Goal: Task Accomplishment & Management: Use online tool/utility

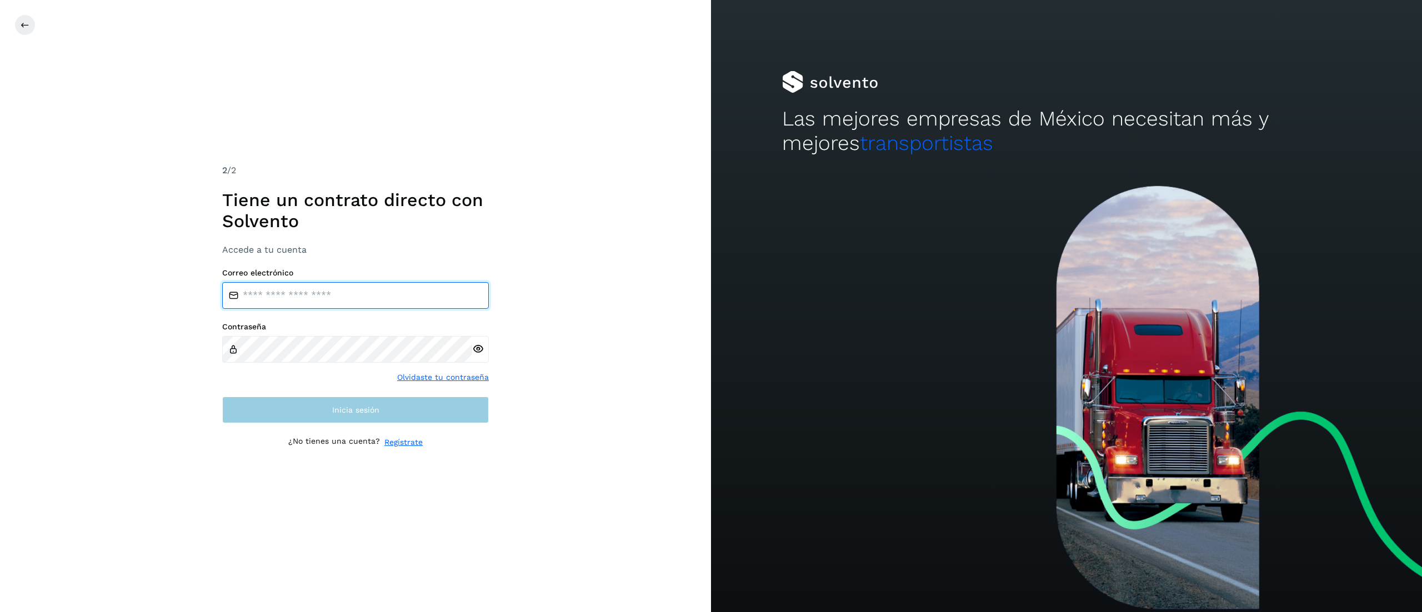
type input "**********"
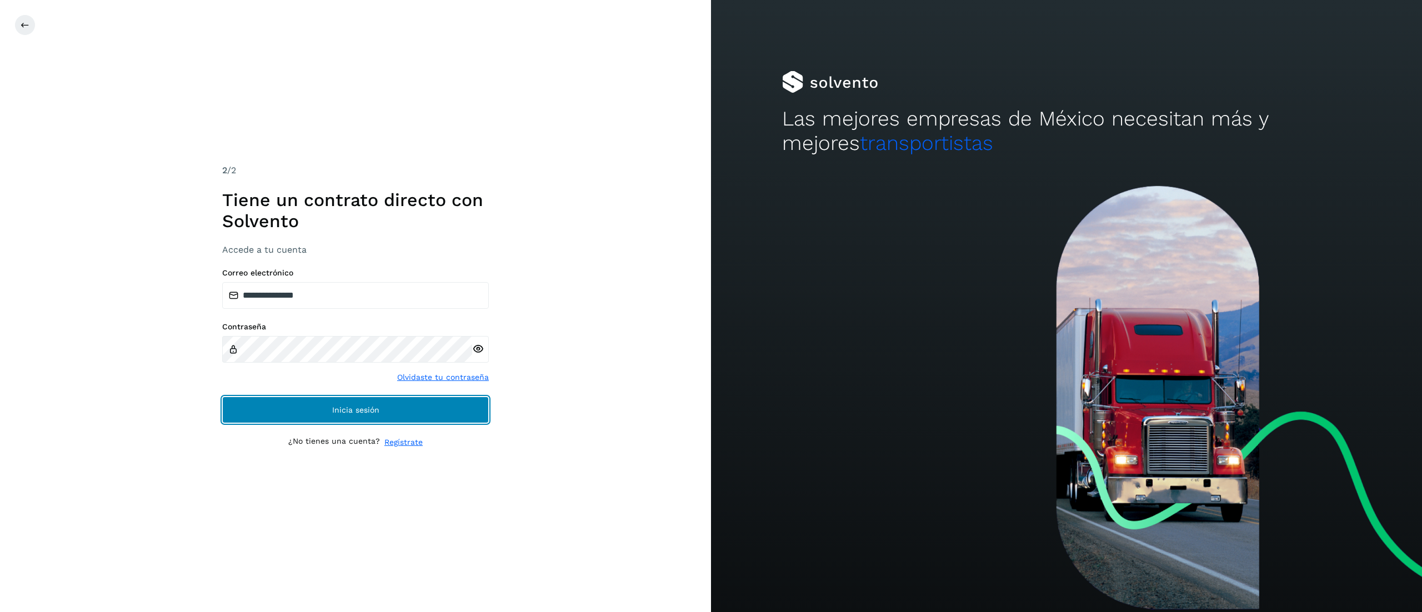
click at [273, 417] on button "Inicia sesión" at bounding box center [355, 410] width 267 height 27
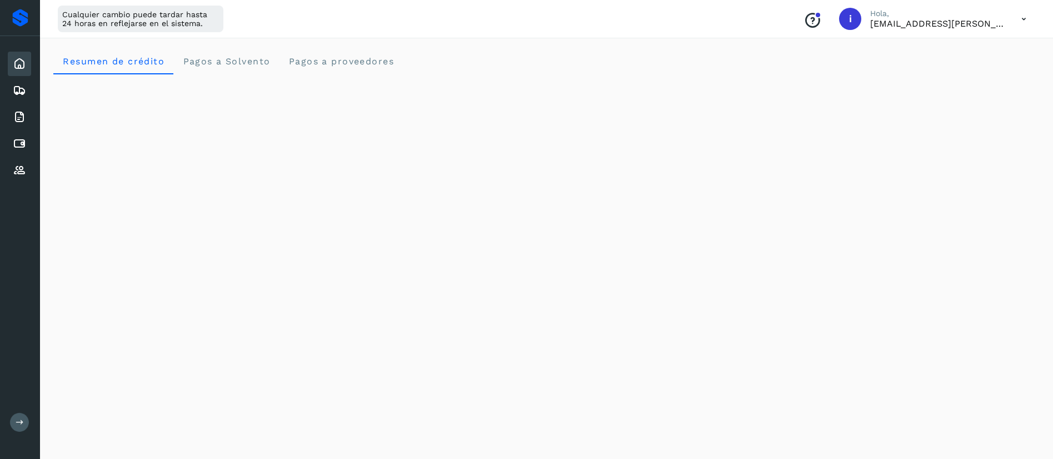
drag, startPoint x: 1416, startPoint y: 2, endPoint x: 463, endPoint y: 41, distance: 954.1
click at [26, 140] on div "Cuentas por pagar" at bounding box center [19, 144] width 23 height 24
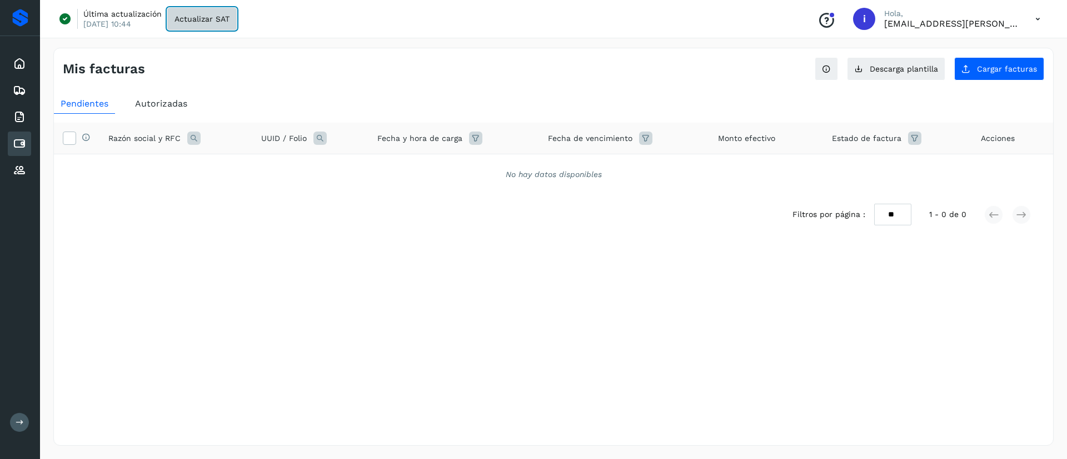
click at [202, 12] on button "Actualizar SAT" at bounding box center [201, 19] width 69 height 22
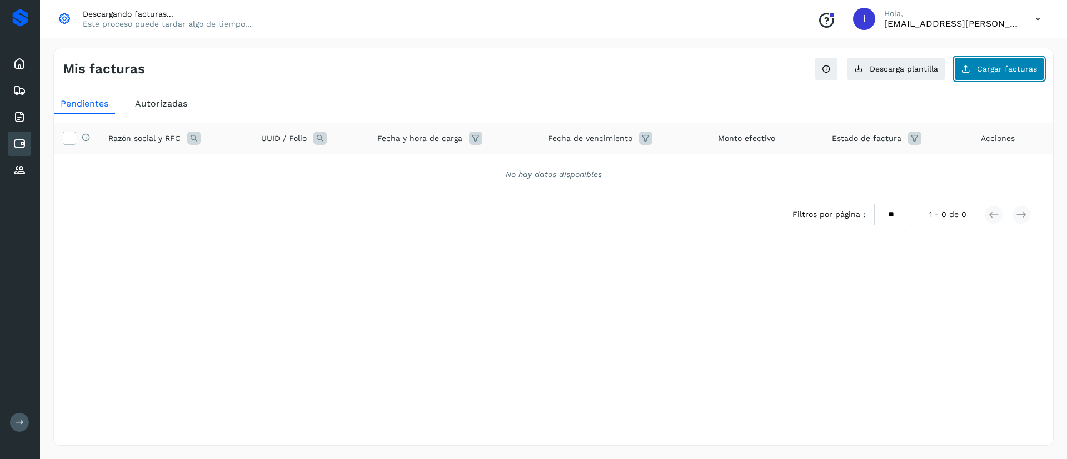
click at [993, 71] on span "Cargar facturas" at bounding box center [1007, 69] width 60 height 8
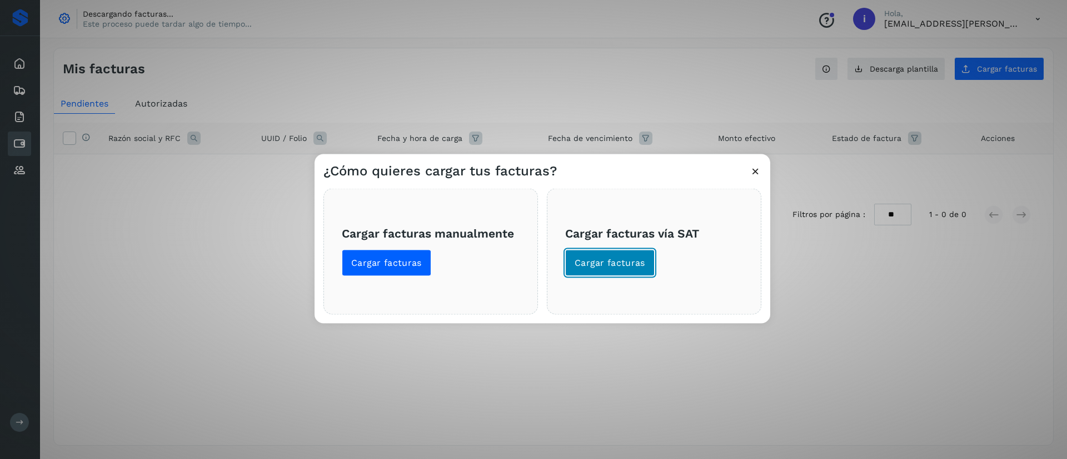
click at [641, 263] on span "Cargar facturas" at bounding box center [609, 263] width 71 height 12
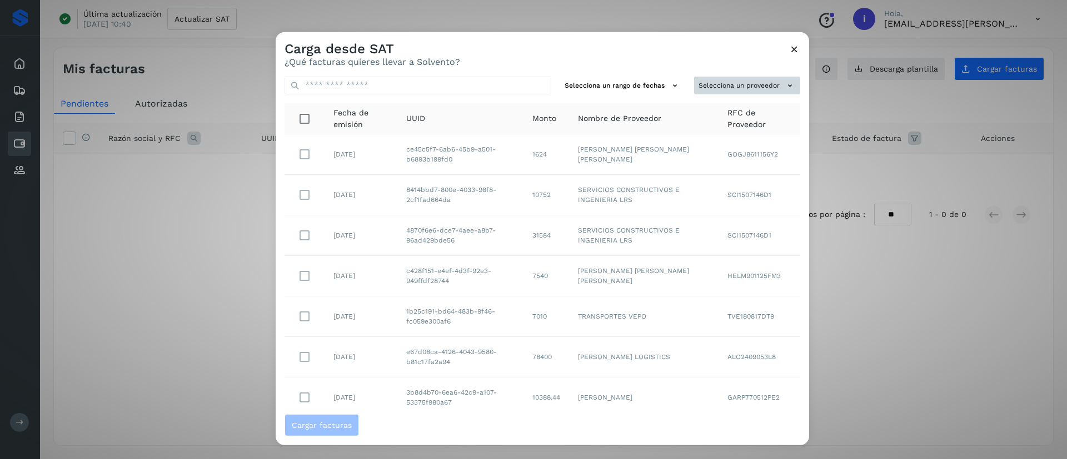
click at [768, 94] on div "Selecciona un rango de fechas Selecciona un proveedor Fecha de emisión UUID Mon…" at bounding box center [542, 240] width 533 height 347
click at [757, 89] on button "Selecciona un proveedor" at bounding box center [747, 85] width 106 height 18
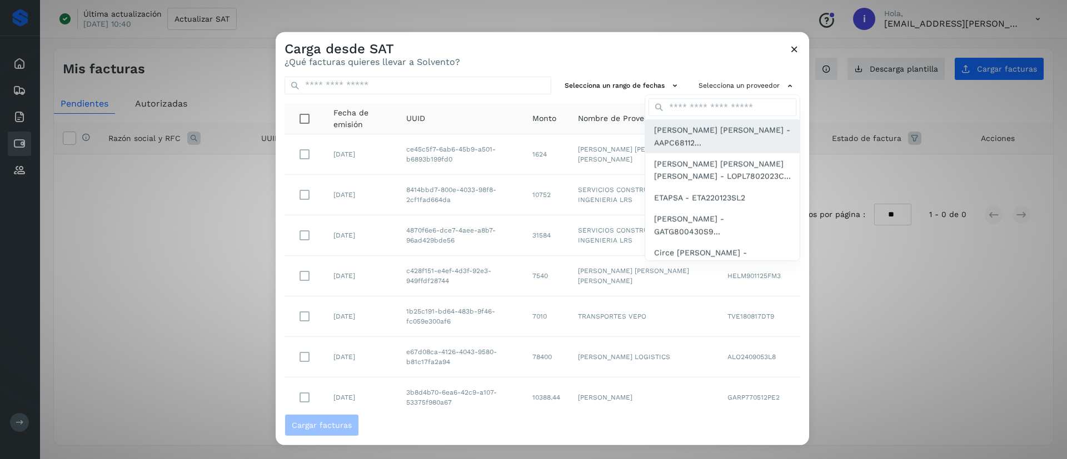
click at [694, 142] on span "[PERSON_NAME] [PERSON_NAME] - AAPC68112..." at bounding box center [722, 136] width 137 height 25
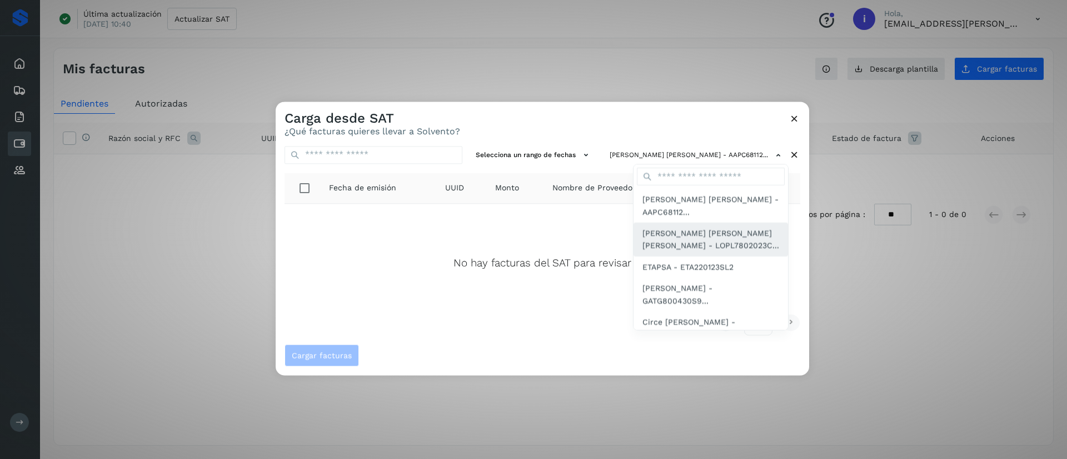
click at [701, 237] on span "[PERSON_NAME] [PERSON_NAME] [PERSON_NAME] - LOPL7802023C..." at bounding box center [710, 239] width 137 height 25
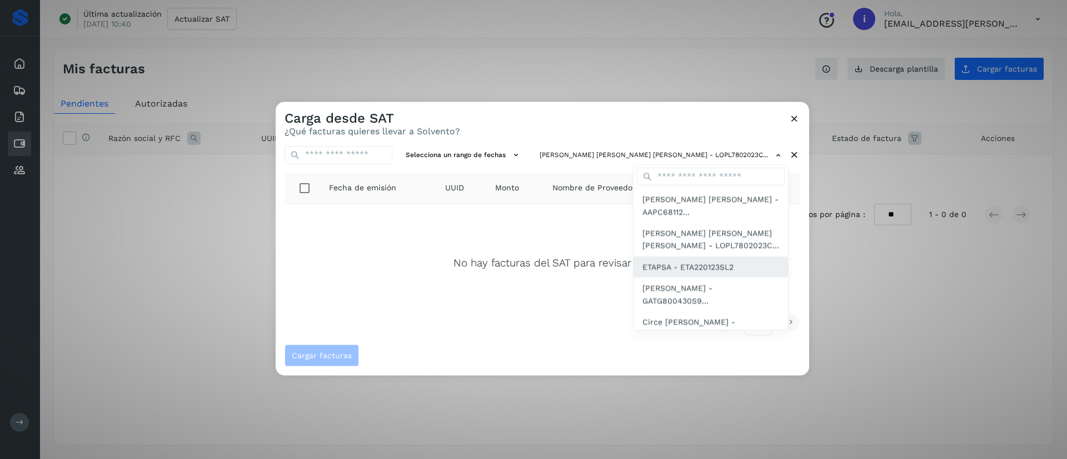
click at [721, 270] on span "ETAPSA - ETA220123SL2" at bounding box center [687, 267] width 91 height 12
click at [726, 289] on span "[PERSON_NAME] - GATG800430S9..." at bounding box center [710, 295] width 137 height 25
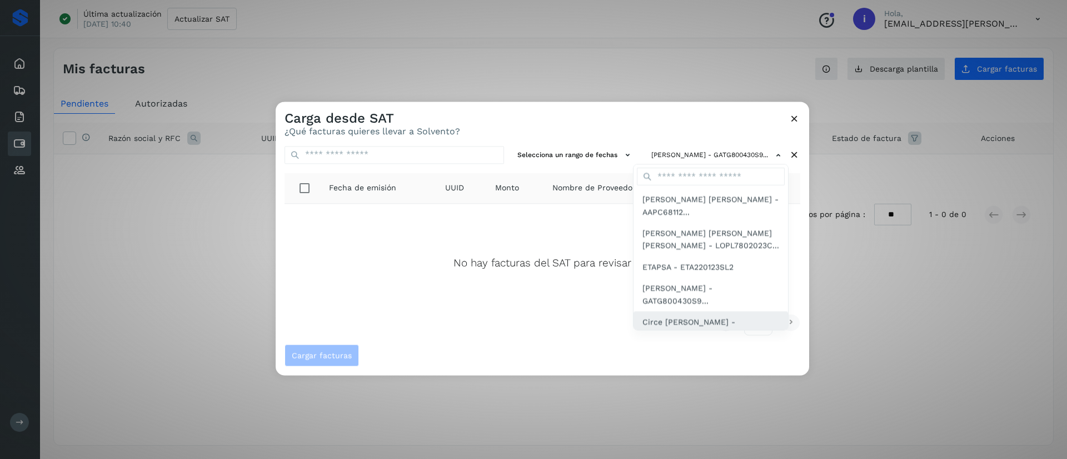
scroll to position [83, 0]
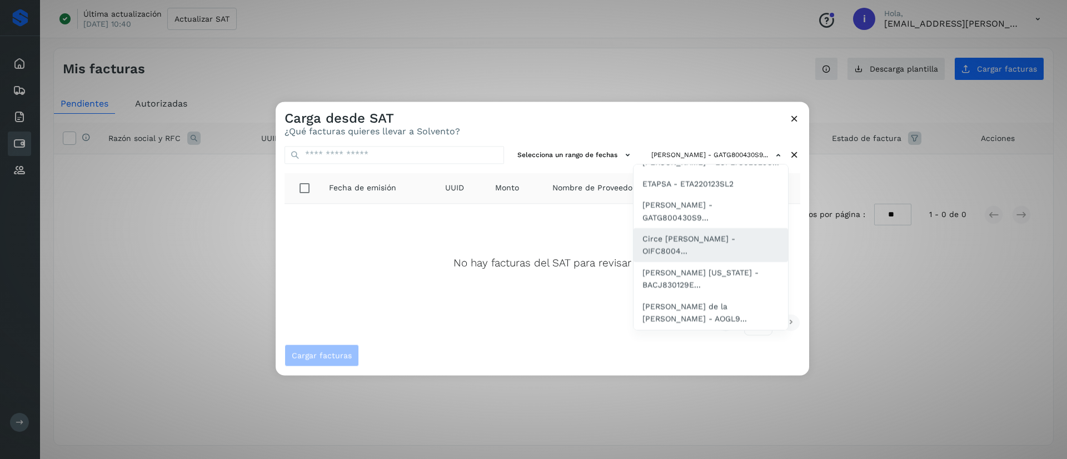
click at [716, 248] on span "Circe [PERSON_NAME] - OIFC8004..." at bounding box center [710, 245] width 137 height 25
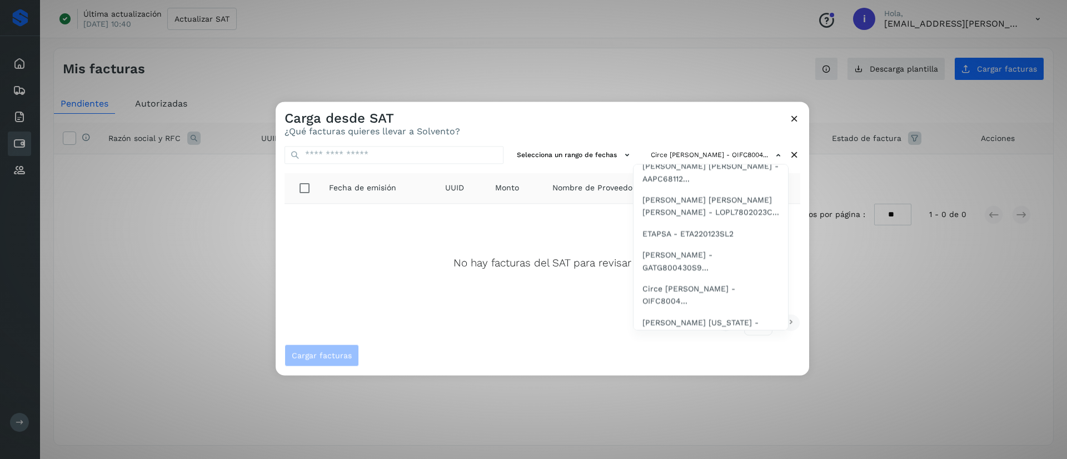
scroll to position [67, 0]
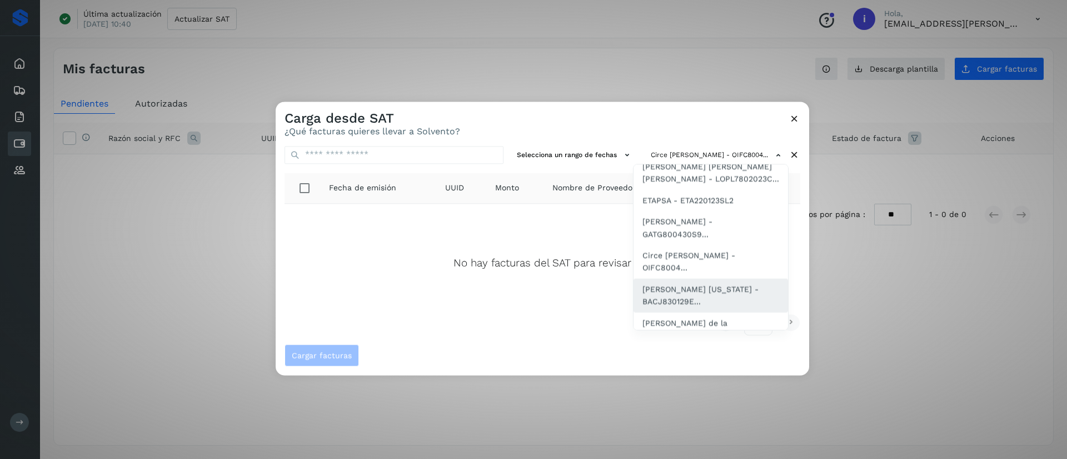
click at [728, 294] on span "[PERSON_NAME] [US_STATE] - BACJ830129E..." at bounding box center [710, 295] width 137 height 25
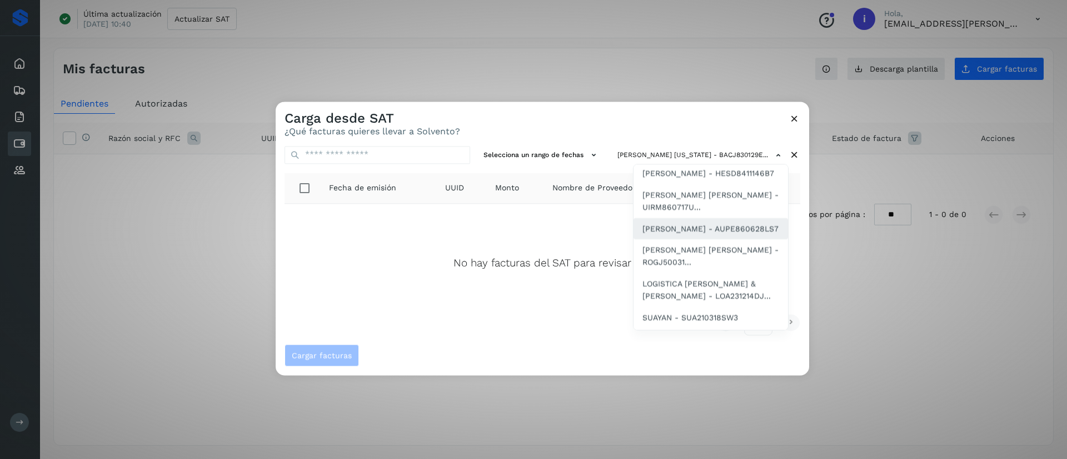
scroll to position [167, 0]
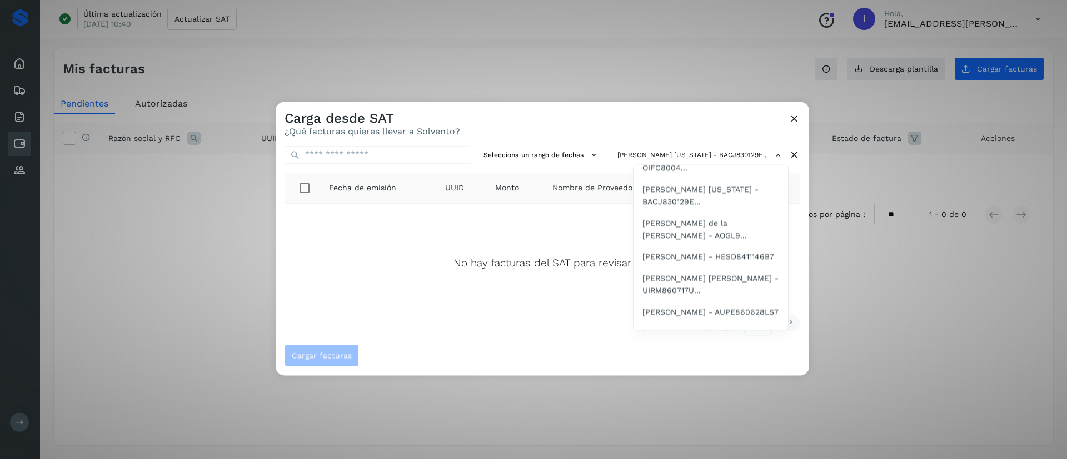
click at [726, 222] on span "[PERSON_NAME] de la [PERSON_NAME] - AOGL9..." at bounding box center [710, 229] width 137 height 25
click at [708, 262] on span "[PERSON_NAME] - HESD8411146B7" at bounding box center [708, 257] width 132 height 12
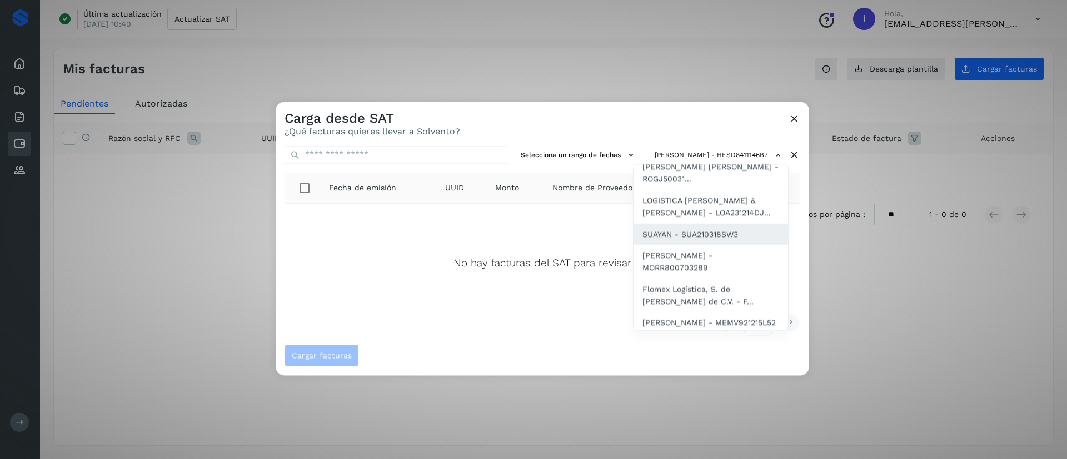
scroll to position [250, 0]
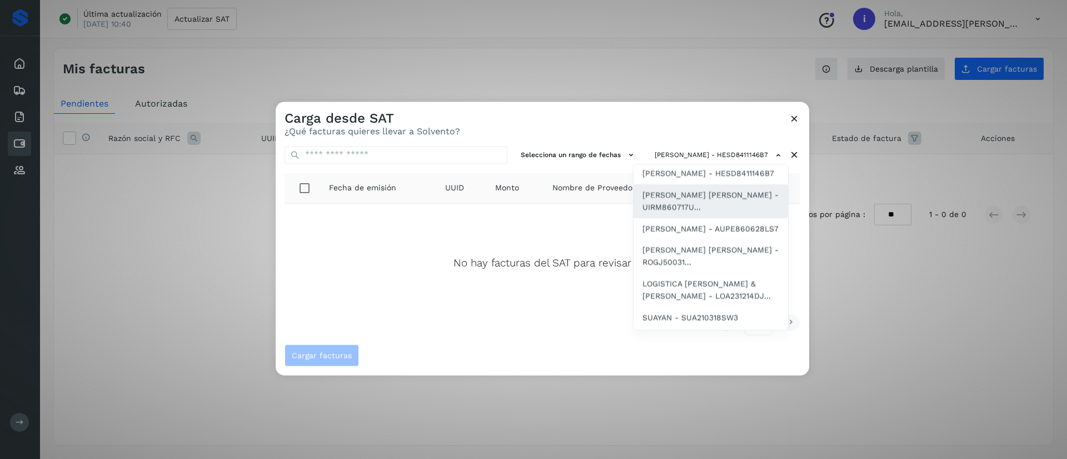
click at [721, 214] on span "[PERSON_NAME] [PERSON_NAME] - UIRM860717U..." at bounding box center [710, 201] width 137 height 25
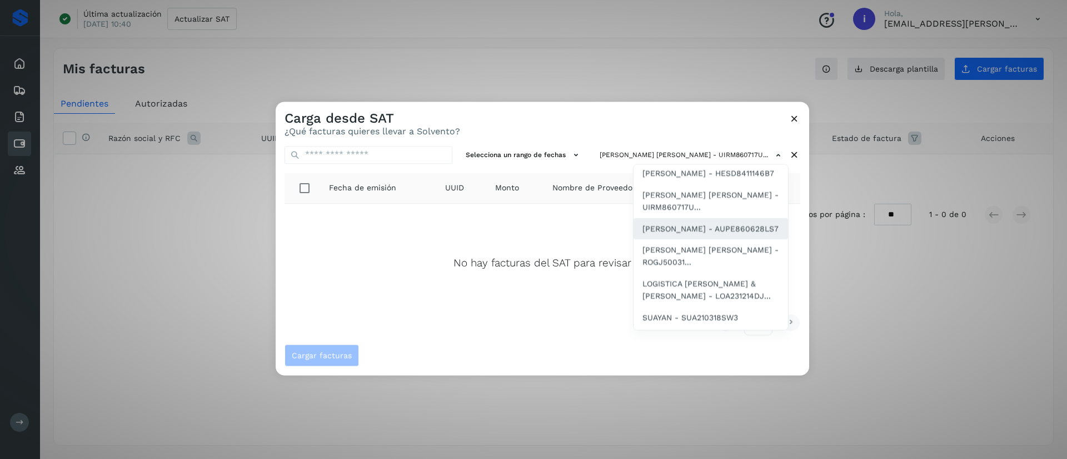
click at [724, 235] on span "[PERSON_NAME] - AUPE860628LS7" at bounding box center [710, 229] width 136 height 12
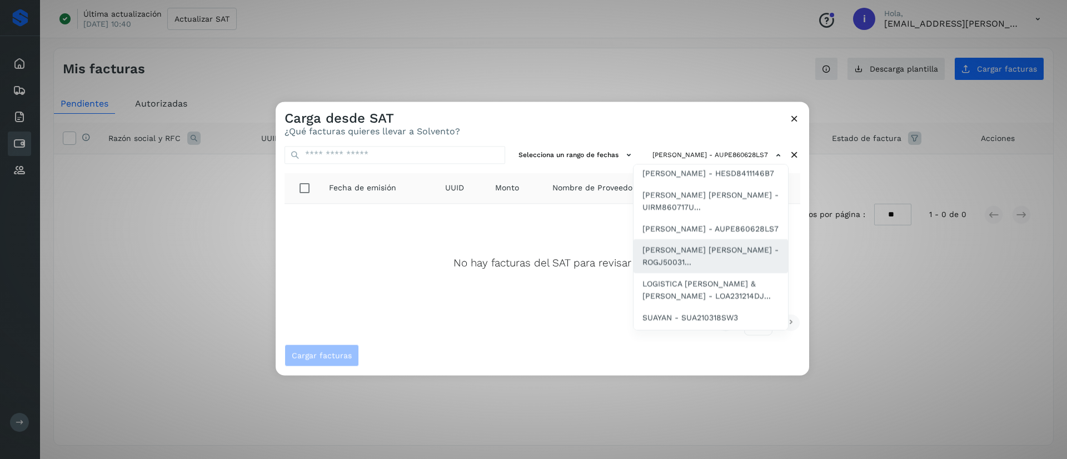
click at [716, 269] on span "[PERSON_NAME] [PERSON_NAME] - ROGJ50031..." at bounding box center [710, 256] width 137 height 25
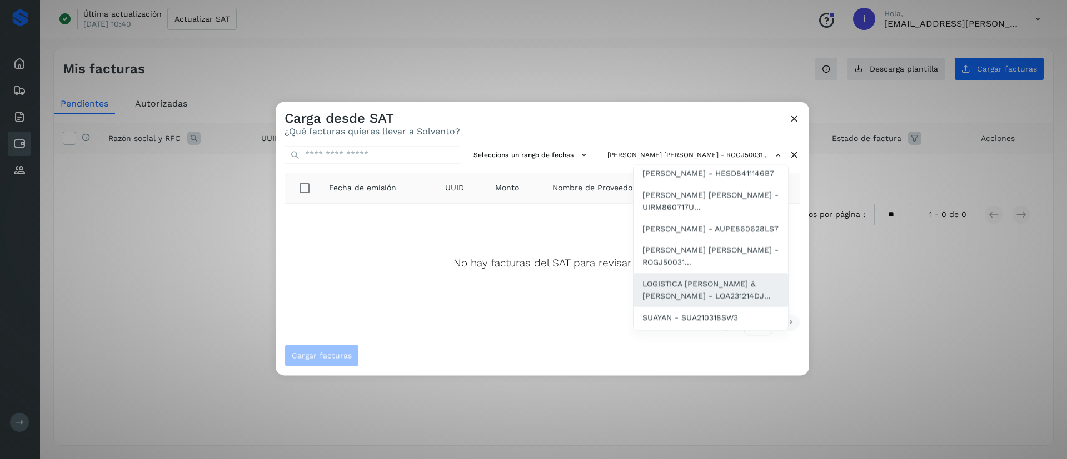
click at [711, 303] on span "LOGISTICA [PERSON_NAME] & [PERSON_NAME] - LOA231214DJ..." at bounding box center [710, 290] width 137 height 25
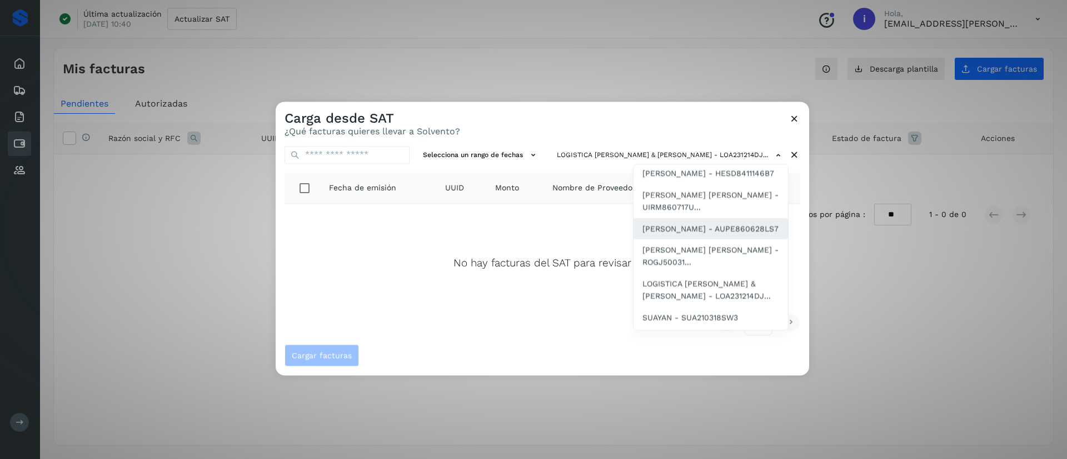
scroll to position [333, 0]
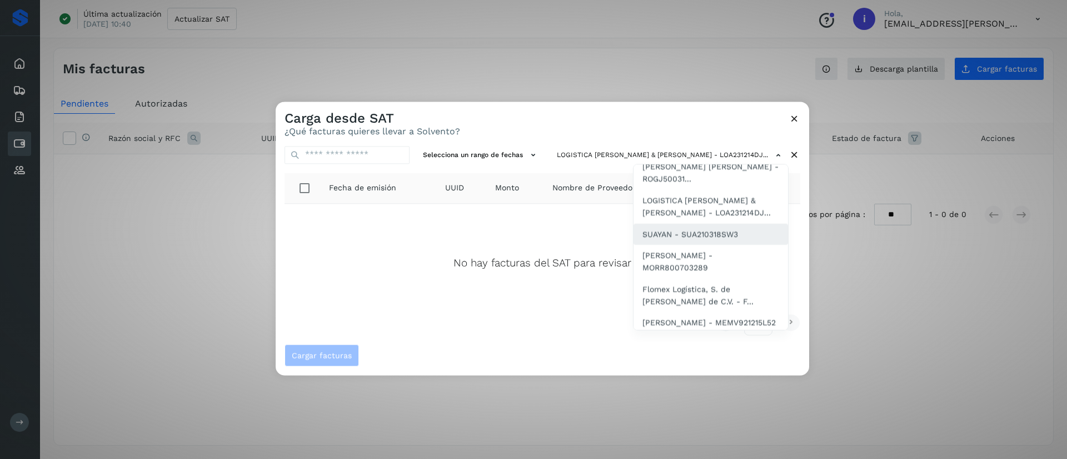
click at [713, 241] on span "SUAYAN - SUA210318SW3" at bounding box center [690, 234] width 96 height 12
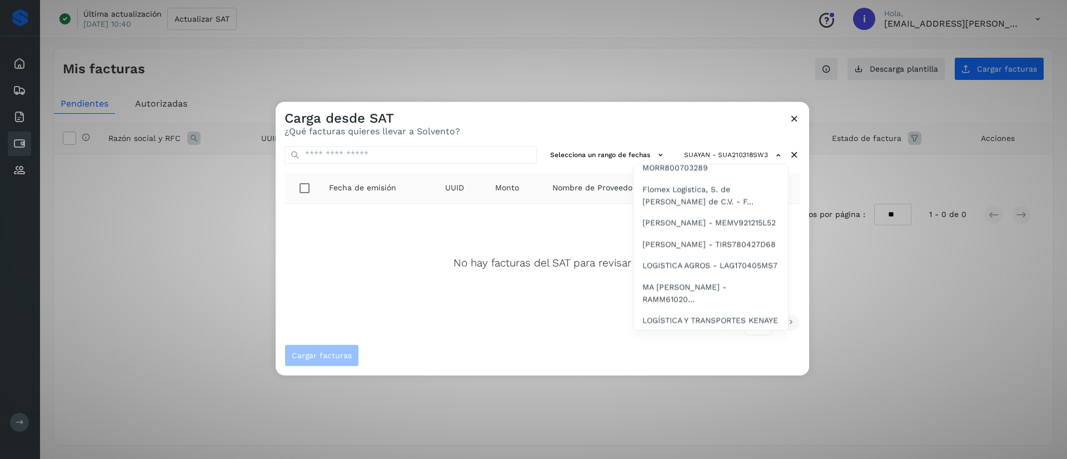
scroll to position [400, 0]
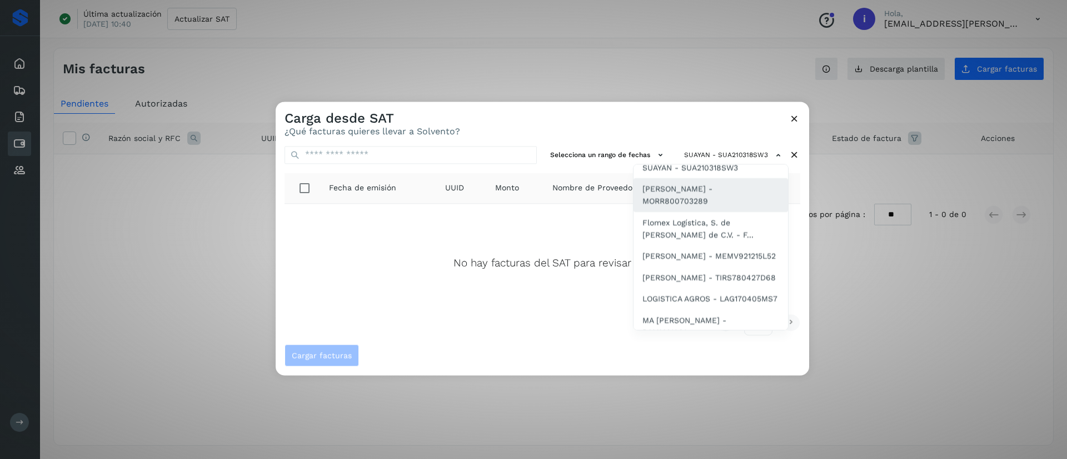
click at [714, 208] on span "[PERSON_NAME] - MORR800703289" at bounding box center [710, 195] width 137 height 25
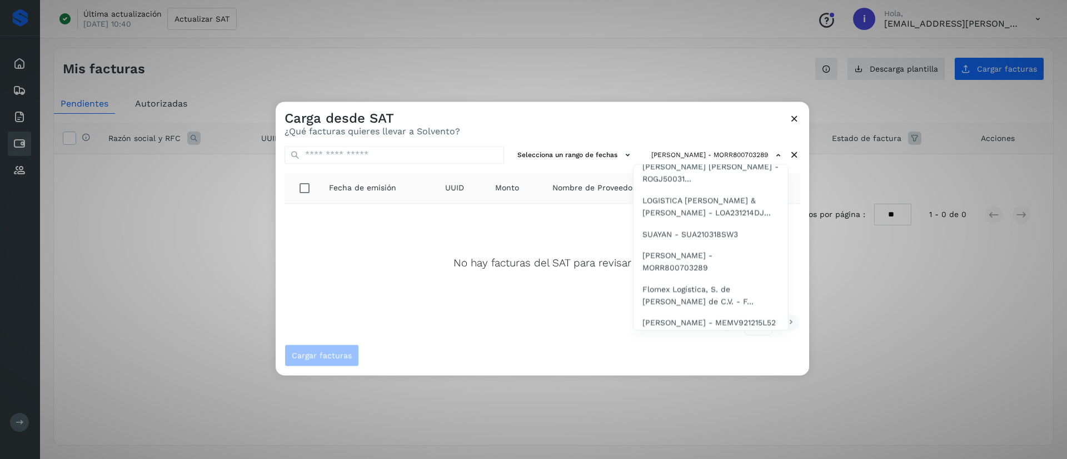
scroll to position [417, 0]
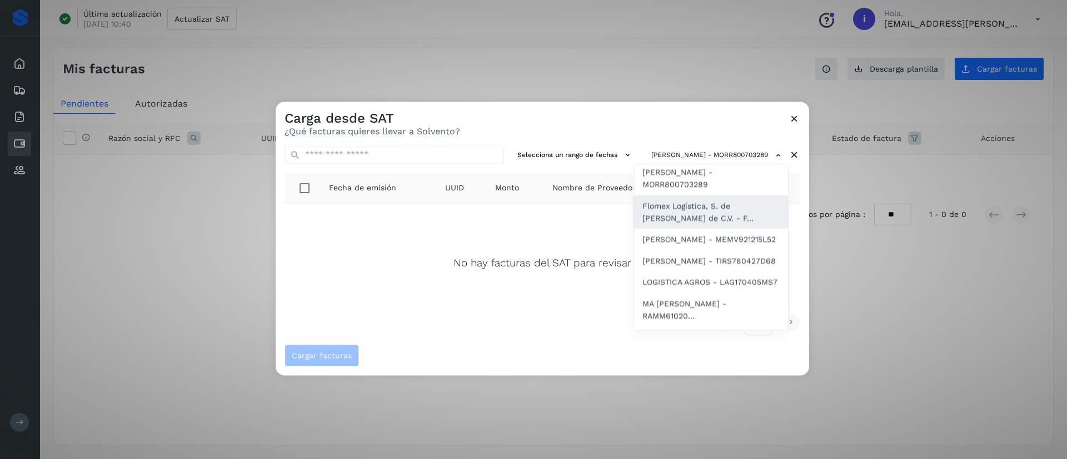
click at [724, 225] on span "Flomex Logística, S. de [PERSON_NAME] de C.V. - F..." at bounding box center [710, 212] width 137 height 25
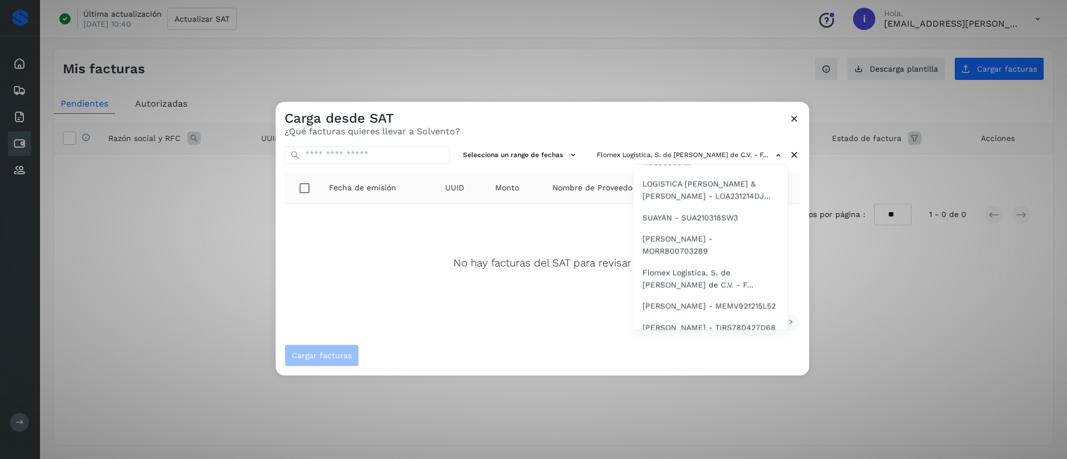
scroll to position [383, 0]
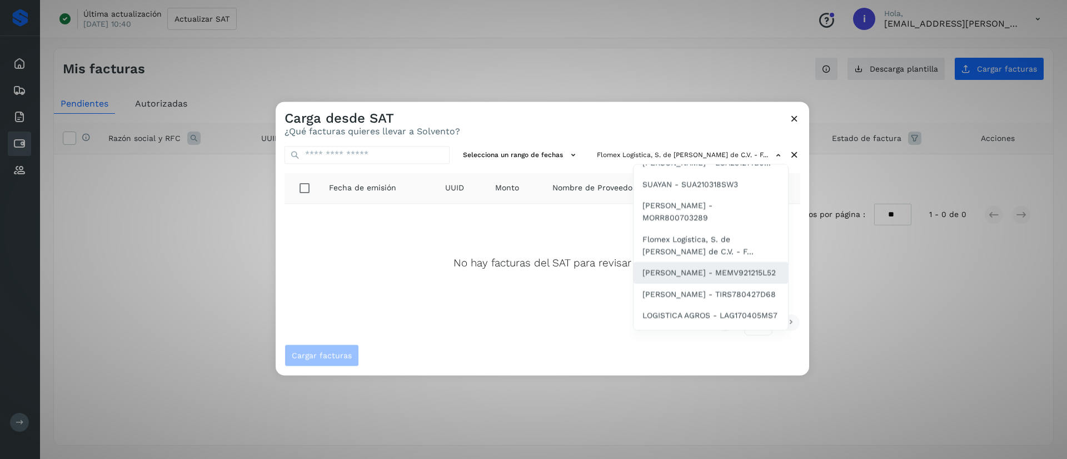
click at [676, 279] on span "[PERSON_NAME] - MEMV921215L52" at bounding box center [708, 273] width 133 height 12
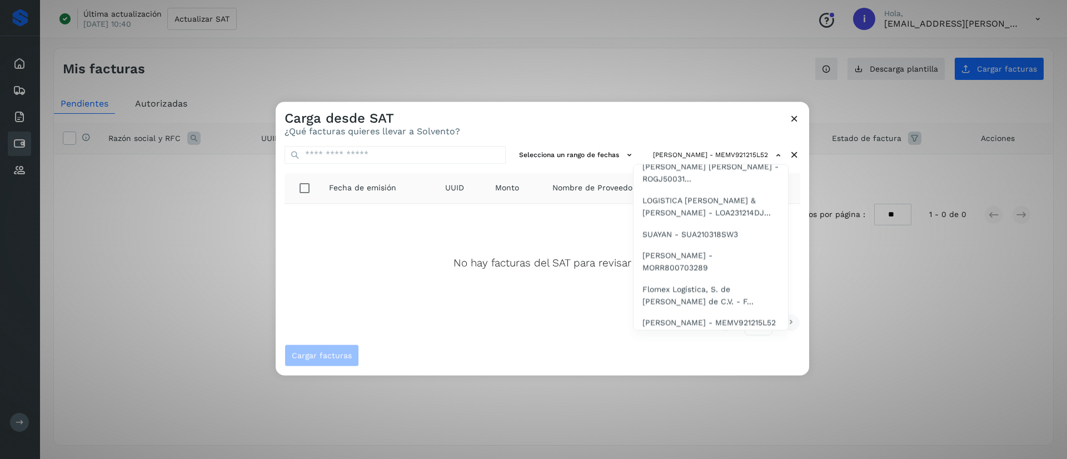
scroll to position [417, 0]
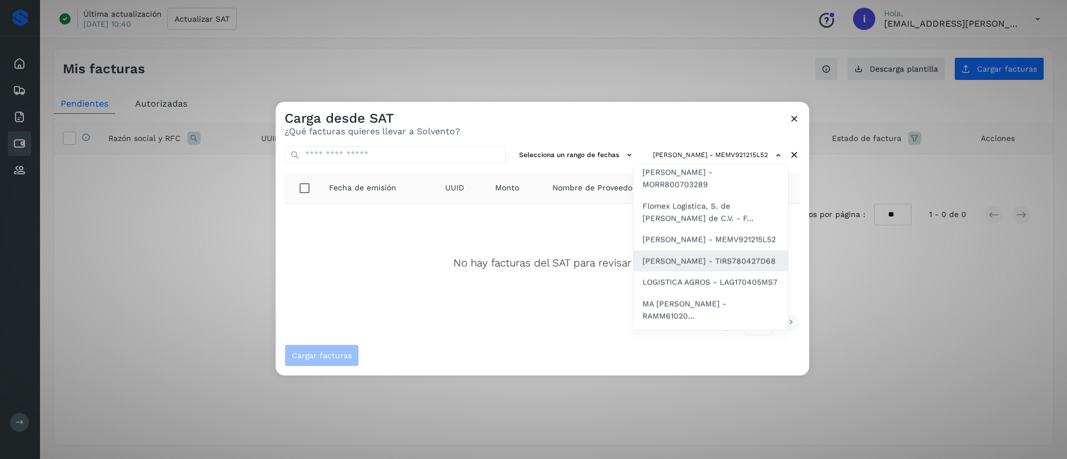
click at [705, 267] on span "[PERSON_NAME] - TIRS780427D68" at bounding box center [708, 261] width 133 height 12
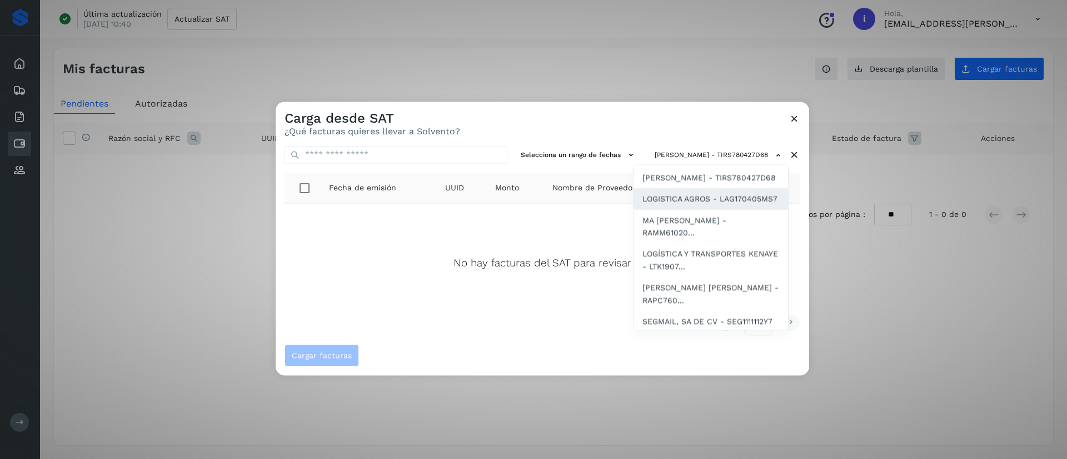
click at [709, 206] on span "LOGISTICA AGROS - LAG170405MS7" at bounding box center [709, 199] width 135 height 12
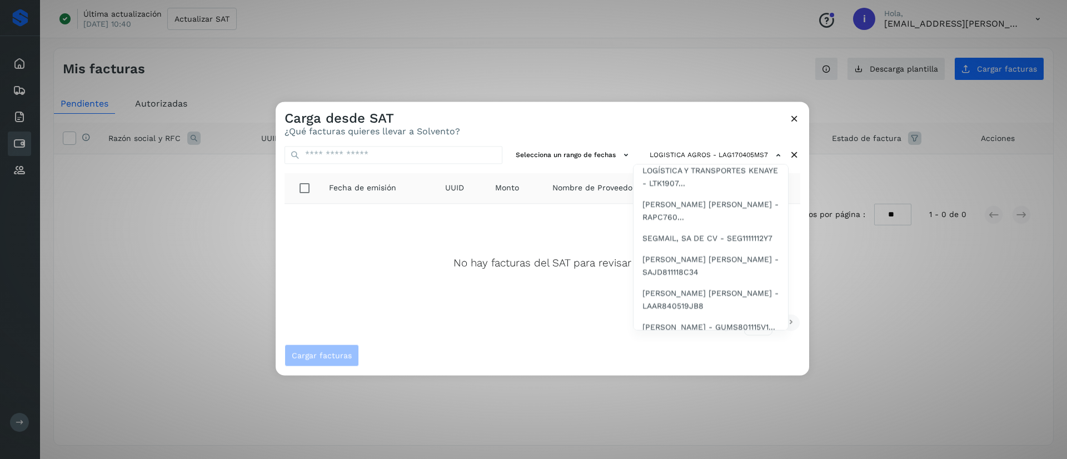
click at [730, 156] on span "MA [PERSON_NAME] - RAMM61020..." at bounding box center [710, 143] width 137 height 25
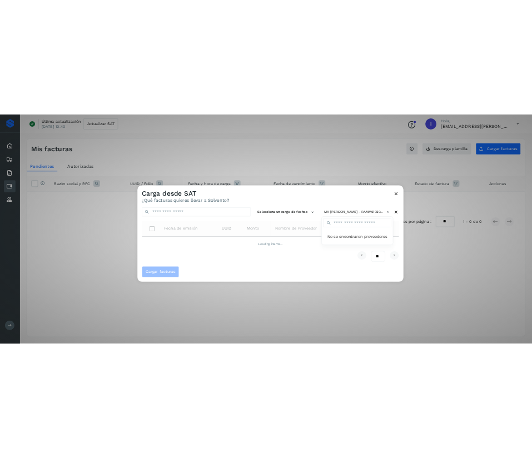
scroll to position [0, 0]
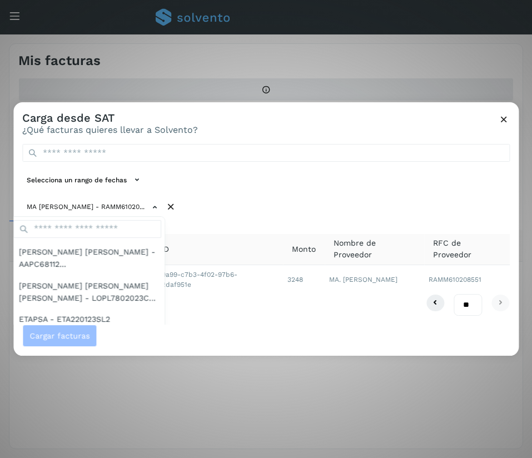
click at [319, 209] on div at bounding box center [279, 331] width 532 height 458
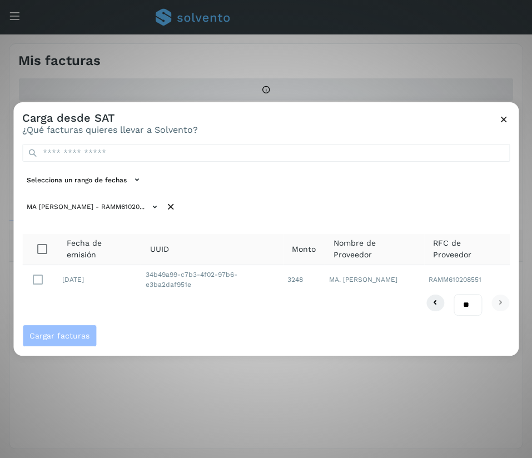
click at [177, 208] on icon at bounding box center [171, 207] width 12 height 12
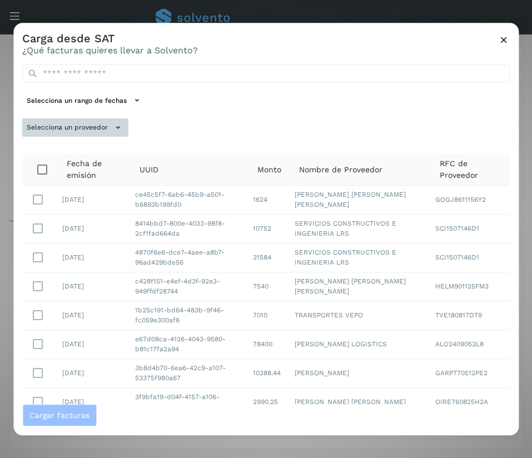
click at [107, 124] on button "Selecciona un proveedor" at bounding box center [75, 127] width 106 height 18
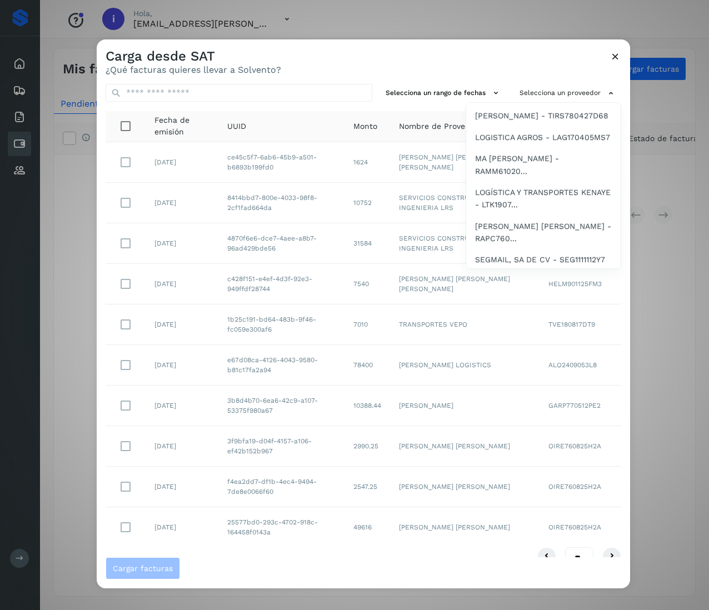
scroll to position [500, 0]
drag, startPoint x: 472, startPoint y: 3, endPoint x: 248, endPoint y: 51, distance: 229.5
click at [238, 52] on div at bounding box center [451, 344] width 709 height 610
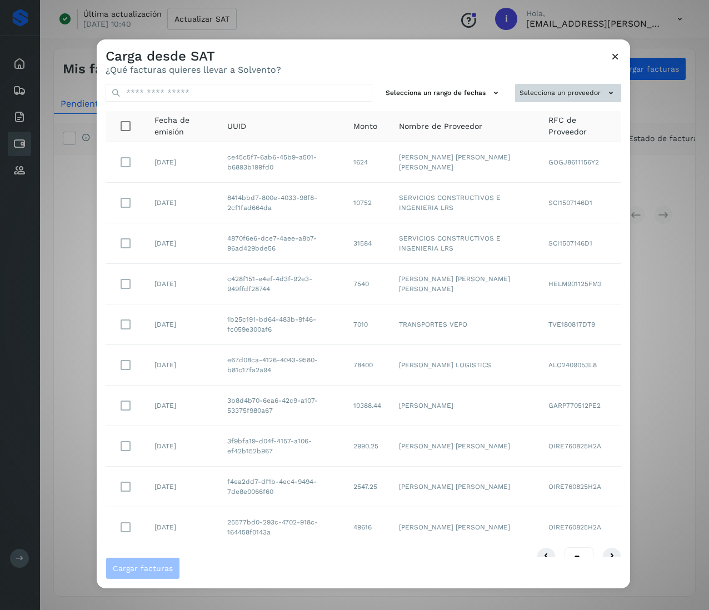
click at [572, 96] on button "Selecciona un proveedor" at bounding box center [568, 93] width 106 height 18
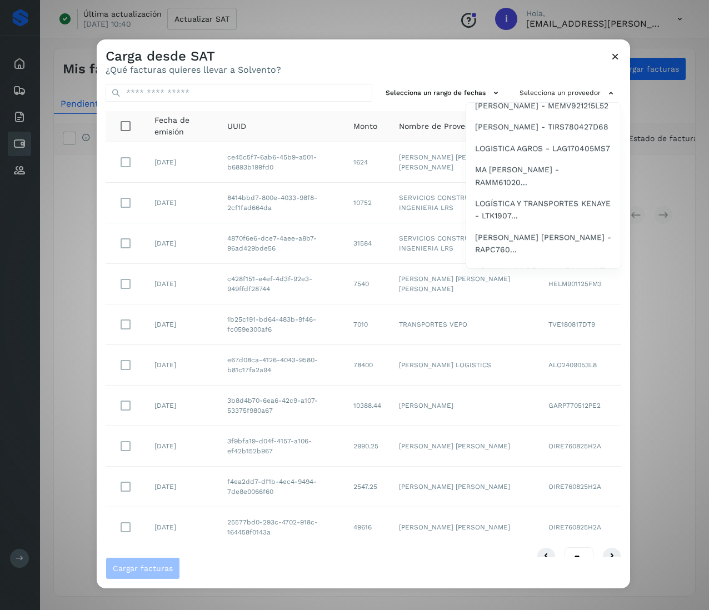
scroll to position [533, 0]
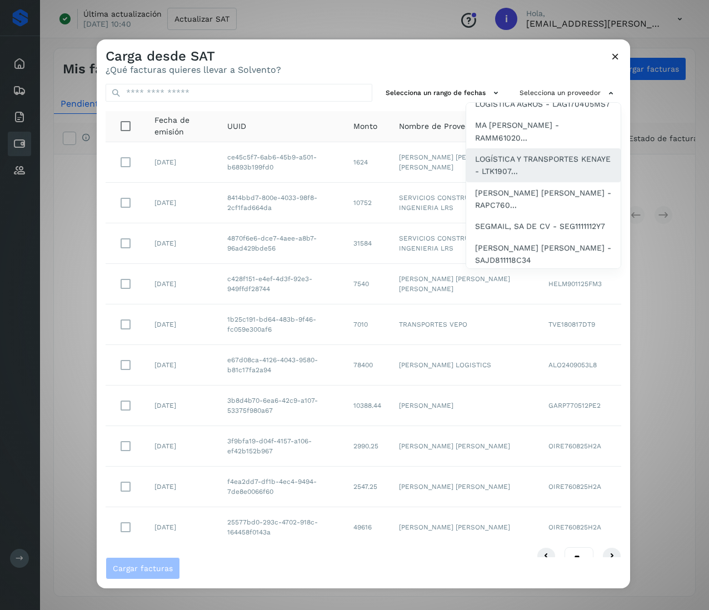
click at [533, 178] on span "LOGÍSTICA Y TRANSPORTES KENAYE - LTK1907..." at bounding box center [543, 165] width 137 height 25
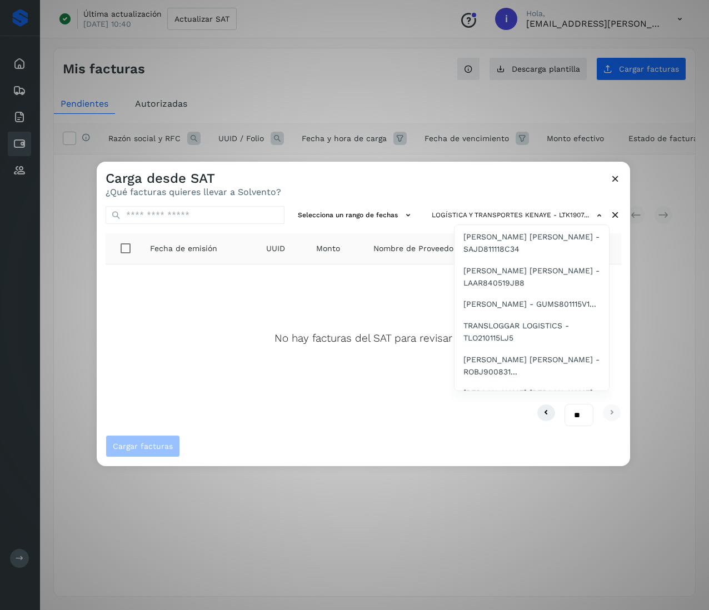
scroll to position [556, 0]
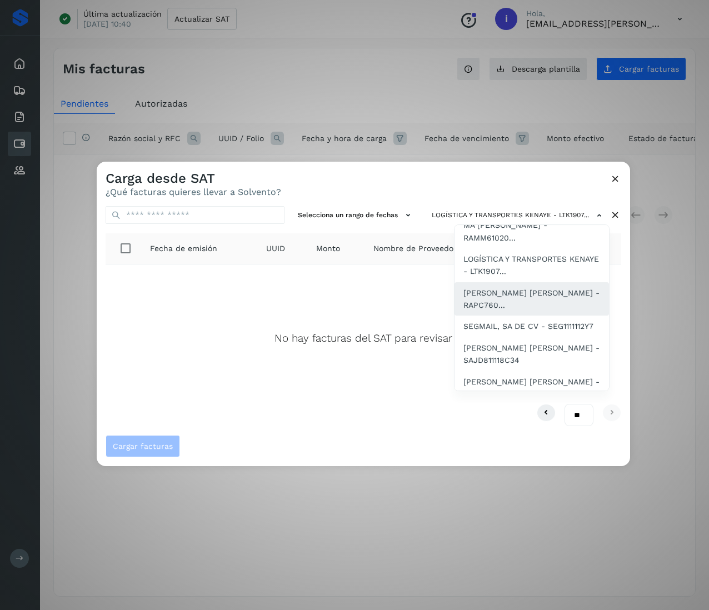
click at [549, 312] on span "[PERSON_NAME] [PERSON_NAME] - RAPC760..." at bounding box center [531, 299] width 137 height 25
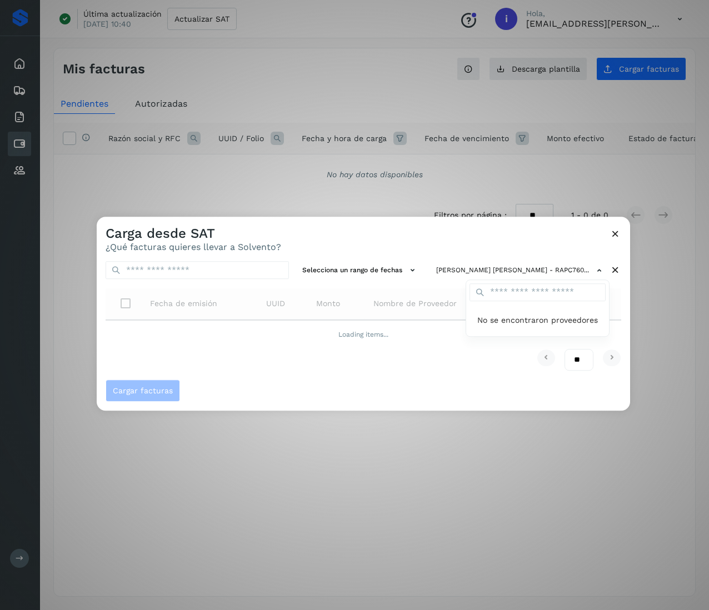
scroll to position [0, 0]
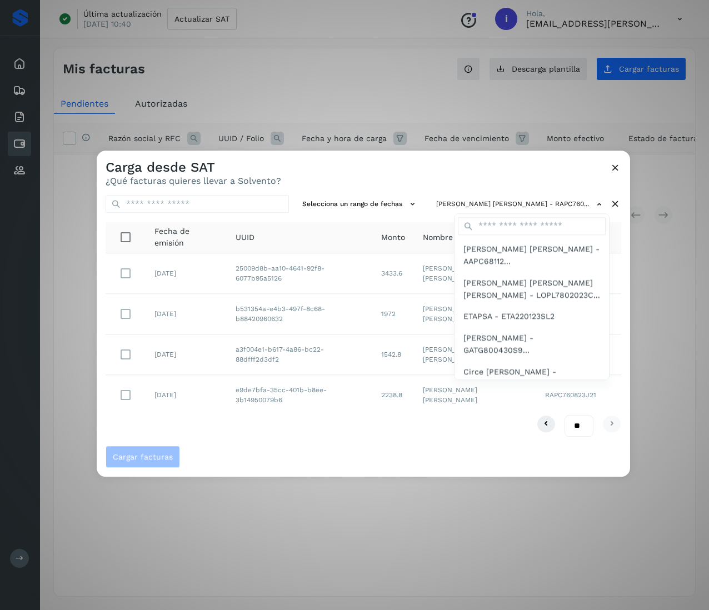
drag, startPoint x: 363, startPoint y: 421, endPoint x: 384, endPoint y: 421, distance: 21.1
click at [363, 421] on div at bounding box center [451, 456] width 709 height 610
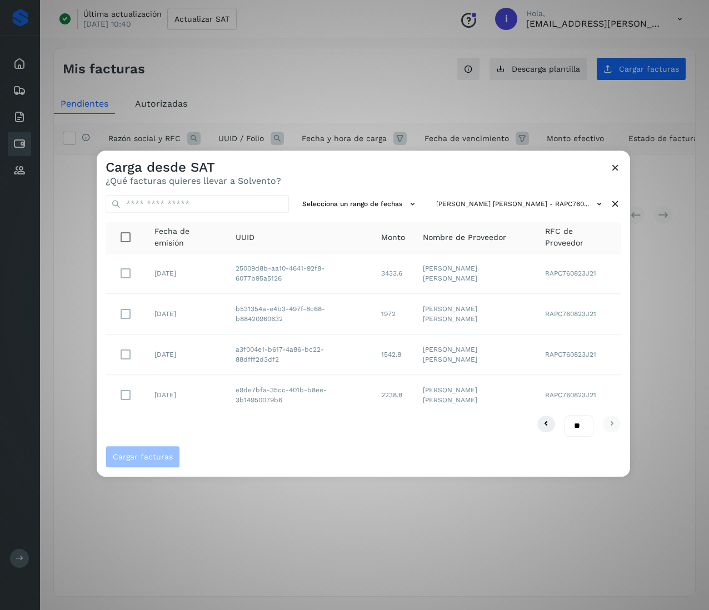
drag, startPoint x: 457, startPoint y: 406, endPoint x: 417, endPoint y: 391, distance: 42.5
click at [417, 391] on td "[PERSON_NAME] [PERSON_NAME]" at bounding box center [475, 395] width 123 height 40
copy td "[PERSON_NAME] [PERSON_NAME]"
drag, startPoint x: 287, startPoint y: 281, endPoint x: 228, endPoint y: 265, distance: 61.4
click at [228, 265] on td "25009d8b-aa10-4641-92f8-6077b95a5126" at bounding box center [300, 273] width 146 height 41
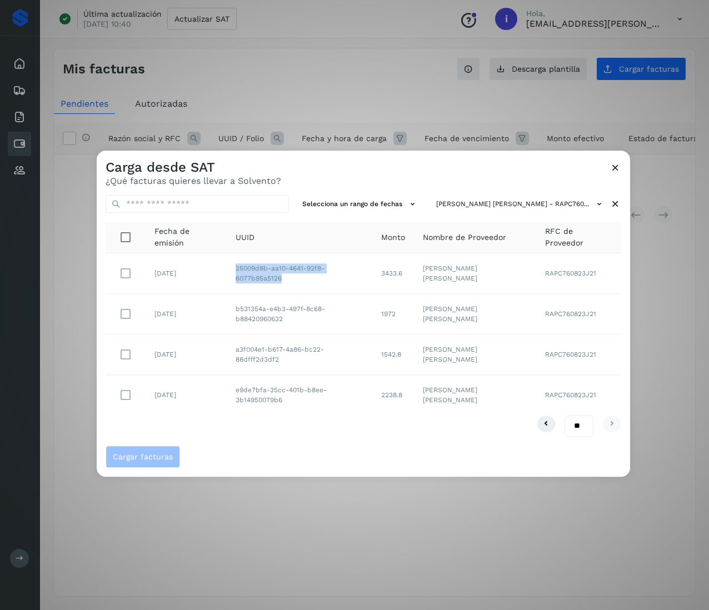
copy td "25009d8b-aa10-4641-92f8-6077b95a5126"
drag, startPoint x: 289, startPoint y: 317, endPoint x: 217, endPoint y: 301, distance: 74.5
click at [217, 301] on tr "[DATE] b531354a-e4b3-497f-8c68-b88420960632 1972 [PERSON_NAME] [PERSON_NAME] RA…" at bounding box center [364, 314] width 516 height 41
copy tr "b531354a-e4b3-497f-8c68-b88420960632"
drag, startPoint x: 281, startPoint y: 366, endPoint x: 220, endPoint y: 347, distance: 63.8
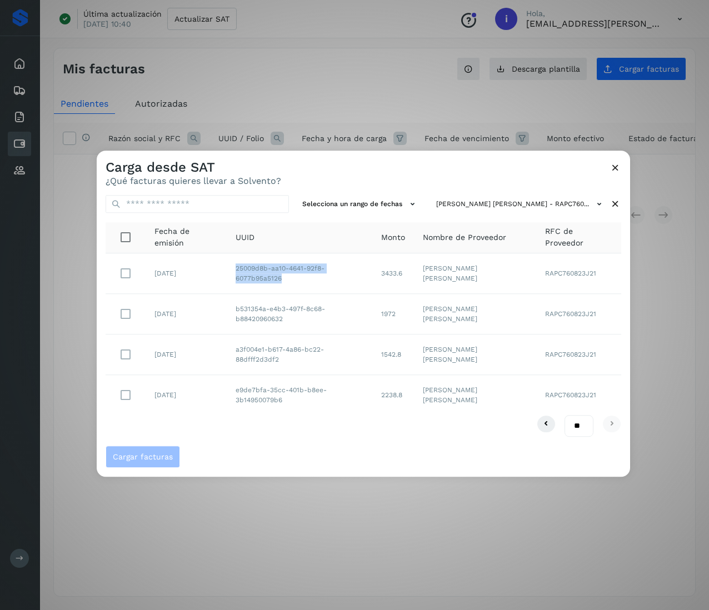
click at [220, 347] on tr "[DATE] a3f004e1-b617-4a86-bc22-88dfff2d3df2 1542.8 [PERSON_NAME] [PERSON_NAME] …" at bounding box center [364, 354] width 516 height 41
copy tr "a3f004e1-b617-4a86-bc22-88dfff2d3df2"
drag, startPoint x: 287, startPoint y: 401, endPoint x: 459, endPoint y: 301, distance: 198.9
click at [227, 381] on td "e9de7bfa-35cc-401b-b8ee-3b14950079b6" at bounding box center [300, 395] width 146 height 40
copy td "e9de7bfa-35cc-401b-b8ee-3b14950079b6"
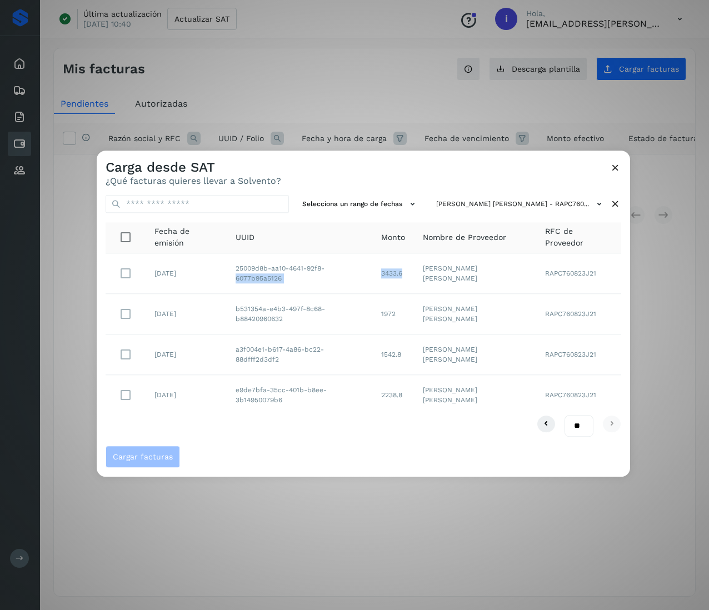
drag, startPoint x: 404, startPoint y: 270, endPoint x: 370, endPoint y: 272, distance: 34.5
click at [369, 272] on tr "[DATE] 25009d8b-aa10-4641-92f8-6077b95a5126 3433.6 [PERSON_NAME] [PERSON_NAME] …" at bounding box center [364, 273] width 516 height 41
copy tr "6077b95a5126 3433.6"
click at [397, 270] on td "3433.6" at bounding box center [393, 273] width 42 height 41
drag, startPoint x: 404, startPoint y: 269, endPoint x: 361, endPoint y: 269, distance: 43.9
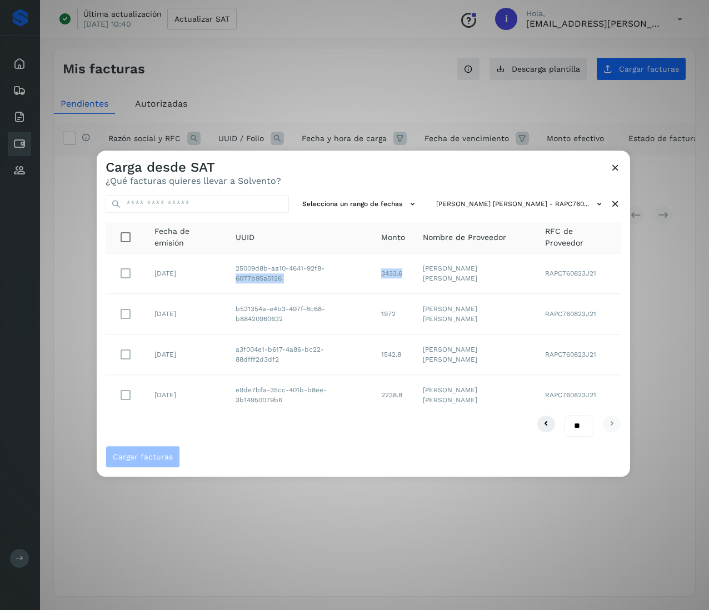
click at [361, 269] on tr "[DATE] 25009d8b-aa10-4641-92f8-6077b95a5126 3433.6 [PERSON_NAME] [PERSON_NAME] …" at bounding box center [364, 273] width 516 height 41
click at [416, 280] on td "[PERSON_NAME] [PERSON_NAME]" at bounding box center [475, 273] width 123 height 41
drag, startPoint x: 402, startPoint y: 269, endPoint x: 378, endPoint y: 273, distance: 24.8
click at [378, 273] on td "3433.6" at bounding box center [393, 273] width 42 height 41
copy td "3433.6"
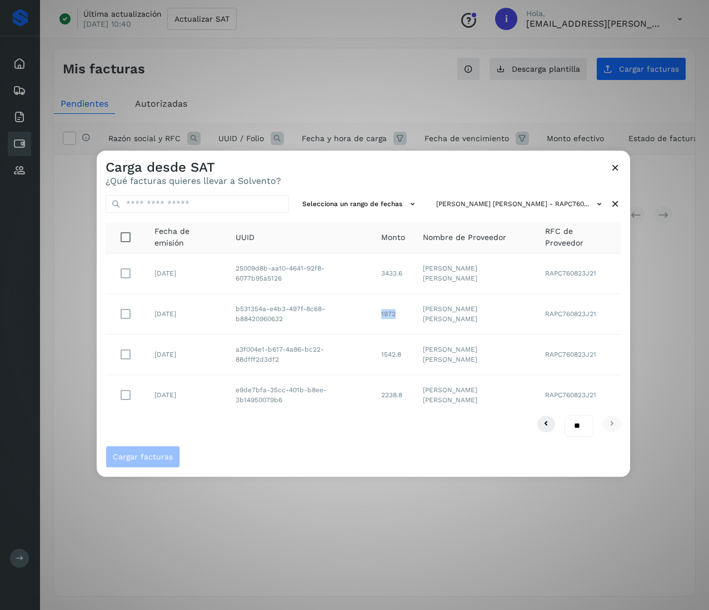
drag, startPoint x: 399, startPoint y: 319, endPoint x: 363, endPoint y: 319, distance: 35.6
click at [363, 319] on tr "[DATE] b531354a-e4b3-497f-8c68-b88420960632 1972 [PERSON_NAME] [PERSON_NAME] RA…" at bounding box center [364, 314] width 516 height 41
copy tr "1972"
drag, startPoint x: 406, startPoint y: 352, endPoint x: 360, endPoint y: 349, distance: 45.6
click at [360, 350] on tr "[DATE] a3f004e1-b617-4a86-bc22-88dfff2d3df2 1542.8 [PERSON_NAME] [PERSON_NAME] …" at bounding box center [364, 354] width 516 height 41
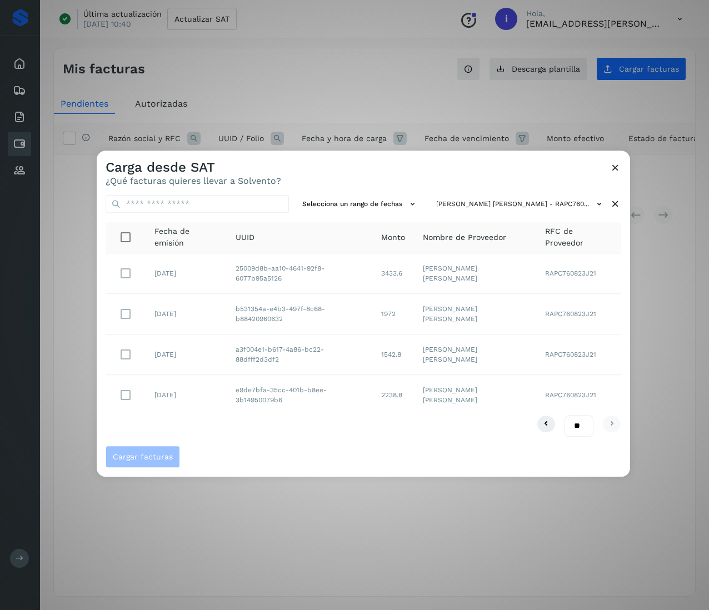
click at [424, 359] on td "[PERSON_NAME] [PERSON_NAME]" at bounding box center [475, 354] width 123 height 41
click at [400, 352] on td "1542.8" at bounding box center [393, 354] width 42 height 41
drag, startPoint x: 400, startPoint y: 352, endPoint x: 377, endPoint y: 352, distance: 23.3
click at [377, 352] on td "1542.8" at bounding box center [393, 354] width 42 height 41
copy td "1542.8"
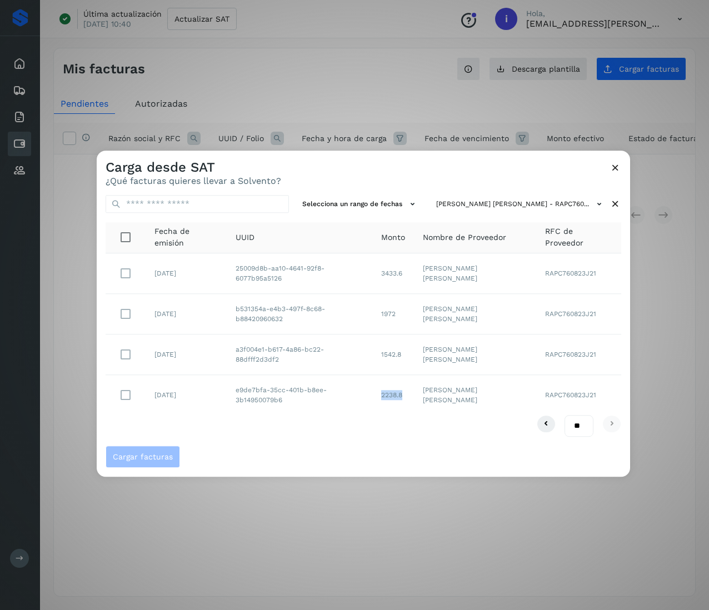
drag, startPoint x: 402, startPoint y: 392, endPoint x: 371, endPoint y: 390, distance: 31.2
click at [372, 390] on td "2238.8" at bounding box center [393, 395] width 42 height 40
copy td "2238.8"
click at [616, 204] on icon at bounding box center [615, 204] width 12 height 12
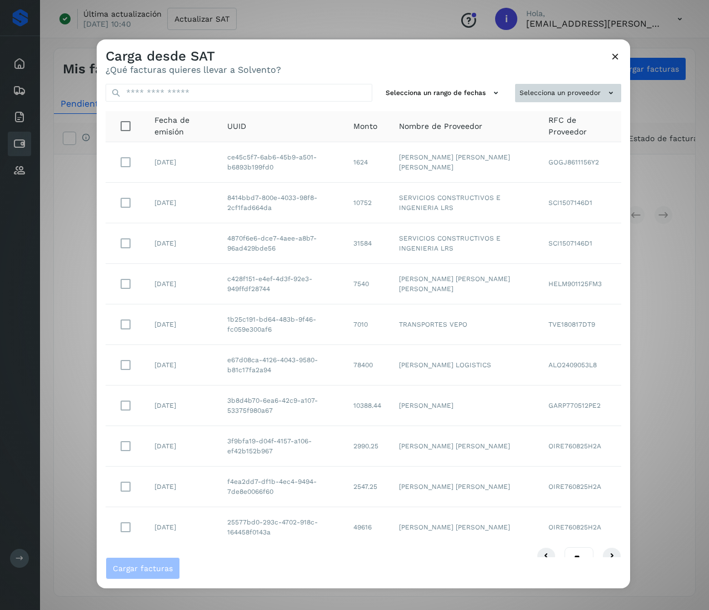
click at [582, 94] on button "Selecciona un proveedor" at bounding box center [568, 93] width 106 height 18
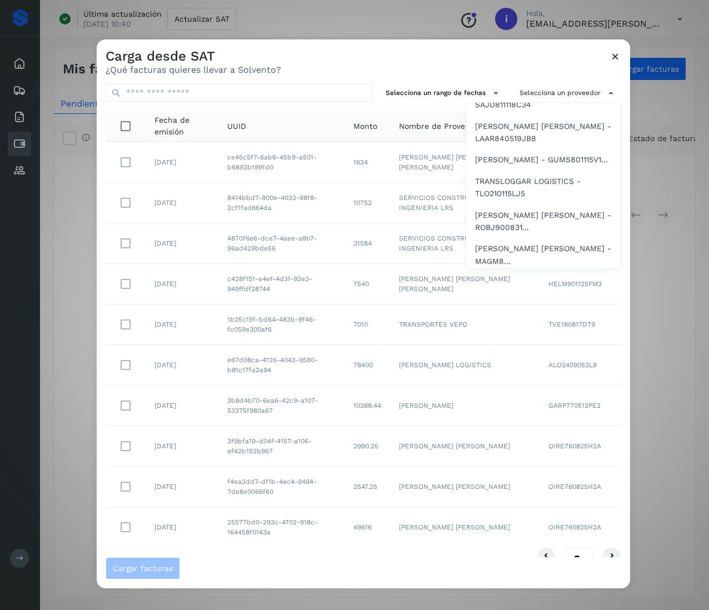
scroll to position [644, 0]
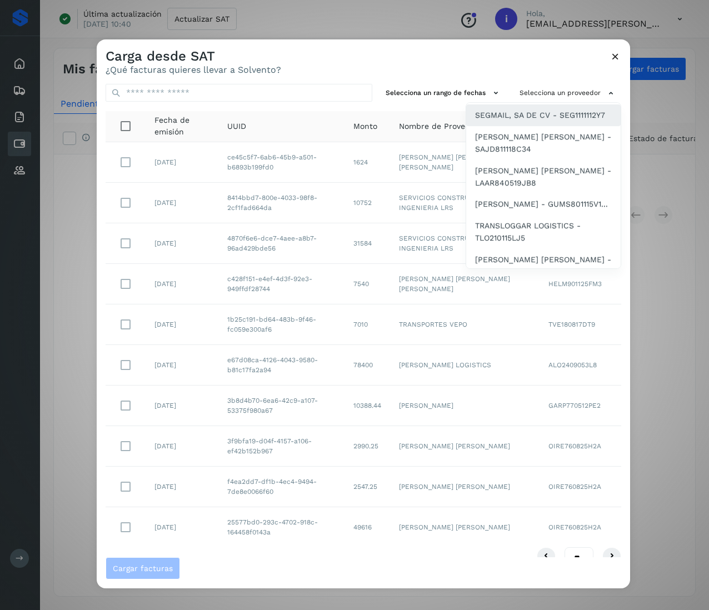
click at [512, 121] on span "SEGMAIL, SA DE CV - SEG1111112Y7" at bounding box center [540, 115] width 130 height 12
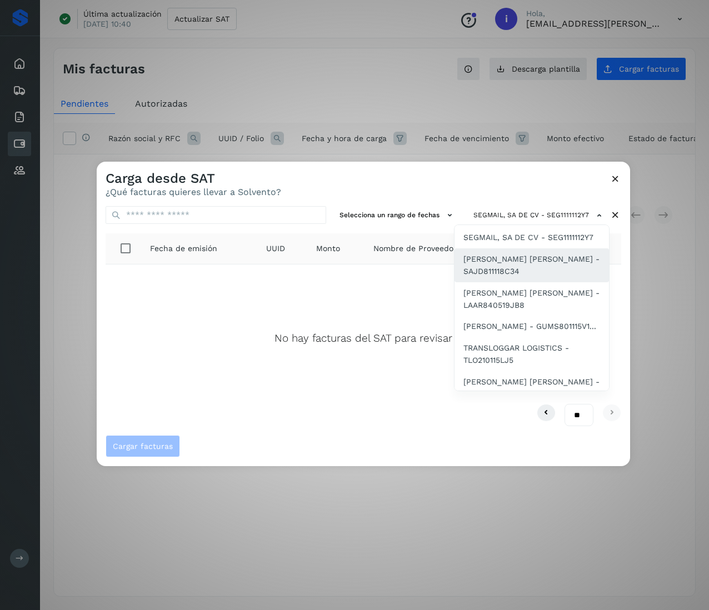
click at [538, 278] on span "[PERSON_NAME] [PERSON_NAME] - SAJD811118C34" at bounding box center [531, 265] width 137 height 25
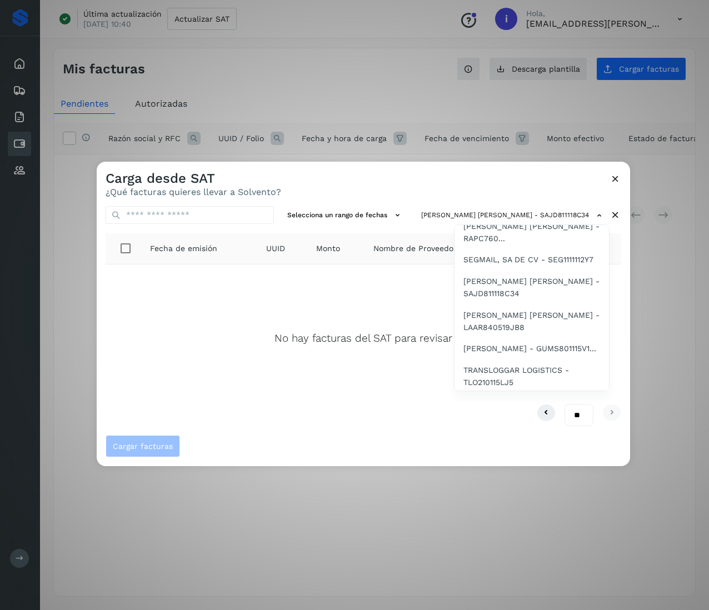
scroll to position [667, 0]
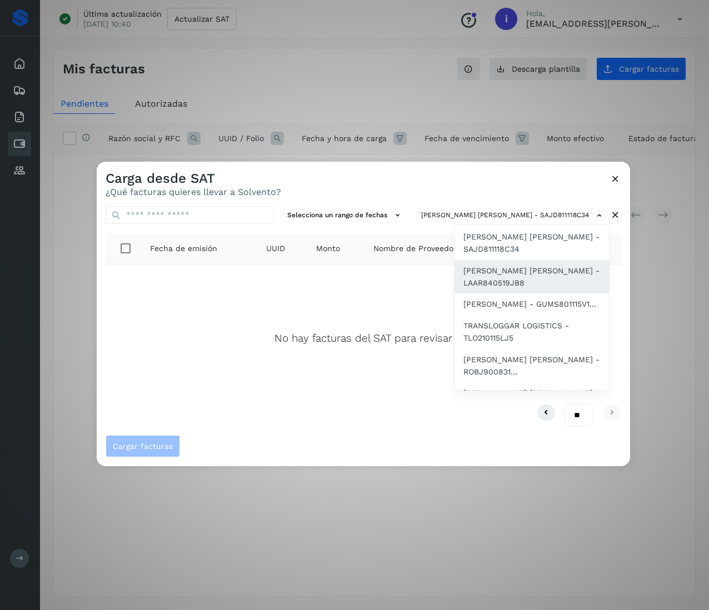
click at [547, 289] on span "[PERSON_NAME] [PERSON_NAME] - LAAR840519JB8" at bounding box center [531, 276] width 137 height 25
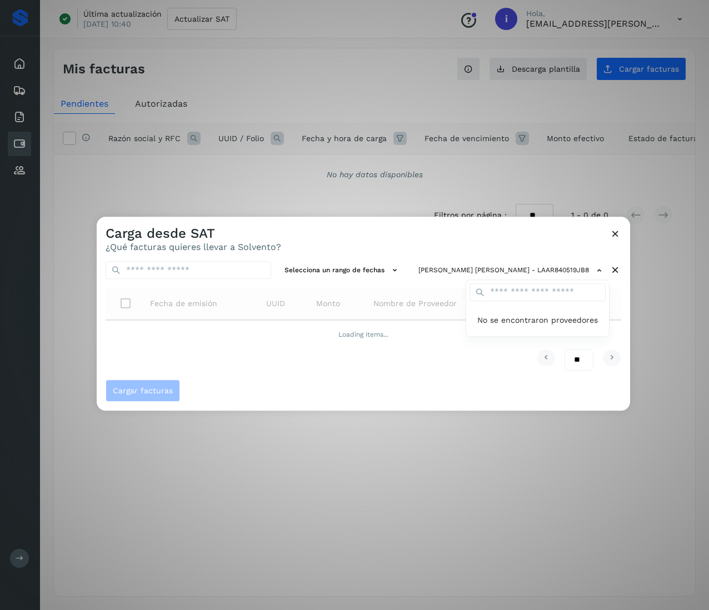
scroll to position [0, 0]
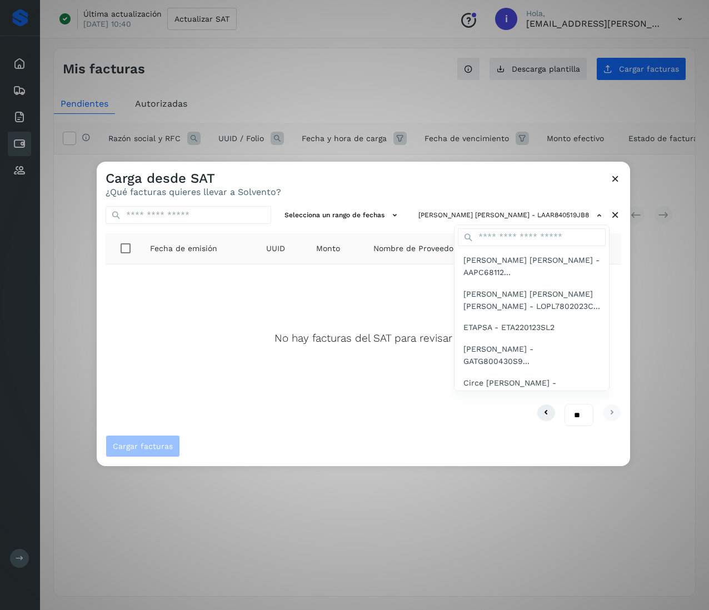
click at [172, 369] on div at bounding box center [451, 467] width 709 height 610
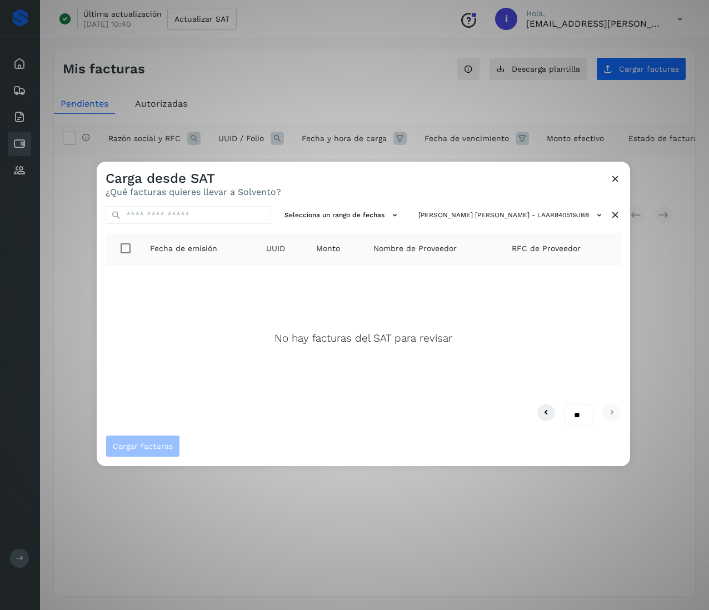
click at [616, 214] on icon at bounding box center [615, 215] width 12 height 12
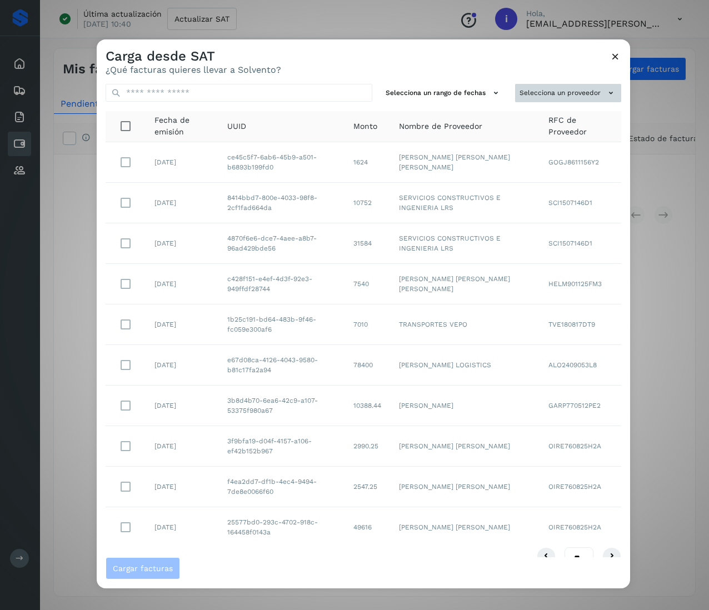
click at [566, 92] on button "Selecciona un proveedor" at bounding box center [568, 93] width 106 height 18
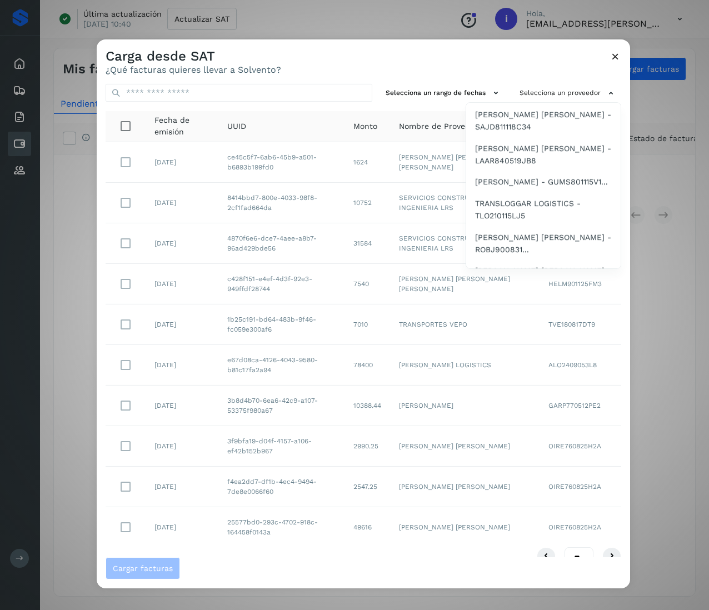
scroll to position [711, 0]
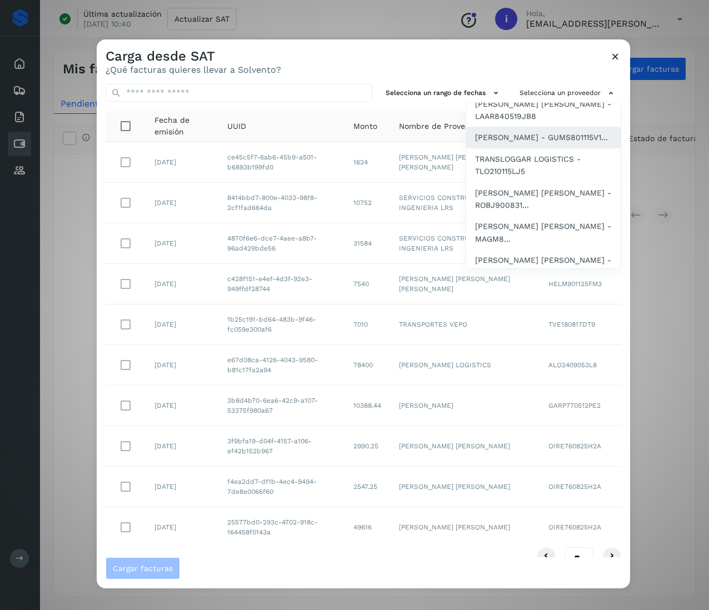
click at [547, 143] on span "[PERSON_NAME] - GUMS801115V1..." at bounding box center [541, 137] width 133 height 12
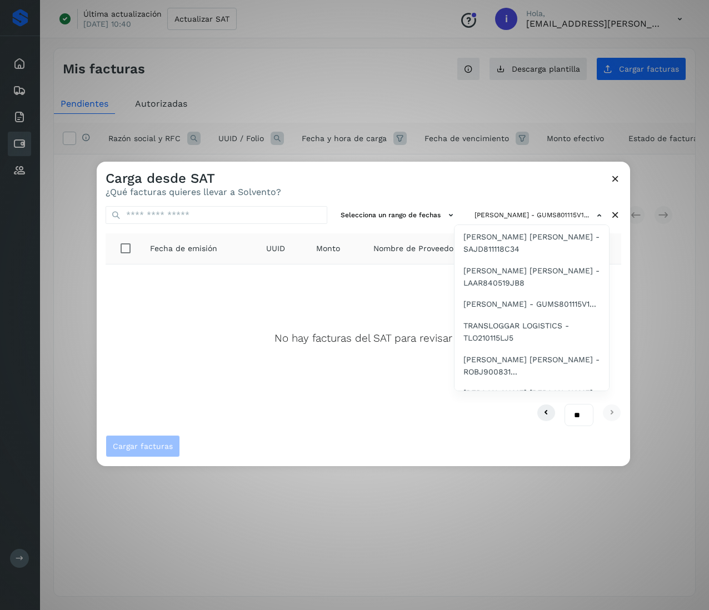
scroll to position [778, 0]
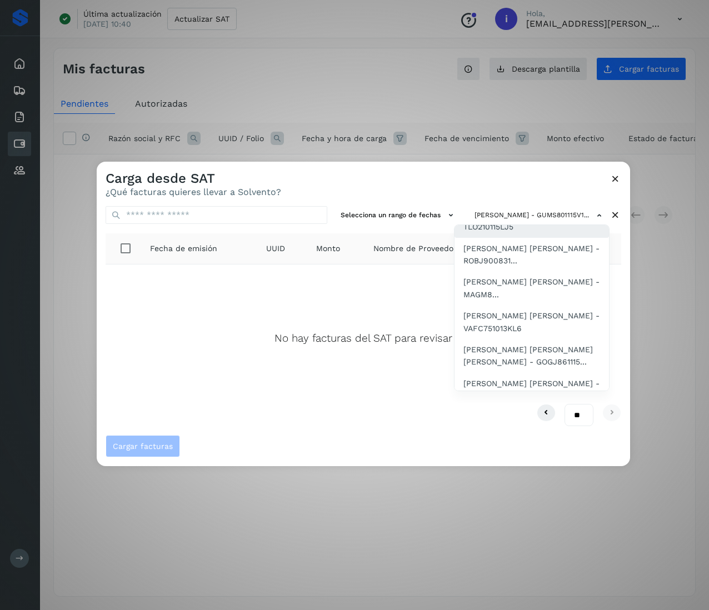
click at [540, 233] on span "TRANSLOGGAR LOGISTICS - TLO210115LJ5" at bounding box center [531, 220] width 137 height 25
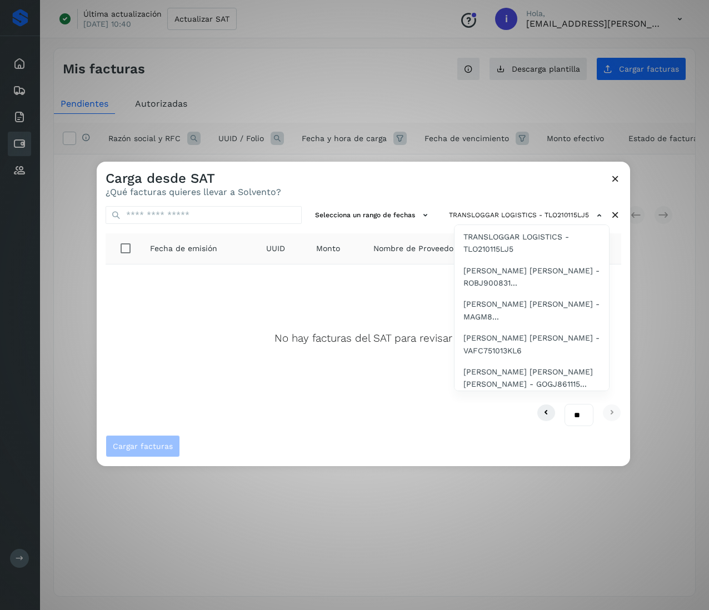
scroll to position [800, 0]
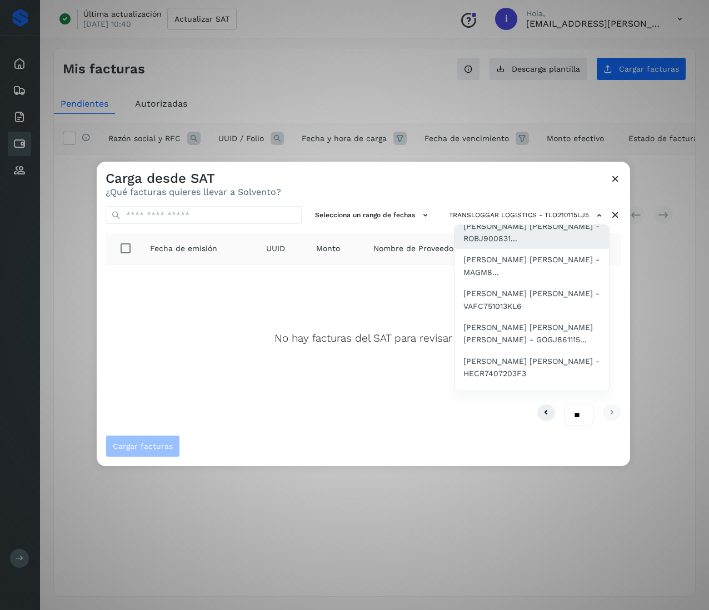
click at [518, 245] on span "[PERSON_NAME] [PERSON_NAME] - ROBJ900831..." at bounding box center [531, 232] width 137 height 25
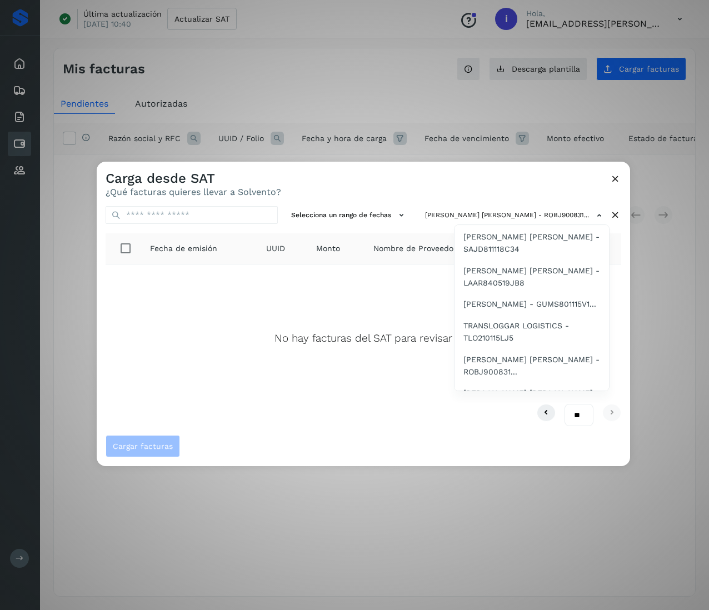
scroll to position [778, 0]
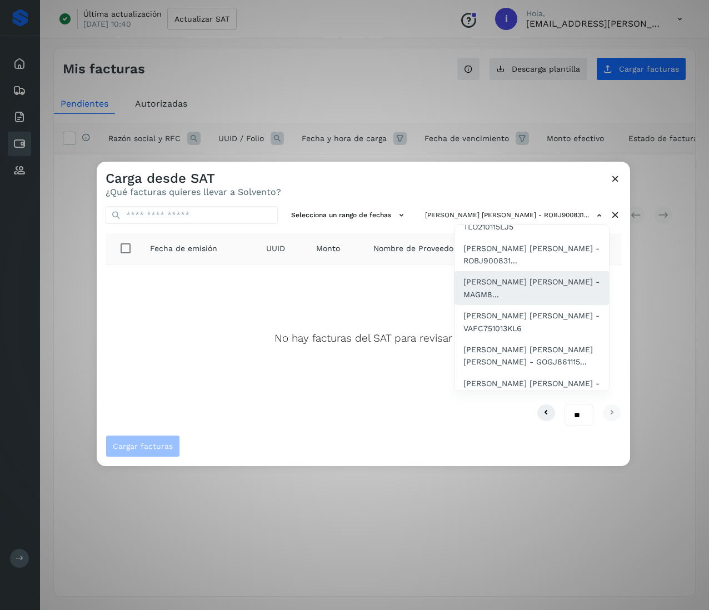
click at [534, 301] on span "[PERSON_NAME] [PERSON_NAME] - MAGM8..." at bounding box center [531, 288] width 137 height 25
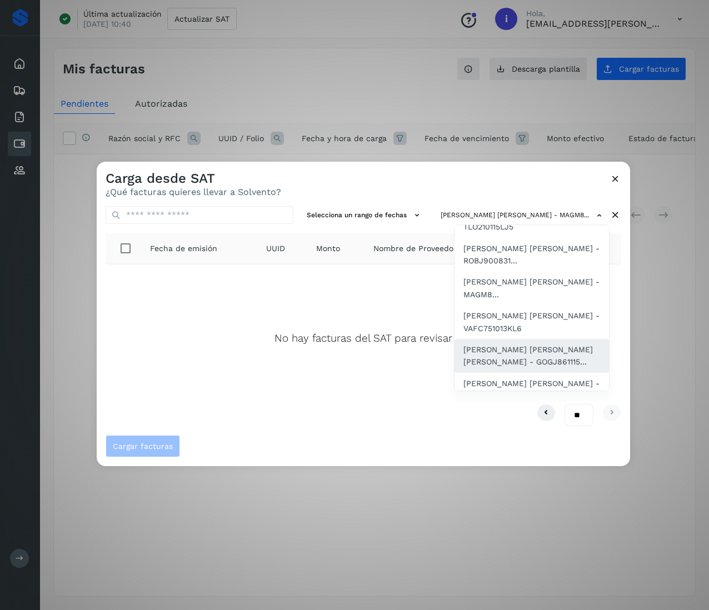
scroll to position [889, 0]
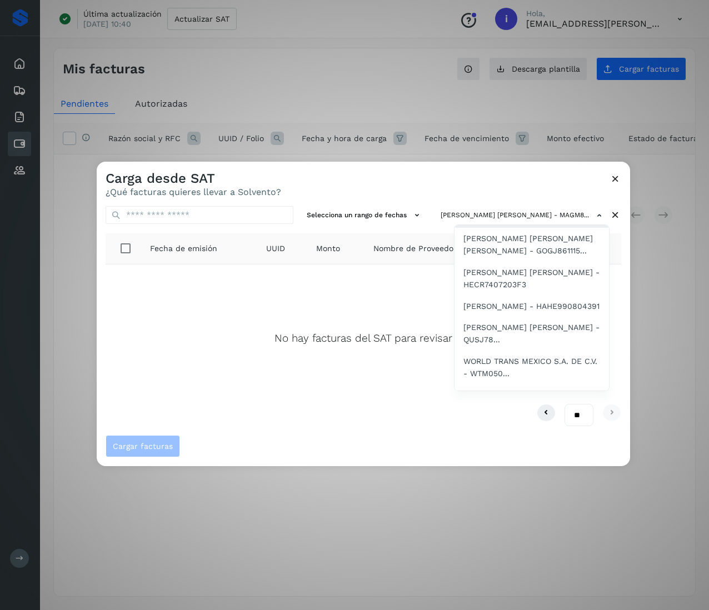
click at [524, 223] on span "[PERSON_NAME] [PERSON_NAME] - VAFC751013KL6" at bounding box center [531, 210] width 137 height 25
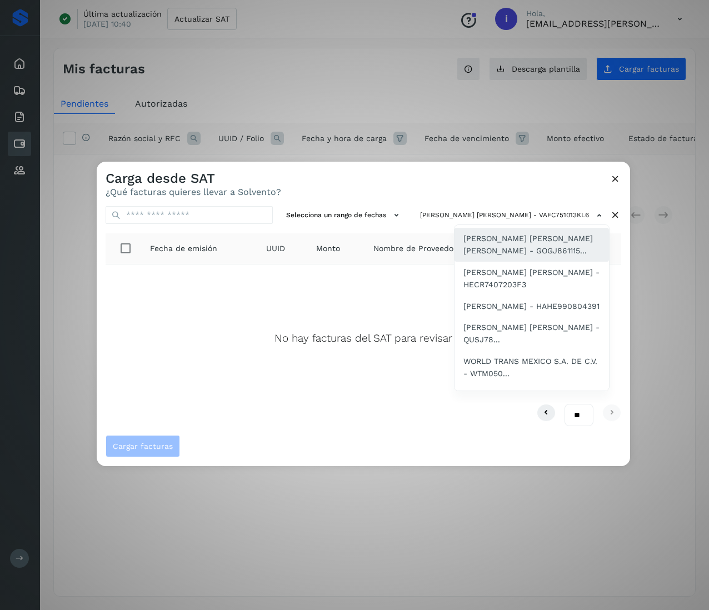
click at [541, 257] on span "[PERSON_NAME] [PERSON_NAME] [PERSON_NAME] - GOGJ861115..." at bounding box center [531, 244] width 137 height 25
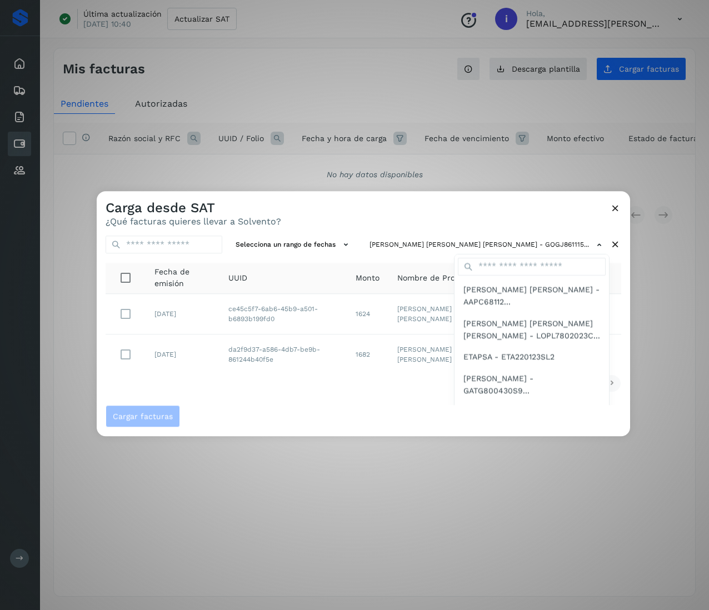
click at [278, 367] on div at bounding box center [451, 496] width 709 height 610
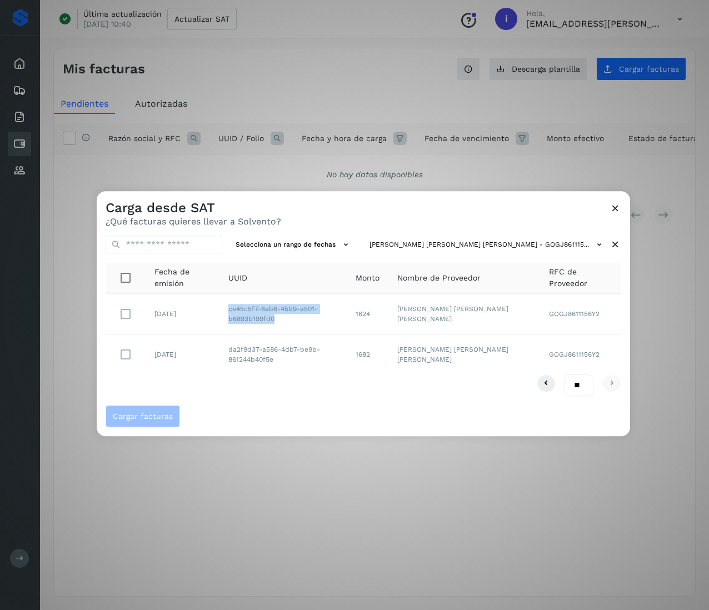
drag, startPoint x: 287, startPoint y: 325, endPoint x: 229, endPoint y: 301, distance: 62.5
click at [229, 301] on td "ce45c5f7-6ab6-45b9-a501-b6893b199fd0" at bounding box center [282, 314] width 127 height 41
drag, startPoint x: 401, startPoint y: 314, endPoint x: 376, endPoint y: 317, distance: 25.2
click at [376, 316] on td "1624" at bounding box center [368, 314] width 42 height 41
click at [616, 241] on icon at bounding box center [615, 245] width 12 height 12
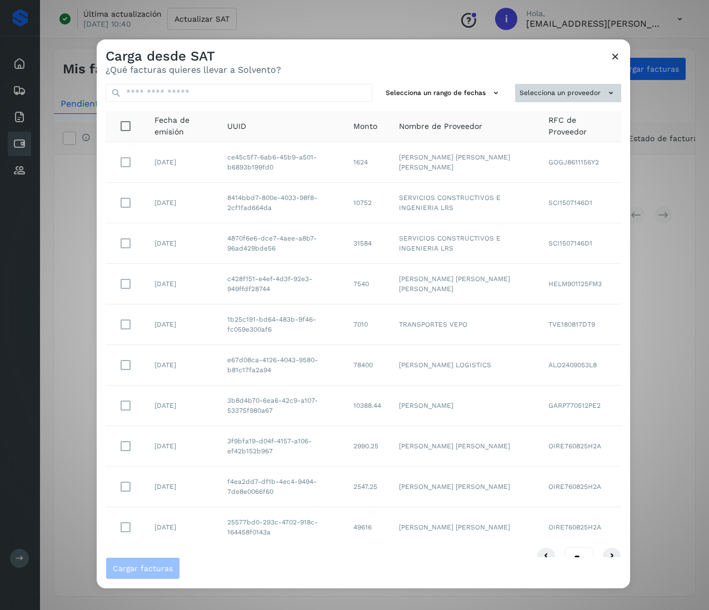
click at [573, 96] on button "Selecciona un proveedor" at bounding box center [568, 93] width 106 height 18
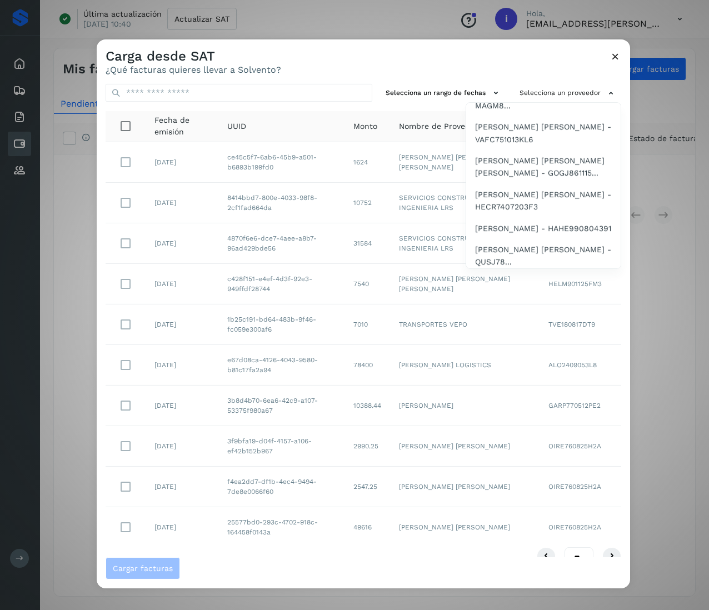
scroll to position [889, 0]
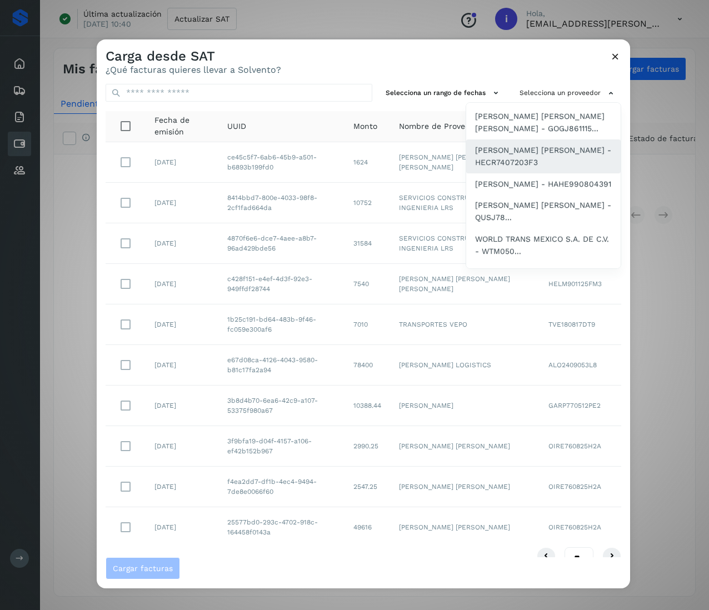
click at [551, 169] on span "[PERSON_NAME] [PERSON_NAME] - HECR7407203F3" at bounding box center [543, 156] width 137 height 25
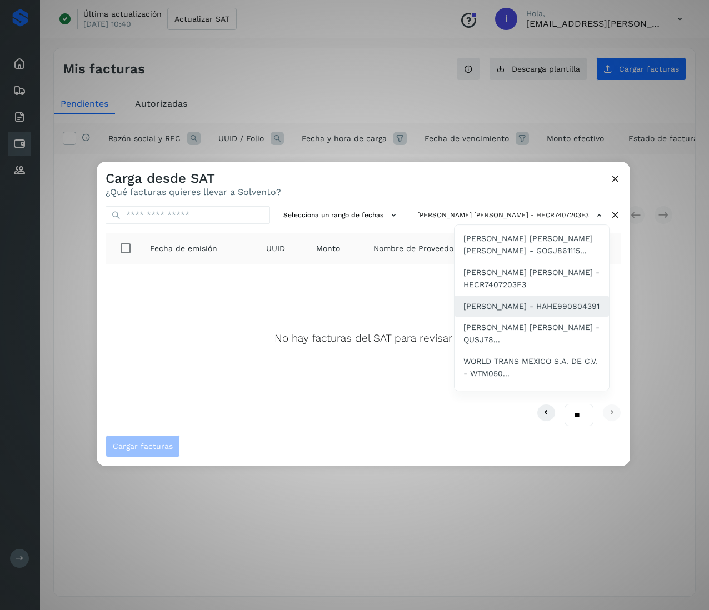
scroll to position [1000, 0]
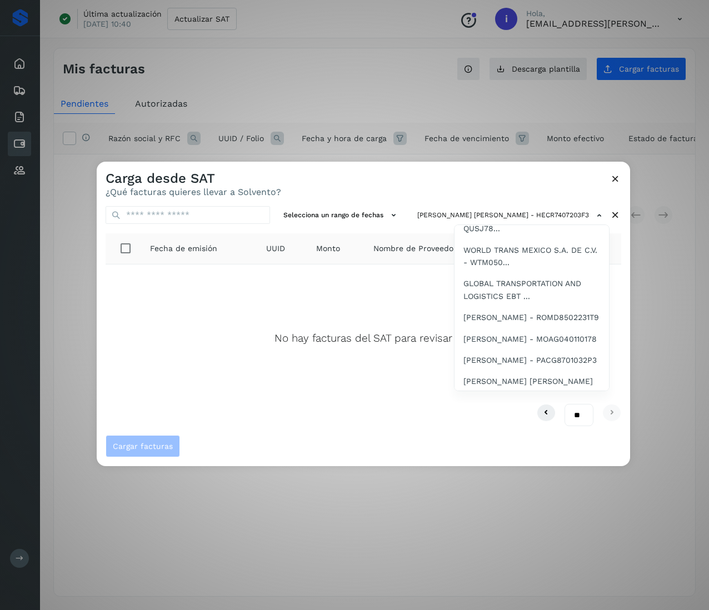
click at [549, 201] on span "[PERSON_NAME] - HAHE990804391" at bounding box center [531, 195] width 136 height 12
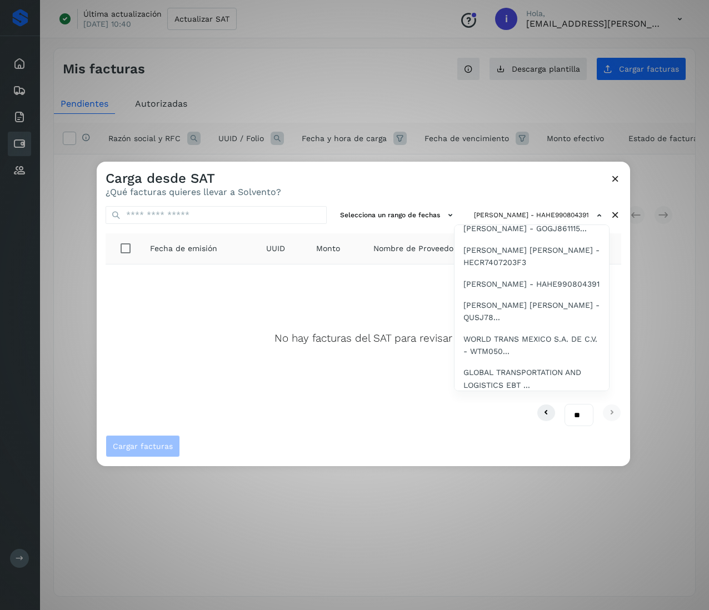
scroll to position [956, 0]
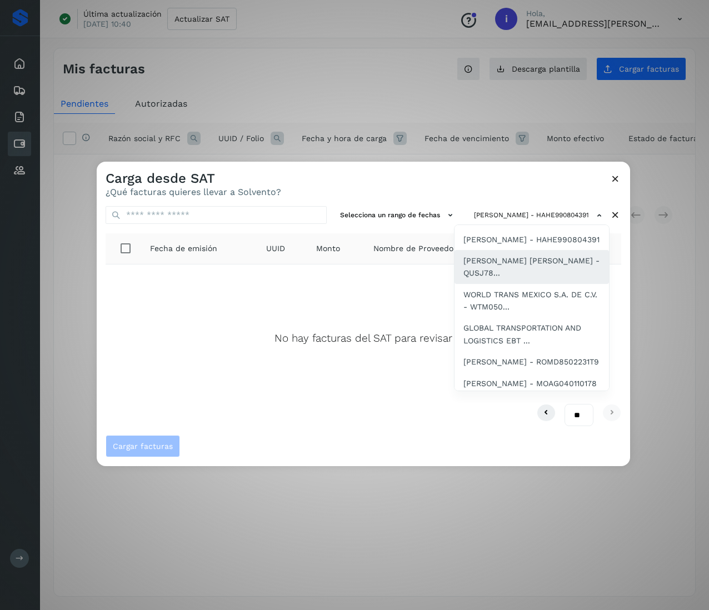
click at [523, 279] on span "[PERSON_NAME] [PERSON_NAME] - QUSJ78..." at bounding box center [531, 266] width 137 height 25
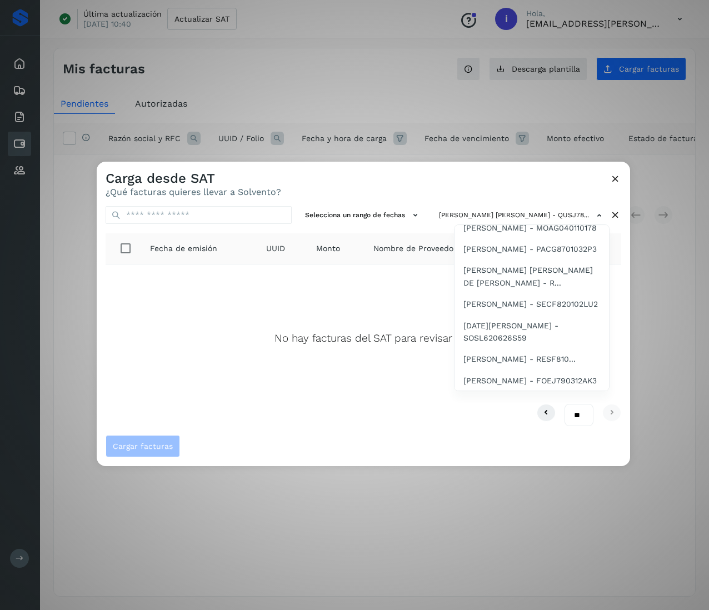
scroll to position [1067, 0]
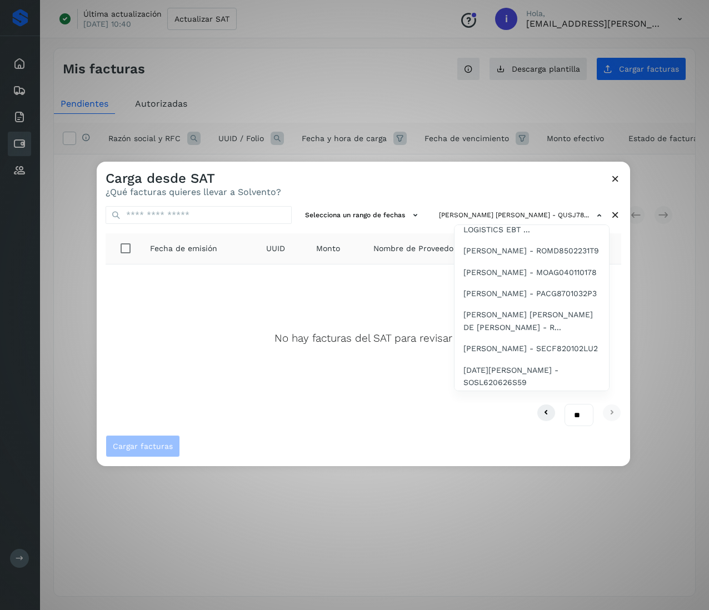
click at [540, 202] on span "WORLD TRANS MEXICO S.A. DE C.V. - WTM050..." at bounding box center [531, 189] width 137 height 25
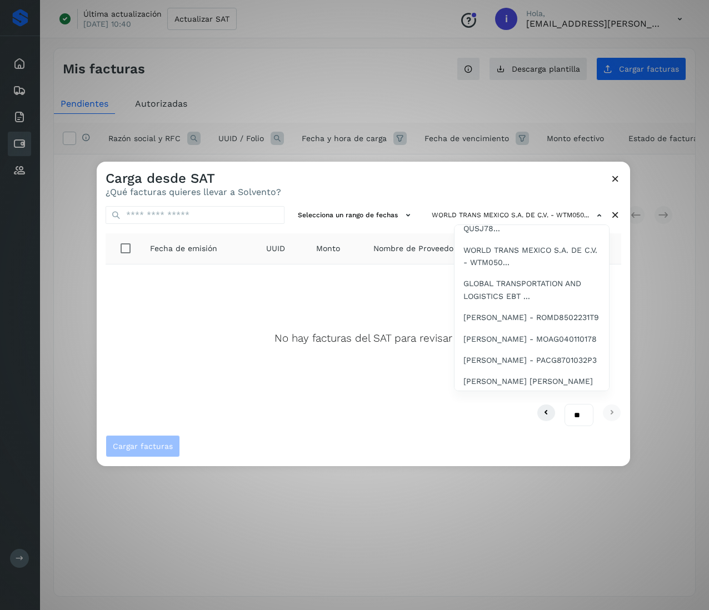
scroll to position [1111, 0]
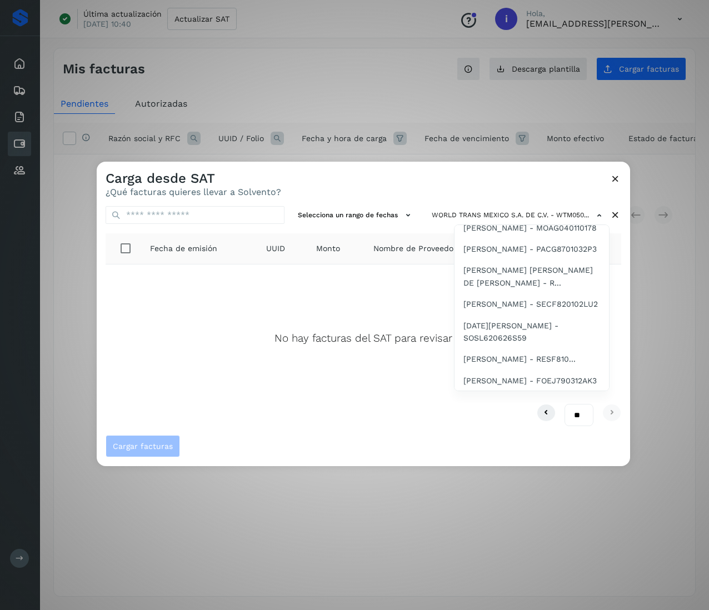
click at [552, 191] on span "GLOBAL TRANSPORTATION AND LOGISTICS EBT ..." at bounding box center [531, 178] width 137 height 25
click at [549, 212] on span "[PERSON_NAME] - ROMD8502231T9" at bounding box center [531, 206] width 136 height 12
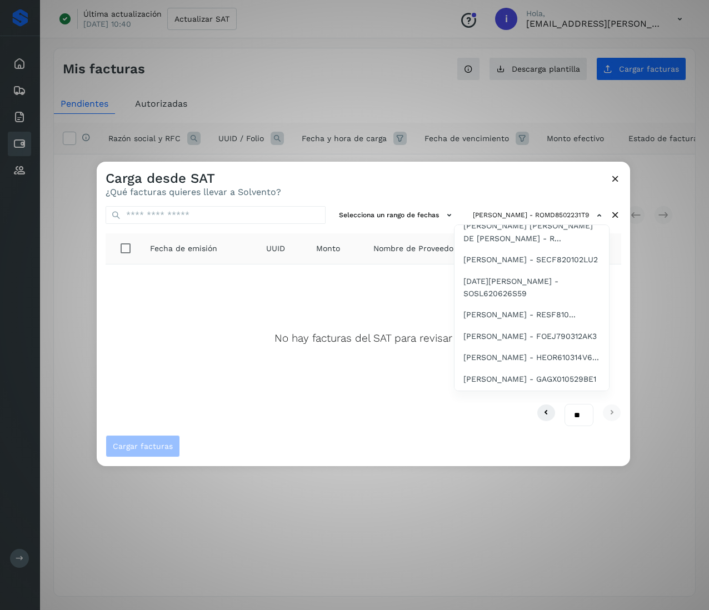
click at [538, 189] on span "[PERSON_NAME] - MOAG040110178" at bounding box center [529, 183] width 133 height 12
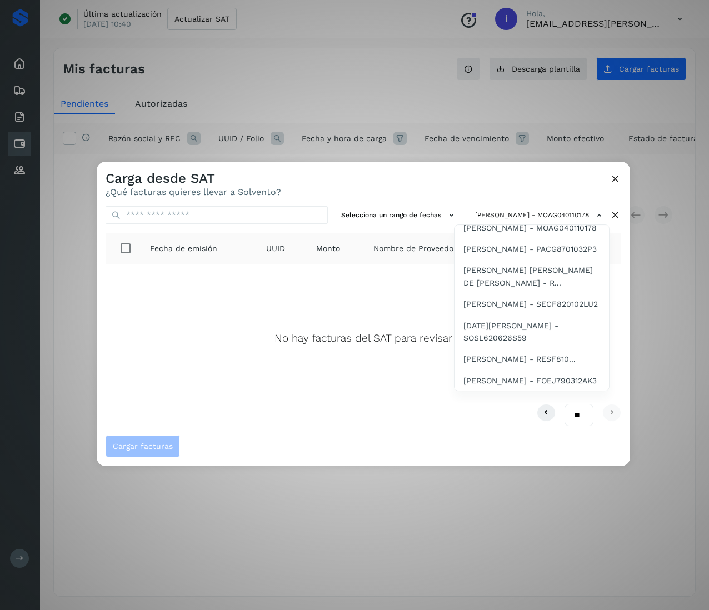
scroll to position [1222, 0]
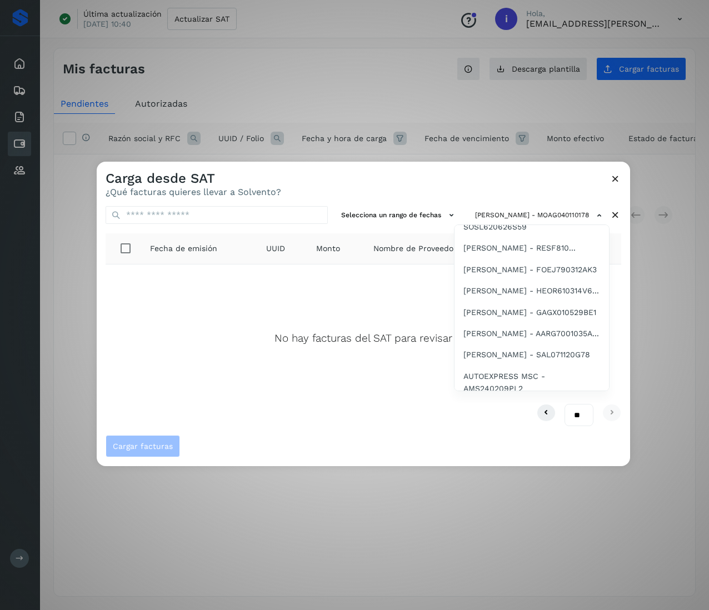
click at [536, 144] on span "[PERSON_NAME] - PACG8701032P3" at bounding box center [529, 138] width 133 height 12
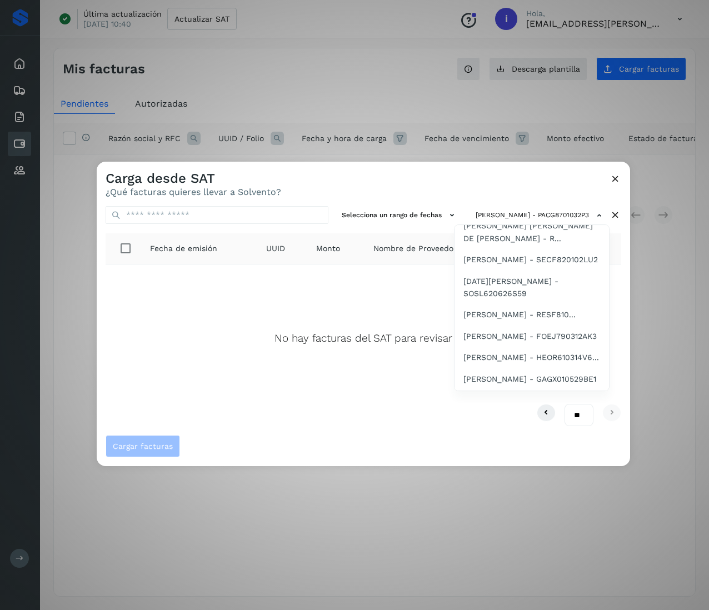
scroll to position [1200, 0]
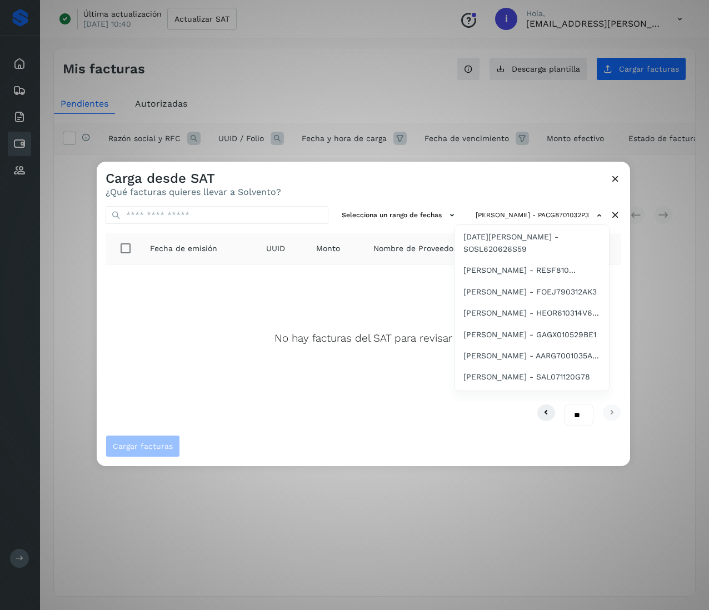
click at [531, 200] on span "[PERSON_NAME] [PERSON_NAME] DE [PERSON_NAME] - R..." at bounding box center [531, 187] width 137 height 25
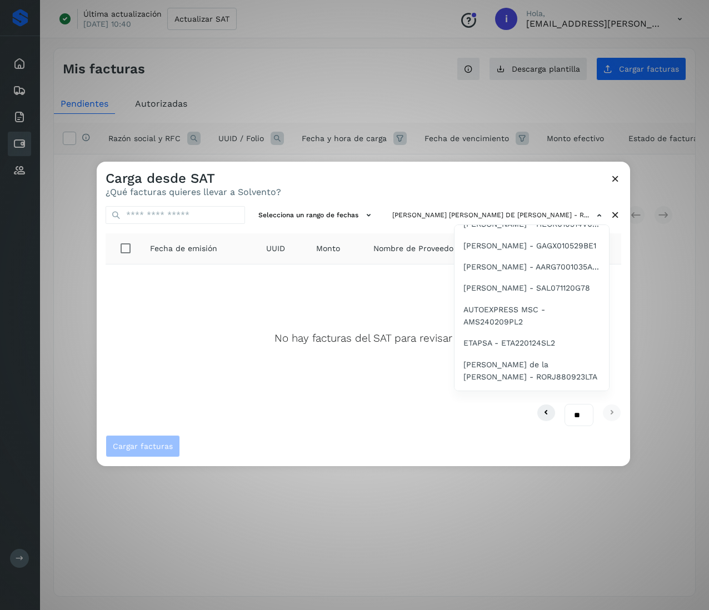
scroll to position [1244, 0]
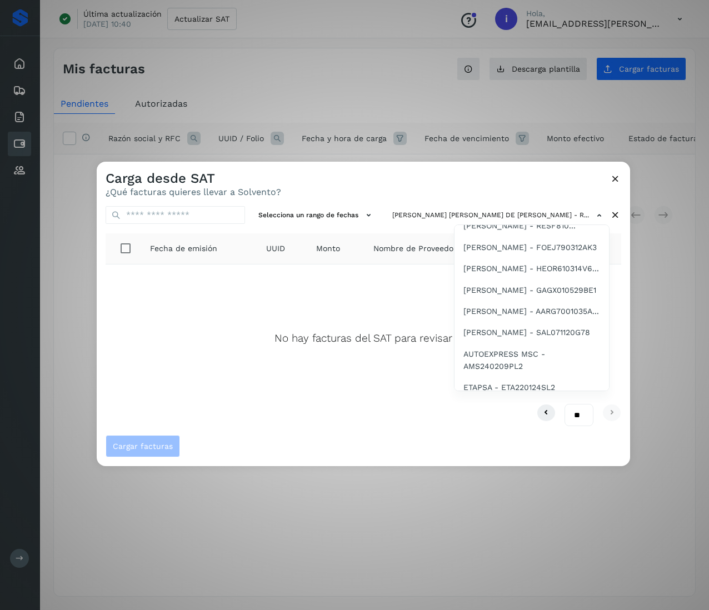
click at [534, 177] on span "[PERSON_NAME] - SECF820102LU2" at bounding box center [530, 170] width 134 height 12
click at [540, 211] on span "[DATE][PERSON_NAME] - SOSL620626S59" at bounding box center [531, 198] width 137 height 25
click at [551, 209] on span "[PERSON_NAME] - RESF810..." at bounding box center [519, 203] width 112 height 12
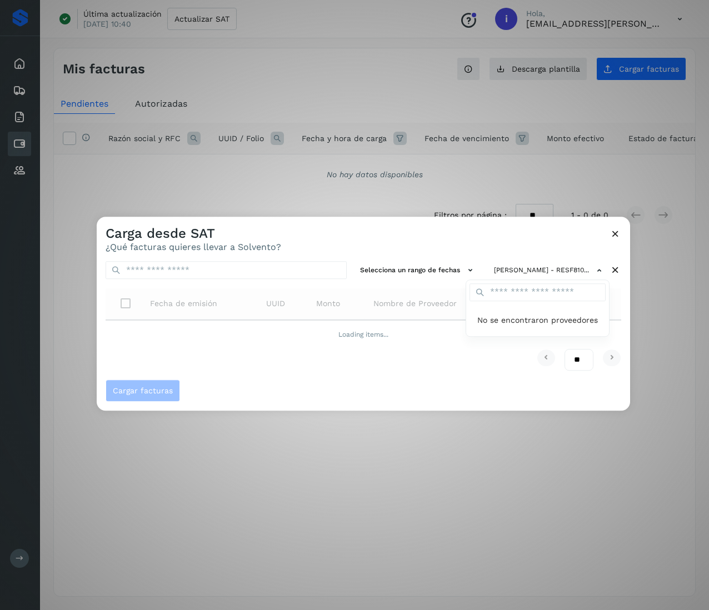
scroll to position [0, 0]
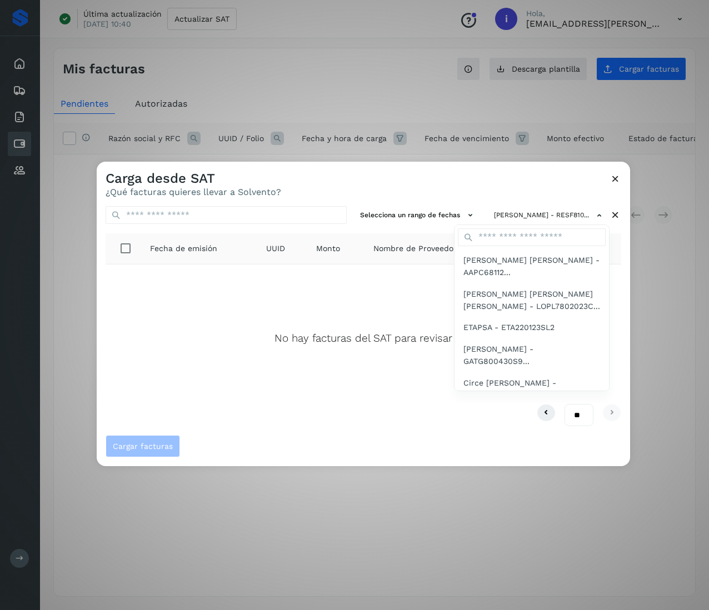
click at [609, 383] on div at bounding box center [451, 467] width 709 height 610
click at [606, 224] on div "[PERSON_NAME] - RESF810... [PERSON_NAME] [PERSON_NAME] - AAPC68112... [PERSON_N…" at bounding box center [549, 215] width 120 height 18
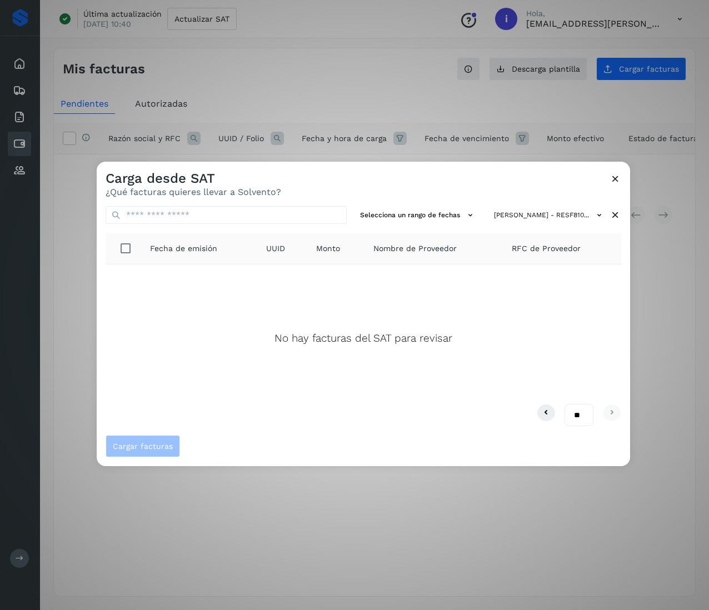
scroll to position [23, 0]
click at [620, 216] on icon at bounding box center [615, 215] width 12 height 12
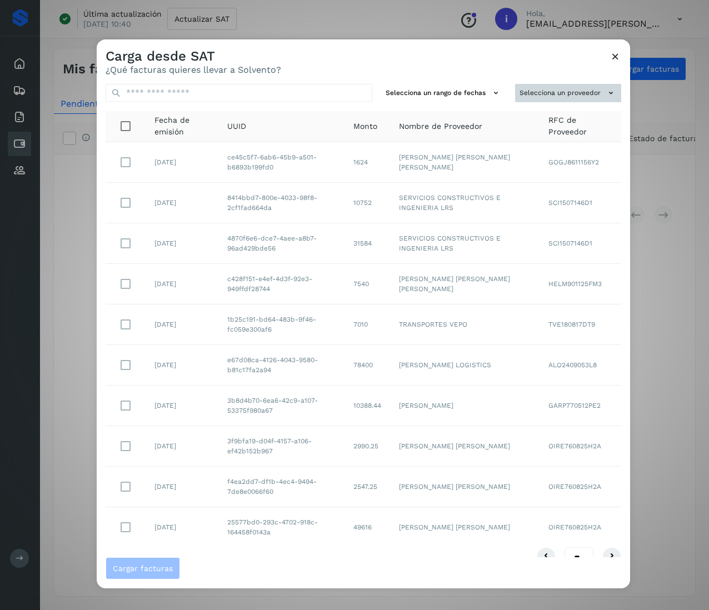
click at [578, 87] on button "Selecciona un proveedor" at bounding box center [568, 93] width 106 height 18
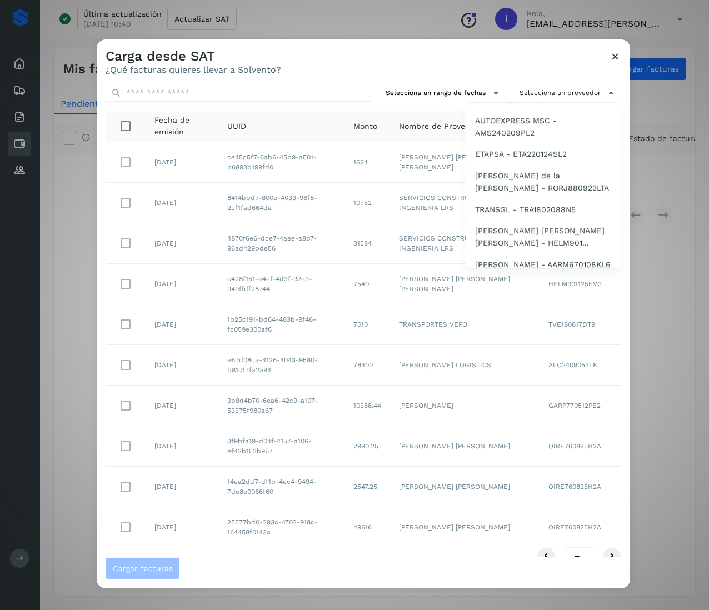
scroll to position [1311, 0]
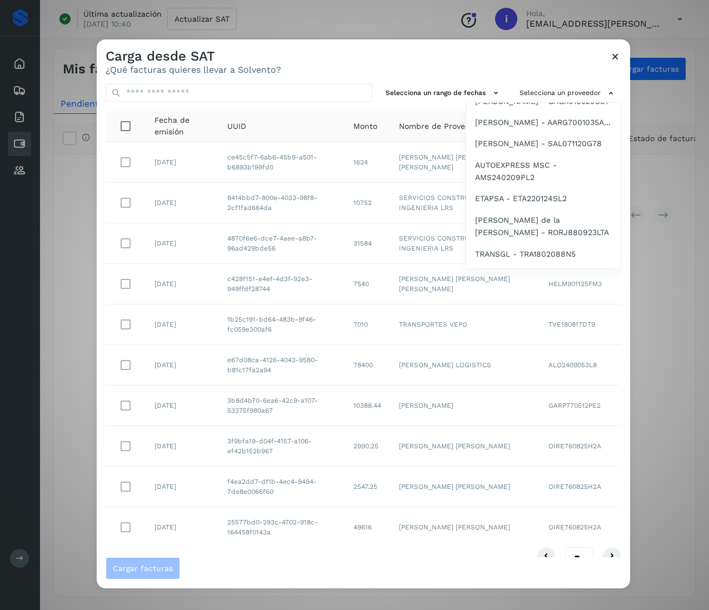
click at [521, 64] on span "[PERSON_NAME] - FOEJ790312AK3" at bounding box center [541, 58] width 133 height 12
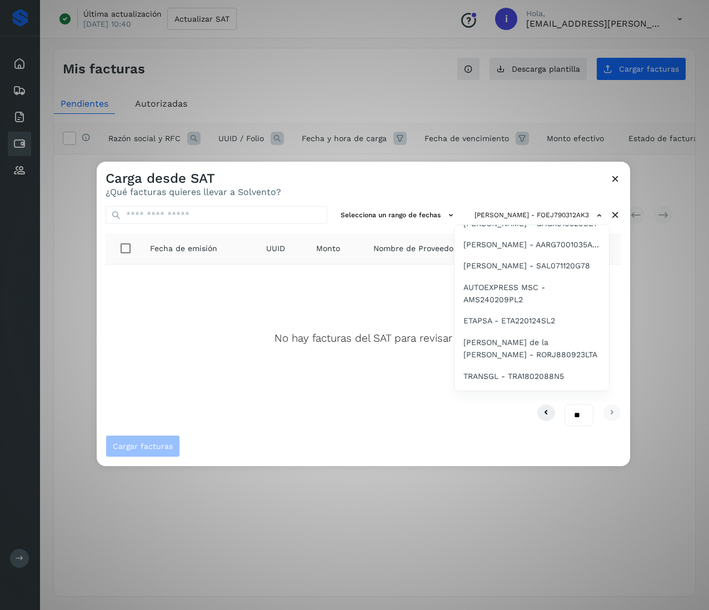
scroll to position [1356, 0]
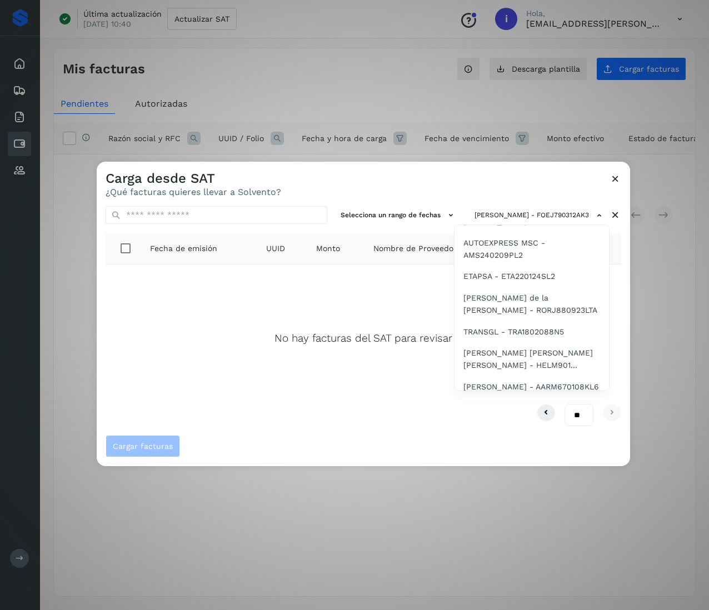
click at [510, 163] on span "[PERSON_NAME] - HEOR610314V6..." at bounding box center [531, 157] width 136 height 12
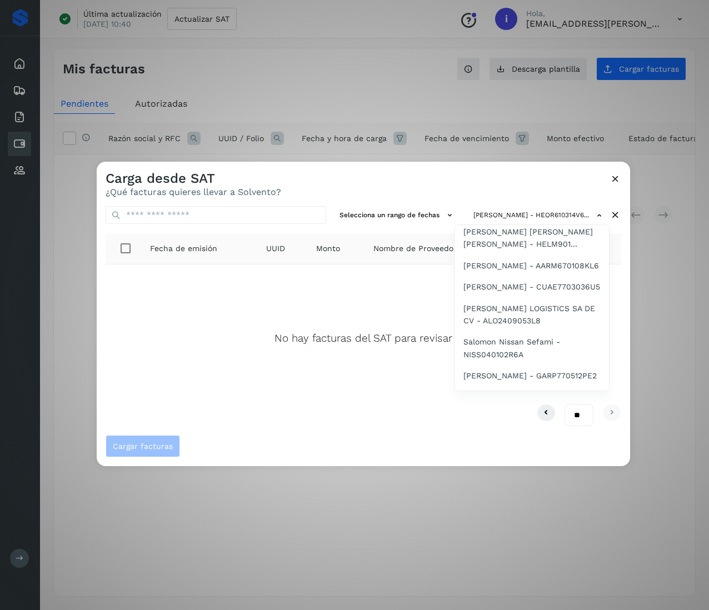
scroll to position [1432, 0]
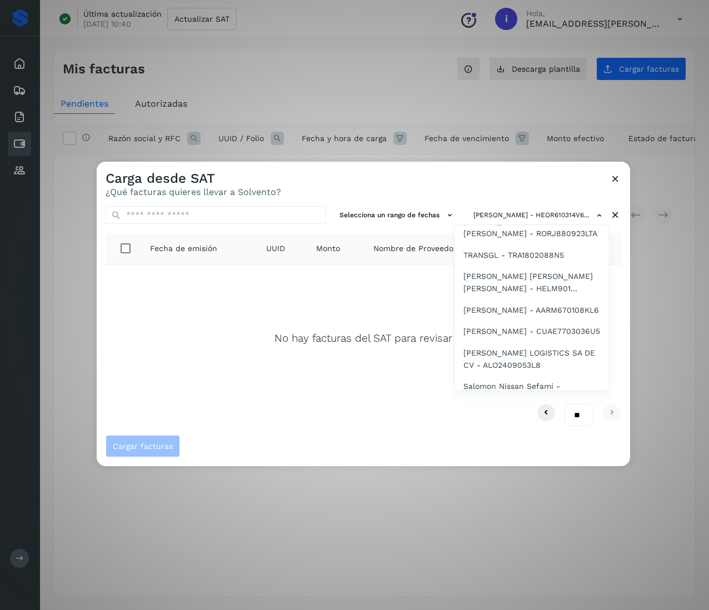
click at [520, 108] on span "[PERSON_NAME] - GAGX010529BE1" at bounding box center [529, 102] width 133 height 12
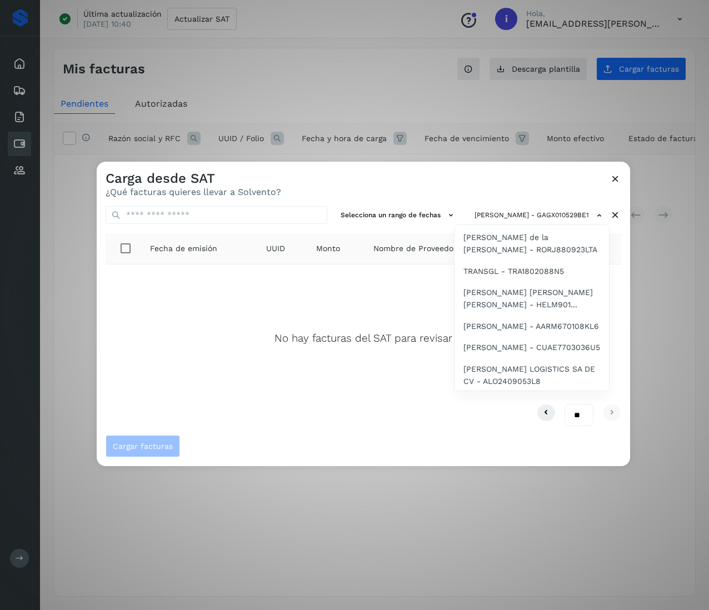
scroll to position [1461, 0]
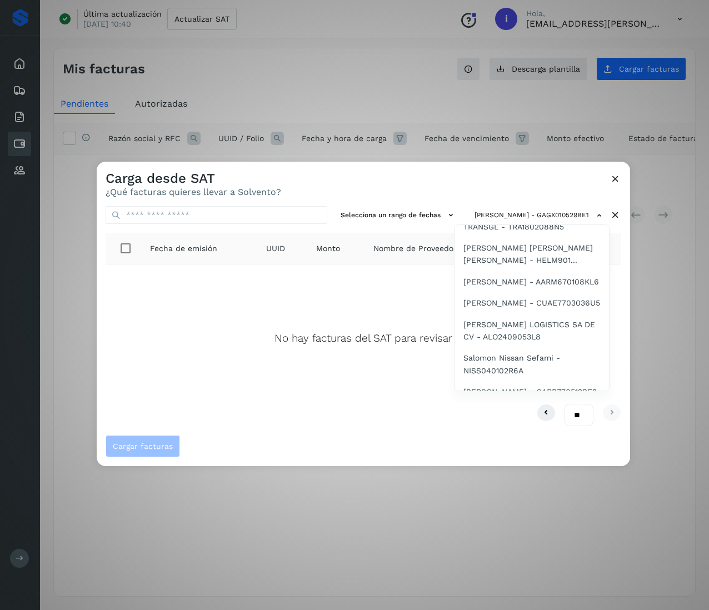
click at [536, 101] on span "[PERSON_NAME] - AARG7001035A..." at bounding box center [531, 95] width 136 height 12
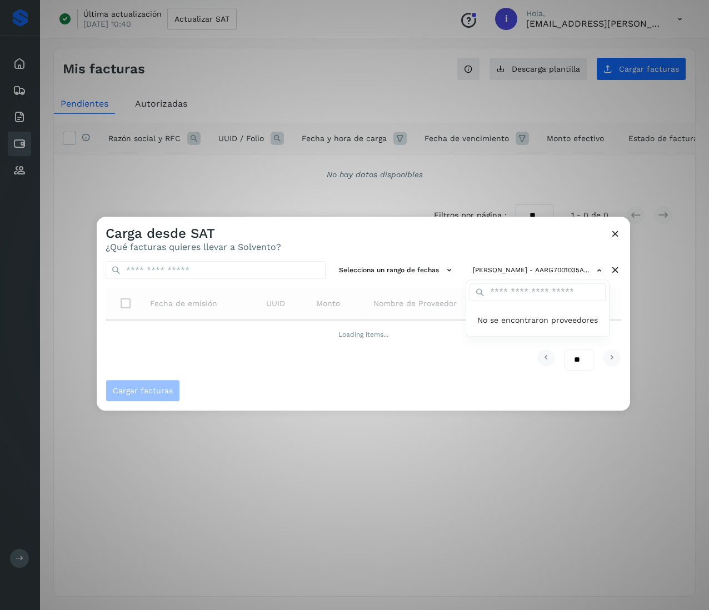
scroll to position [0, 0]
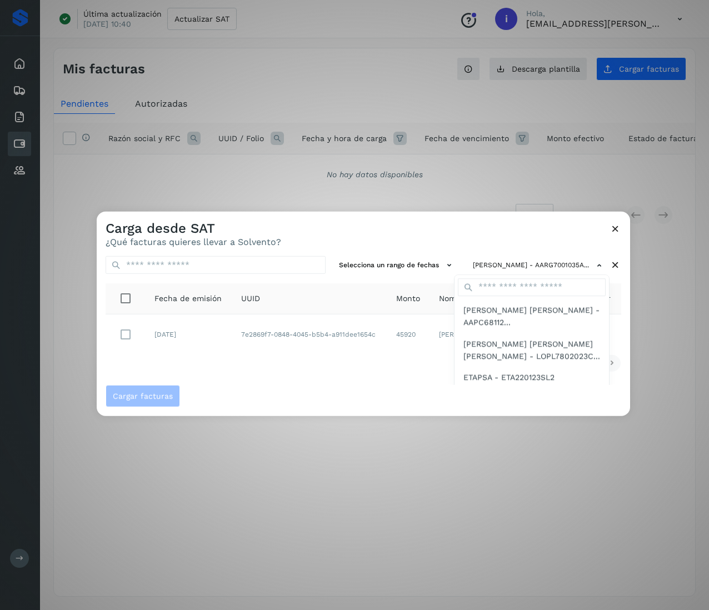
click at [536, 238] on div at bounding box center [451, 517] width 709 height 610
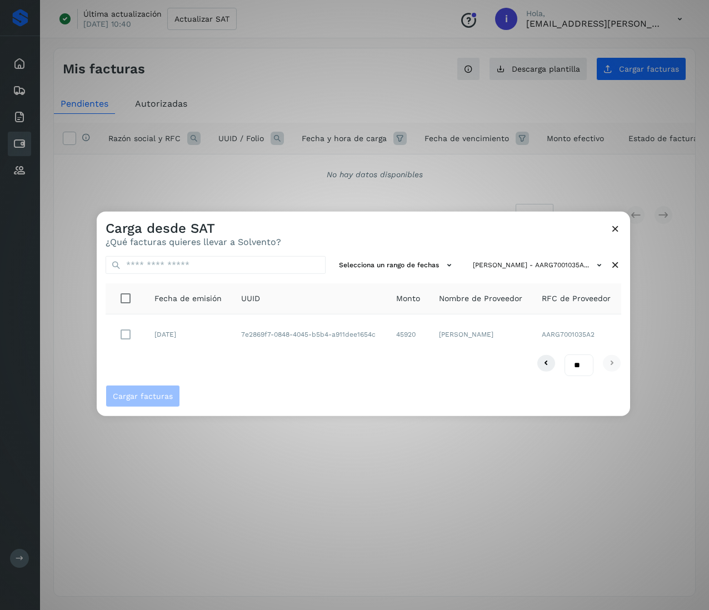
click at [617, 267] on icon at bounding box center [615, 265] width 12 height 12
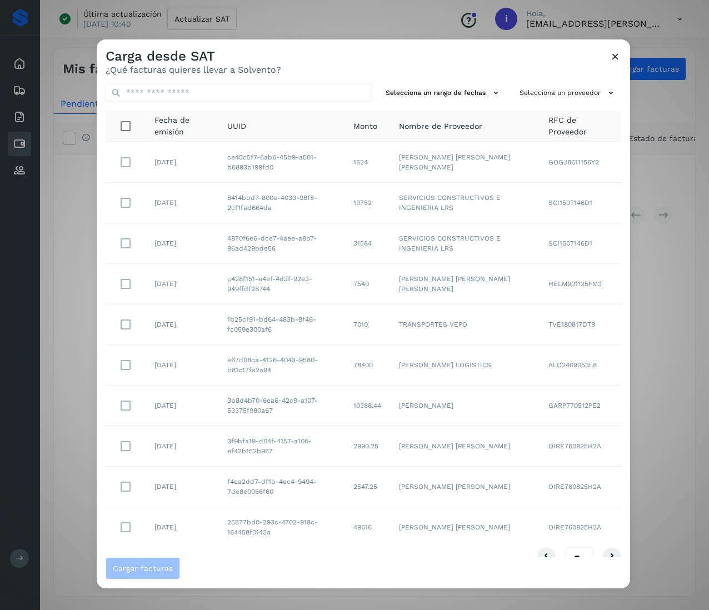
click at [588, 109] on div "Selecciona un rango de fechas Selecciona un proveedor Fecha de emisión UUID Mon…" at bounding box center [363, 316] width 533 height 482
click at [605, 92] on icon at bounding box center [611, 93] width 12 height 12
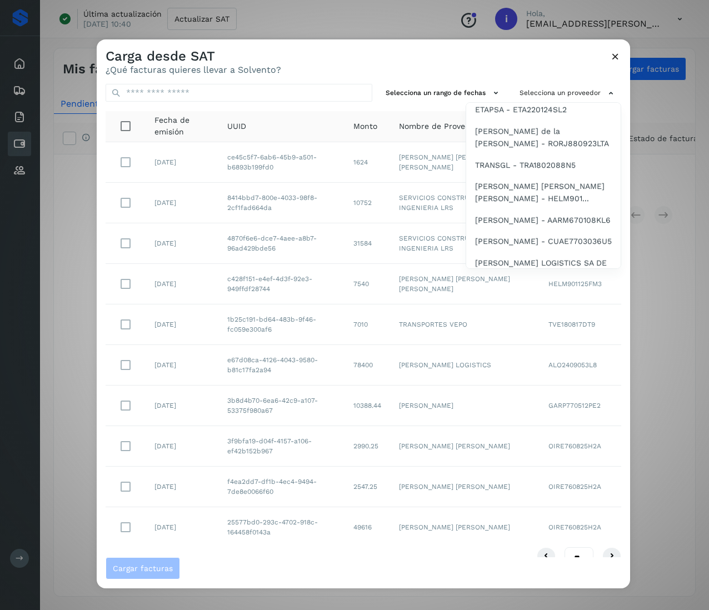
scroll to position [1444, 0]
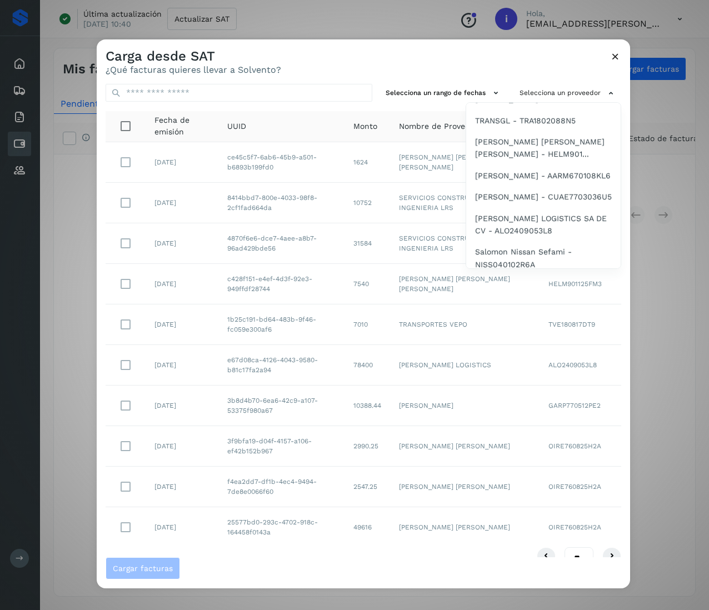
click at [529, 16] on span "[PERSON_NAME] - SAL071120G78" at bounding box center [538, 10] width 127 height 12
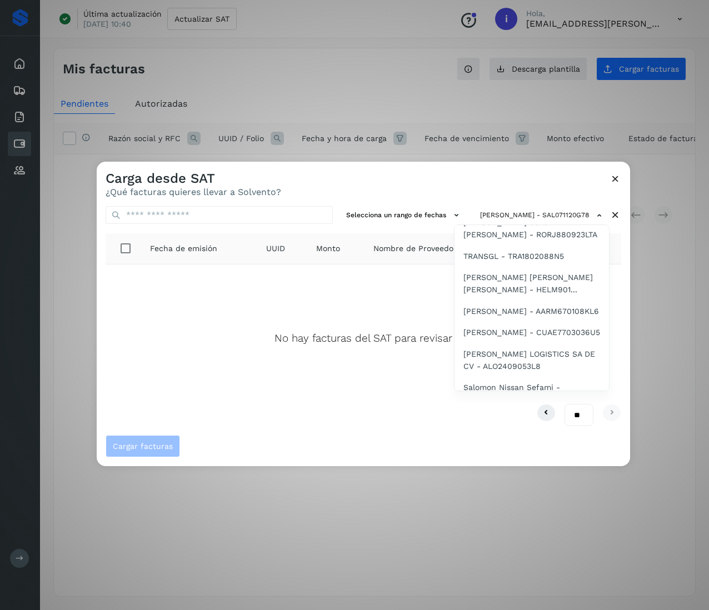
scroll to position [1476, 0]
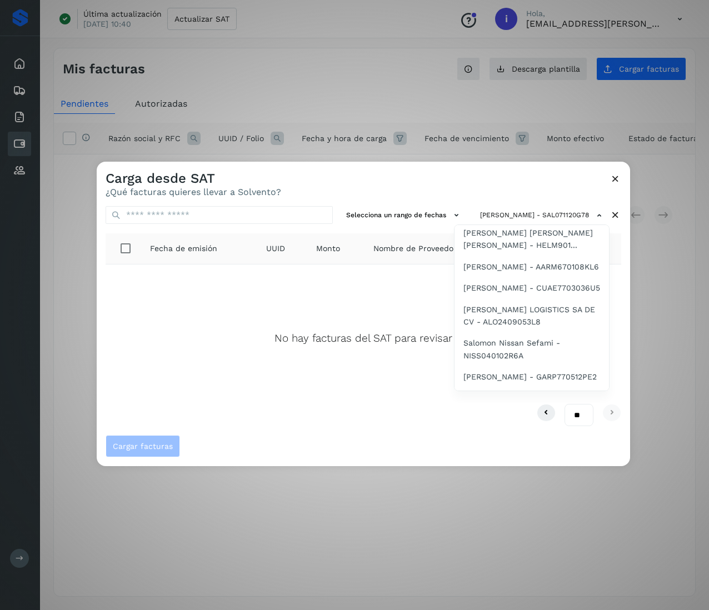
click at [514, 142] on span "AUTOEXPRESS MSC - AMS240209PL2" at bounding box center [531, 129] width 137 height 25
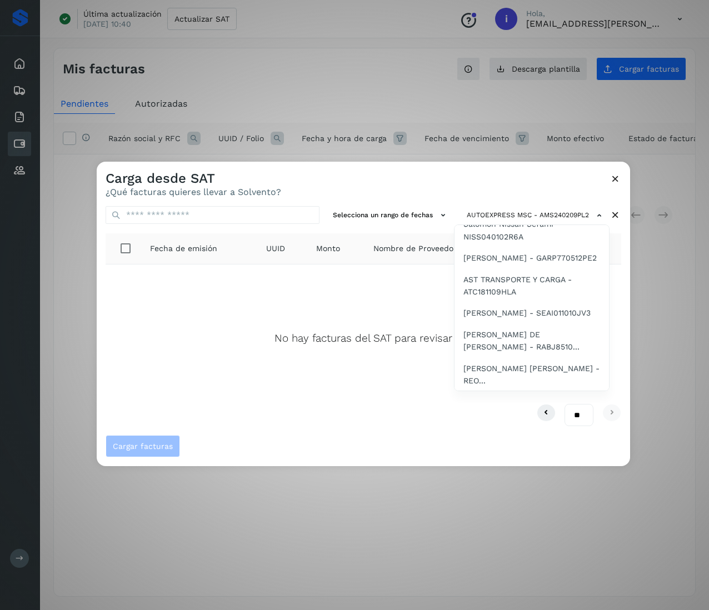
scroll to position [1550, 0]
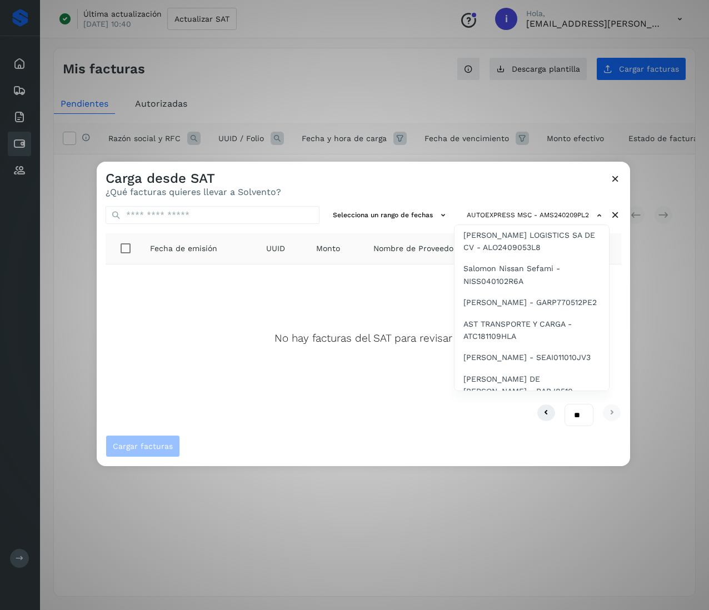
click at [532, 88] on span "ETAPSA - ETA220124SL2" at bounding box center [509, 82] width 92 height 12
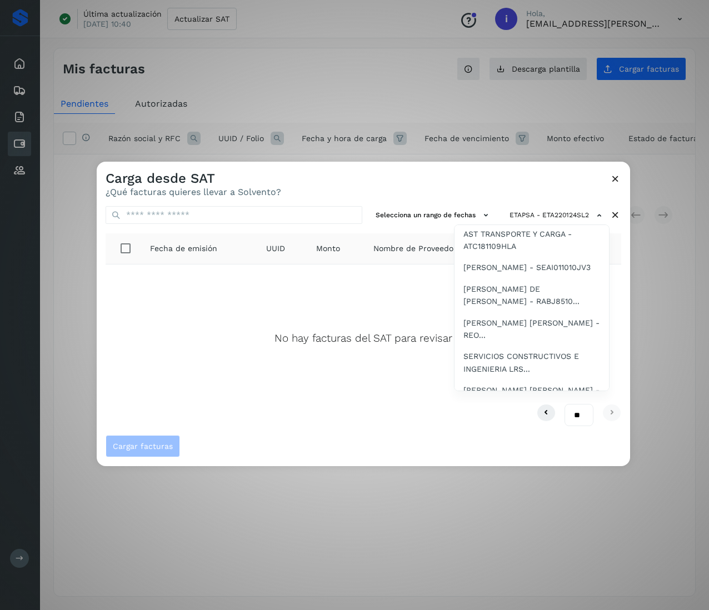
scroll to position [1596, 0]
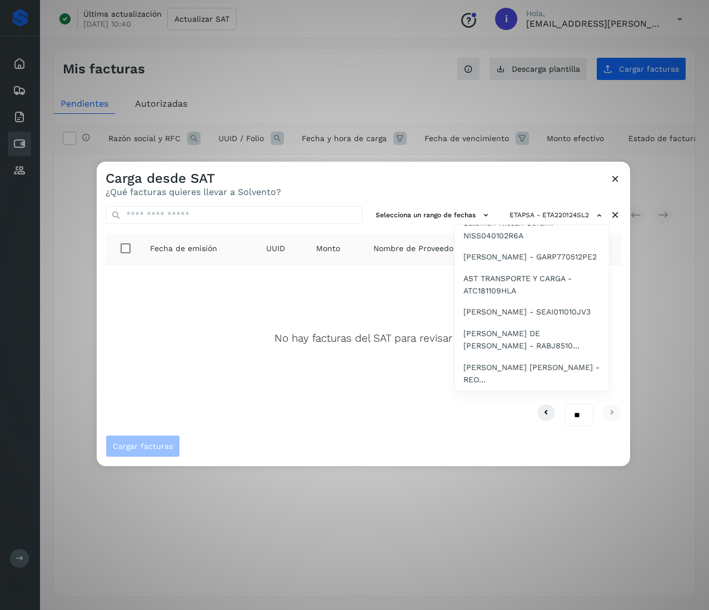
click at [536, 77] on span "[PERSON_NAME] de la [PERSON_NAME] - RORJ880923LTA" at bounding box center [531, 64] width 137 height 25
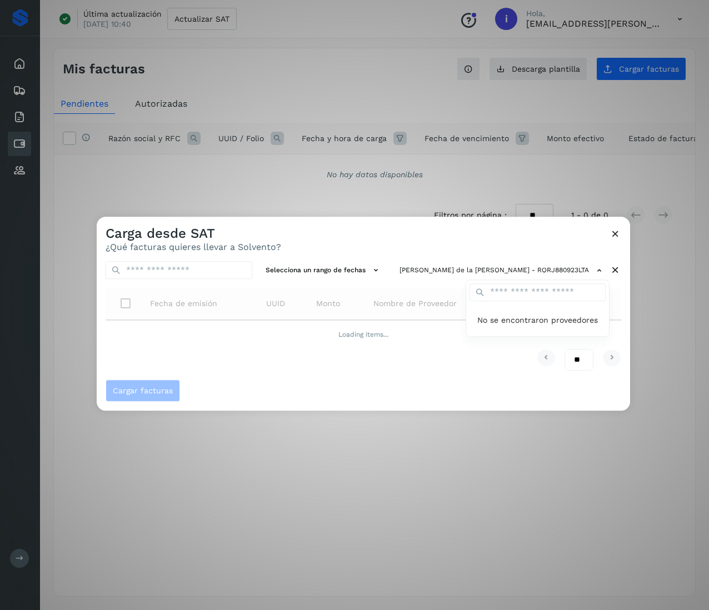
scroll to position [0, 0]
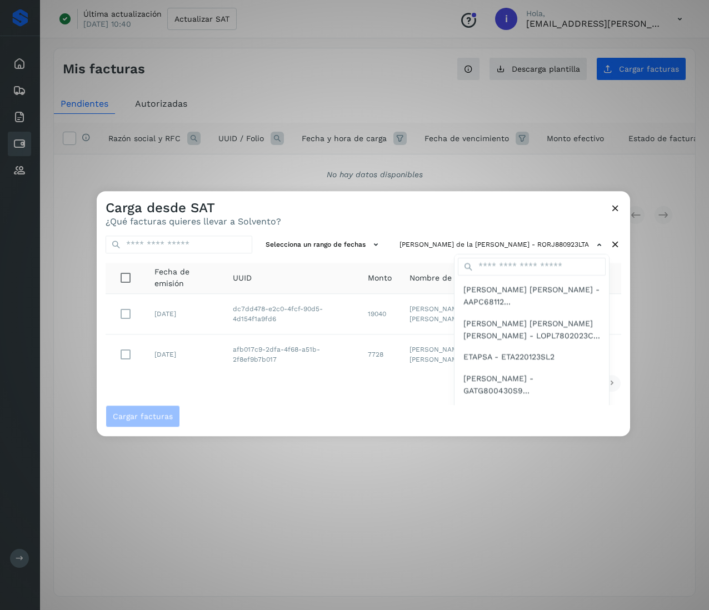
click at [283, 321] on div at bounding box center [451, 496] width 709 height 610
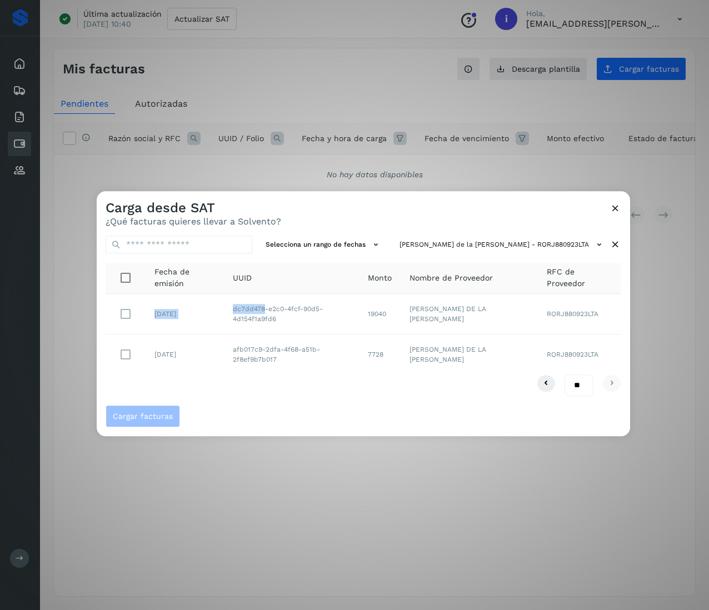
drag, startPoint x: 283, startPoint y: 321, endPoint x: 243, endPoint y: 305, distance: 42.9
click at [283, 313] on td "dc7dd478-e2c0-4fcf-90d5-4d154f1a9fd6" at bounding box center [291, 314] width 135 height 41
drag, startPoint x: 287, startPoint y: 320, endPoint x: 236, endPoint y: 307, distance: 52.7
click at [236, 307] on td "dc7dd478-e2c0-4fcf-90d5-4d154f1a9fd6" at bounding box center [291, 314] width 135 height 41
drag, startPoint x: 402, startPoint y: 316, endPoint x: 385, endPoint y: 310, distance: 18.3
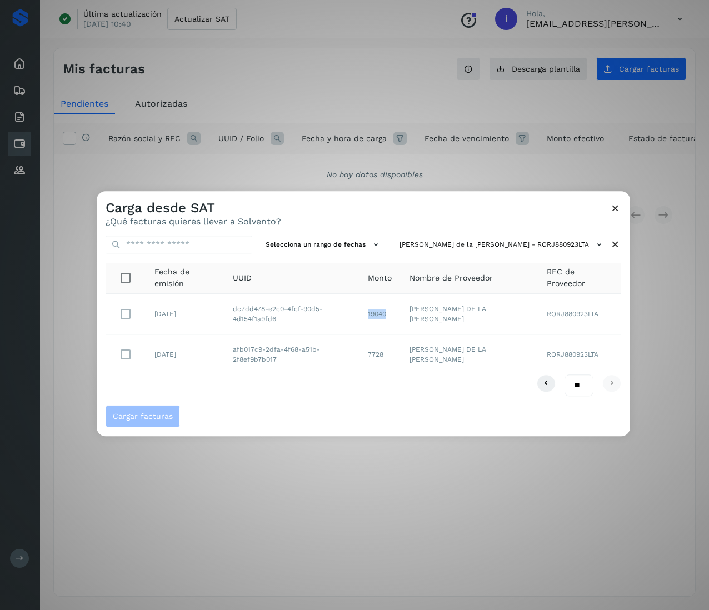
click at [368, 314] on td "19040" at bounding box center [380, 314] width 42 height 41
click at [617, 245] on icon at bounding box center [615, 245] width 12 height 12
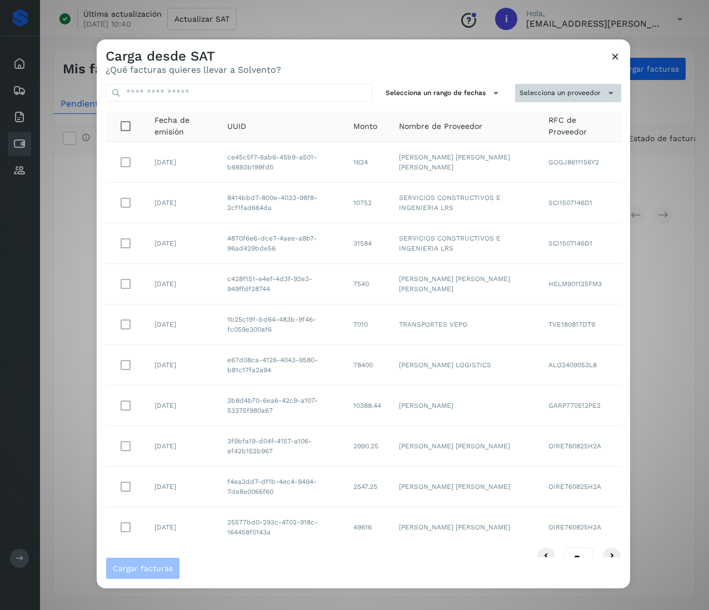
click at [605, 90] on icon at bounding box center [611, 93] width 12 height 12
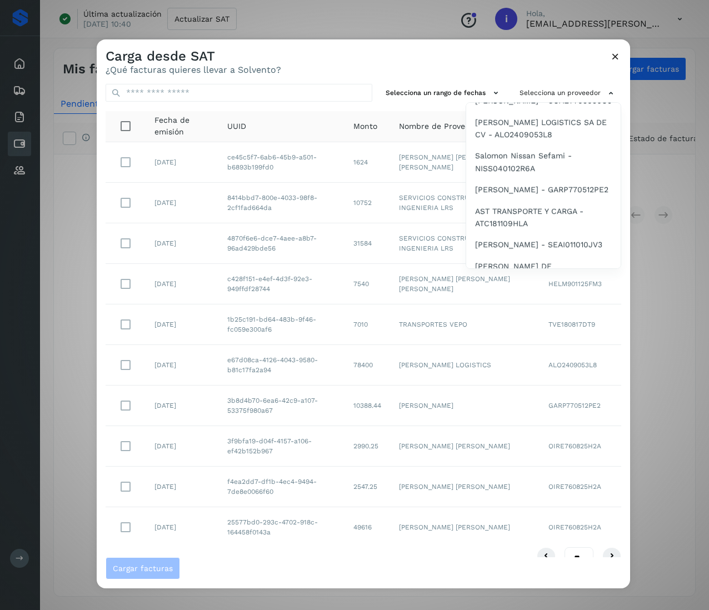
scroll to position [1585, 0]
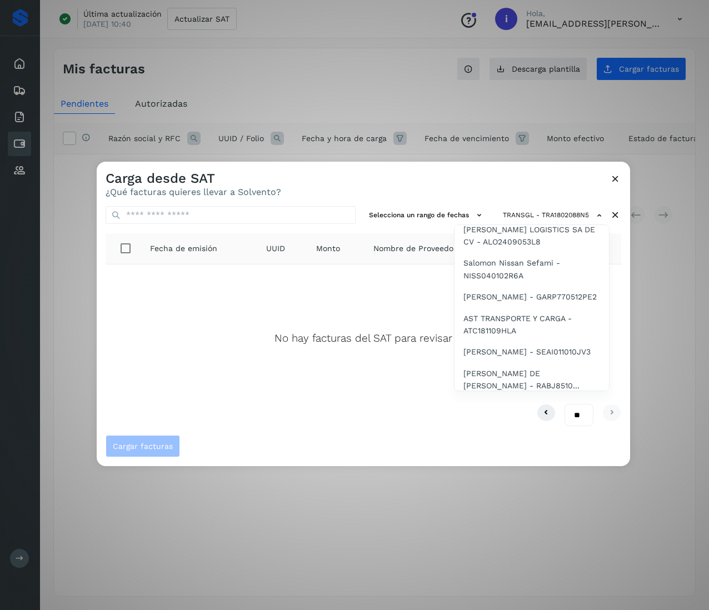
scroll to position [1667, 0]
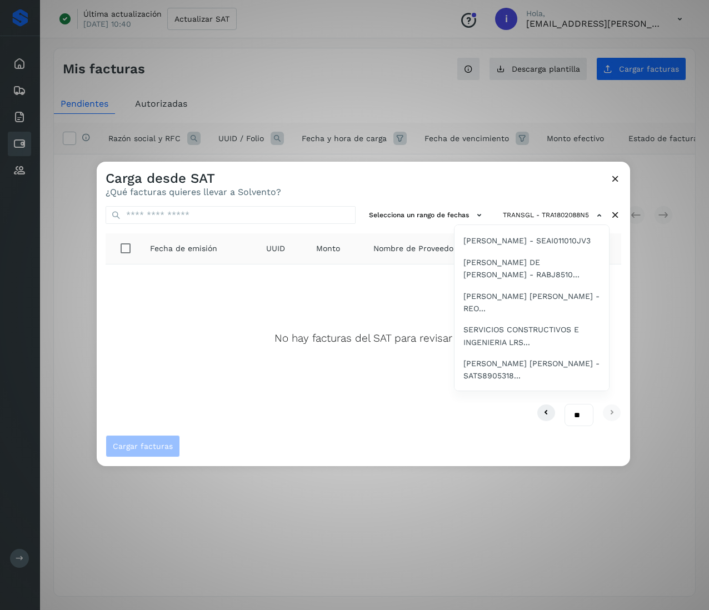
click at [549, 61] on span "[PERSON_NAME] [PERSON_NAME] [PERSON_NAME] - HELM901..." at bounding box center [531, 48] width 137 height 25
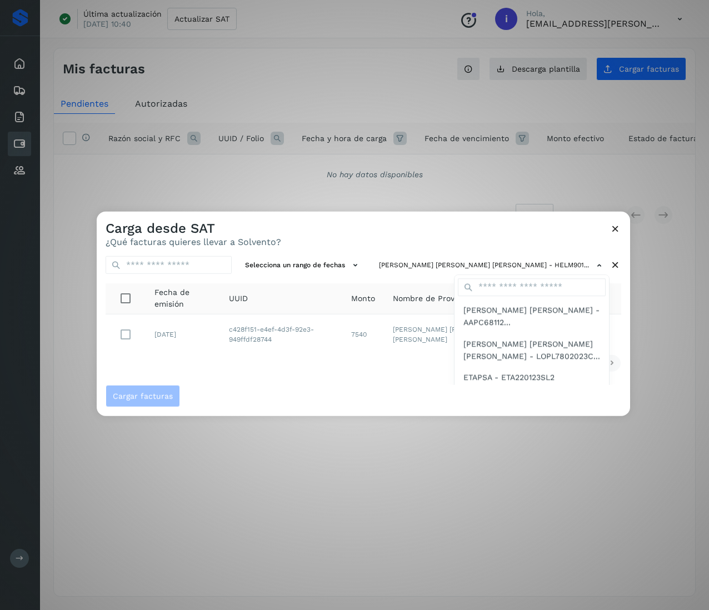
click at [386, 381] on div at bounding box center [451, 517] width 709 height 610
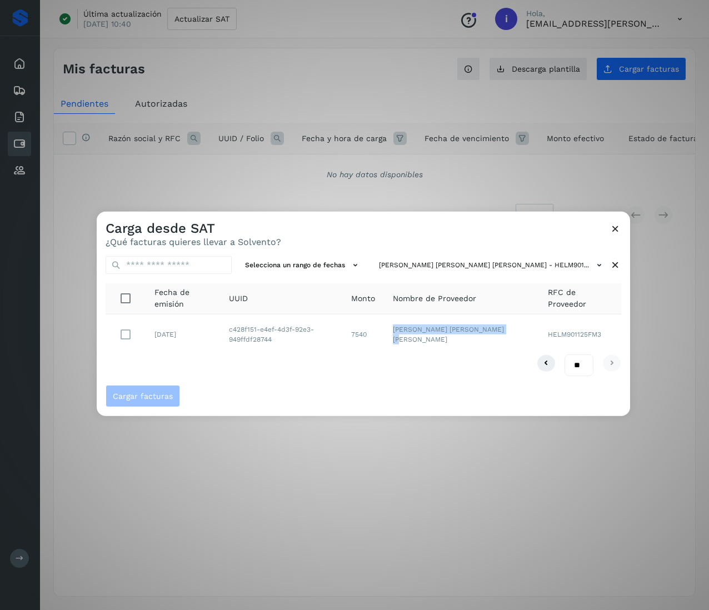
drag, startPoint x: 443, startPoint y: 349, endPoint x: 404, endPoint y: 329, distance: 43.5
click at [404, 329] on td "[PERSON_NAME] [PERSON_NAME] [PERSON_NAME]" at bounding box center [461, 334] width 154 height 40
drag, startPoint x: 290, startPoint y: 345, endPoint x: 234, endPoint y: 327, distance: 58.3
click at [234, 327] on td "c428f151-e4ef-4d3f-92e3-949ffdf28744" at bounding box center [281, 334] width 122 height 40
click at [376, 339] on td "7540" at bounding box center [363, 334] width 42 height 40
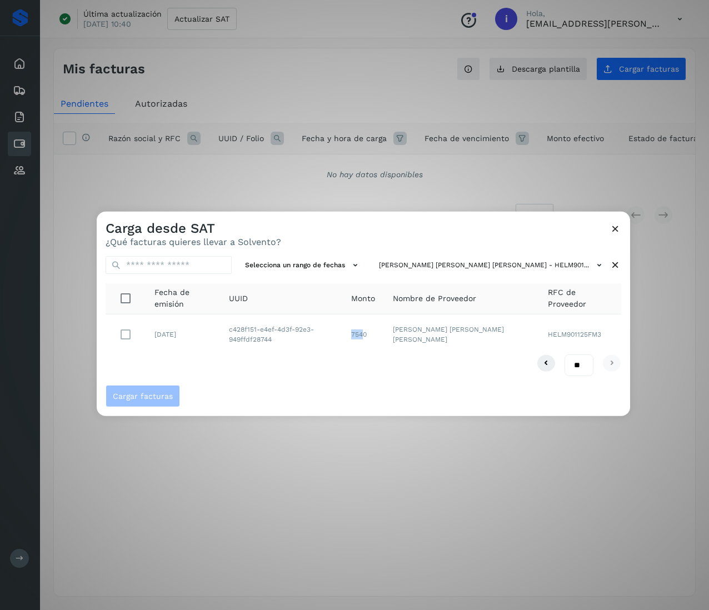
drag, startPoint x: 384, startPoint y: 339, endPoint x: 370, endPoint y: 344, distance: 15.5
click at [370, 344] on td "7540" at bounding box center [363, 334] width 42 height 40
click at [384, 341] on td "7540" at bounding box center [363, 334] width 42 height 40
drag, startPoint x: 393, startPoint y: 332, endPoint x: 363, endPoint y: 337, distance: 30.9
click at [363, 337] on td "7540" at bounding box center [363, 334] width 42 height 40
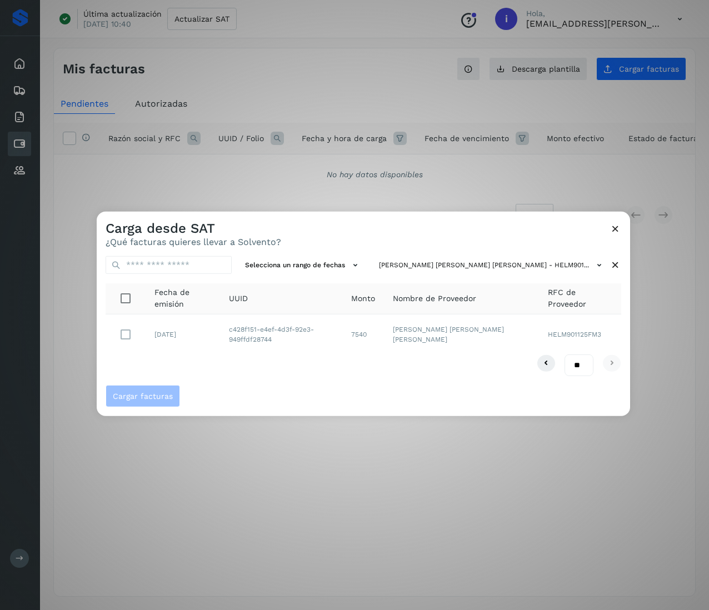
click at [616, 264] on icon at bounding box center [615, 265] width 12 height 12
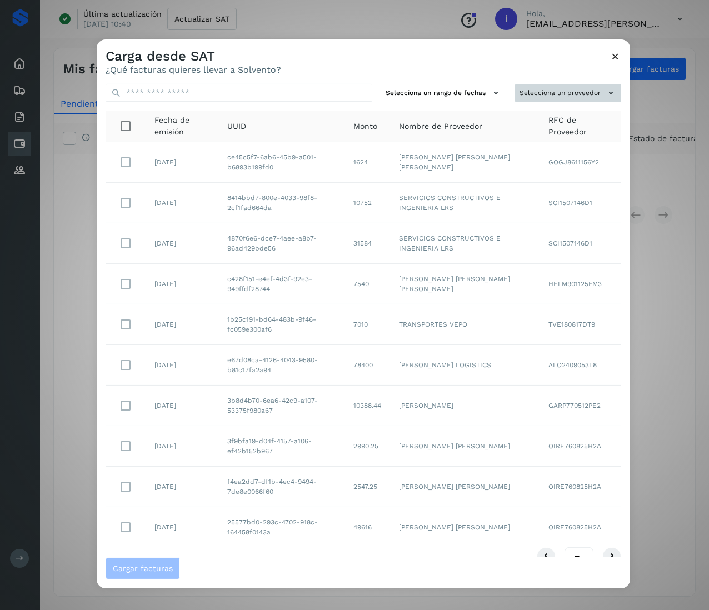
click at [605, 98] on icon at bounding box center [611, 93] width 12 height 12
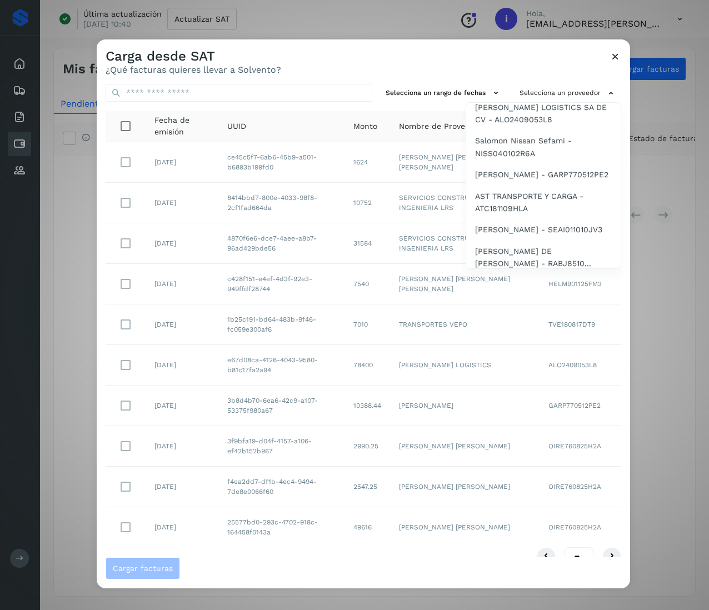
scroll to position [1667, 0]
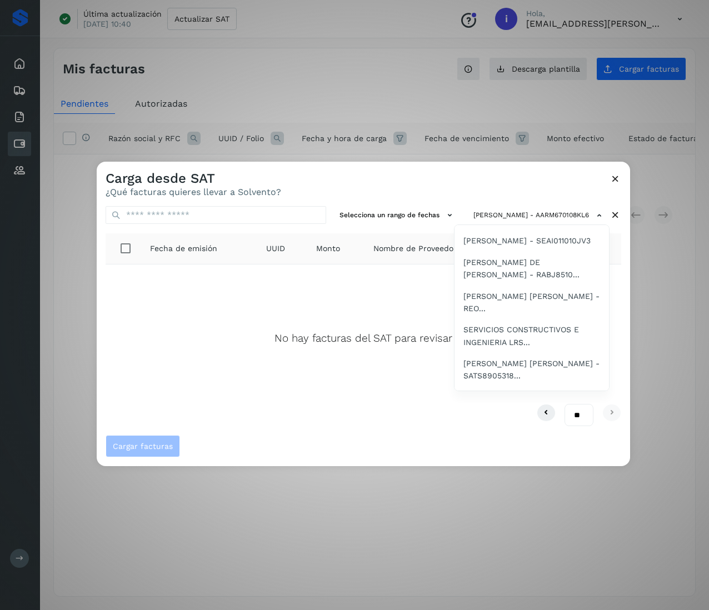
click at [521, 103] on span "[PERSON_NAME] - CUAE7703036U5" at bounding box center [531, 97] width 137 height 12
click at [540, 137] on span "[PERSON_NAME] LOGISTICS SA DE CV - ALO2409053L8" at bounding box center [531, 124] width 137 height 25
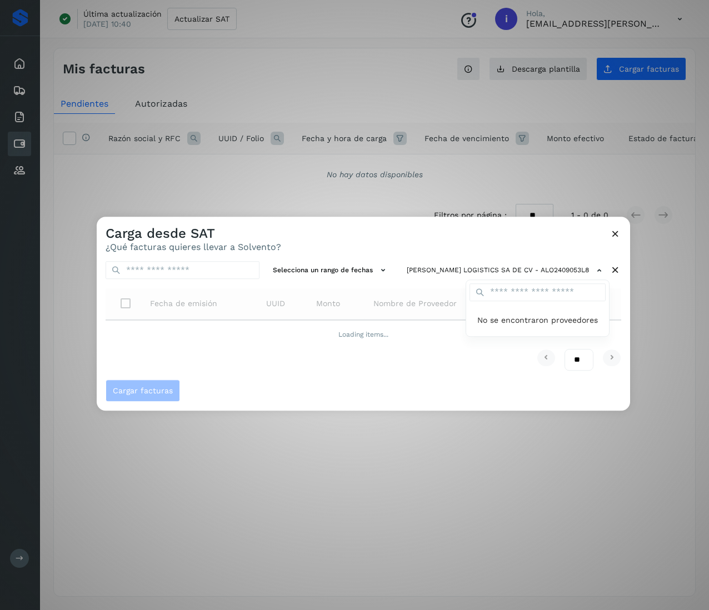
scroll to position [0, 0]
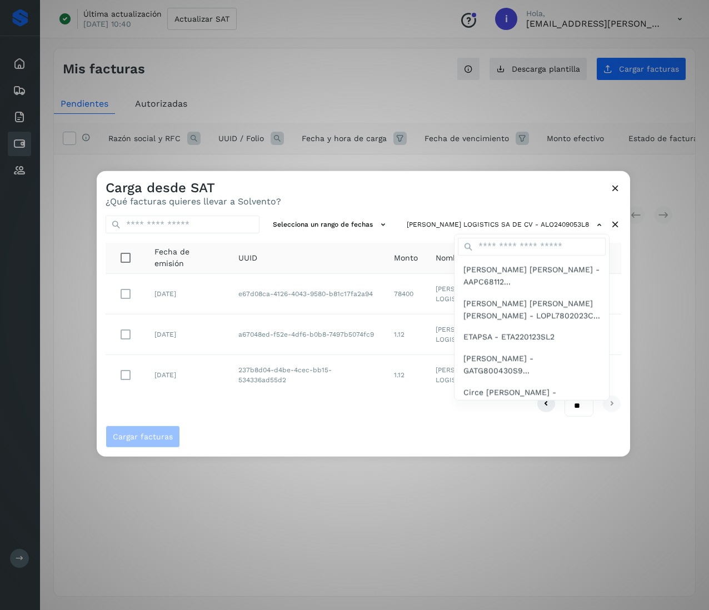
click at [354, 421] on div at bounding box center [451, 476] width 709 height 610
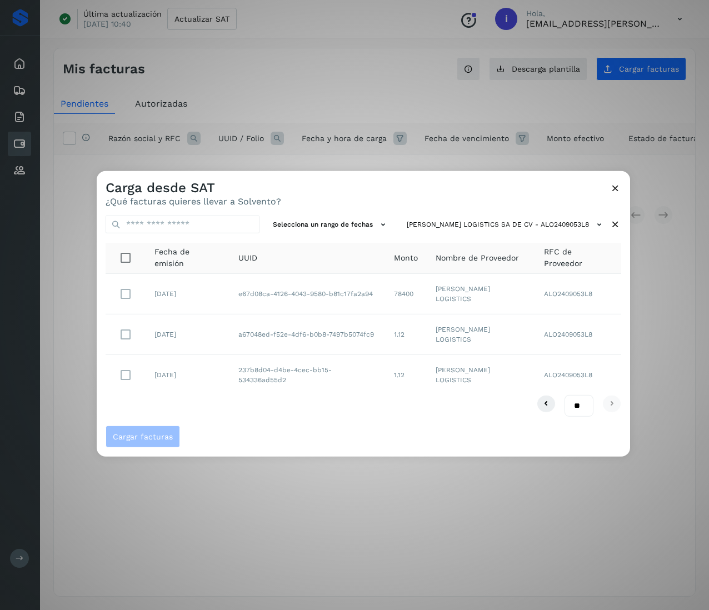
click at [403, 388] on td "1.12" at bounding box center [406, 375] width 42 height 40
drag, startPoint x: 507, startPoint y: 296, endPoint x: 434, endPoint y: 293, distance: 72.3
click at [434, 293] on td "[PERSON_NAME] LOGISTICS" at bounding box center [481, 294] width 109 height 41
drag, startPoint x: 382, startPoint y: 294, endPoint x: 227, endPoint y: 294, distance: 155.0
click at [227, 294] on tr "[DATE] e67d08ca-4126-4043-9580-b81c17fa2a94 78400 [PERSON_NAME] LOGISTICS ALO24…" at bounding box center [364, 294] width 516 height 41
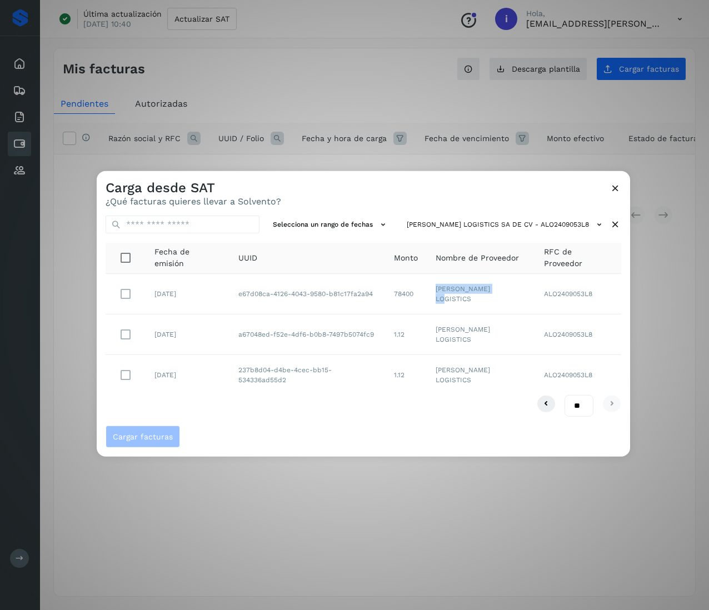
drag, startPoint x: 385, startPoint y: 341, endPoint x: 214, endPoint y: 322, distance: 172.1
click at [214, 322] on tr "[DATE] a67048ed-f52e-4df6-b0b8-7497b5074fc9 1.12 [PERSON_NAME] LOGISTICS ALO240…" at bounding box center [364, 334] width 516 height 41
drag, startPoint x: 387, startPoint y: 371, endPoint x: 224, endPoint y: 387, distance: 163.5
click at [224, 387] on tr "[DATE] 237b8d04-d4be-4cec-bb15-534336ad55d2 1.12 [PERSON_NAME] LOGISTICS ALO240…" at bounding box center [364, 375] width 516 height 40
drag, startPoint x: 425, startPoint y: 299, endPoint x: 389, endPoint y: 294, distance: 35.8
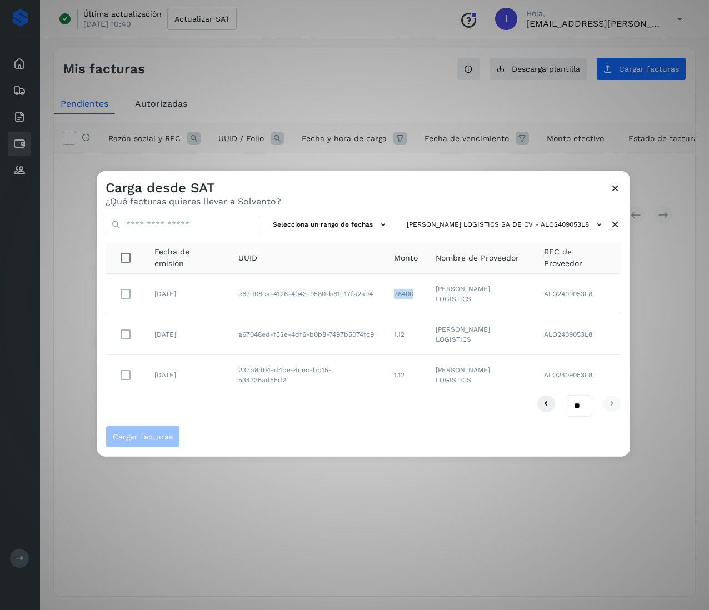
click at [389, 294] on td "78400" at bounding box center [406, 294] width 42 height 41
click at [613, 226] on icon at bounding box center [615, 225] width 12 height 12
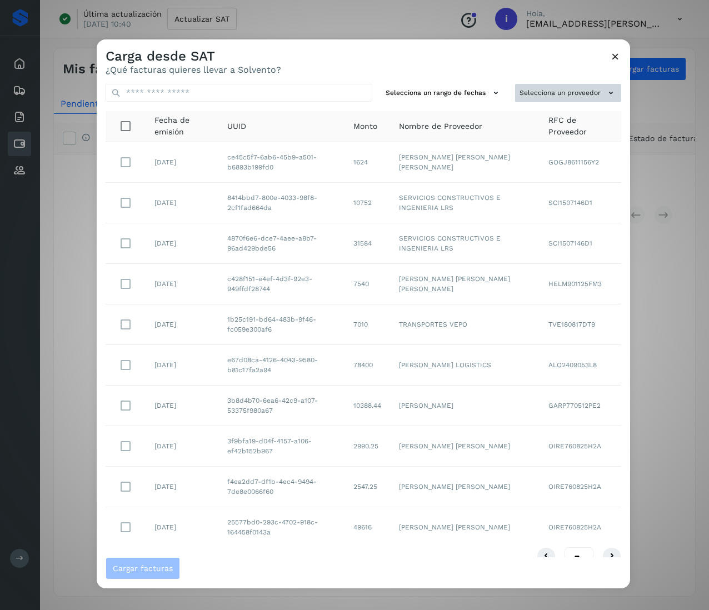
click at [568, 90] on button "Selecciona un proveedor" at bounding box center [568, 93] width 106 height 18
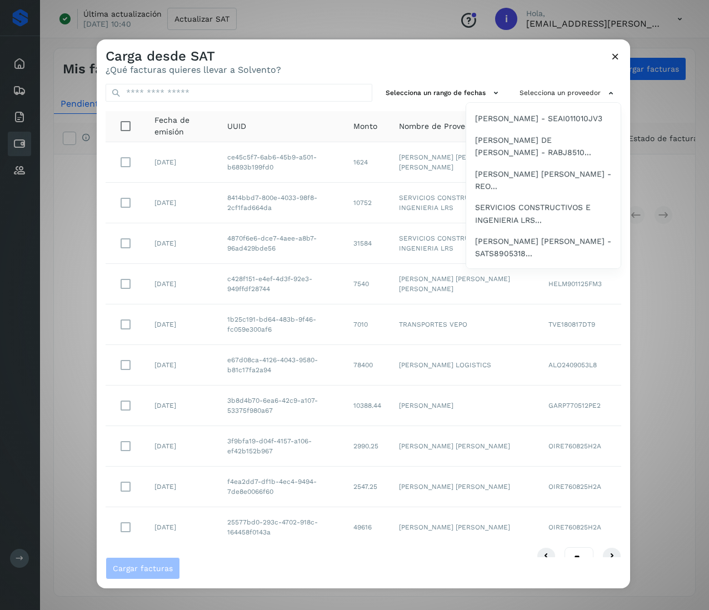
scroll to position [1711, 0]
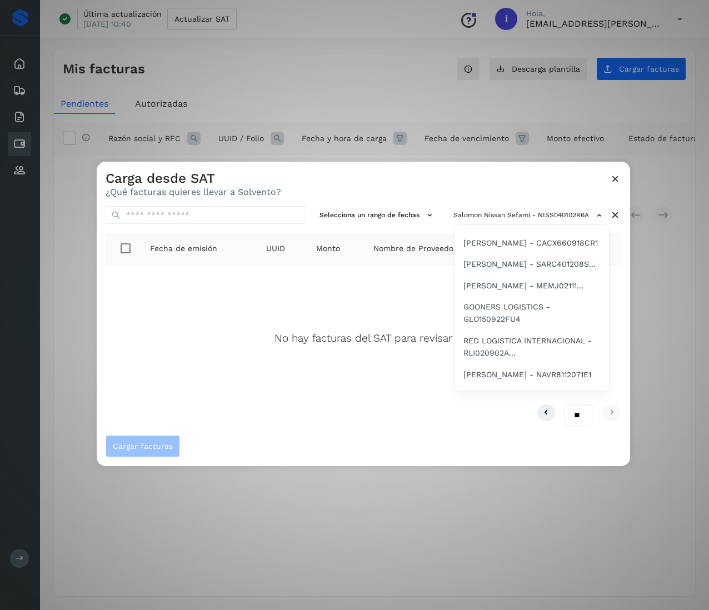
scroll to position [1777, 0]
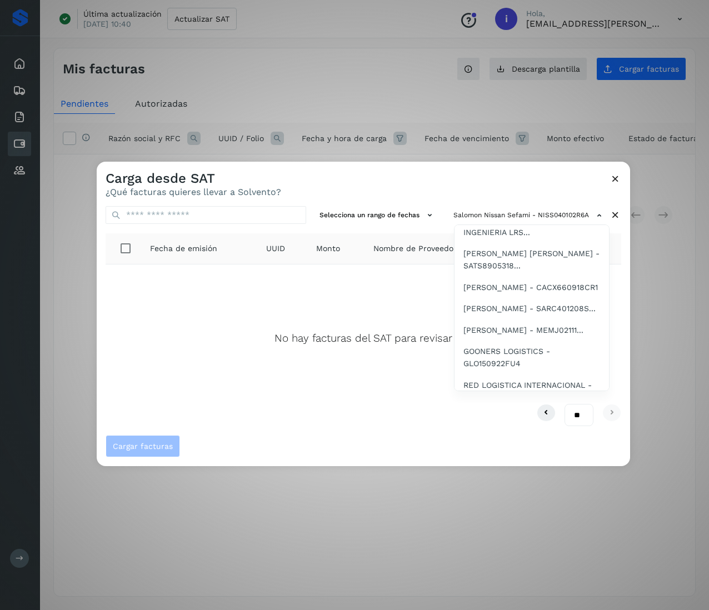
click at [527, 82] on span "[PERSON_NAME] - GARP770512PE2" at bounding box center [529, 75] width 133 height 12
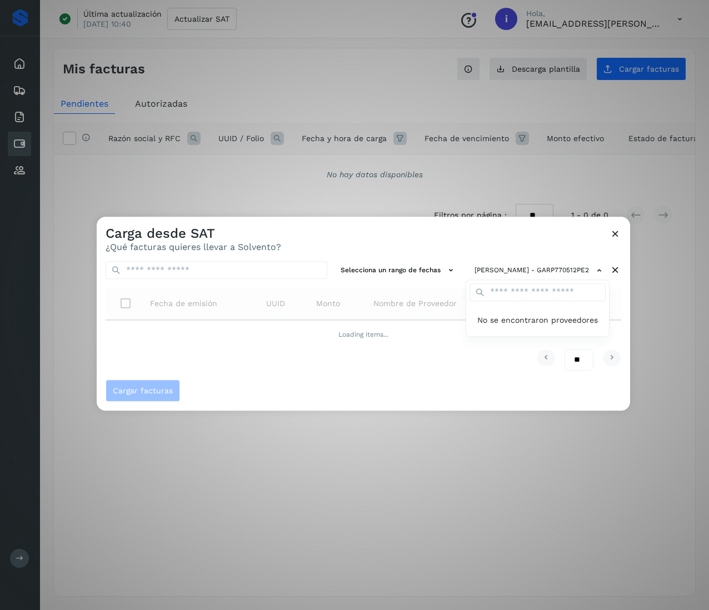
scroll to position [0, 0]
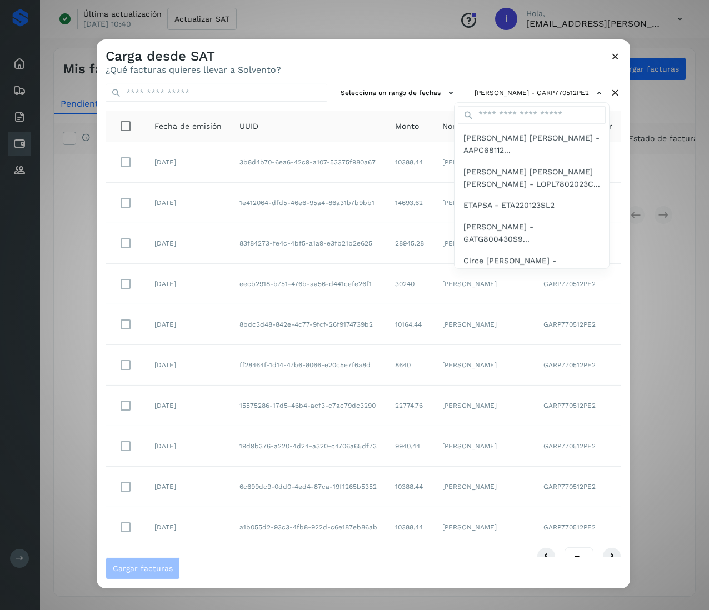
click at [290, 371] on div at bounding box center [451, 344] width 709 height 610
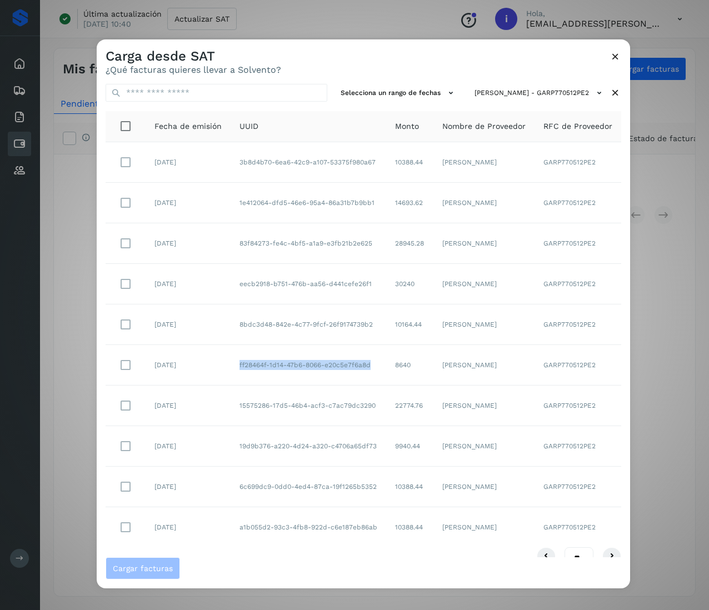
drag, startPoint x: 289, startPoint y: 377, endPoint x: 232, endPoint y: 358, distance: 60.6
click at [232, 358] on td "ff28464f-1d14-47b6-8066-e20c5e7f6a8d" at bounding box center [309, 365] width 156 height 41
drag, startPoint x: 281, startPoint y: 327, endPoint x: 230, endPoint y: 314, distance: 52.6
click at [231, 314] on td "8bdc3d48-842e-4c77-9fcf-26f9174739b2" at bounding box center [309, 324] width 156 height 41
drag, startPoint x: 289, startPoint y: 289, endPoint x: 229, endPoint y: 272, distance: 62.4
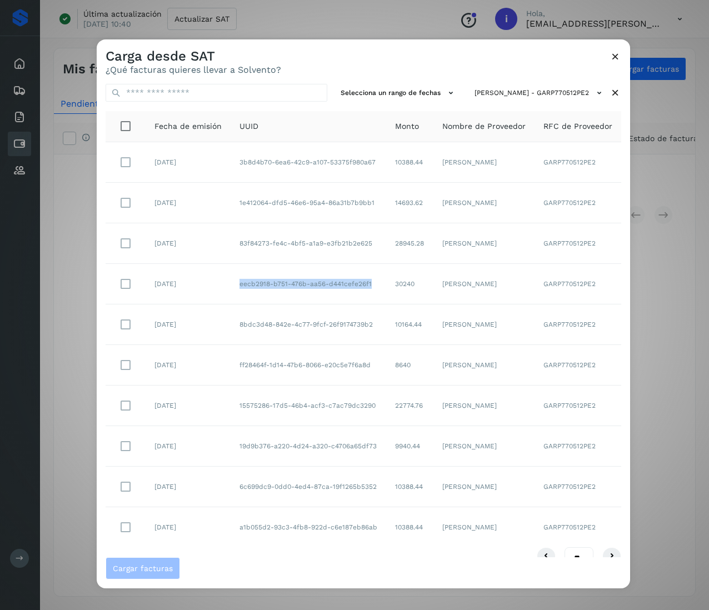
click at [231, 272] on td "eecb2918-b751-476b-aa56-d441cefe26f1" at bounding box center [309, 284] width 156 height 41
drag, startPoint x: 291, startPoint y: 246, endPoint x: 223, endPoint y: 233, distance: 68.9
click at [223, 233] on tr "[DATE] 83f84273-fe4c-4bf5-a1a9-e3fb21b2e625 28945.28 [PERSON_NAME] GARP770512PE2" at bounding box center [364, 243] width 516 height 41
drag, startPoint x: 286, startPoint y: 208, endPoint x: 461, endPoint y: 190, distance: 175.9
click at [226, 196] on tr "[DATE] 1e412064-dfd5-46e6-95a4-86a31b7b9bb1 14693.62 [PERSON_NAME] GARP770512PE2" at bounding box center [364, 203] width 516 height 41
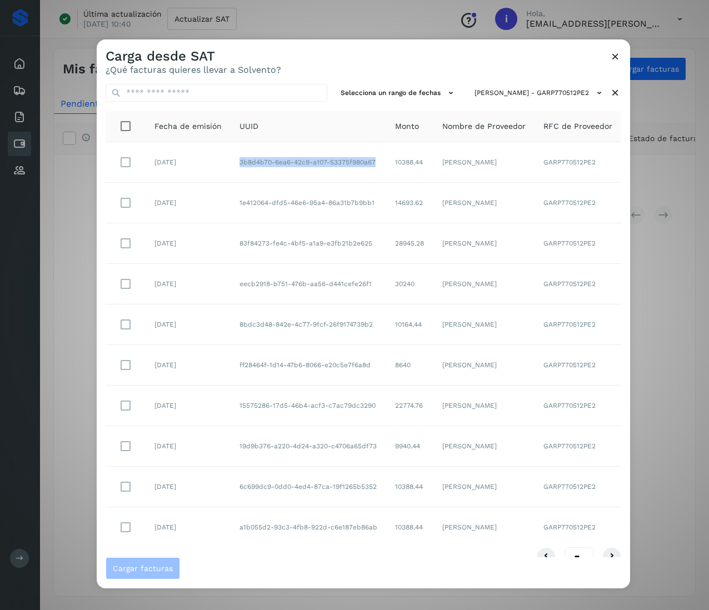
drag, startPoint x: 287, startPoint y: 172, endPoint x: 229, endPoint y: 153, distance: 61.3
click at [231, 153] on td "3b8d4b70-6ea6-42c9-a107-53375f980a67" at bounding box center [309, 162] width 156 height 41
drag, startPoint x: 407, startPoint y: 367, endPoint x: 363, endPoint y: 367, distance: 43.9
click at [363, 367] on tr "[DATE] ff28464f-1d14-47b6-8066-e20c5e7f6a8d 8640 [PERSON_NAME] GARP770512PE2" at bounding box center [364, 365] width 516 height 41
drag, startPoint x: 398, startPoint y: 324, endPoint x: 374, endPoint y: 322, distance: 24.5
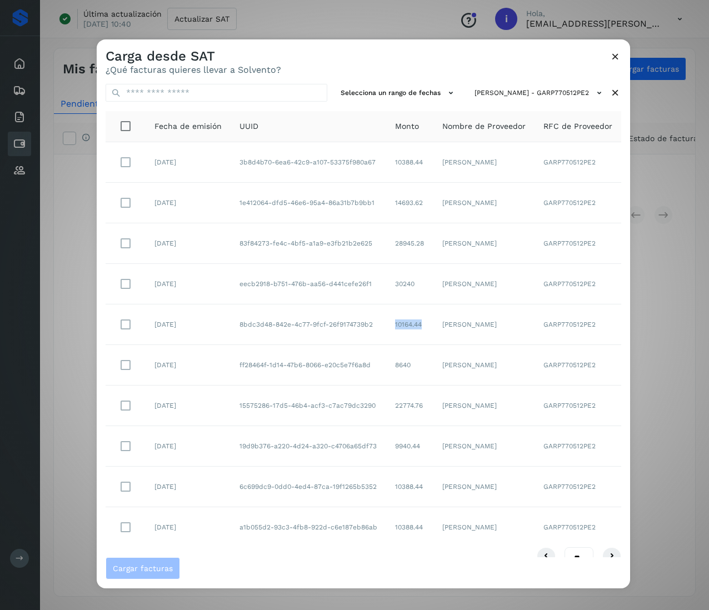
click at [386, 322] on td "10164.44" at bounding box center [409, 324] width 47 height 41
drag, startPoint x: 407, startPoint y: 285, endPoint x: 370, endPoint y: 279, distance: 37.7
click at [370, 279] on tr "[DATE] eecb2918-b751-476b-aa56-d441cefe26f1 30240 [PERSON_NAME] GARP770512PE2" at bounding box center [364, 284] width 516 height 41
click at [402, 279] on td "30240" at bounding box center [409, 284] width 47 height 41
drag, startPoint x: 409, startPoint y: 287, endPoint x: 378, endPoint y: 286, distance: 30.6
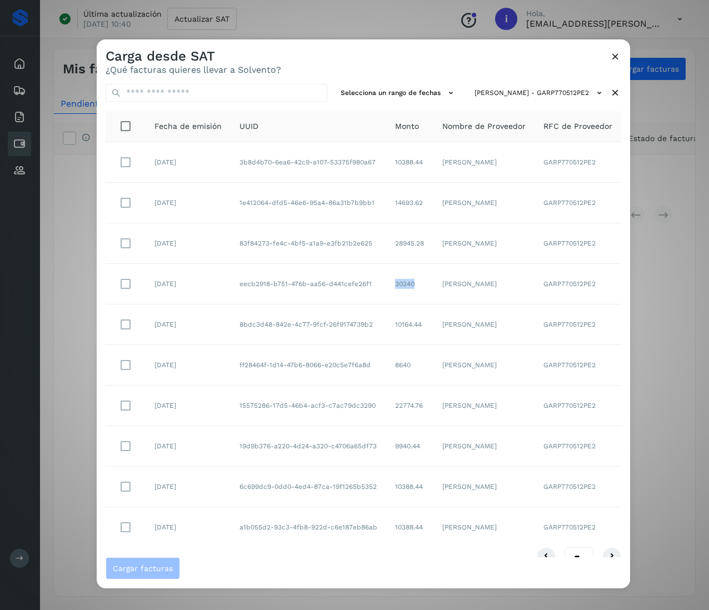
click at [386, 286] on td "30240" at bounding box center [409, 284] width 47 height 41
drag, startPoint x: 419, startPoint y: 246, endPoint x: 562, endPoint y: 239, distance: 143.5
click at [386, 243] on td "28945.28" at bounding box center [409, 243] width 47 height 41
drag, startPoint x: 416, startPoint y: 203, endPoint x: 376, endPoint y: 201, distance: 40.6
click at [386, 201] on td "14693.62" at bounding box center [409, 203] width 47 height 41
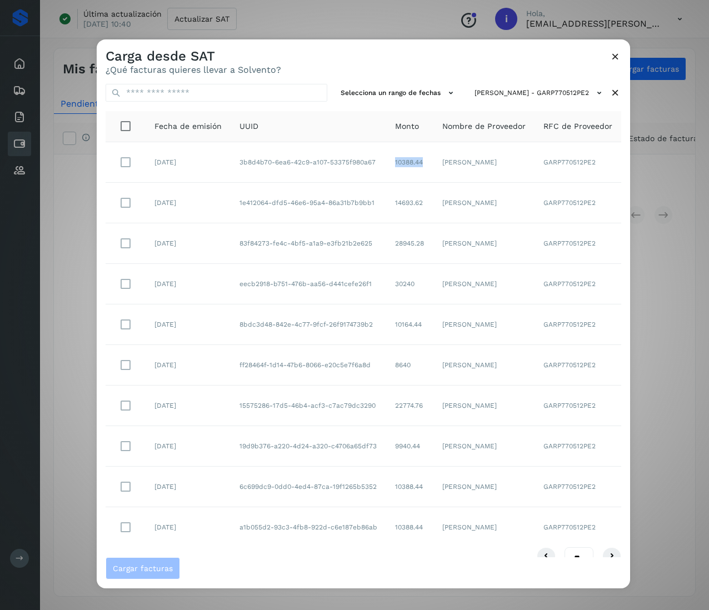
drag, startPoint x: 417, startPoint y: 163, endPoint x: 371, endPoint y: 162, distance: 45.6
click at [371, 162] on tr "[DATE] 3b8d4b70-6ea6-42c9-a107-53375f980a67 10388.44 [PERSON_NAME] GARP770512PE2" at bounding box center [364, 162] width 516 height 41
click at [609, 93] on icon at bounding box center [615, 93] width 12 height 12
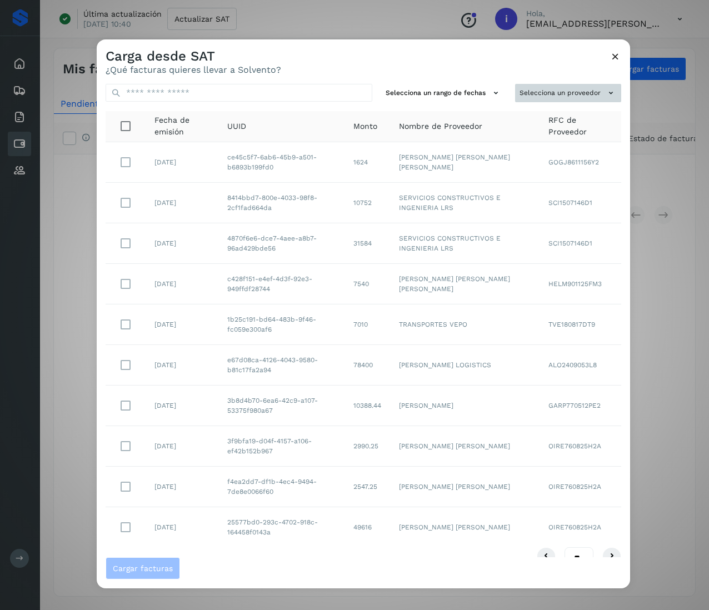
click at [585, 92] on button "Selecciona un proveedor" at bounding box center [568, 93] width 106 height 18
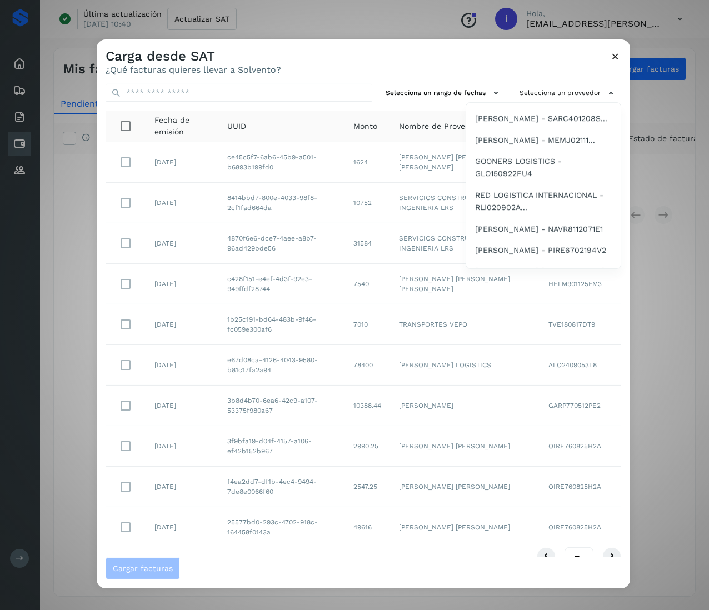
scroll to position [1800, 0]
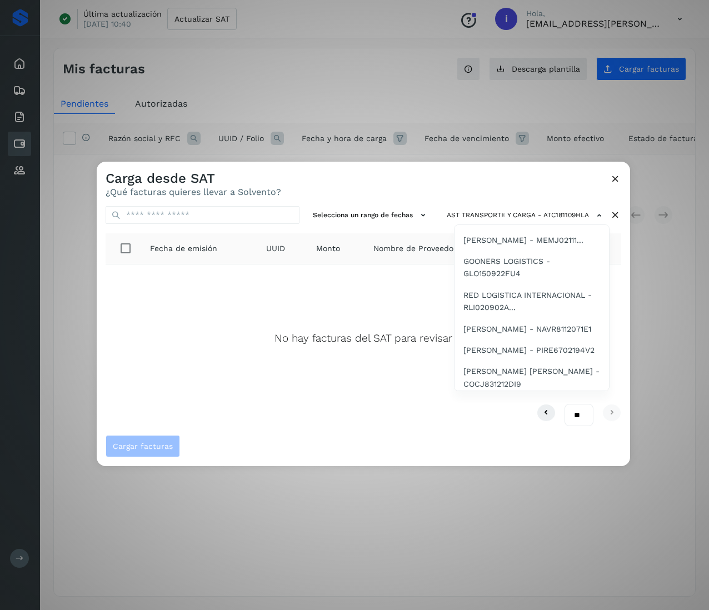
scroll to position [1822, 0]
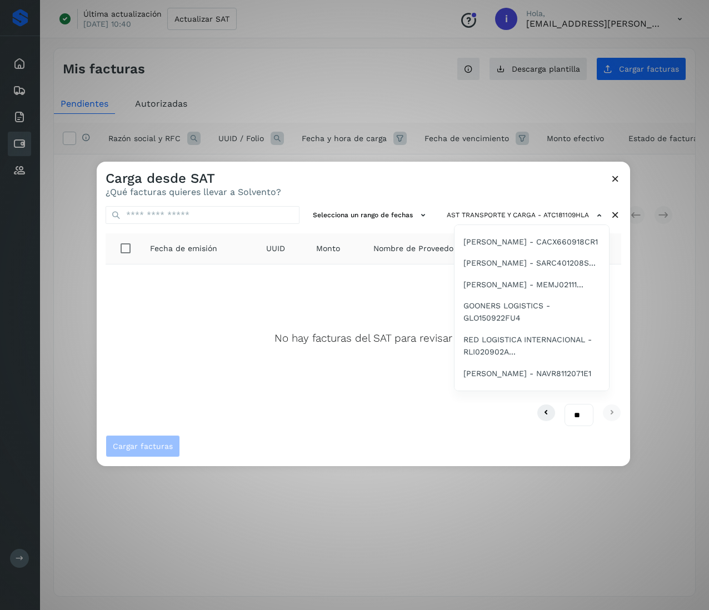
click at [538, 91] on span "[PERSON_NAME] - SEAI011010JV3" at bounding box center [526, 85] width 127 height 12
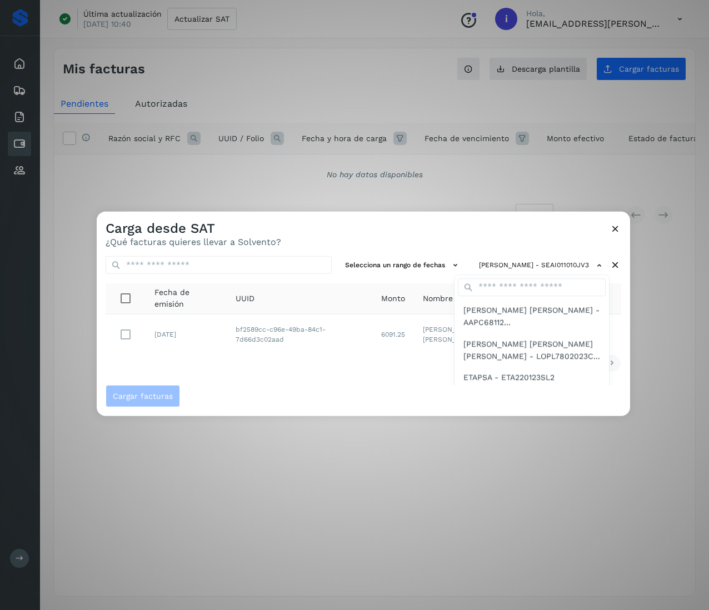
click at [344, 389] on div at bounding box center [451, 517] width 709 height 610
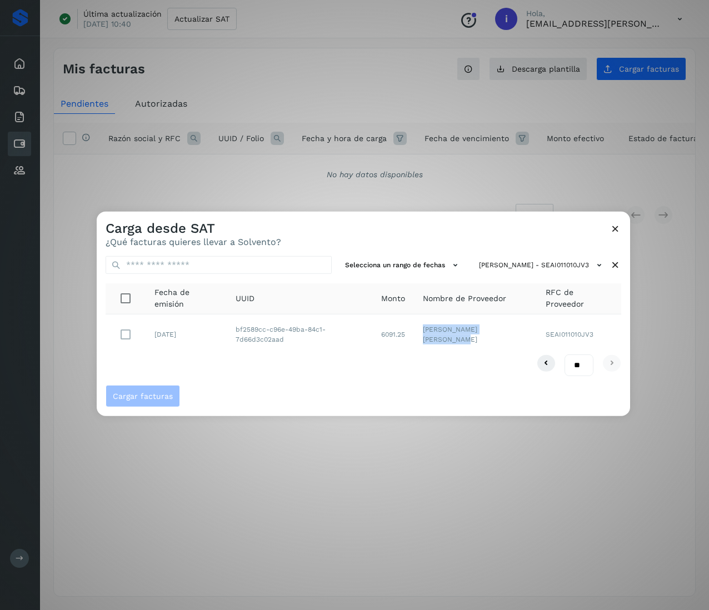
drag, startPoint x: 449, startPoint y: 341, endPoint x: 427, endPoint y: 324, distance: 27.8
click at [427, 324] on td "[PERSON_NAME] [PERSON_NAME]" at bounding box center [475, 334] width 123 height 40
drag, startPoint x: 294, startPoint y: 343, endPoint x: 232, endPoint y: 326, distance: 64.0
click at [232, 326] on td "bf2589cc-c96e-49ba-84c1-7d66d3c02aad" at bounding box center [300, 334] width 146 height 40
drag, startPoint x: 416, startPoint y: 336, endPoint x: 383, endPoint y: 334, distance: 32.8
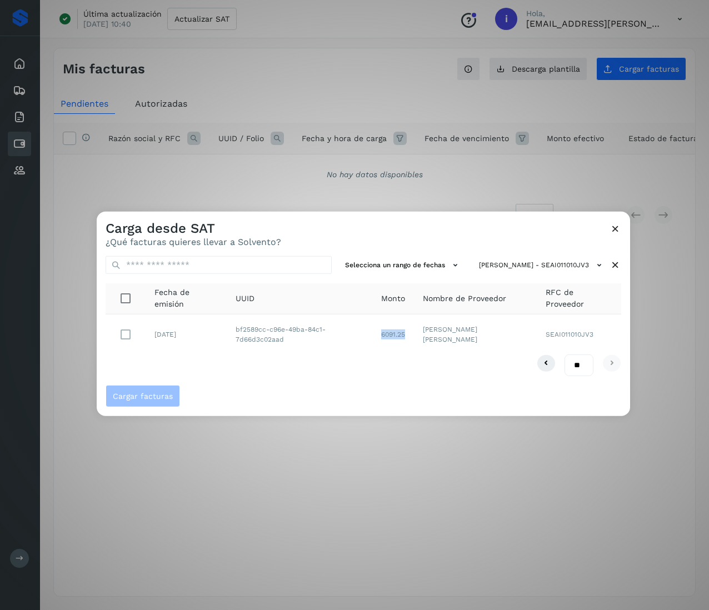
click at [383, 334] on td "6091.25" at bounding box center [393, 334] width 42 height 40
click at [614, 263] on icon at bounding box center [615, 265] width 12 height 12
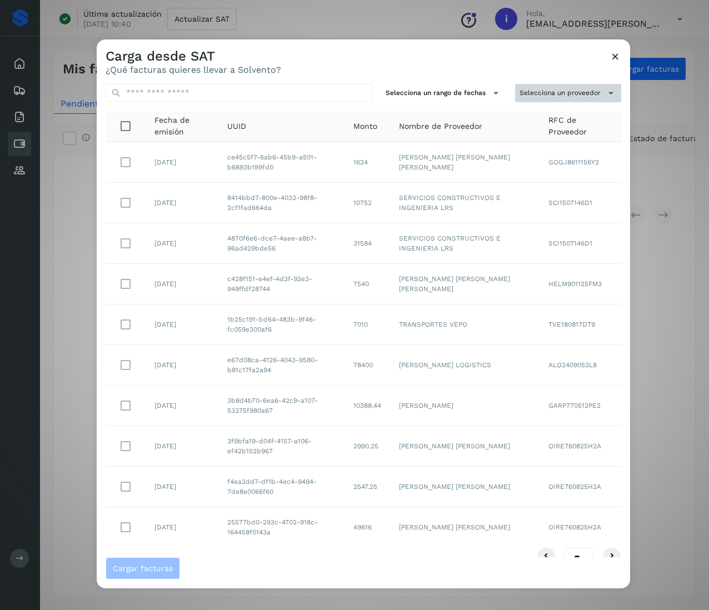
click at [581, 97] on button "Selecciona un proveedor" at bounding box center [568, 93] width 106 height 18
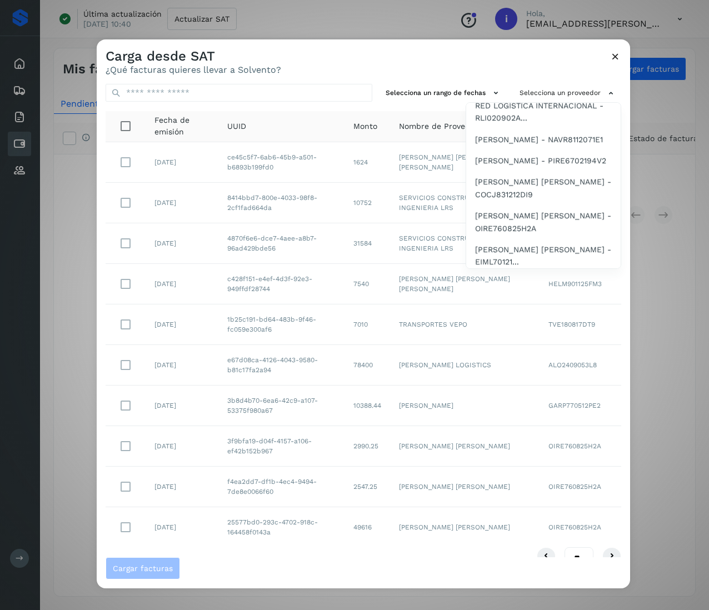
scroll to position [1889, 0]
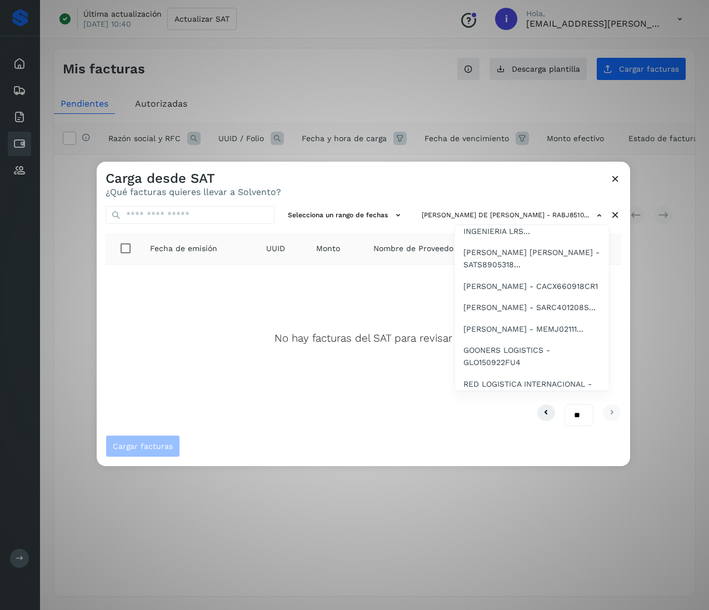
scroll to position [1889, 0]
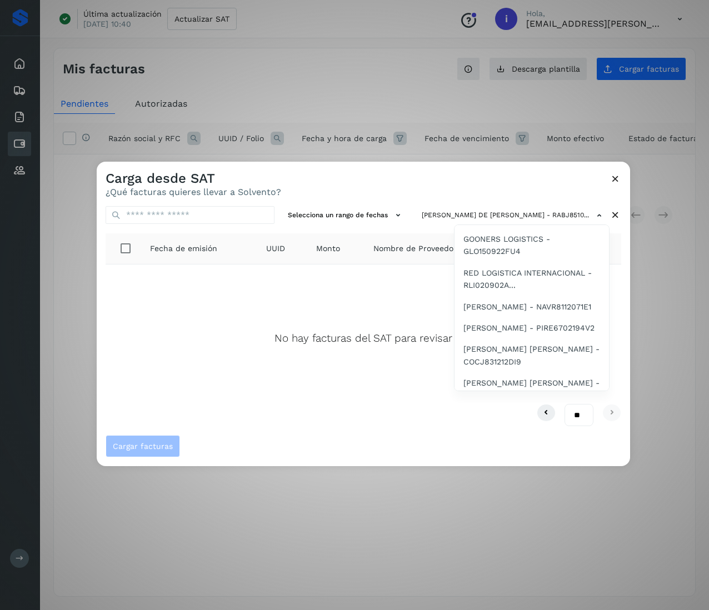
click at [551, 59] on span "[PERSON_NAME] DE [PERSON_NAME] - RABJ8510..." at bounding box center [531, 46] width 137 height 25
click at [547, 93] on span "[PERSON_NAME] [PERSON_NAME] - REO..." at bounding box center [531, 80] width 137 height 25
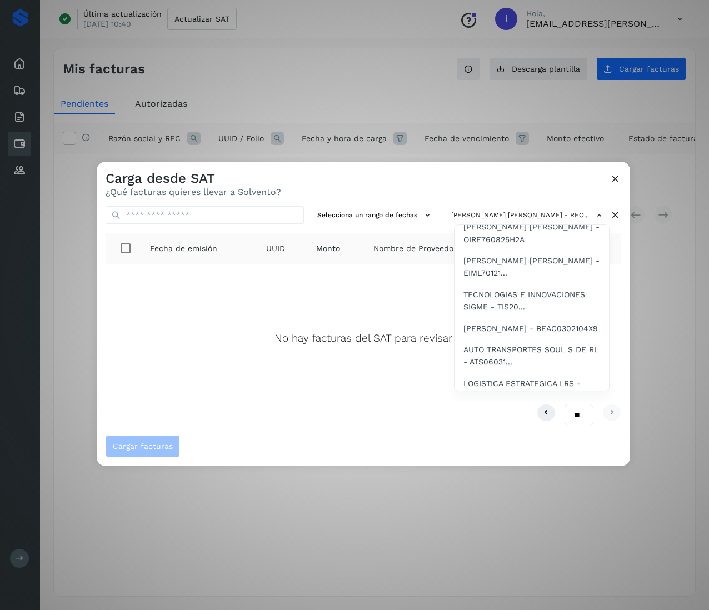
scroll to position [1934, 0]
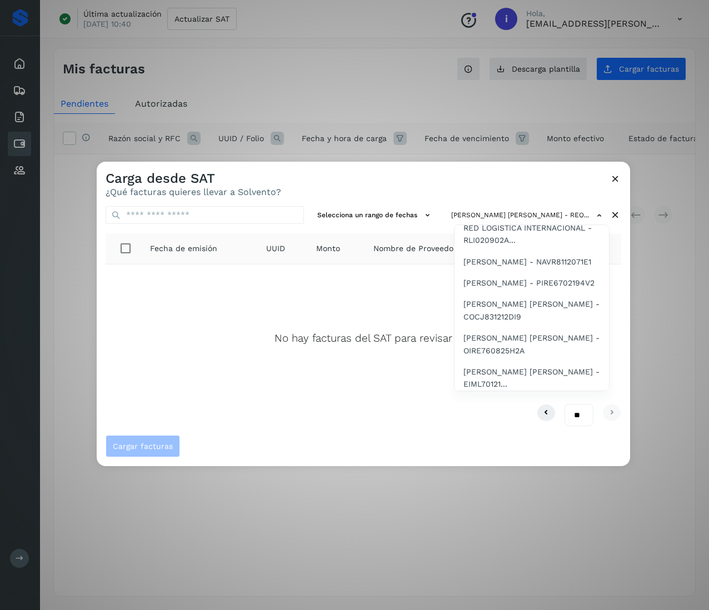
click at [518, 81] on span "SERVICIOS CONSTRUCTIVOS E INGENIERIA LRS..." at bounding box center [531, 68] width 137 height 25
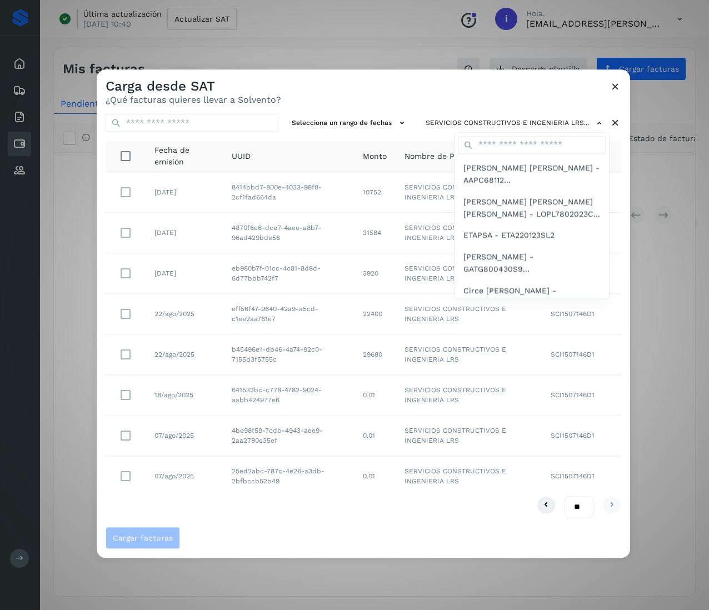
click at [281, 282] on div at bounding box center [451, 374] width 709 height 610
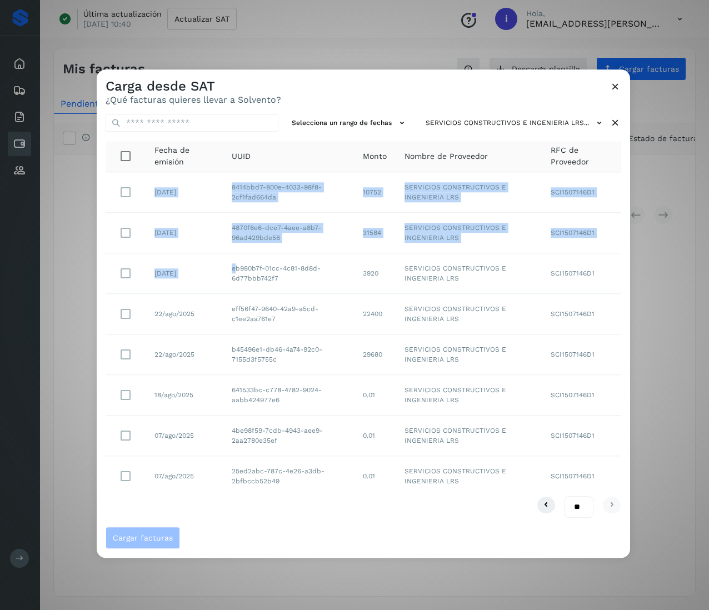
drag, startPoint x: 277, startPoint y: 278, endPoint x: 270, endPoint y: 281, distance: 7.2
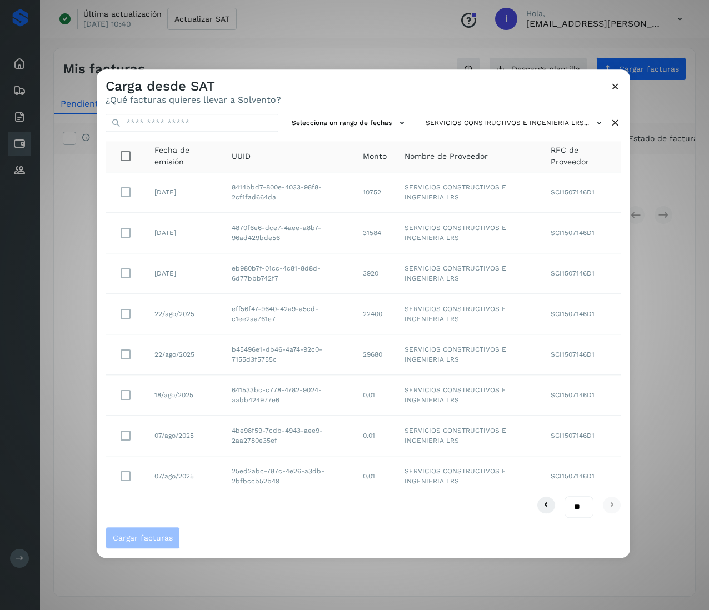
click at [303, 287] on td "eb980b7f-01cc-4c81-8d8d-6d77bbb742f7" at bounding box center [288, 273] width 131 height 41
drag, startPoint x: 281, startPoint y: 274, endPoint x: 211, endPoint y: 266, distance: 70.6
click at [211, 266] on tr "[DATE] eb980b7f-01cc-4c81-8d8d-6d77bbb742f7 3920 SERVICIOS CONSTRUCTIVOS E INGE…" at bounding box center [364, 273] width 516 height 41
drag, startPoint x: 288, startPoint y: 236, endPoint x: 225, endPoint y: 216, distance: 66.1
click at [225, 216] on td "4870f6e6-dce7-4aee-a8b7-96ad429bde56" at bounding box center [288, 233] width 131 height 41
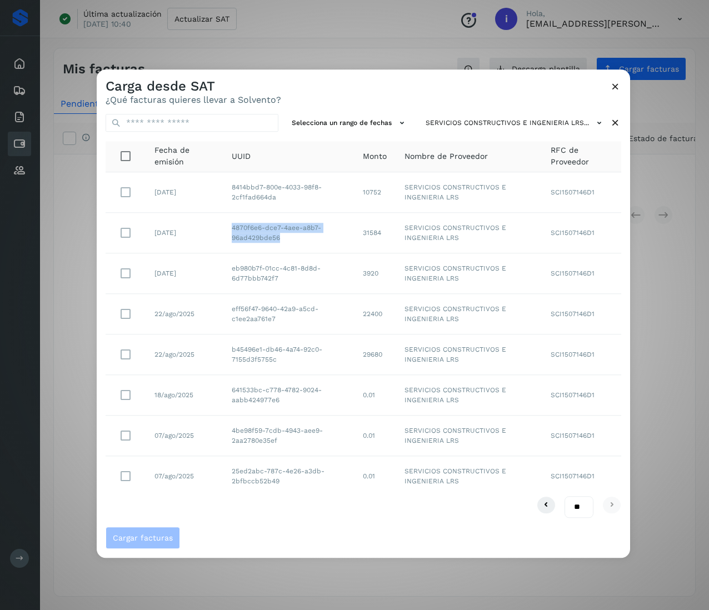
drag, startPoint x: 286, startPoint y: 198, endPoint x: 216, endPoint y: 183, distance: 71.7
click at [216, 183] on tr "[DATE] 8414bbd7-800e-4033-98f8-2cf1fad664da 10752 SERVICIOS CONSTRUCTIVOS E ING…" at bounding box center [364, 192] width 516 height 41
drag, startPoint x: 390, startPoint y: 188, endPoint x: 363, endPoint y: 189, distance: 26.7
click at [363, 189] on td "10752" at bounding box center [375, 192] width 42 height 41
drag, startPoint x: 384, startPoint y: 228, endPoint x: 352, endPoint y: 225, distance: 32.9
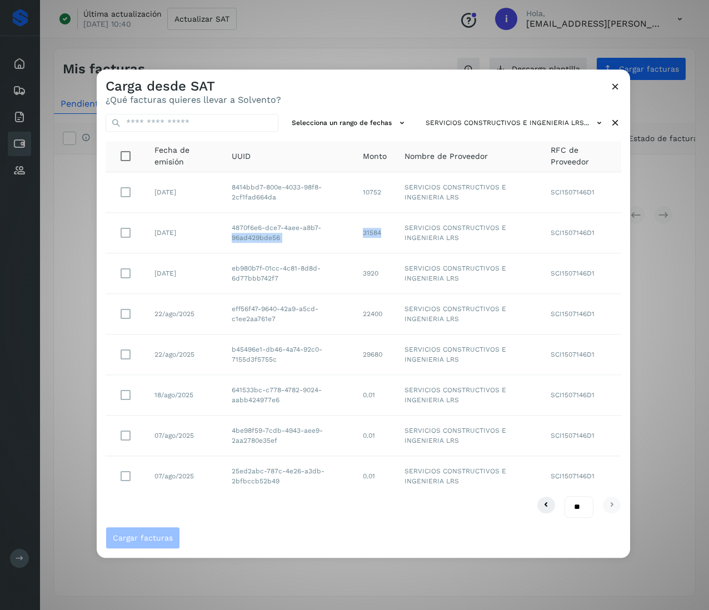
click at [352, 227] on tr "[DATE] 4870f6e6-dce7-4aee-a8b7-96ad429bde56 31584 SERVICIOS CONSTRUCTIVOS E ING…" at bounding box center [364, 233] width 516 height 41
click at [376, 237] on td "31584" at bounding box center [375, 233] width 42 height 41
drag, startPoint x: 387, startPoint y: 231, endPoint x: 358, endPoint y: 231, distance: 28.3
click at [358, 231] on td "31584" at bounding box center [375, 233] width 42 height 41
click at [378, 274] on td "3920" at bounding box center [375, 273] width 42 height 41
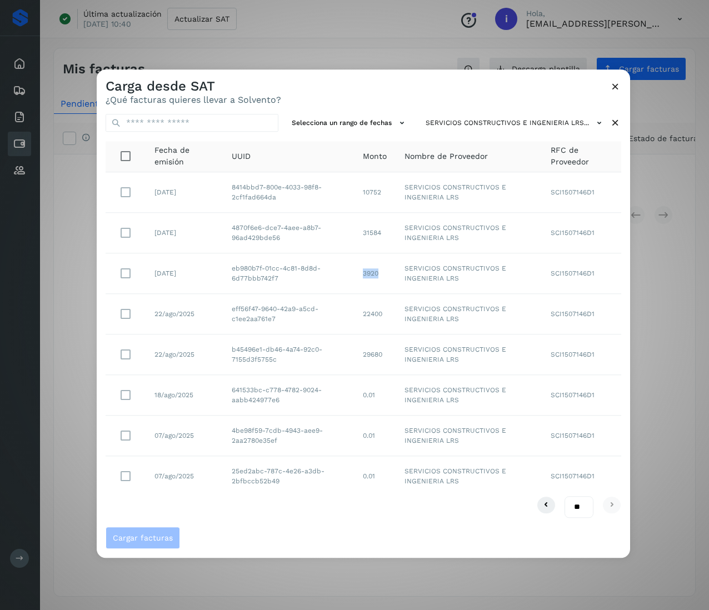
drag, startPoint x: 382, startPoint y: 272, endPoint x: 364, endPoint y: 273, distance: 17.9
click at [364, 273] on td "3920" at bounding box center [375, 273] width 42 height 41
click at [616, 118] on icon at bounding box center [615, 123] width 12 height 12
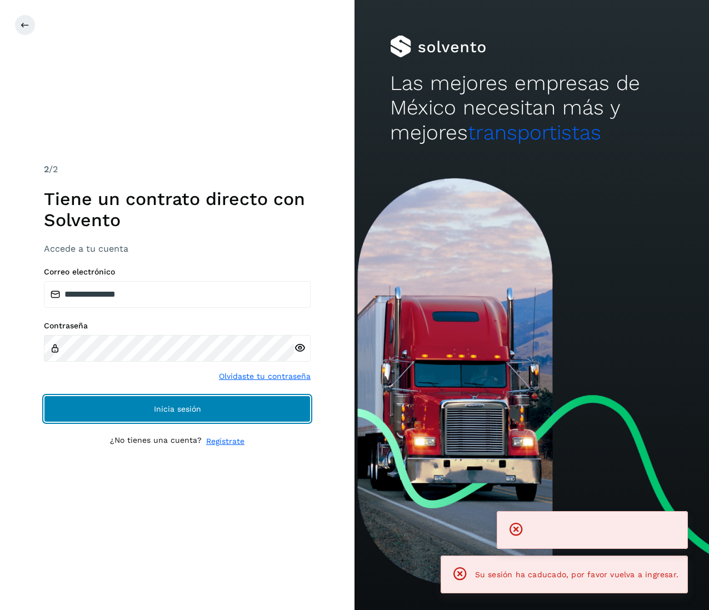
click at [188, 409] on span "Inicia sesión" at bounding box center [177, 409] width 47 height 8
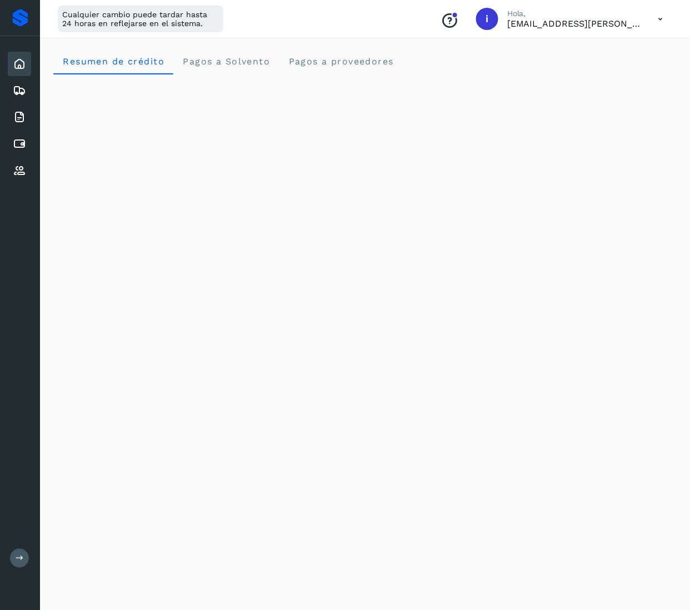
click at [6, 118] on div "Inicio Embarques Facturas Cuentas por pagar Proveedores" at bounding box center [20, 117] width 40 height 162
click at [25, 118] on icon at bounding box center [19, 117] width 13 height 13
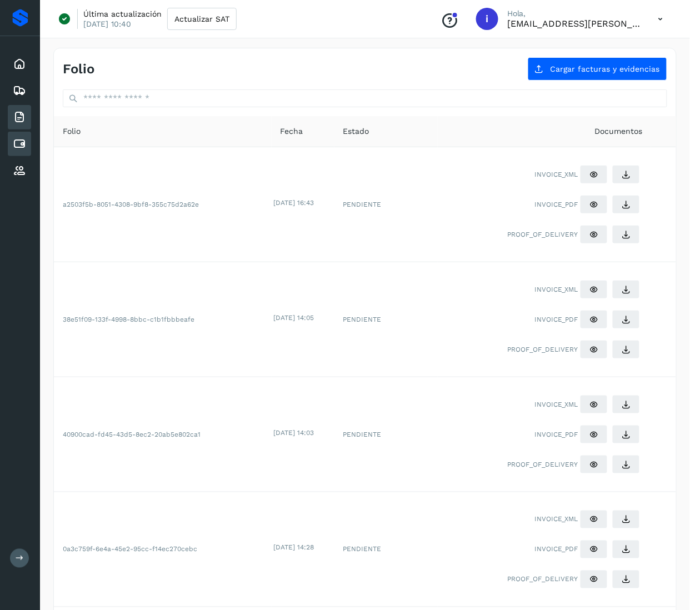
click at [18, 137] on icon at bounding box center [19, 143] width 13 height 13
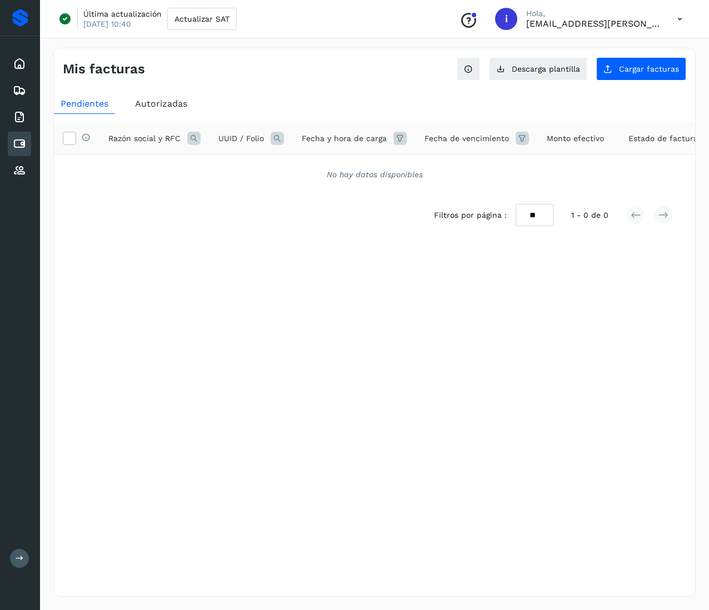
click at [652, 56] on div "Mis facturas Ver instrucciones para cargar Facturas Descarga plantilla Cargar f…" at bounding box center [374, 64] width 641 height 32
click at [653, 67] on span "Cargar facturas" at bounding box center [649, 69] width 60 height 8
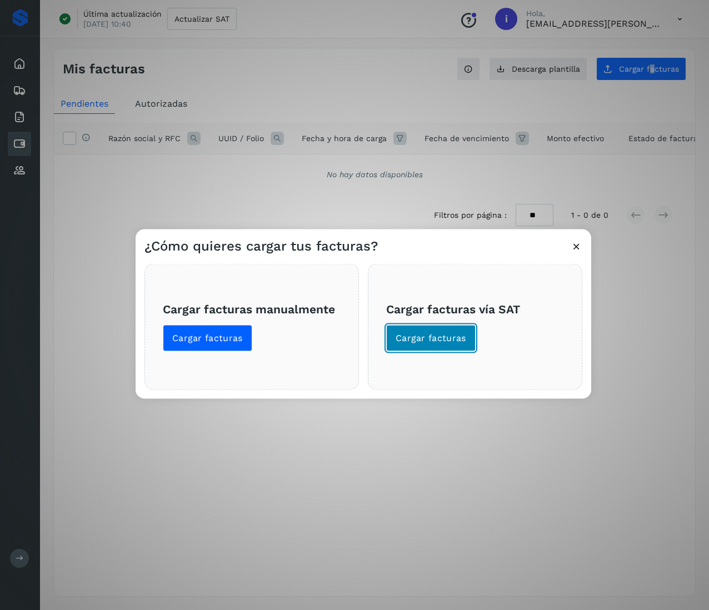
click at [429, 350] on button "Cargar facturas" at bounding box center [430, 338] width 89 height 27
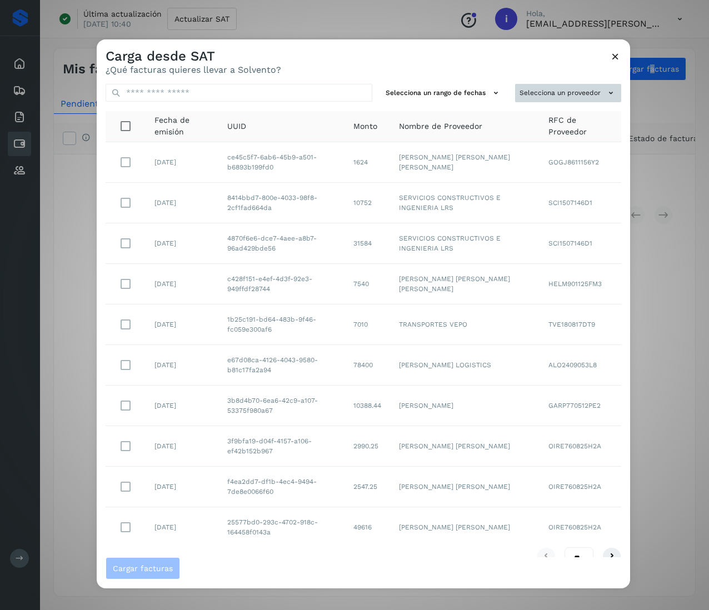
click at [605, 98] on icon at bounding box center [611, 93] width 12 height 12
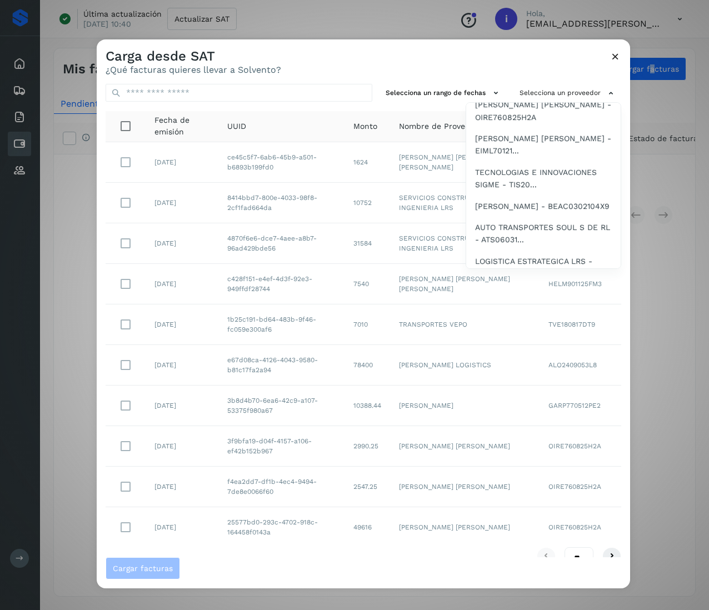
scroll to position [2001, 0]
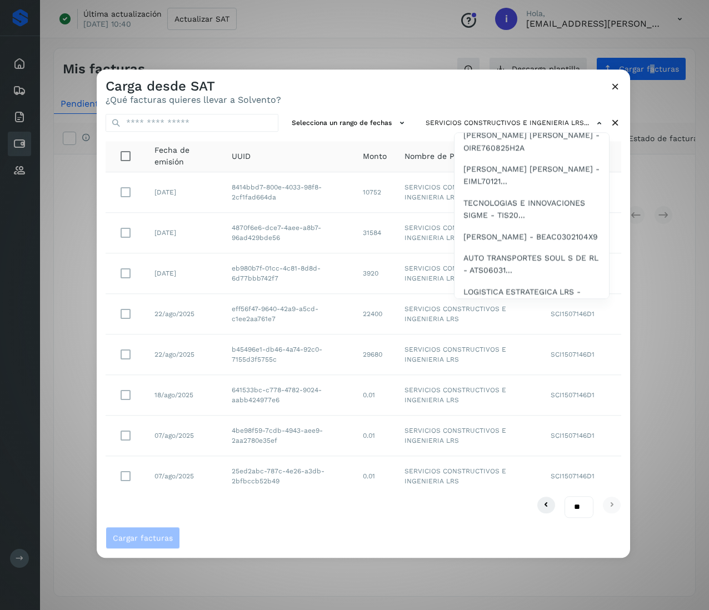
scroll to position [2000, 0]
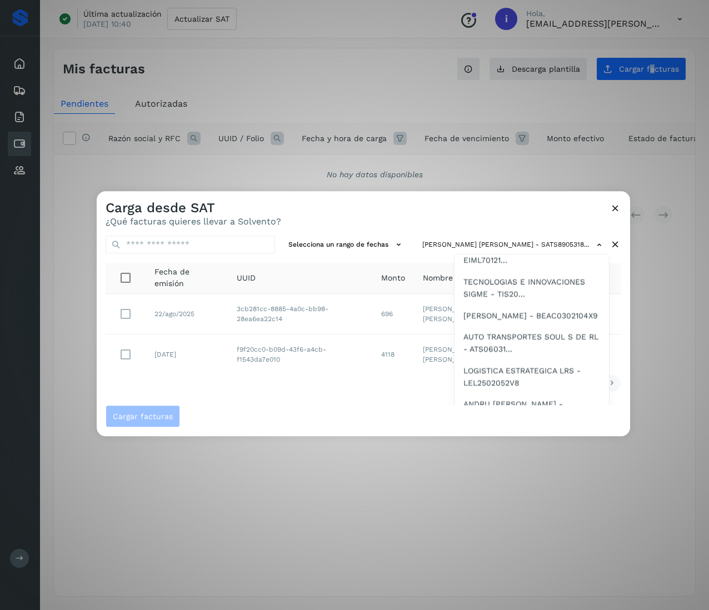
scroll to position [2043, 0]
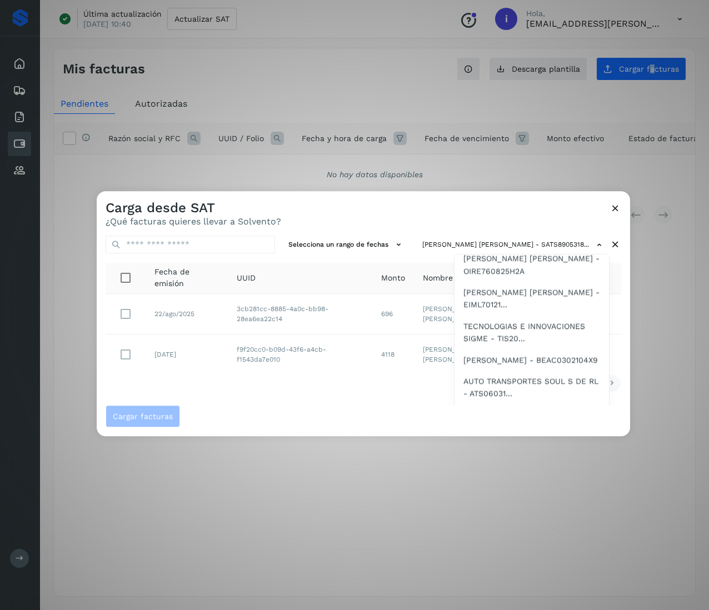
click at [530, 57] on span "[PERSON_NAME] - CACX660918CR1" at bounding box center [530, 50] width 134 height 12
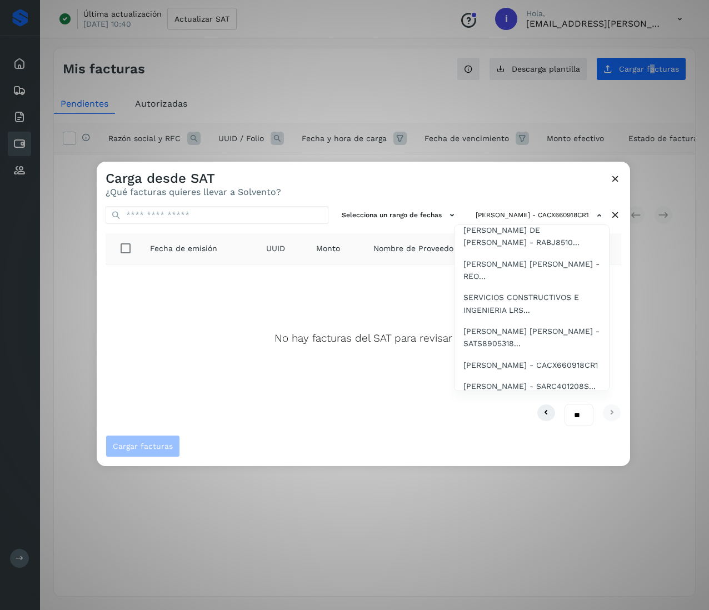
scroll to position [2001, 0]
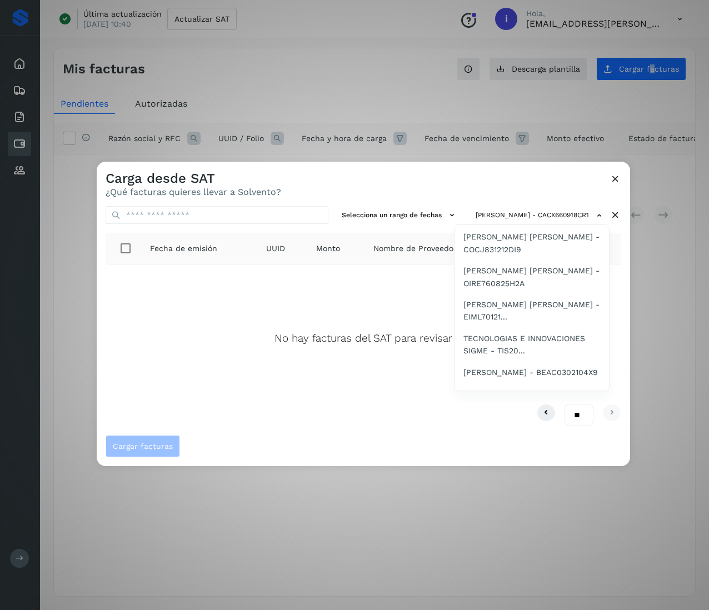
click at [507, 90] on span "[PERSON_NAME] - SARC401208S..." at bounding box center [529, 84] width 132 height 12
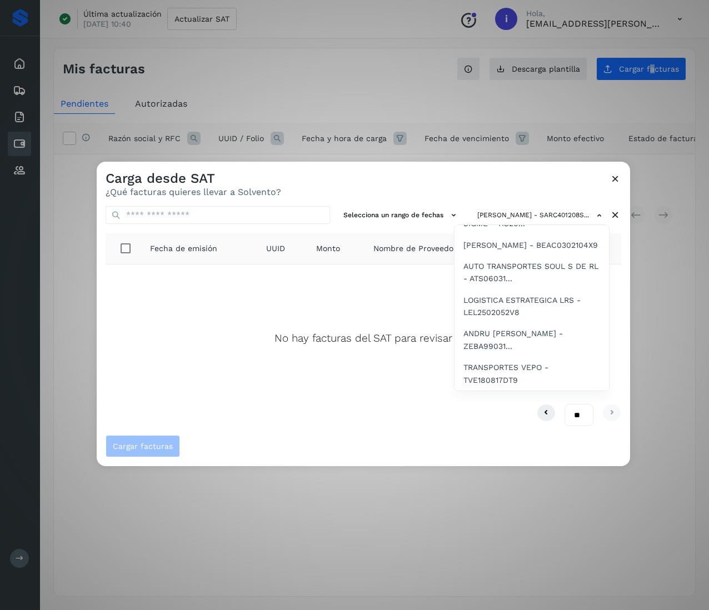
scroll to position [2110, 0]
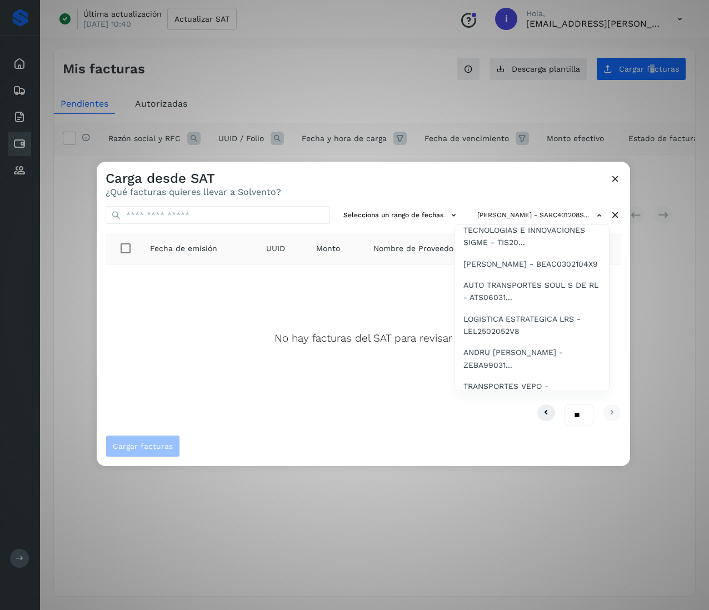
click at [547, 71] on span "RED LOGISTICA INTERNACIONAL - RLI020902A..." at bounding box center [531, 58] width 137 height 25
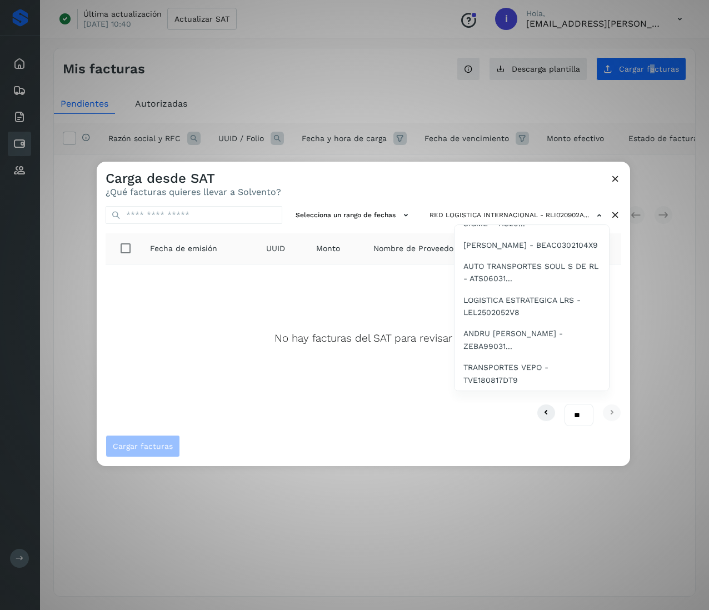
scroll to position [2187, 0]
click at [505, 73] on span "[PERSON_NAME] - NAVR8112071E1" at bounding box center [527, 67] width 128 height 12
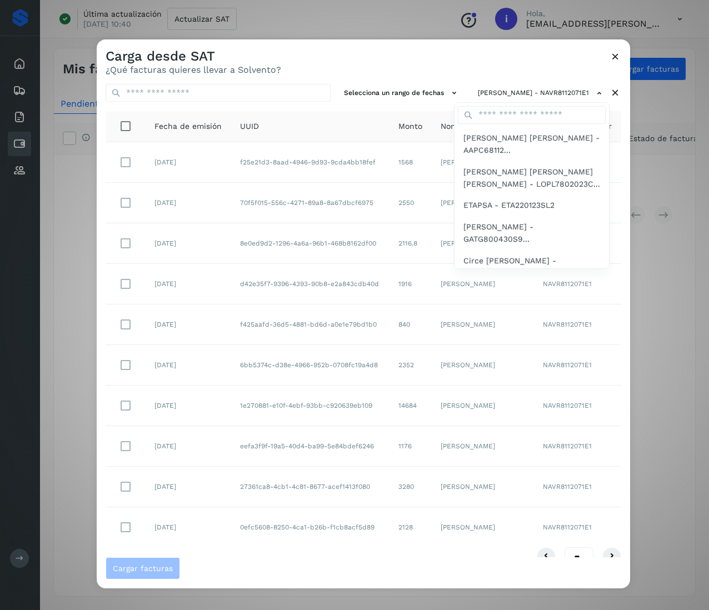
drag, startPoint x: 621, startPoint y: 368, endPoint x: 609, endPoint y: 492, distance: 125.0
click at [614, 483] on div at bounding box center [451, 344] width 709 height 610
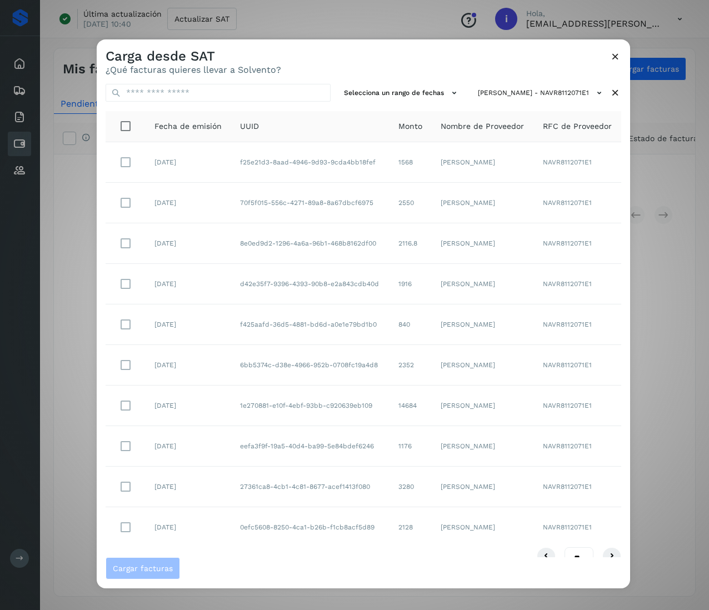
scroll to position [22, 0]
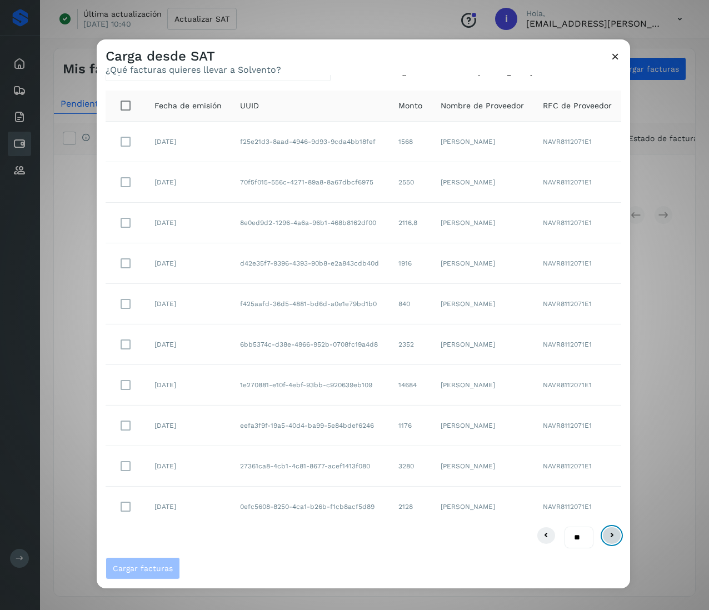
click at [605, 538] on icon at bounding box center [611, 535] width 13 height 13
click at [605, 532] on icon at bounding box center [611, 535] width 13 height 13
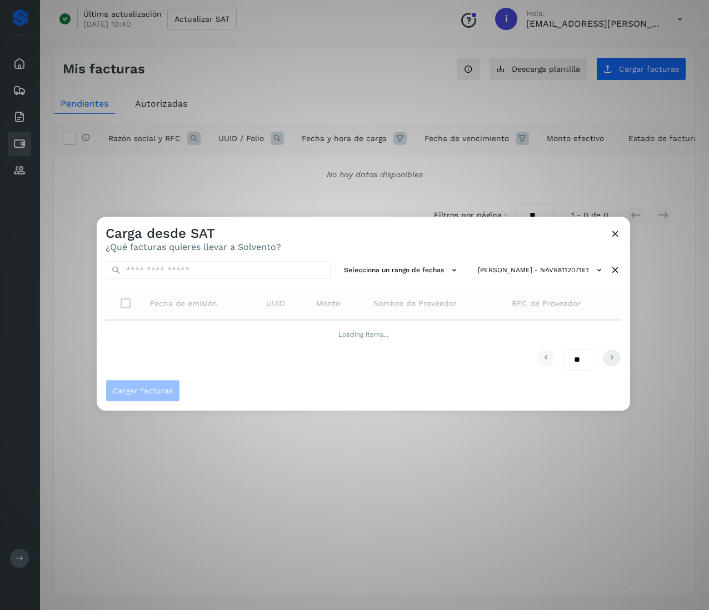
scroll to position [0, 0]
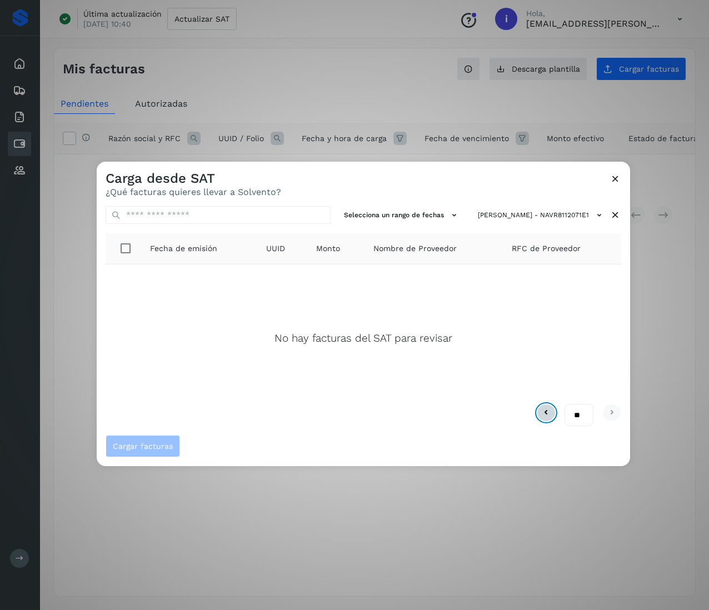
click at [549, 412] on icon at bounding box center [545, 412] width 13 height 13
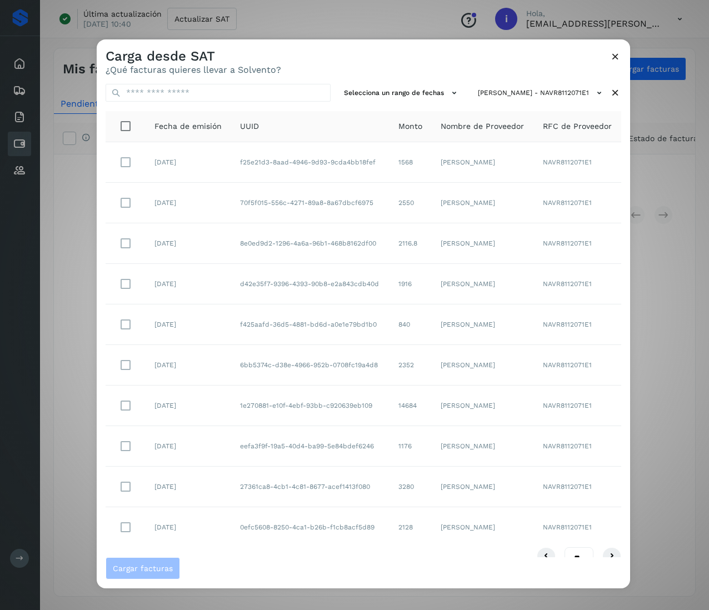
scroll to position [22, 0]
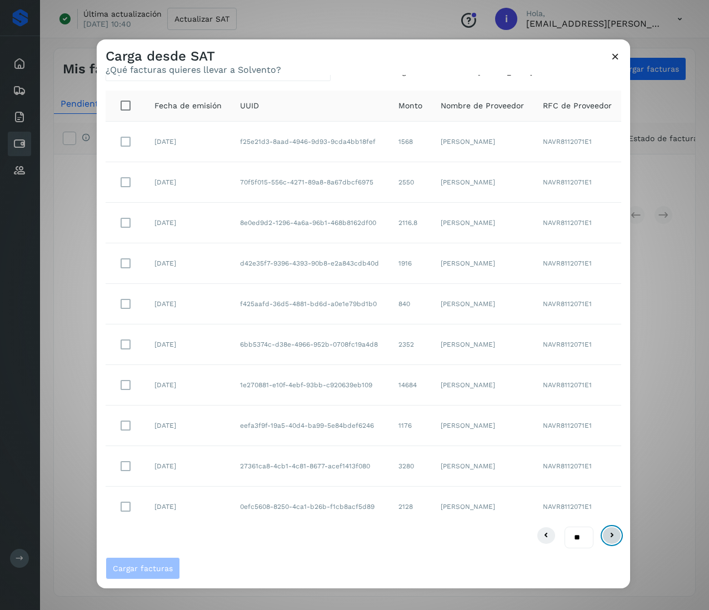
click at [605, 532] on icon at bounding box center [611, 535] width 13 height 13
click at [605, 531] on icon at bounding box center [611, 535] width 13 height 13
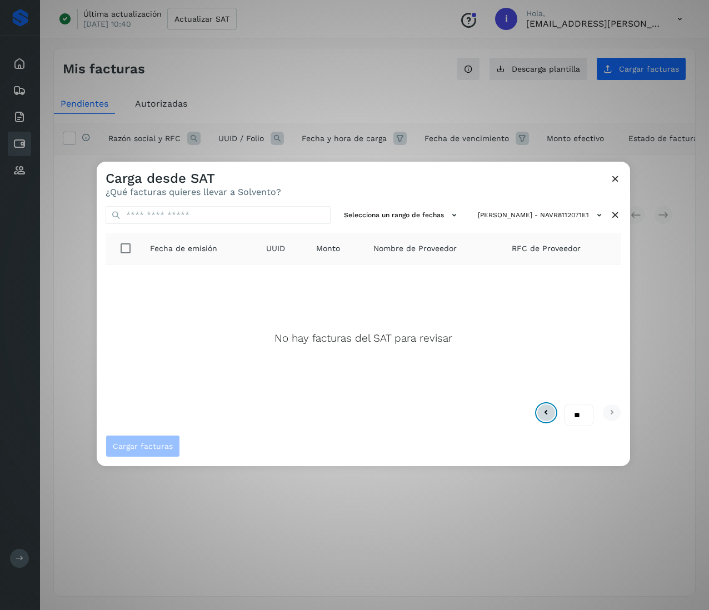
click at [545, 412] on icon at bounding box center [545, 412] width 13 height 13
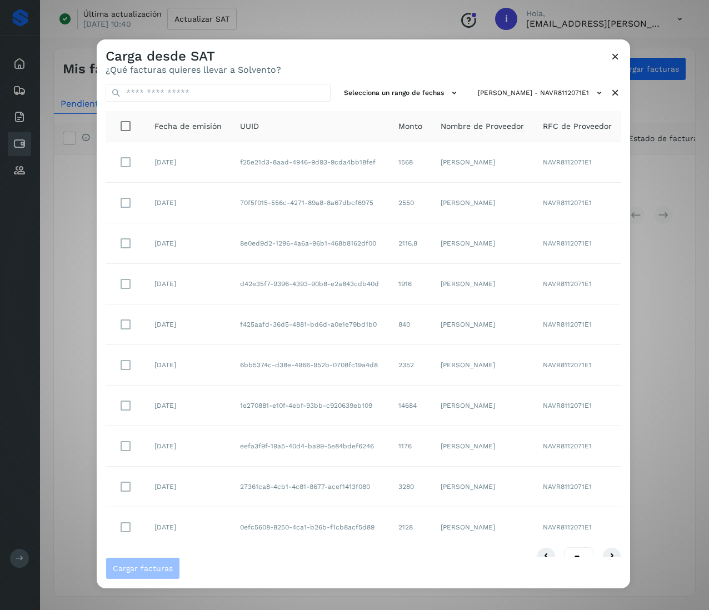
scroll to position [22, 0]
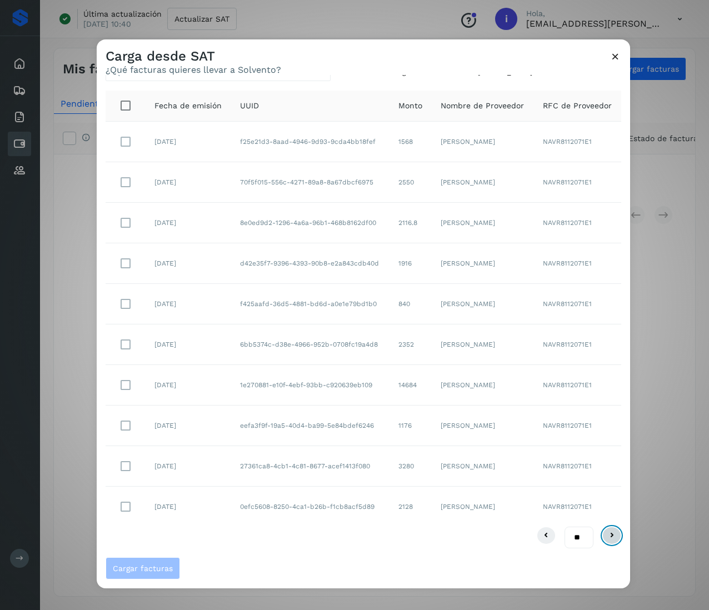
click at [605, 530] on icon at bounding box center [611, 535] width 13 height 13
drag, startPoint x: 476, startPoint y: 512, endPoint x: 423, endPoint y: 503, distance: 52.9
click at [433, 503] on td "[PERSON_NAME]" at bounding box center [483, 507] width 101 height 40
drag, startPoint x: 286, startPoint y: 512, endPoint x: 227, endPoint y: 498, distance: 60.6
click at [231, 498] on td "f8fc3032-1c69-4d7a-abad-0d13fe4fea54" at bounding box center [309, 507] width 157 height 40
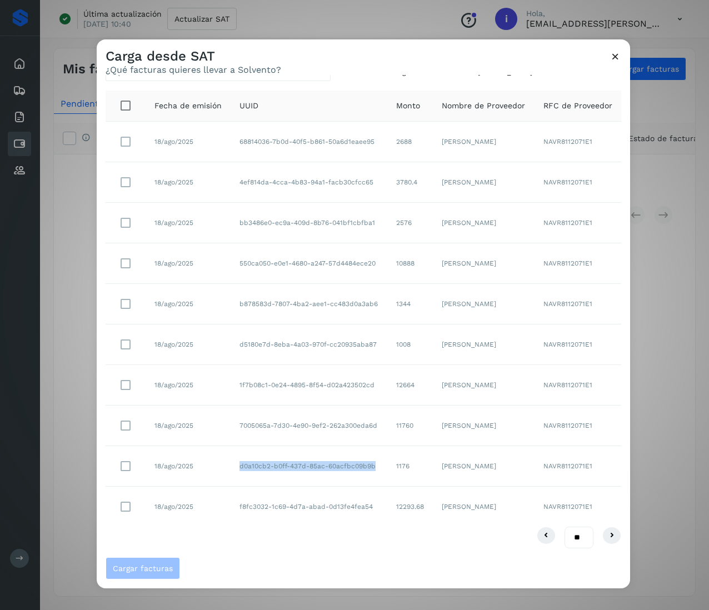
drag, startPoint x: 292, startPoint y: 470, endPoint x: 228, endPoint y: 456, distance: 65.4
click at [231, 456] on td "d0a10cb2-b0ff-437d-85ac-60acfbc09b9b" at bounding box center [309, 466] width 157 height 41
drag, startPoint x: 299, startPoint y: 434, endPoint x: 223, endPoint y: 416, distance: 77.8
click at [223, 416] on tr "18/ago/2025 7005065a-7d30-4e90-9ef2-262a300eda6d 11760 [PERSON_NAME] NAVR811207…" at bounding box center [364, 426] width 516 height 41
drag, startPoint x: 291, startPoint y: 394, endPoint x: 222, endPoint y: 376, distance: 71.1
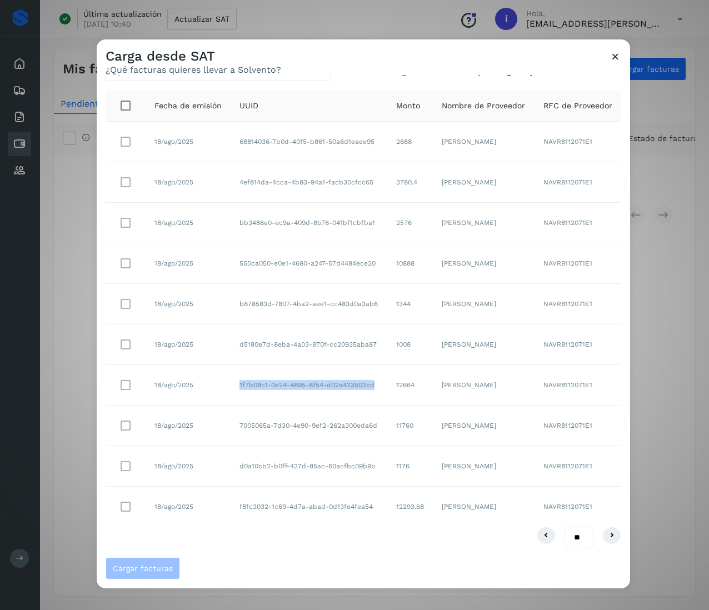
click at [222, 376] on tr "18/ago/2025 1f7b08c1-0e24-4895-8f54-d02a423502cd 12664 [PERSON_NAME] NAVR811207…" at bounding box center [364, 385] width 516 height 41
drag, startPoint x: 289, startPoint y: 352, endPoint x: 229, endPoint y: 331, distance: 63.6
click at [231, 331] on td "d5180e7d-8eba-4a03-970f-cc20935aba87" at bounding box center [309, 344] width 157 height 41
drag, startPoint x: 287, startPoint y: 307, endPoint x: 236, endPoint y: 292, distance: 54.0
click at [236, 292] on td "b878583d-7807-4ba2-aee1-cc483d0a3ab6" at bounding box center [309, 304] width 157 height 41
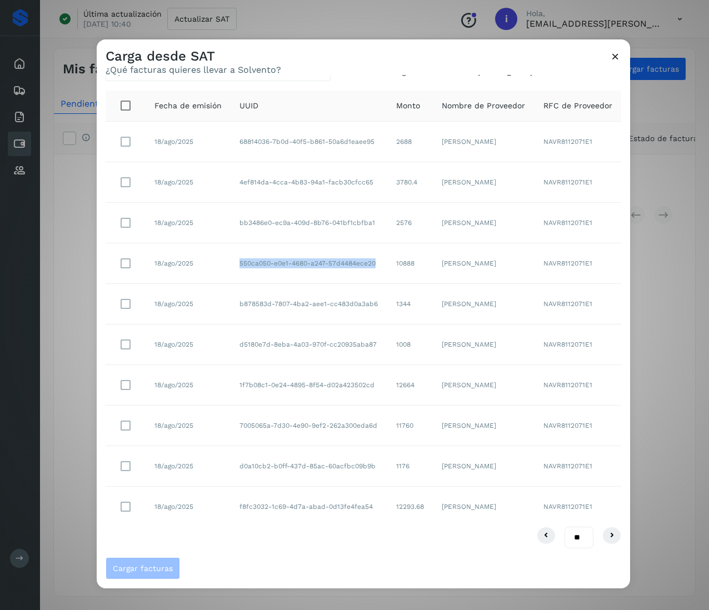
drag, startPoint x: 289, startPoint y: 272, endPoint x: 231, endPoint y: 249, distance: 62.1
click at [231, 249] on td "550ca050-e0e1-4680-a247-57d4484ece20" at bounding box center [309, 263] width 157 height 41
drag, startPoint x: 281, startPoint y: 229, endPoint x: 242, endPoint y: 216, distance: 41.1
click at [236, 216] on td "bb3486e0-ec9a-409d-8b76-041bf1cbfba1" at bounding box center [309, 223] width 157 height 41
drag, startPoint x: 287, startPoint y: 189, endPoint x: 226, endPoint y: 176, distance: 63.2
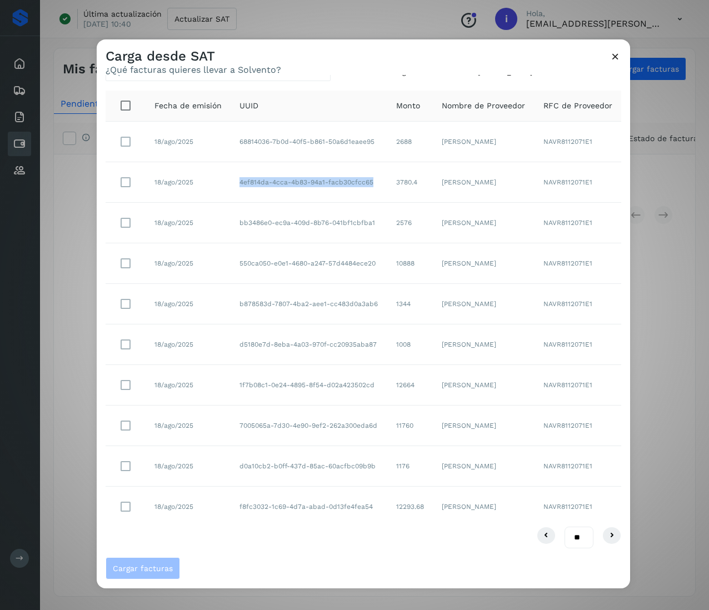
click at [226, 176] on tr "18/ago/2025 4ef814da-4cca-4b83-94a1-facb30cfcc65 3780.4 [PERSON_NAME] NAVR81120…" at bounding box center [364, 182] width 516 height 41
drag, startPoint x: 289, startPoint y: 144, endPoint x: 230, endPoint y: 137, distance: 60.0
click at [231, 137] on td "68814036-7b0d-40f5-b861-50a6d1eaee95" at bounding box center [309, 142] width 157 height 41
click at [539, 538] on icon at bounding box center [545, 535] width 13 height 13
drag, startPoint x: 289, startPoint y: 520, endPoint x: 216, endPoint y: 505, distance: 74.3
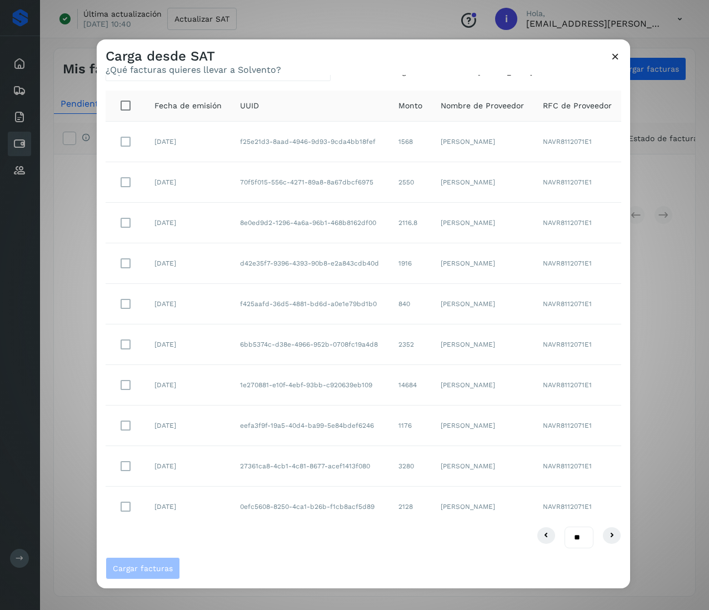
click at [216, 505] on tr "[DATE] 0efc5608-8250-4ca1-b26b-f1cb8acf5d89 2128 [PERSON_NAME] NAVR8112071E1" at bounding box center [364, 507] width 516 height 40
drag, startPoint x: 369, startPoint y: 461, endPoint x: 234, endPoint y: 461, distance: 135.0
click at [234, 461] on td "27361ca8-4cb1-4c81-8677-acef1413f080" at bounding box center [310, 466] width 158 height 41
drag, startPoint x: 297, startPoint y: 434, endPoint x: 229, endPoint y: 423, distance: 68.8
click at [231, 423] on td "eefa3f9f-19a5-40d4-ba99-5e84bdef6246" at bounding box center [310, 426] width 158 height 41
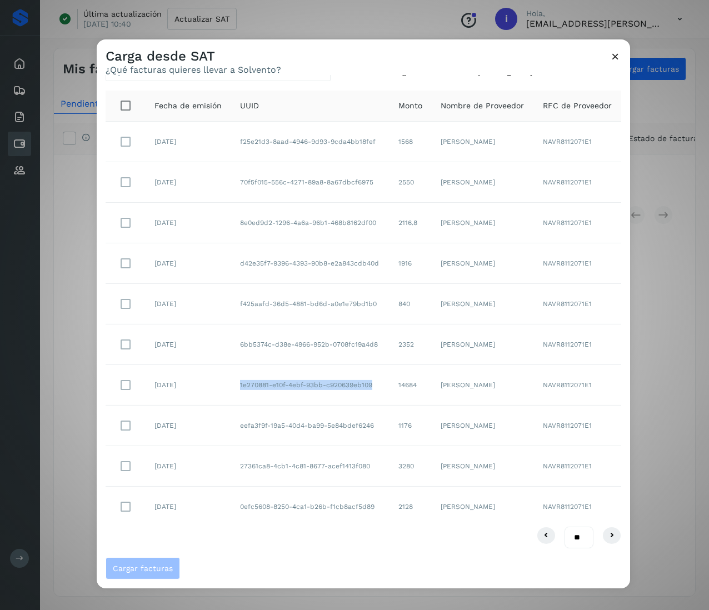
drag, startPoint x: 376, startPoint y: 388, endPoint x: 232, endPoint y: 388, distance: 143.9
click at [232, 388] on td "1e270881-e10f-4ebf-93bb-c920639eb109" at bounding box center [310, 385] width 158 height 41
drag, startPoint x: 292, startPoint y: 354, endPoint x: 231, endPoint y: 339, distance: 62.4
click at [231, 339] on td "6bb5374c-d38e-4966-952b-0708fc19a4d8" at bounding box center [310, 344] width 158 height 41
drag, startPoint x: 287, startPoint y: 309, endPoint x: 230, endPoint y: 294, distance: 59.3
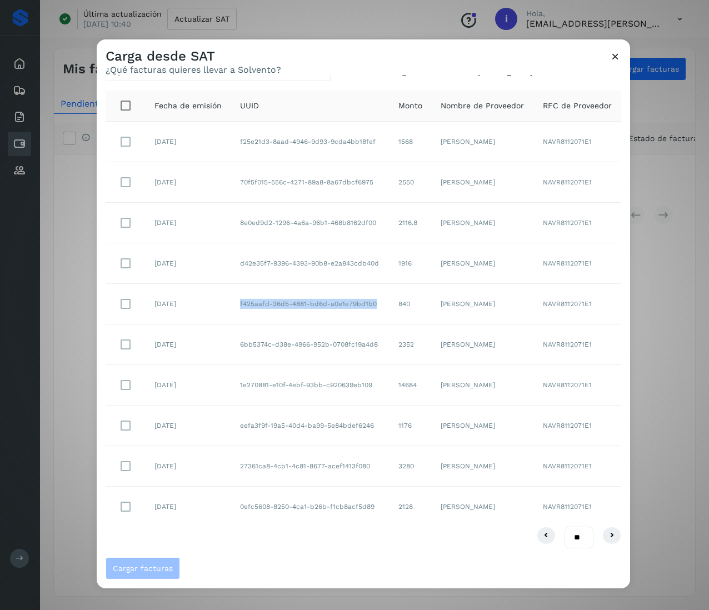
click at [231, 294] on td "f425aafd-36d5-4881-bd6d-a0e1e79bd1b0" at bounding box center [310, 304] width 158 height 41
drag, startPoint x: 293, startPoint y: 270, endPoint x: 234, endPoint y: 252, distance: 61.5
click at [234, 252] on td "d42e35f7-9396-4393-90b8-e2a843cdb40d" at bounding box center [310, 263] width 158 height 41
drag, startPoint x: 289, startPoint y: 229, endPoint x: 236, endPoint y: 210, distance: 56.6
click at [236, 211] on td "8e0ed9d2-1296-4a6a-96b1-468b8162df00" at bounding box center [310, 223] width 158 height 41
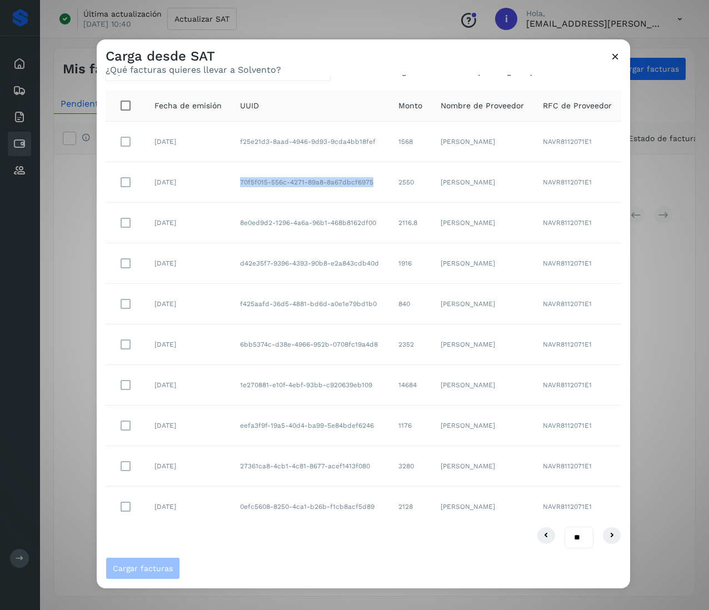
drag, startPoint x: 373, startPoint y: 181, endPoint x: 230, endPoint y: 181, distance: 143.3
click at [231, 181] on td "70f5f015-556c-4271-89a8-8a67dbcf6975" at bounding box center [310, 182] width 158 height 41
drag, startPoint x: 287, startPoint y: 144, endPoint x: 229, endPoint y: 133, distance: 59.4
click at [231, 133] on td "f25e21d3-8aad-4946-9d93-9cda4bb18fef" at bounding box center [310, 142] width 158 height 41
drag, startPoint x: 409, startPoint y: 138, endPoint x: 386, endPoint y: 136, distance: 24.0
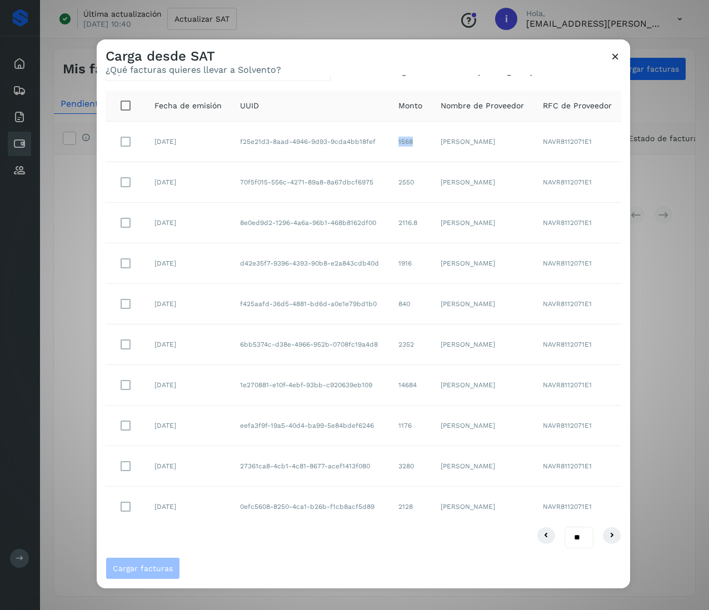
click at [389, 136] on td "1568" at bounding box center [410, 142] width 42 height 41
click at [401, 178] on td "2550" at bounding box center [410, 182] width 42 height 41
drag, startPoint x: 409, startPoint y: 181, endPoint x: 381, endPoint y: 181, distance: 27.8
click at [389, 181] on td "2550" at bounding box center [410, 182] width 42 height 41
drag, startPoint x: 409, startPoint y: 223, endPoint x: 388, endPoint y: 221, distance: 21.7
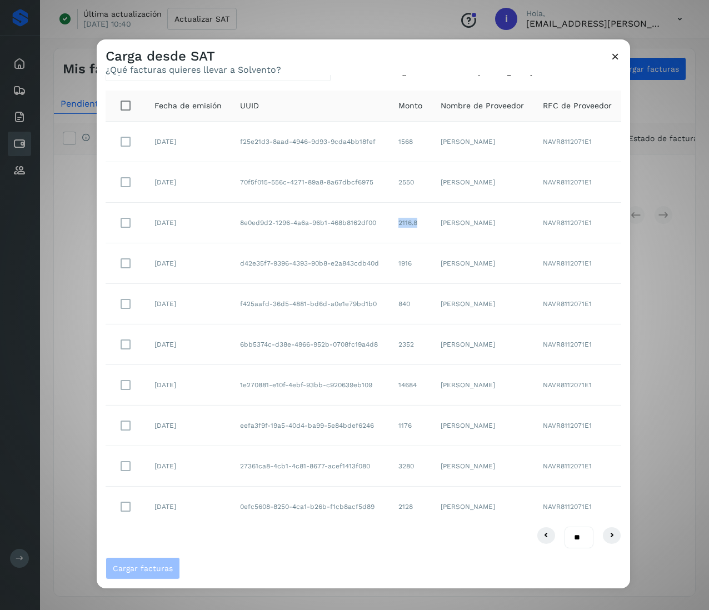
click at [389, 221] on td "2116.8" at bounding box center [410, 223] width 42 height 41
drag, startPoint x: 401, startPoint y: 265, endPoint x: 387, endPoint y: 265, distance: 13.9
click at [389, 265] on td "1916" at bounding box center [410, 263] width 42 height 41
drag, startPoint x: 407, startPoint y: 298, endPoint x: 389, endPoint y: 306, distance: 19.7
click at [389, 305] on td "840" at bounding box center [410, 304] width 42 height 41
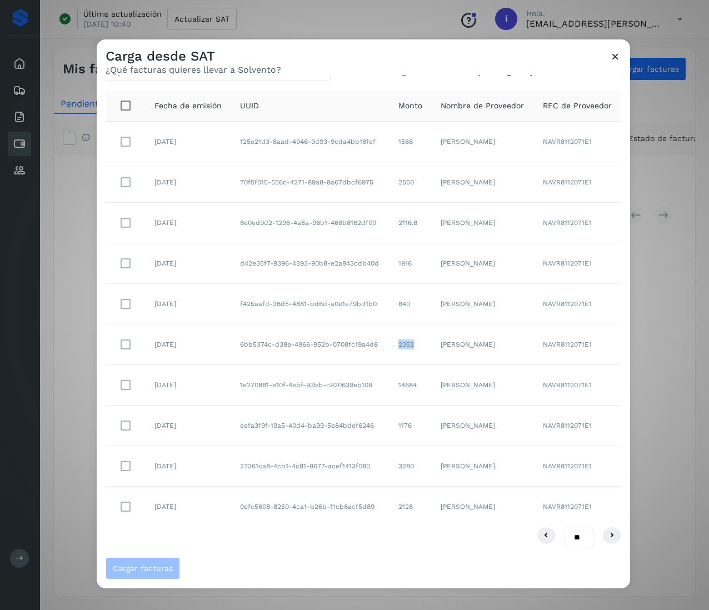
drag, startPoint x: 409, startPoint y: 348, endPoint x: 388, endPoint y: 347, distance: 21.7
click at [389, 347] on td "2352" at bounding box center [410, 344] width 42 height 41
drag, startPoint x: 412, startPoint y: 385, endPoint x: 382, endPoint y: 385, distance: 30.0
click at [389, 385] on td "14684" at bounding box center [410, 385] width 42 height 41
drag, startPoint x: 404, startPoint y: 423, endPoint x: 392, endPoint y: 418, distance: 13.0
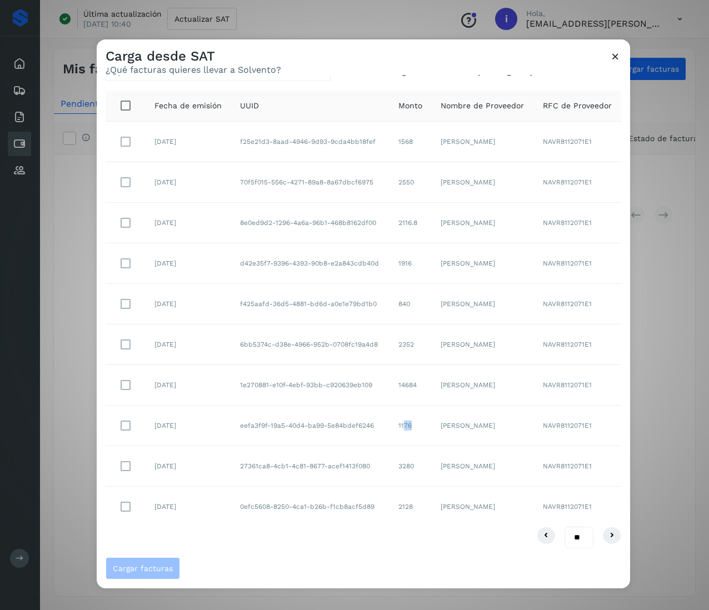
click at [392, 418] on td "1176" at bounding box center [410, 426] width 42 height 41
click at [394, 424] on td "1176" at bounding box center [410, 426] width 42 height 41
drag, startPoint x: 409, startPoint y: 423, endPoint x: 381, endPoint y: 423, distance: 28.3
click at [389, 423] on td "1176" at bounding box center [410, 426] width 42 height 41
drag, startPoint x: 405, startPoint y: 467, endPoint x: 385, endPoint y: 471, distance: 20.4
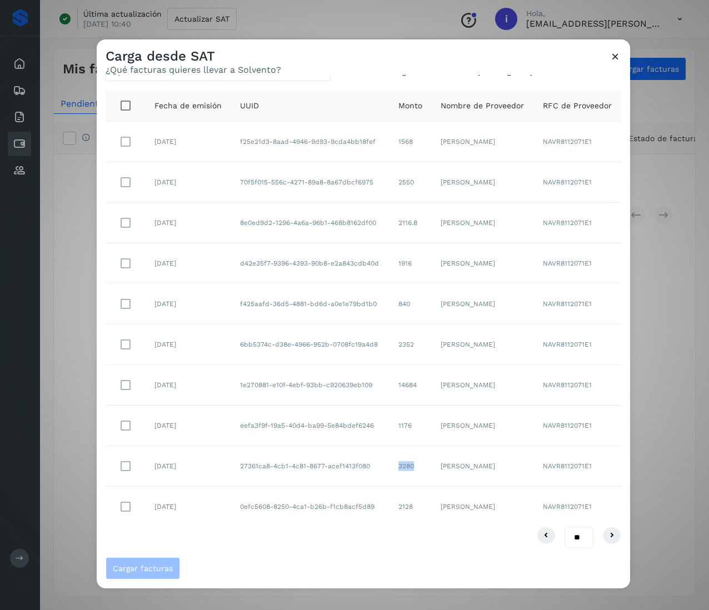
click at [389, 471] on td "3280" at bounding box center [410, 466] width 42 height 41
drag, startPoint x: 404, startPoint y: 504, endPoint x: 379, endPoint y: 494, distance: 27.4
click at [374, 503] on tr "[DATE] 0efc5608-8250-4ca1-b26b-f1cb8acf5d89 2128 [PERSON_NAME] NAVR8112071E1" at bounding box center [364, 507] width 516 height 40
click at [409, 514] on td "2128" at bounding box center [410, 507] width 42 height 40
drag, startPoint x: 409, startPoint y: 512, endPoint x: 387, endPoint y: 512, distance: 22.8
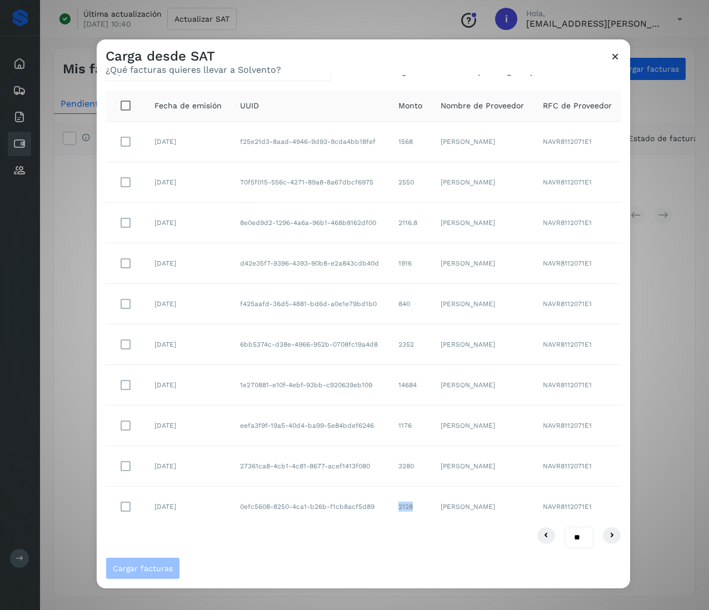
click at [389, 512] on td "2128" at bounding box center [410, 507] width 42 height 40
drag, startPoint x: 593, startPoint y: 536, endPoint x: 581, endPoint y: 517, distance: 23.3
click at [605, 536] on icon at bounding box center [611, 535] width 13 height 13
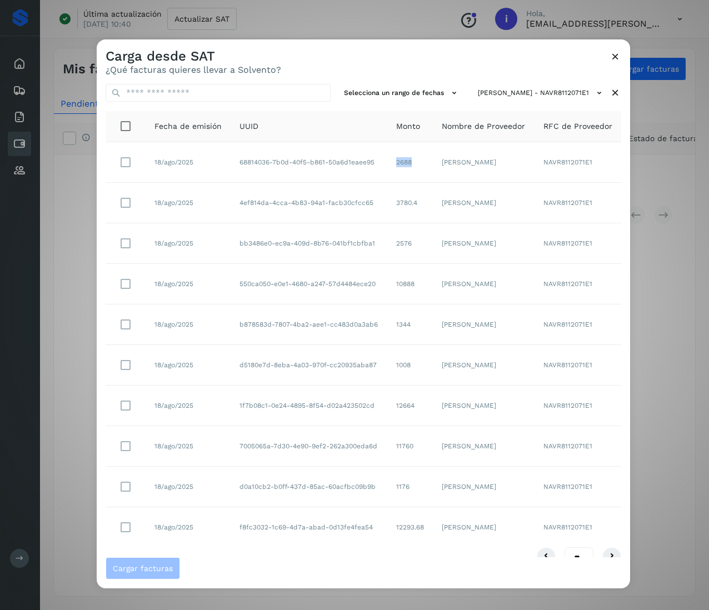
drag, startPoint x: 405, startPoint y: 161, endPoint x: 383, endPoint y: 163, distance: 22.3
click at [387, 163] on td "2688" at bounding box center [410, 162] width 46 height 41
drag, startPoint x: 412, startPoint y: 201, endPoint x: 367, endPoint y: 202, distance: 44.5
click at [367, 202] on tr "18/ago/2025 4ef814da-4cca-4b83-94a1-facb30cfcc65 3780.4 [PERSON_NAME] NAVR81120…" at bounding box center [364, 203] width 516 height 41
click at [397, 204] on td "3780.4" at bounding box center [410, 203] width 46 height 41
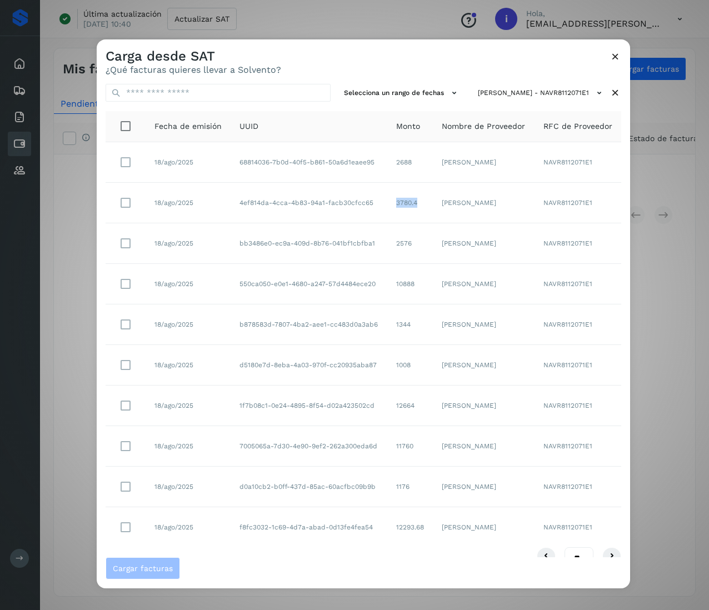
drag, startPoint x: 416, startPoint y: 206, endPoint x: 383, endPoint y: 198, distance: 33.0
click at [387, 198] on td "3780.4" at bounding box center [410, 203] width 46 height 41
drag, startPoint x: 406, startPoint y: 244, endPoint x: 384, endPoint y: 245, distance: 21.1
click at [387, 245] on td "2576" at bounding box center [410, 243] width 46 height 41
drag, startPoint x: 407, startPoint y: 289, endPoint x: 377, endPoint y: 287, distance: 30.0
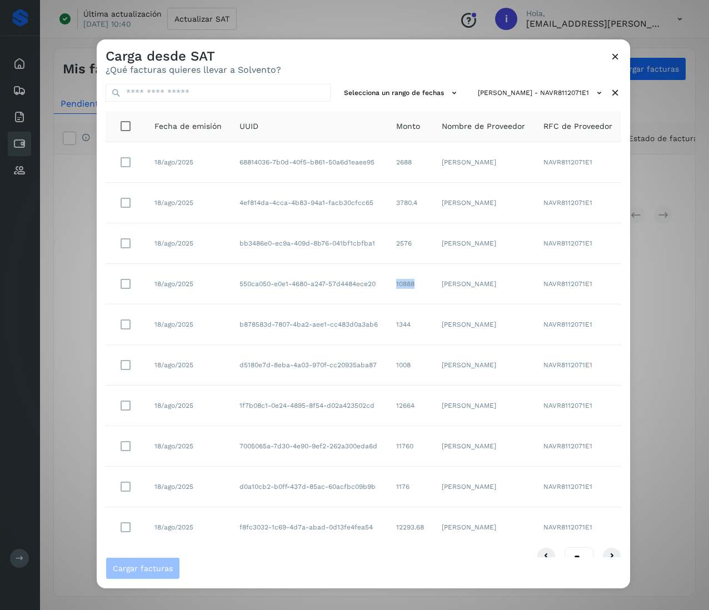
click at [387, 287] on td "10888" at bounding box center [410, 284] width 46 height 41
drag, startPoint x: 409, startPoint y: 324, endPoint x: 378, endPoint y: 322, distance: 31.2
click at [387, 322] on td "1344" at bounding box center [410, 324] width 46 height 41
drag, startPoint x: 403, startPoint y: 367, endPoint x: 378, endPoint y: 367, distance: 25.6
click at [387, 367] on td "1008" at bounding box center [410, 365] width 46 height 41
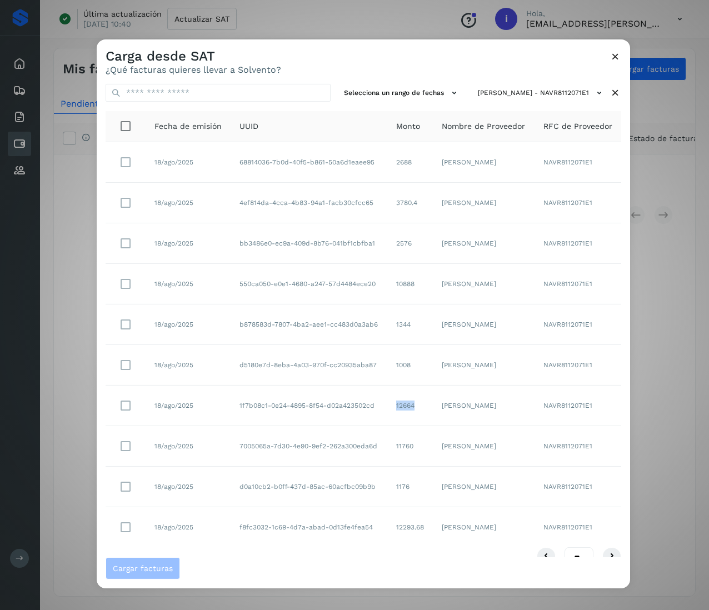
drag, startPoint x: 407, startPoint y: 408, endPoint x: 383, endPoint y: 408, distance: 23.9
click at [387, 408] on td "12664" at bounding box center [410, 406] width 46 height 41
drag, startPoint x: 407, startPoint y: 449, endPoint x: 383, endPoint y: 449, distance: 23.9
click at [387, 449] on td "11760" at bounding box center [410, 446] width 46 height 41
drag, startPoint x: 408, startPoint y: 491, endPoint x: 377, endPoint y: 492, distance: 31.1
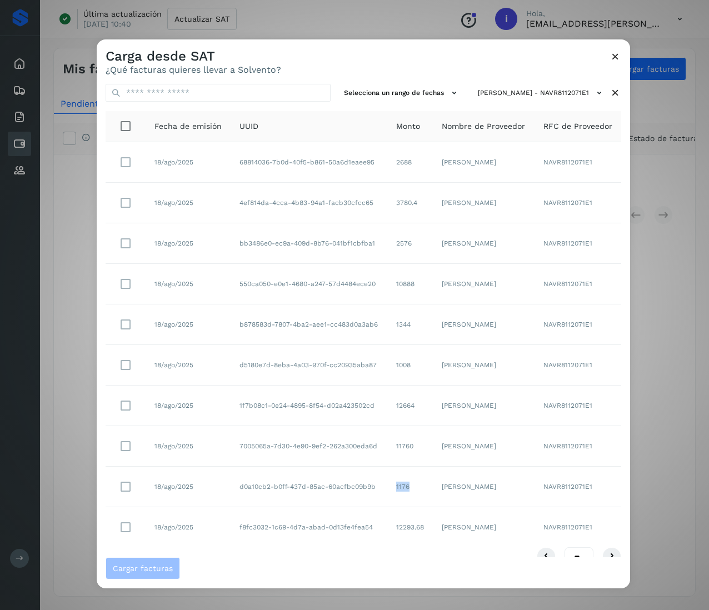
click at [387, 492] on td "1176" at bounding box center [410, 487] width 46 height 41
drag, startPoint x: 421, startPoint y: 529, endPoint x: 376, endPoint y: 528, distance: 45.6
click at [376, 528] on tr "18/ago/2025 f8fc3032-1c69-4d7a-abad-0d13fe4fea54 12293.68 [PERSON_NAME] NAVR811…" at bounding box center [364, 527] width 516 height 40
click at [413, 541] on td "12293.68" at bounding box center [410, 527] width 46 height 40
drag, startPoint x: 416, startPoint y: 525, endPoint x: 379, endPoint y: 525, distance: 37.2
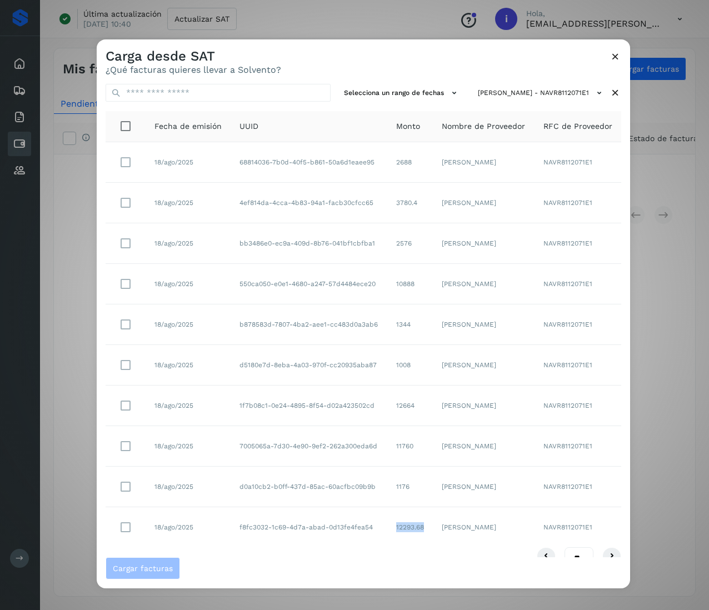
click at [387, 525] on td "12293.68" at bounding box center [410, 527] width 46 height 40
click at [609, 92] on icon at bounding box center [615, 93] width 12 height 12
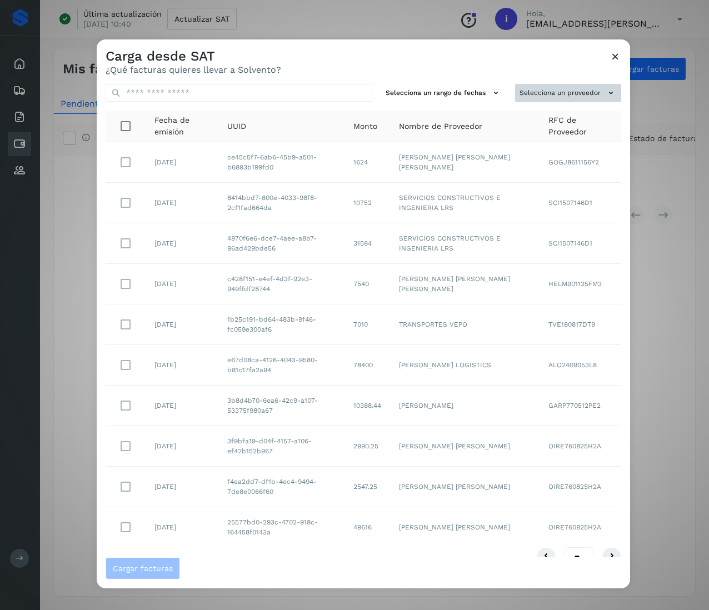
click at [571, 86] on button "Selecciona un proveedor" at bounding box center [568, 93] width 106 height 18
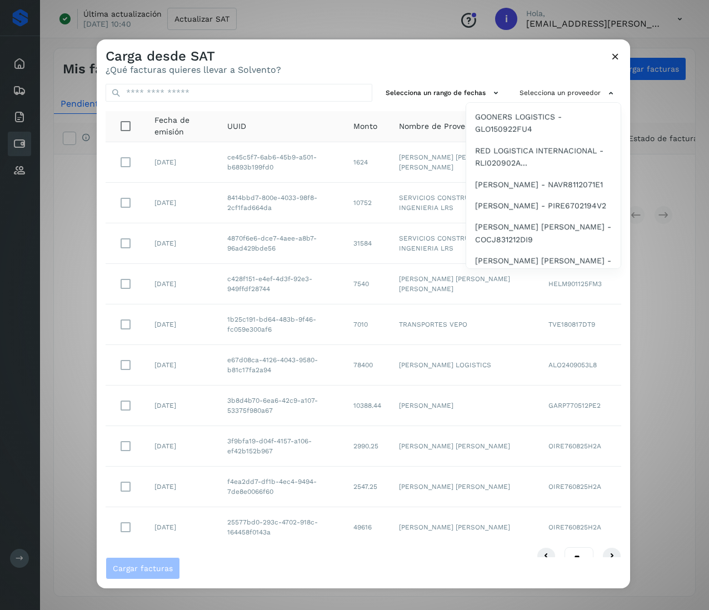
scroll to position [1778, 0]
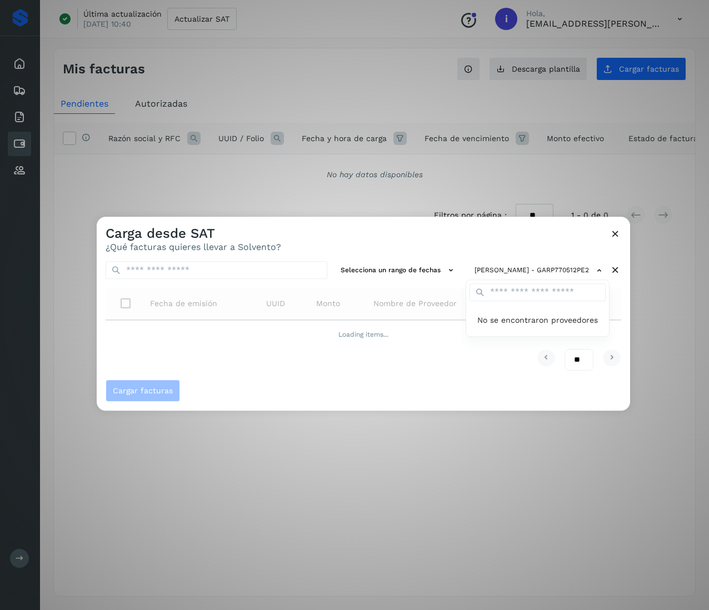
scroll to position [0, 0]
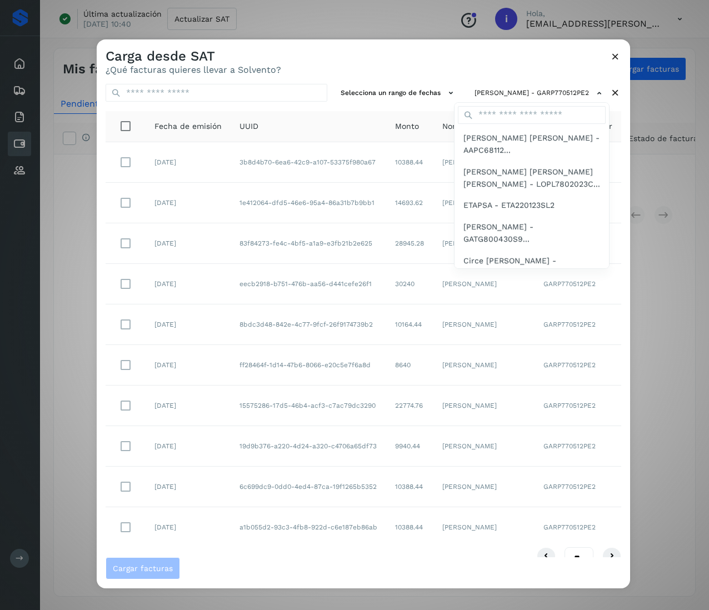
click at [600, 87] on div at bounding box center [451, 344] width 709 height 610
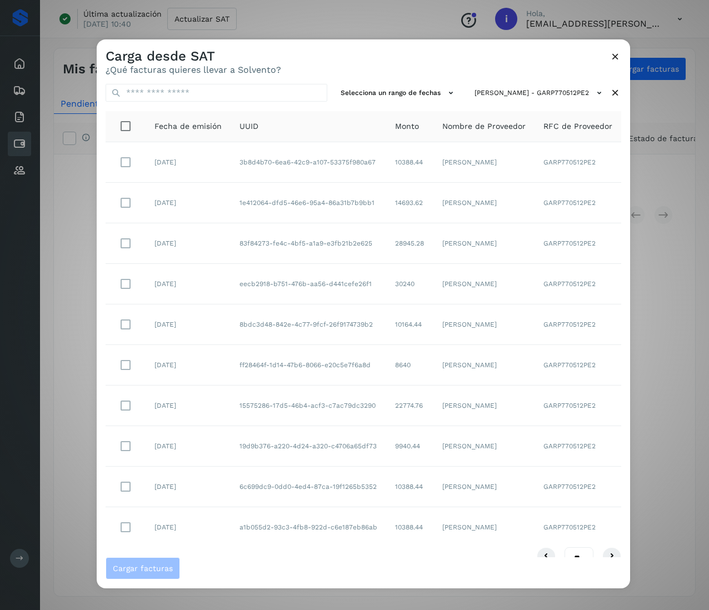
click at [597, 92] on div at bounding box center [451, 344] width 709 height 610
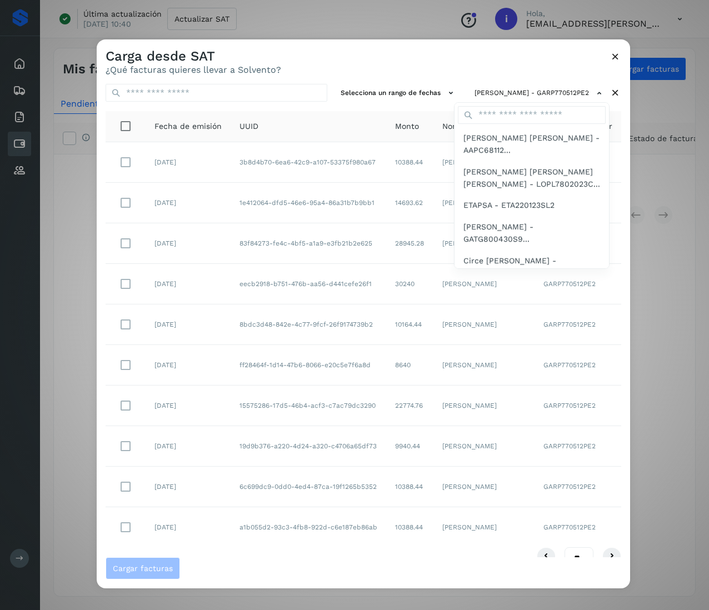
click at [597, 92] on div at bounding box center [451, 344] width 709 height 610
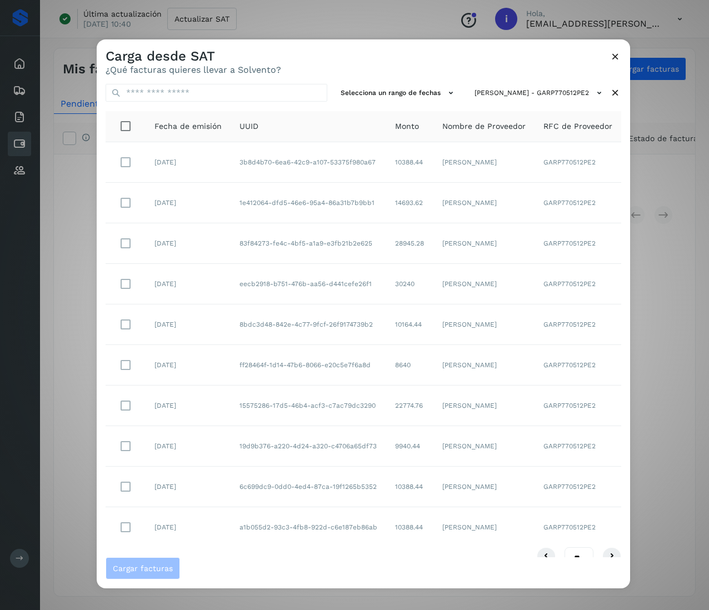
click at [609, 97] on icon at bounding box center [615, 93] width 12 height 12
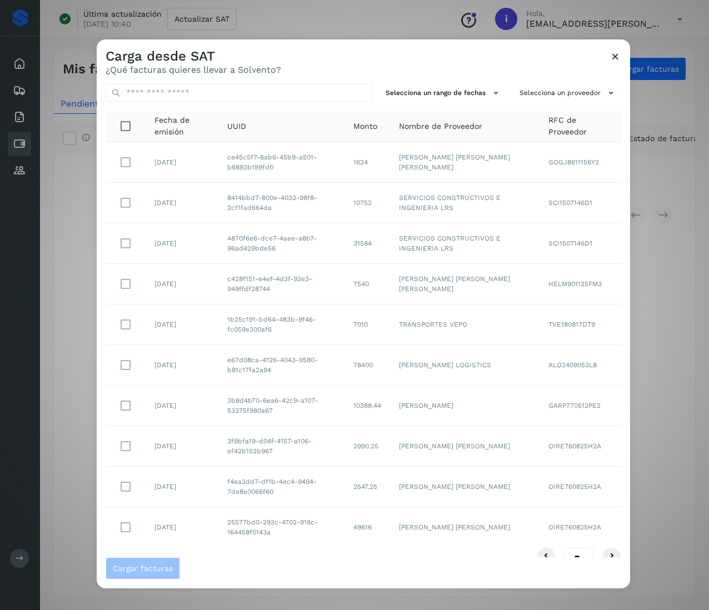
drag, startPoint x: 583, startPoint y: 101, endPoint x: 583, endPoint y: 111, distance: 10.0
click at [583, 102] on div "Selecciona un rango de fechas Selecciona un proveedor Fecha de emisión UUID Mon…" at bounding box center [363, 316] width 533 height 482
click at [605, 97] on icon at bounding box center [611, 93] width 12 height 12
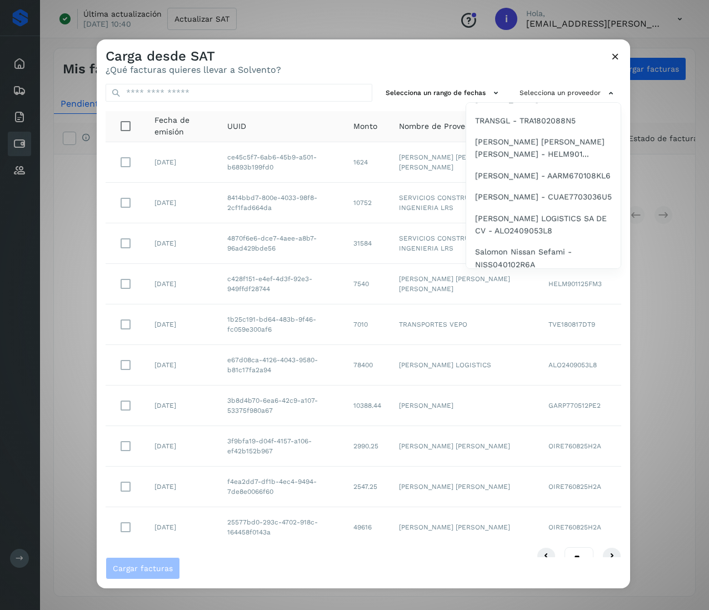
scroll to position [2222, 0]
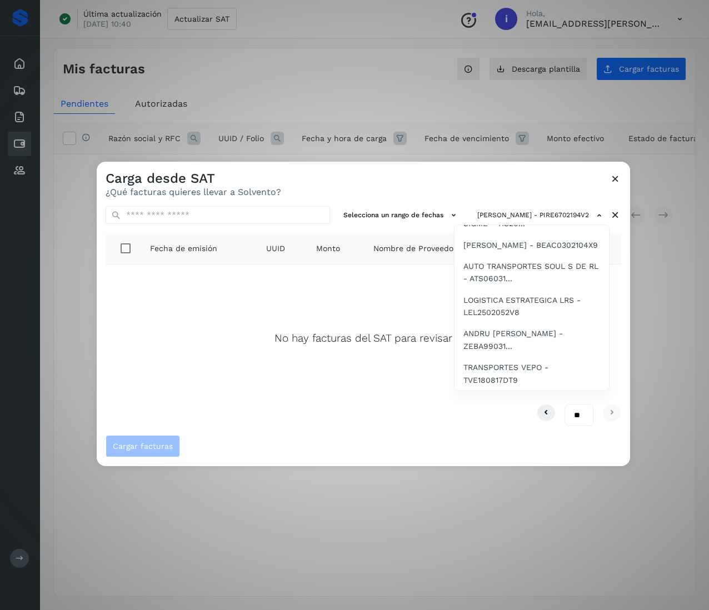
scroll to position [2245, 0]
click at [547, 94] on span "[PERSON_NAME] - PIRE6702194V2" at bounding box center [528, 88] width 131 height 12
click at [534, 128] on span "[PERSON_NAME] [PERSON_NAME] - COCJ831212DI9" at bounding box center [531, 115] width 137 height 25
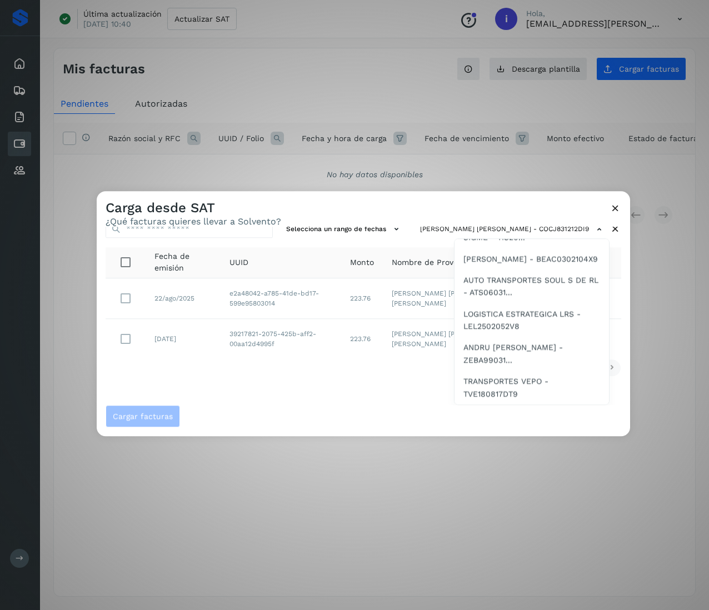
scroll to position [2334, 0]
click at [519, 176] on span "[PERSON_NAME] [PERSON_NAME] - OIRE760825H2A" at bounding box center [531, 163] width 137 height 25
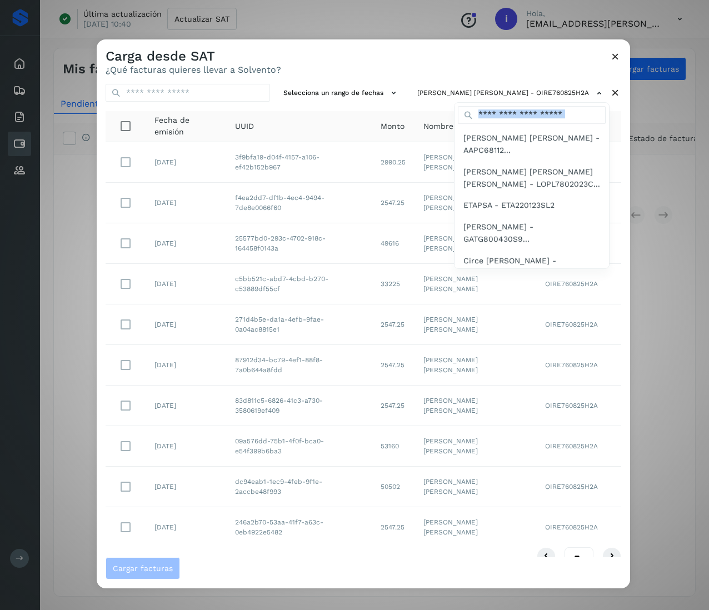
click at [449, 64] on div at bounding box center [451, 344] width 709 height 610
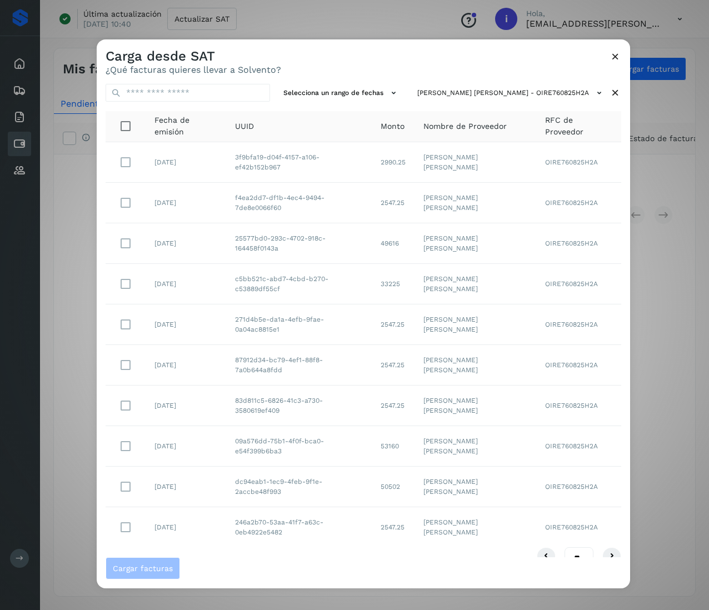
scroll to position [22, 0]
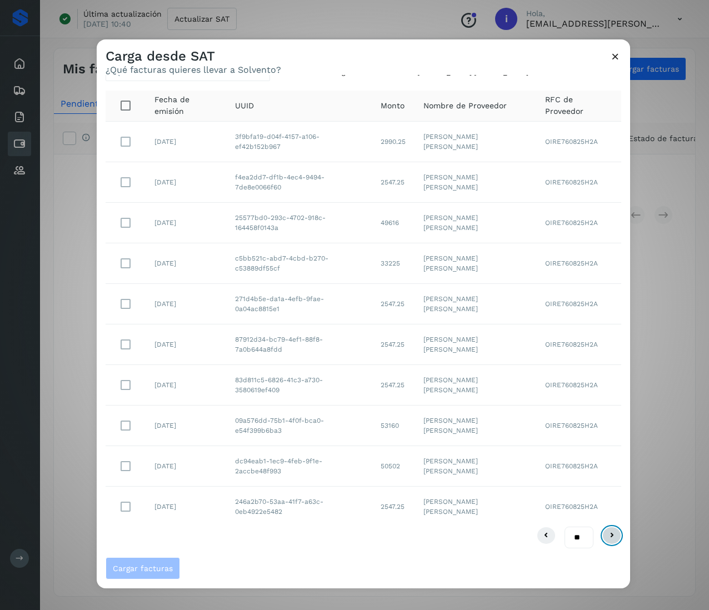
click at [605, 532] on icon at bounding box center [611, 535] width 13 height 13
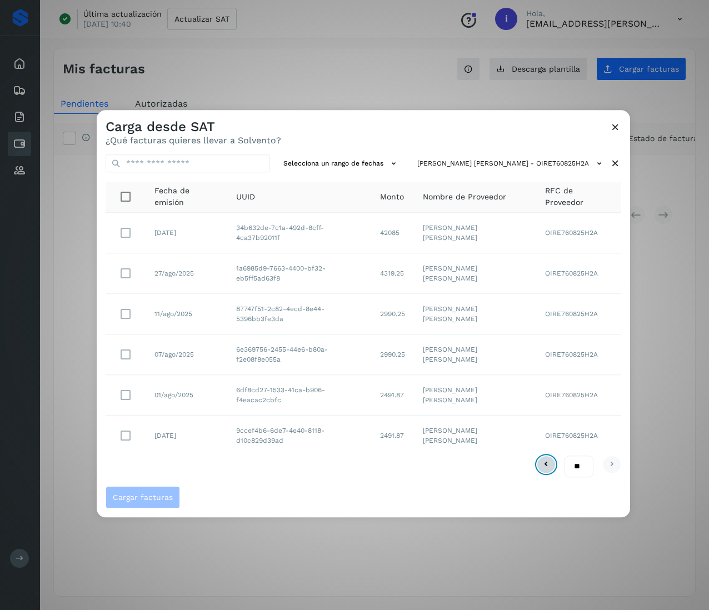
click at [544, 464] on icon at bounding box center [545, 464] width 13 height 13
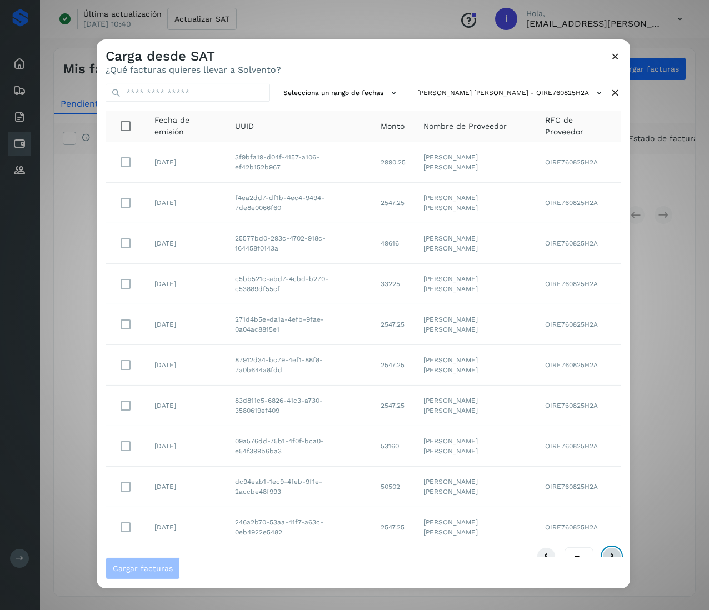
click at [605, 552] on icon at bounding box center [611, 555] width 13 height 13
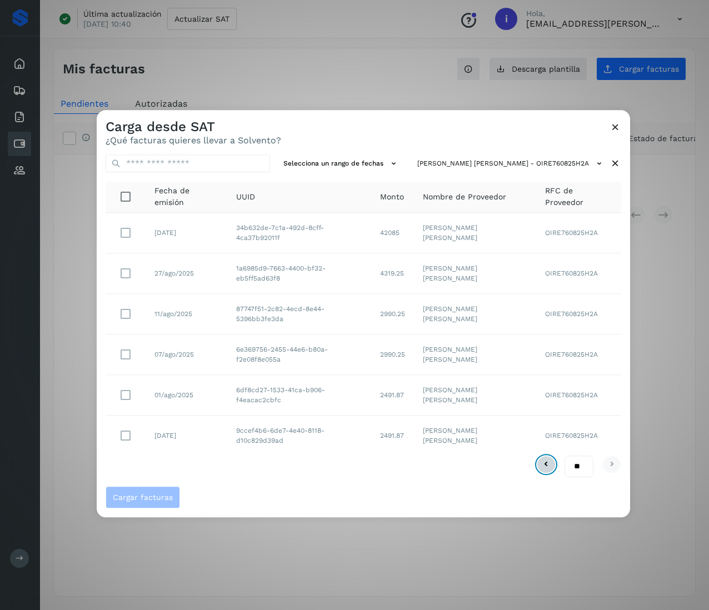
click at [544, 464] on icon at bounding box center [545, 464] width 13 height 13
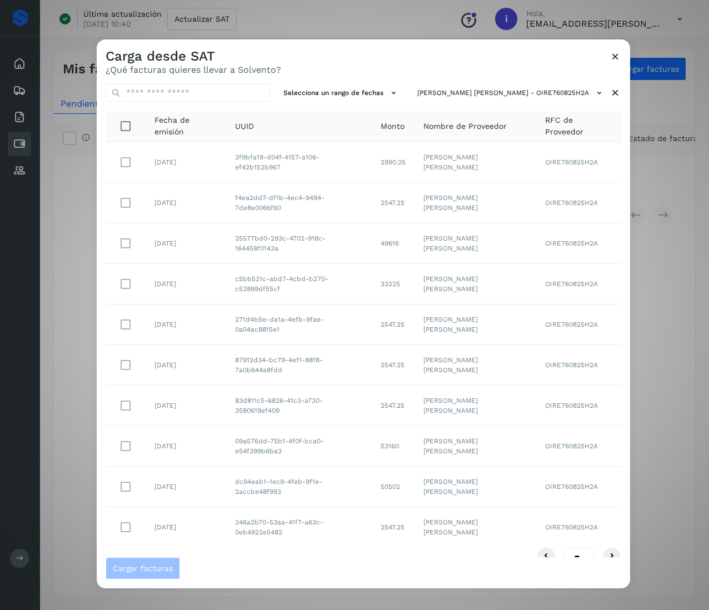
drag, startPoint x: 290, startPoint y: 456, endPoint x: 233, endPoint y: 441, distance: 58.6
click at [226, 442] on tr "[DATE] 09a576dd-75b1-4f0f-bca0-e54f399b6ba3 53160 [PERSON_NAME] [PERSON_NAME] O…" at bounding box center [364, 446] width 516 height 41
drag, startPoint x: 407, startPoint y: 452, endPoint x: 372, endPoint y: 451, distance: 34.5
click at [372, 451] on tr "[DATE] 09a576dd-75b1-4f0f-bca0-e54f399b6ba3 53160 [PERSON_NAME] [PERSON_NAME] O…" at bounding box center [364, 446] width 516 height 41
drag, startPoint x: 292, startPoint y: 418, endPoint x: 234, endPoint y: 401, distance: 59.9
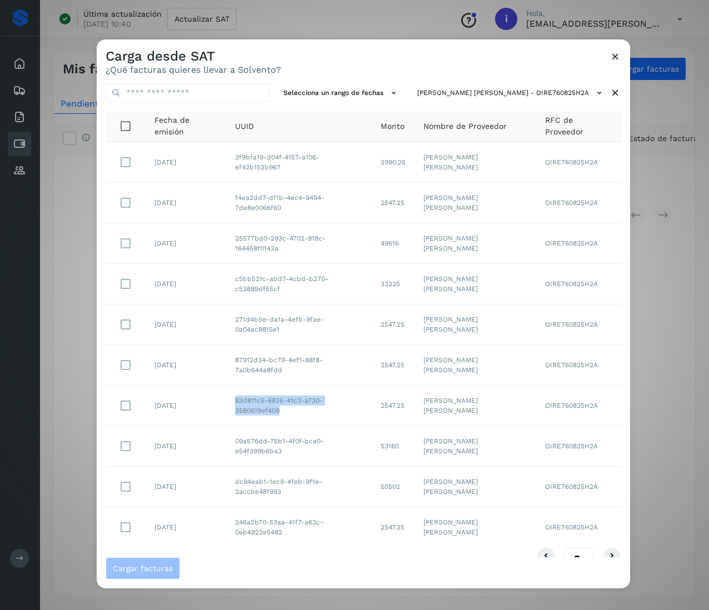
click at [234, 401] on td "83d811c5-6826-41c3-a730-3580619ef409" at bounding box center [299, 406] width 146 height 41
drag, startPoint x: 291, startPoint y: 372, endPoint x: 242, endPoint y: 358, distance: 50.7
click at [242, 358] on td "87912d34-bc79-4ef1-88f8-7a0b644a8fdd" at bounding box center [299, 365] width 146 height 41
click at [236, 358] on td "87912d34-bc79-4ef1-88f8-7a0b644a8fdd" at bounding box center [299, 365] width 146 height 41
drag, startPoint x: 234, startPoint y: 358, endPoint x: 292, endPoint y: 368, distance: 58.0
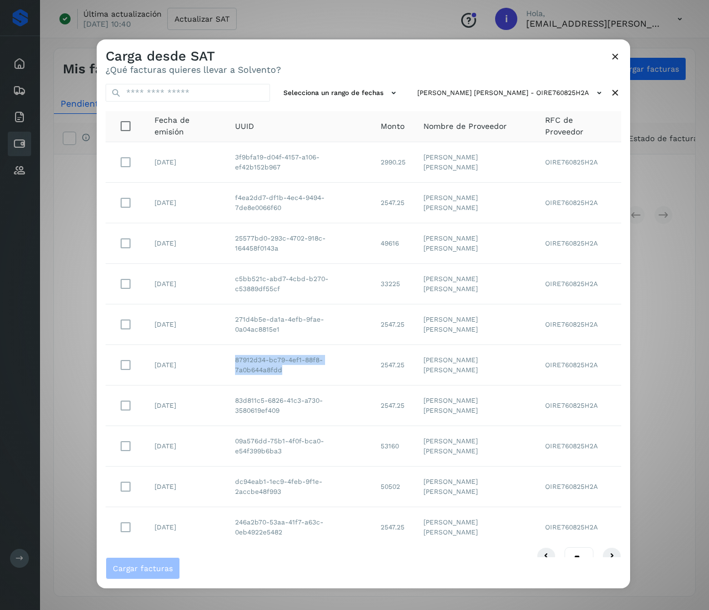
click at [292, 368] on td "87912d34-bc79-4ef1-88f8-7a0b644a8fdd" at bounding box center [299, 365] width 146 height 41
drag, startPoint x: 289, startPoint y: 333, endPoint x: 232, endPoint y: 320, distance: 58.8
click at [232, 320] on td "271d4b5e-da1a-4efb-9fae-0a04ac8815e1" at bounding box center [299, 324] width 146 height 41
drag, startPoint x: 284, startPoint y: 290, endPoint x: 252, endPoint y: 276, distance: 35.1
click at [228, 278] on td "c5bb521c-abd7-4cbd-b270-c53889df55cf" at bounding box center [299, 284] width 146 height 41
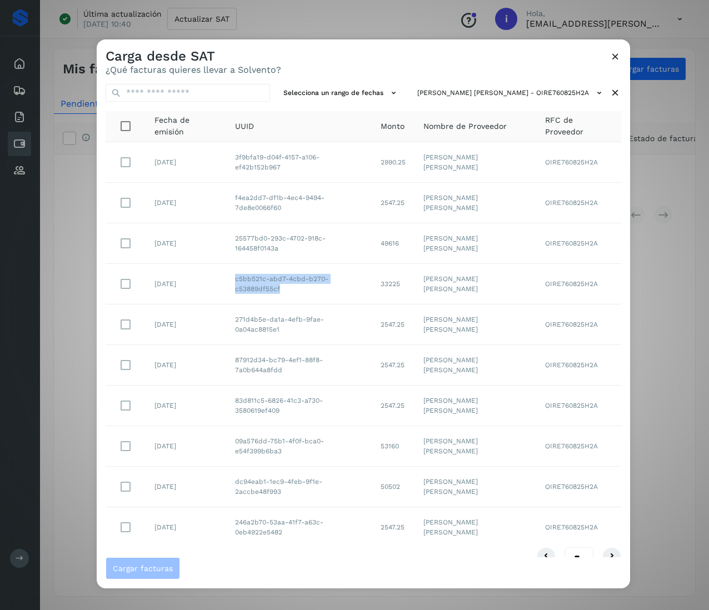
drag, startPoint x: 294, startPoint y: 254, endPoint x: 216, endPoint y: 240, distance: 80.1
click at [216, 240] on tr "[DATE] 25577bd0-293c-4702-918c-164458f0143a 49616 [PERSON_NAME] [PERSON_NAME] O…" at bounding box center [364, 243] width 516 height 41
drag, startPoint x: 290, startPoint y: 207, endPoint x: 240, endPoint y: 199, distance: 50.7
click at [240, 199] on td "f4ea2dd7-df1b-4ec4-9494-7de8e0066f60" at bounding box center [299, 203] width 146 height 41
click at [238, 198] on td "f4ea2dd7-df1b-4ec4-9494-7de8e0066f60" at bounding box center [299, 203] width 146 height 41
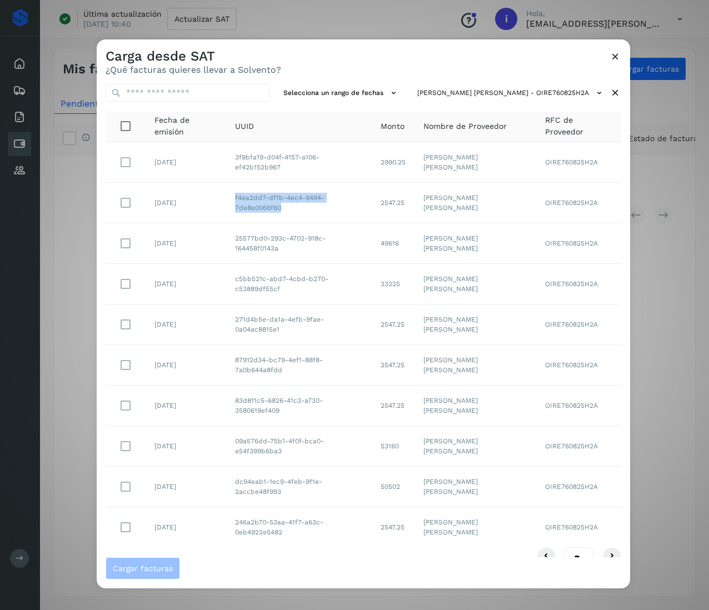
click at [236, 197] on td "f4ea2dd7-df1b-4ec4-9494-7de8e0066f60" at bounding box center [299, 203] width 146 height 41
click at [236, 196] on td "f4ea2dd7-df1b-4ec4-9494-7de8e0066f60" at bounding box center [299, 203] width 146 height 41
drag, startPoint x: 288, startPoint y: 207, endPoint x: 230, endPoint y: 192, distance: 59.7
click at [230, 192] on td "f4ea2dd7-df1b-4ec4-9494-7de8e0066f60" at bounding box center [299, 203] width 146 height 41
drag, startPoint x: 371, startPoint y: 157, endPoint x: 249, endPoint y: 151, distance: 122.4
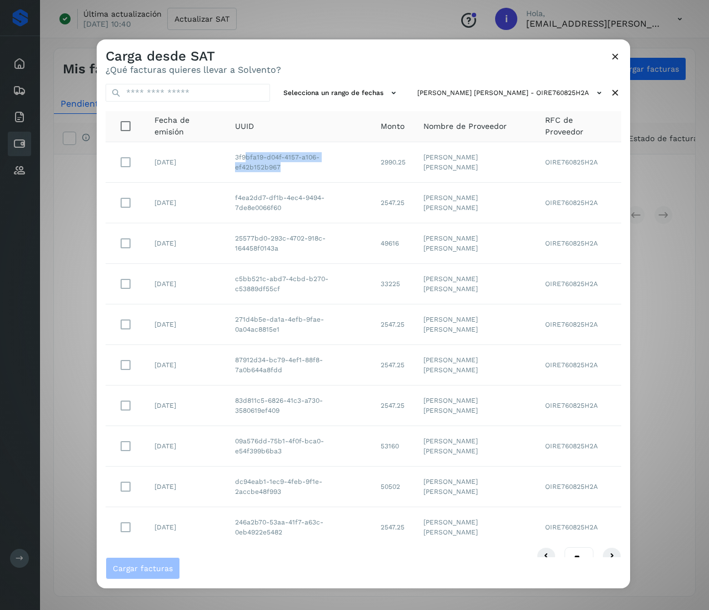
click at [249, 151] on td "3f9bfa19-d04f-4157-a106-ef42b152b967" at bounding box center [299, 162] width 146 height 41
drag, startPoint x: 234, startPoint y: 162, endPoint x: 376, endPoint y: 174, distance: 141.6
click at [376, 174] on tr "[DATE] 3f9bfa19-d04f-4157-a106-ef42b152b967 2990.25 [PERSON_NAME] [PERSON_NAME]…" at bounding box center [364, 162] width 516 height 41
drag, startPoint x: 413, startPoint y: 161, endPoint x: 376, endPoint y: 161, distance: 37.8
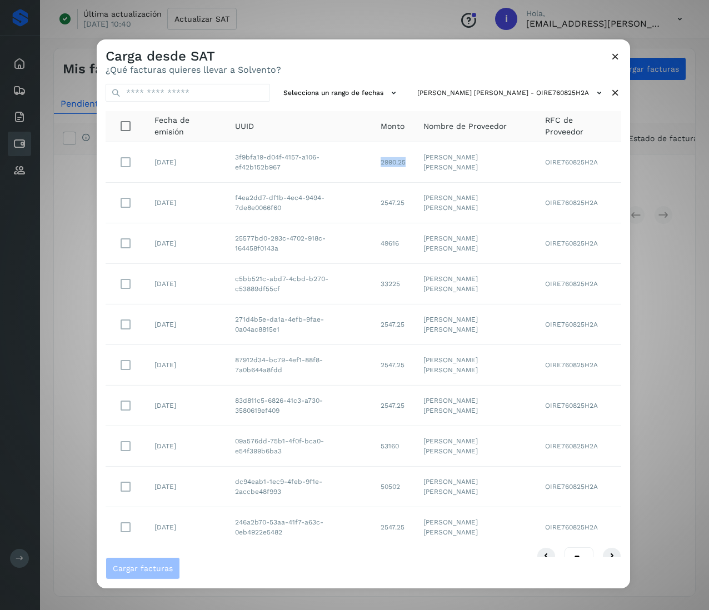
click at [376, 161] on td "2990.25" at bounding box center [393, 162] width 43 height 41
drag, startPoint x: 410, startPoint y: 205, endPoint x: 371, endPoint y: 205, distance: 38.9
click at [371, 205] on tr "[DATE] f4ea2dd7-df1b-4ec4-9494-7de8e0066f60 2547.25 [PERSON_NAME] [PERSON_NAME]…" at bounding box center [364, 203] width 516 height 41
drag, startPoint x: 412, startPoint y: 242, endPoint x: 671, endPoint y: 264, distance: 260.4
click at [383, 241] on td "49616" at bounding box center [393, 243] width 43 height 41
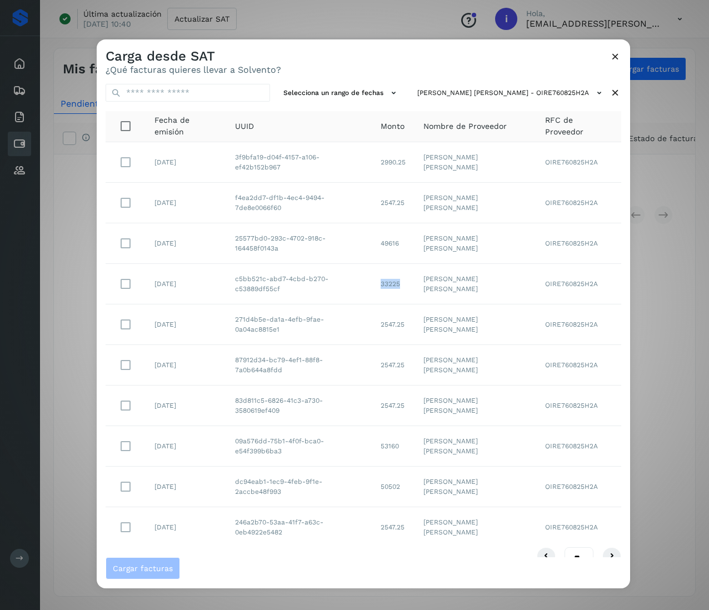
drag, startPoint x: 410, startPoint y: 285, endPoint x: 478, endPoint y: 281, distance: 68.5
click at [384, 283] on td "33225" at bounding box center [393, 284] width 43 height 41
drag, startPoint x: 419, startPoint y: 329, endPoint x: 525, endPoint y: 319, distance: 106.6
click at [378, 325] on tr "[DATE] 271d4b5e-da1a-4efb-9fae-0a04ac8815e1 2547.25 [PERSON_NAME] [PERSON_NAME]…" at bounding box center [364, 324] width 516 height 41
drag, startPoint x: 416, startPoint y: 361, endPoint x: 370, endPoint y: 363, distance: 46.1
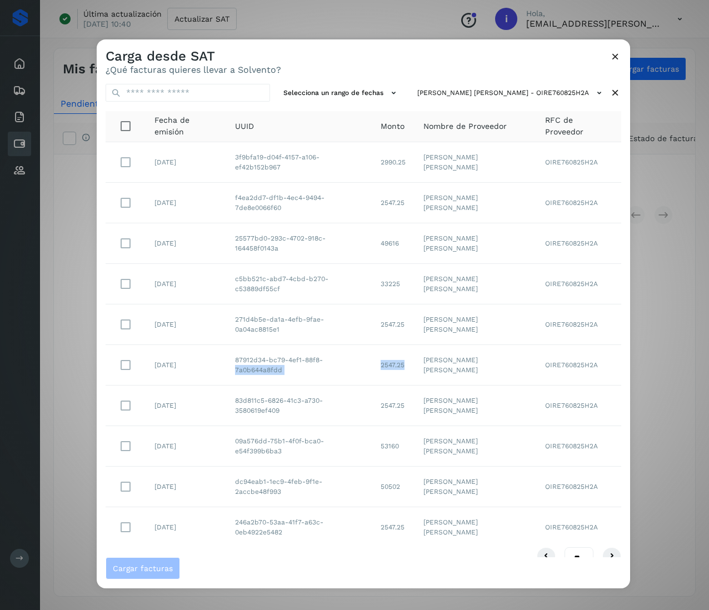
click at [370, 363] on tr "[DATE] 87912d34-bc79-4ef1-88f8-7a0b644a8fdd 2547.25 [PERSON_NAME] [PERSON_NAME]…" at bounding box center [364, 365] width 516 height 41
click at [419, 362] on td "[PERSON_NAME] [PERSON_NAME]" at bounding box center [475, 365] width 122 height 41
drag, startPoint x: 416, startPoint y: 368, endPoint x: 382, endPoint y: 368, distance: 33.3
click at [382, 368] on td "2547.25" at bounding box center [393, 365] width 43 height 41
click at [422, 408] on td "[PERSON_NAME] [PERSON_NAME]" at bounding box center [475, 406] width 122 height 41
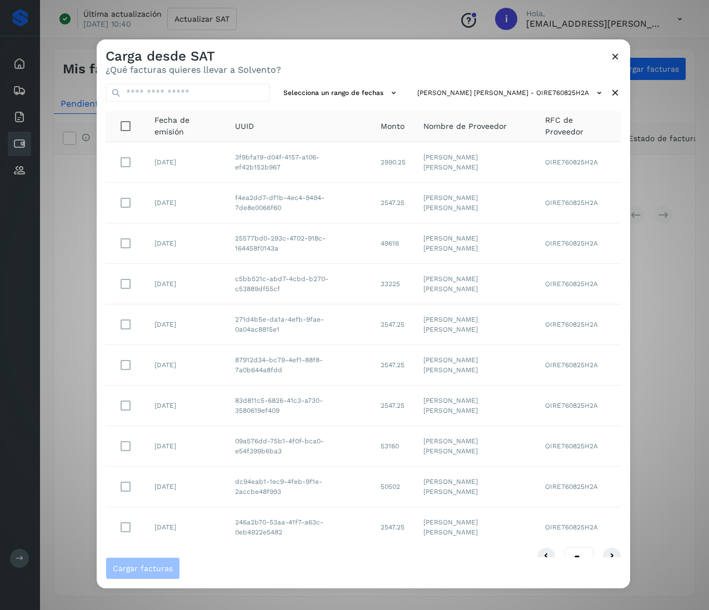
click at [414, 443] on td "53160" at bounding box center [393, 446] width 43 height 41
click at [407, 418] on td "2547.25" at bounding box center [393, 406] width 43 height 41
drag, startPoint x: 416, startPoint y: 407, endPoint x: 378, endPoint y: 404, distance: 37.3
click at [378, 404] on td "2547.25" at bounding box center [393, 406] width 43 height 41
click at [609, 92] on icon at bounding box center [615, 93] width 12 height 12
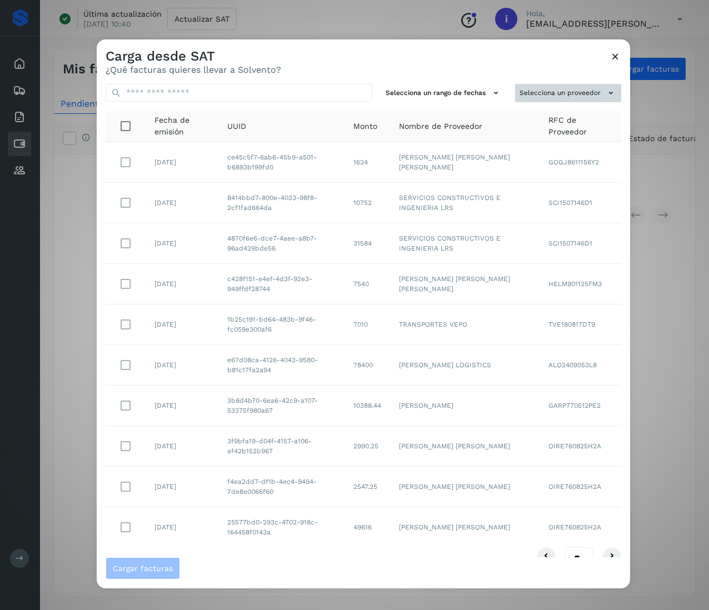
click at [605, 96] on icon at bounding box center [611, 93] width 12 height 12
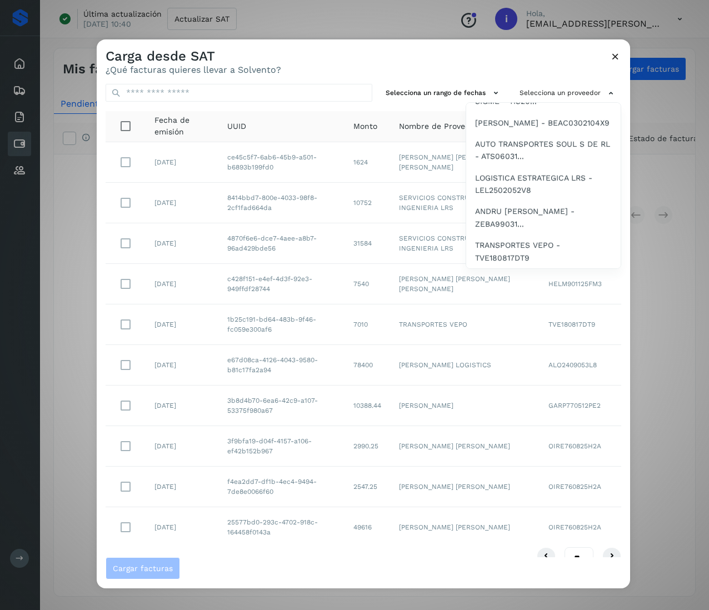
scroll to position [2356, 0]
click at [536, 74] on span "[PERSON_NAME] [PERSON_NAME] - EIML70121..." at bounding box center [543, 61] width 137 height 25
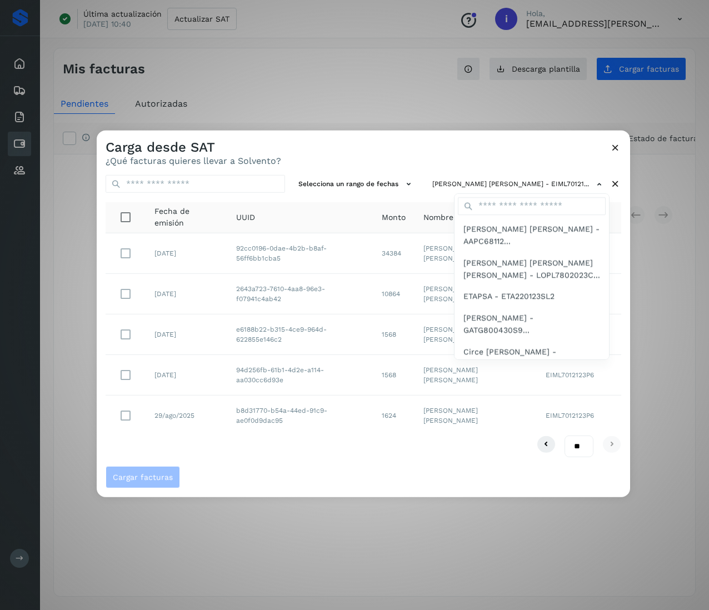
click at [301, 300] on div at bounding box center [451, 436] width 709 height 610
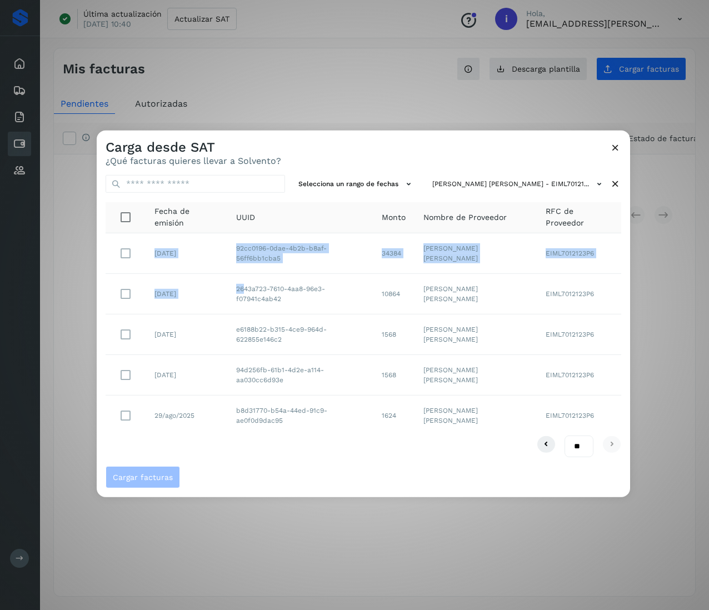
drag, startPoint x: 290, startPoint y: 301, endPoint x: 245, endPoint y: 286, distance: 47.6
click at [298, 291] on td "2643a723-7610-4aa8-96e3-f07941c4ab42" at bounding box center [299, 294] width 145 height 41
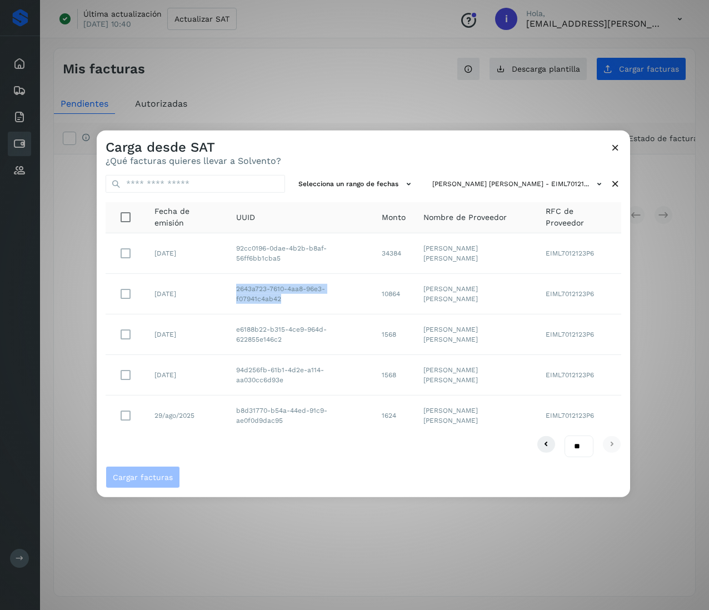
drag, startPoint x: 283, startPoint y: 300, endPoint x: 232, endPoint y: 277, distance: 56.2
click at [232, 277] on td "2643a723-7610-4aa8-96e3-f07941c4ab42" at bounding box center [299, 294] width 145 height 41
drag, startPoint x: 283, startPoint y: 261, endPoint x: 229, endPoint y: 242, distance: 57.4
click at [229, 242] on td "92cc0196-0dae-4b2b-b8af-56ff6bb1cba5" at bounding box center [299, 253] width 145 height 41
drag, startPoint x: 407, startPoint y: 259, endPoint x: 378, endPoint y: 259, distance: 28.9
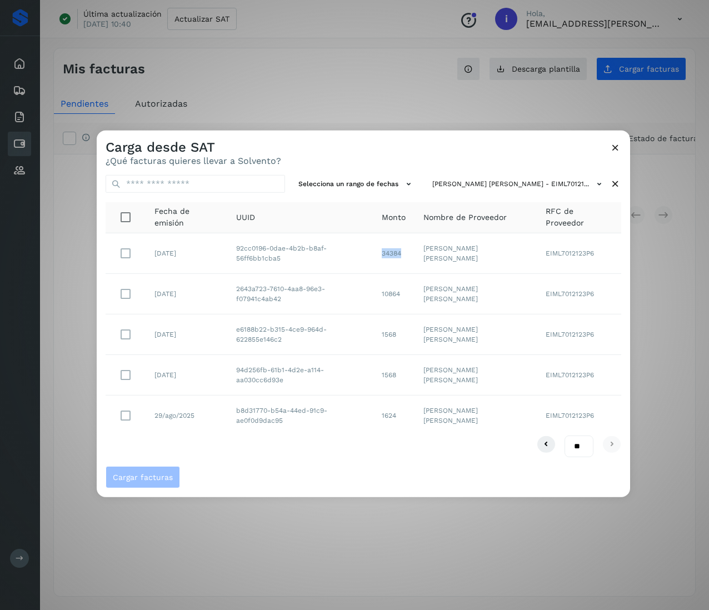
click at [378, 259] on td "34384" at bounding box center [394, 253] width 42 height 41
drag, startPoint x: 404, startPoint y: 289, endPoint x: 374, endPoint y: 289, distance: 30.0
click at [374, 289] on td "10864" at bounding box center [394, 294] width 42 height 41
click at [618, 182] on icon at bounding box center [615, 184] width 12 height 12
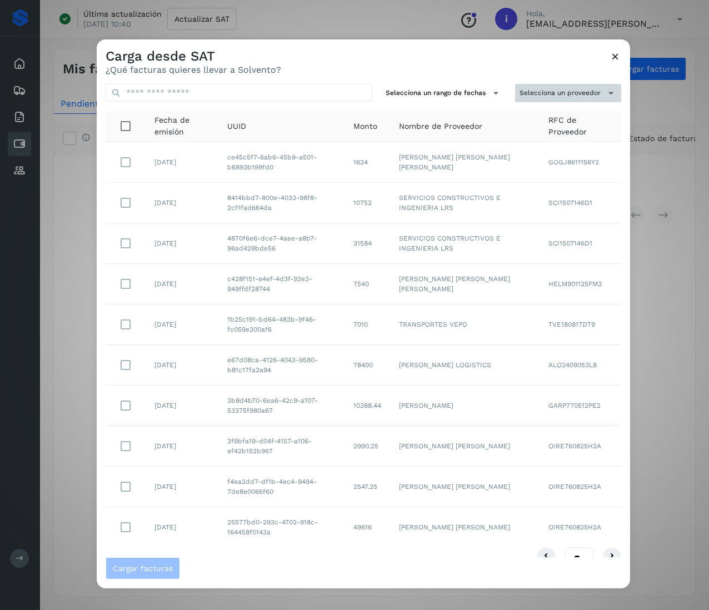
click at [565, 87] on button "Selecciona un proveedor" at bounding box center [568, 93] width 106 height 18
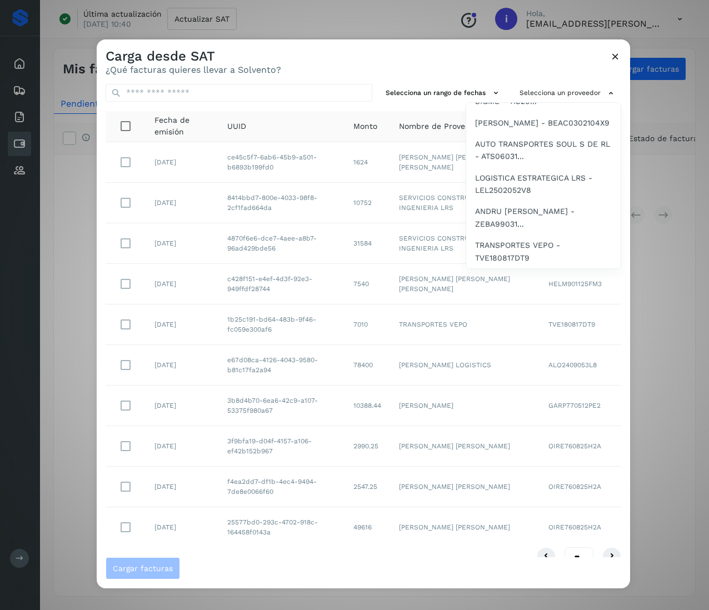
scroll to position [2401, 0]
click at [514, 108] on span "TECNOLOGIAS E INNOVACIONES SIGME - TIS20..." at bounding box center [543, 95] width 137 height 25
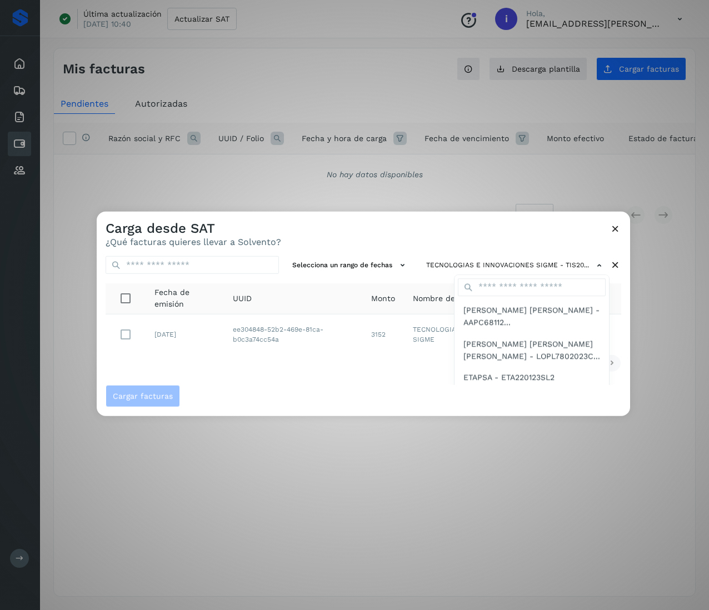
click at [290, 357] on div at bounding box center [451, 517] width 709 height 610
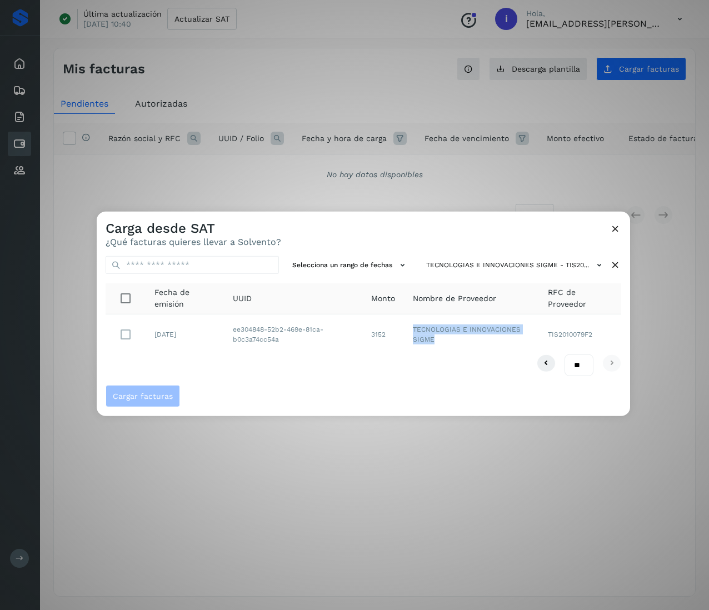
drag, startPoint x: 440, startPoint y: 346, endPoint x: 404, endPoint y: 326, distance: 40.8
click at [404, 326] on tr "[DATE] ee304848-52b2-469e-81ca-b0c3a74cc54a 3152 TECNOLOGIAS E INNOVACIONES SIG…" at bounding box center [364, 334] width 516 height 40
drag, startPoint x: 281, startPoint y: 346, endPoint x: 236, endPoint y: 327, distance: 48.6
click at [236, 327] on td "ee304848-52b2-469e-81ca-b0c3a74cc54a" at bounding box center [293, 334] width 138 height 40
click at [271, 341] on td "ee304848-52b2-469e-81ca-b0c3a74cc54a" at bounding box center [293, 334] width 138 height 40
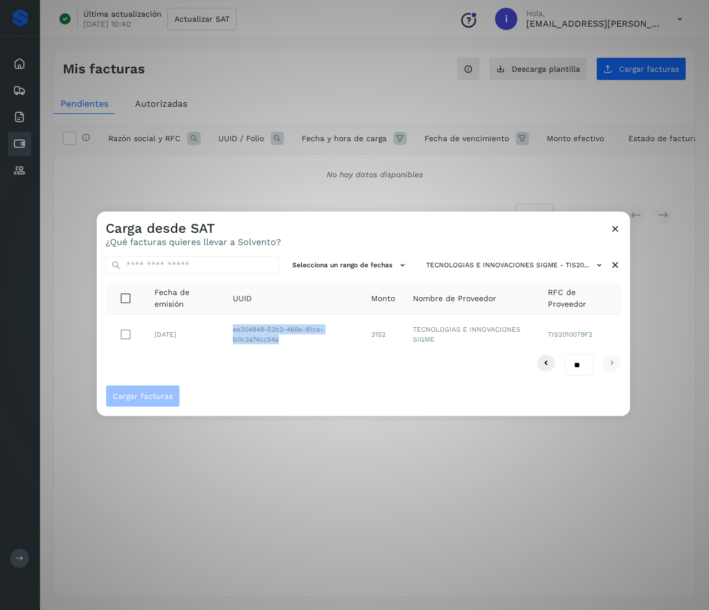
drag, startPoint x: 287, startPoint y: 342, endPoint x: 231, endPoint y: 333, distance: 56.8
click at [231, 333] on td "ee304848-52b2-469e-81ca-b0c3a74cc54a" at bounding box center [293, 334] width 138 height 40
drag, startPoint x: 388, startPoint y: 347, endPoint x: 393, endPoint y: 343, distance: 6.8
click at [393, 343] on td "3152" at bounding box center [383, 334] width 42 height 40
drag, startPoint x: 393, startPoint y: 334, endPoint x: 359, endPoint y: 334, distance: 34.4
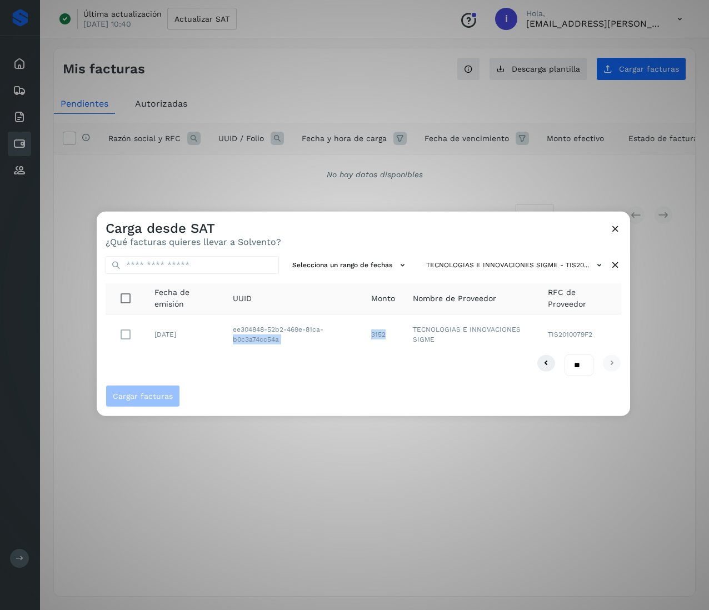
click at [359, 334] on tr "[DATE] ee304848-52b2-469e-81ca-b0c3a74cc54a 3152 TECNOLOGIAS E INNOVACIONES SIG…" at bounding box center [364, 334] width 516 height 40
click at [361, 359] on div "** ** **" at bounding box center [364, 365] width 516 height 22
drag, startPoint x: 394, startPoint y: 338, endPoint x: 374, endPoint y: 338, distance: 20.0
click at [374, 338] on td "3152" at bounding box center [383, 334] width 42 height 40
click at [619, 259] on icon at bounding box center [615, 265] width 12 height 12
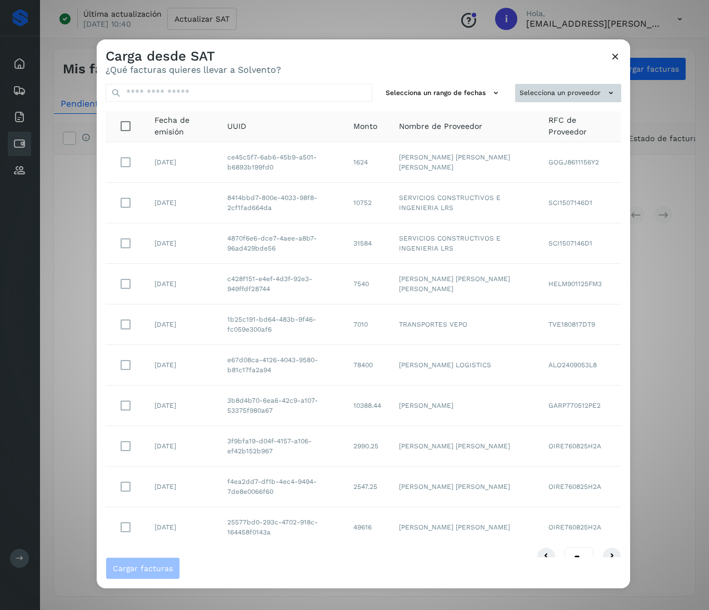
click at [584, 84] on button "Selecciona un proveedor" at bounding box center [568, 93] width 106 height 18
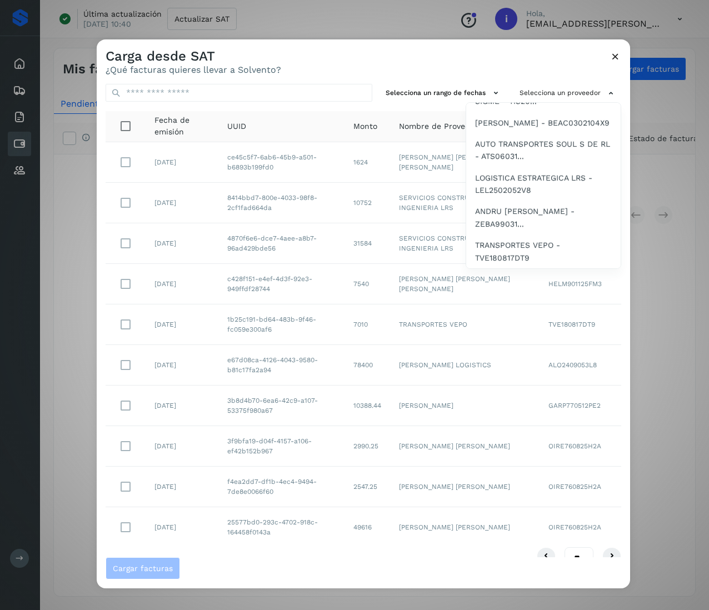
scroll to position [2445, 0]
click at [509, 128] on span "[PERSON_NAME] - BEAC0302104X9" at bounding box center [542, 122] width 134 height 12
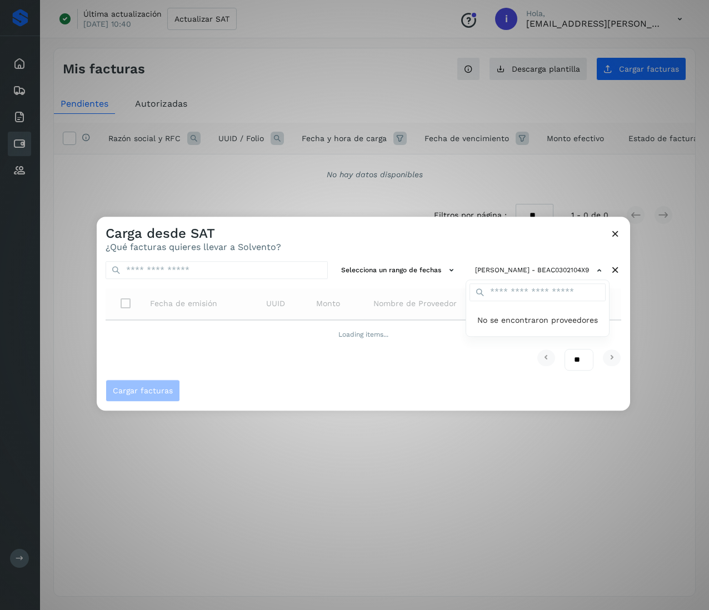
scroll to position [0, 0]
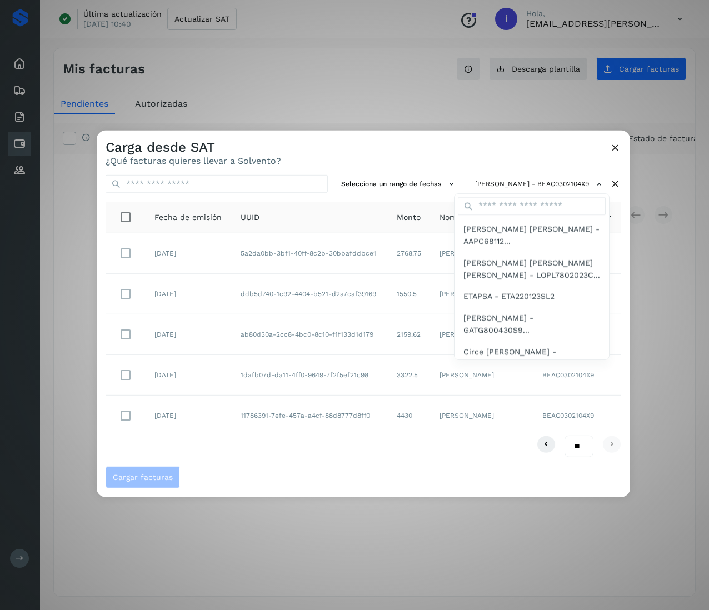
click at [377, 378] on div at bounding box center [451, 436] width 709 height 610
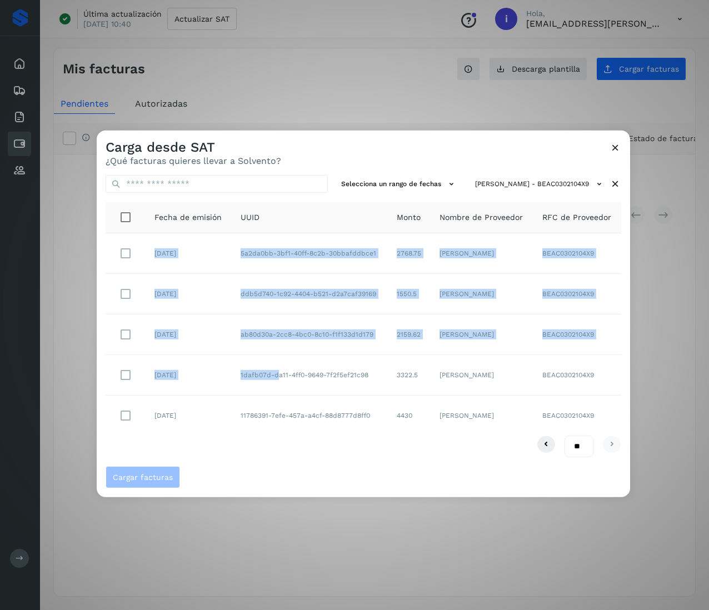
drag, startPoint x: 374, startPoint y: 376, endPoint x: 298, endPoint y: 370, distance: 76.4
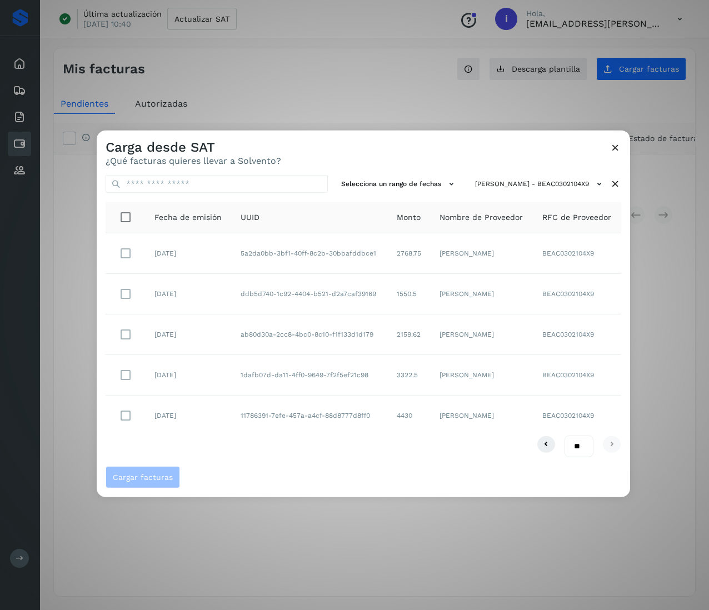
click at [349, 369] on td "1dafb07d-da11-4ff0-9649-7f2f5ef21c98" at bounding box center [310, 375] width 156 height 41
drag, startPoint x: 373, startPoint y: 374, endPoint x: 236, endPoint y: 378, distance: 137.3
click at [236, 378] on td "1dafb07d-da11-4ff0-9649-7f2f5ef21c98" at bounding box center [310, 375] width 156 height 41
drag, startPoint x: 376, startPoint y: 342, endPoint x: 237, endPoint y: 343, distance: 138.9
click at [237, 343] on td "ab80d30a-2cc8-4bc0-8c10-f1f133d1d179" at bounding box center [310, 334] width 156 height 41
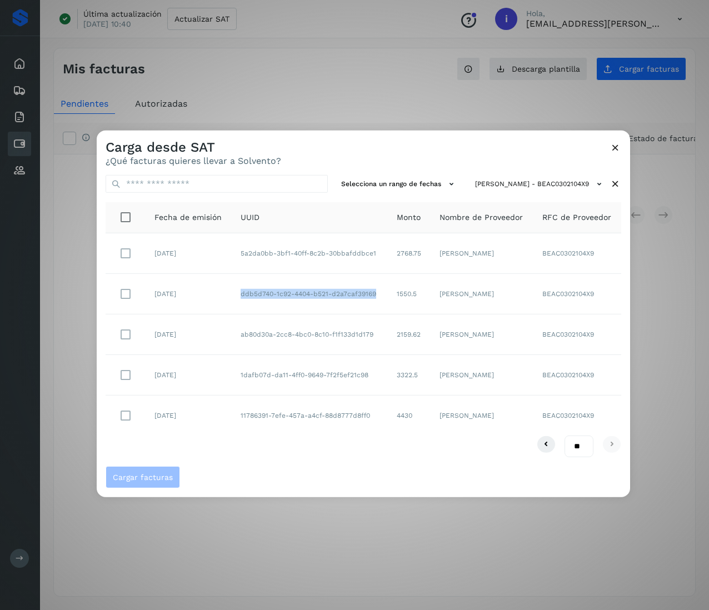
drag, startPoint x: 381, startPoint y: 294, endPoint x: 231, endPoint y: 294, distance: 150.0
click at [232, 294] on td "ddb5d740-1c92-4404-b521-d2a7caf39169" at bounding box center [310, 294] width 156 height 41
drag, startPoint x: 378, startPoint y: 254, endPoint x: 236, endPoint y: 258, distance: 142.3
click at [236, 258] on td "5a2da0bb-3bf1-40ff-8c2b-30bbafddbce1" at bounding box center [310, 253] width 156 height 41
drag, startPoint x: 427, startPoint y: 253, endPoint x: 387, endPoint y: 254, distance: 39.5
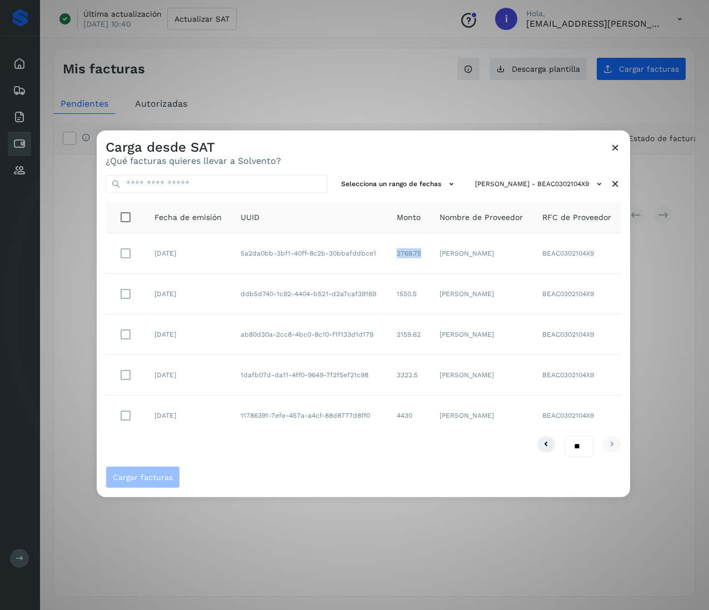
click at [387, 254] on tr "[DATE] 5a2da0bb-3bf1-40ff-8c2b-30bbafddbce1 2768.75 [PERSON_NAME] BEAC0302104X9" at bounding box center [364, 253] width 516 height 41
drag, startPoint x: 423, startPoint y: 290, endPoint x: 392, endPoint y: 296, distance: 31.7
click at [392, 296] on td "1550.5" at bounding box center [409, 294] width 43 height 41
drag, startPoint x: 421, startPoint y: 334, endPoint x: 393, endPoint y: 332, distance: 27.9
click at [393, 332] on td "2159.62" at bounding box center [409, 334] width 43 height 41
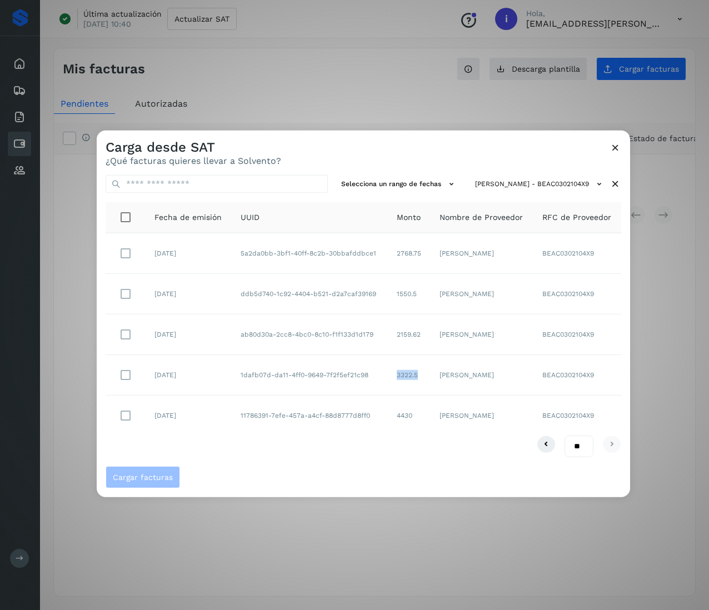
drag, startPoint x: 421, startPoint y: 372, endPoint x: 391, endPoint y: 374, distance: 30.1
click at [391, 374] on td "3322.5" at bounding box center [409, 375] width 43 height 41
click at [614, 189] on div "[PERSON_NAME] - BEAC0302104X9" at bounding box center [546, 184] width 151 height 18
click at [618, 186] on icon at bounding box center [615, 184] width 12 height 12
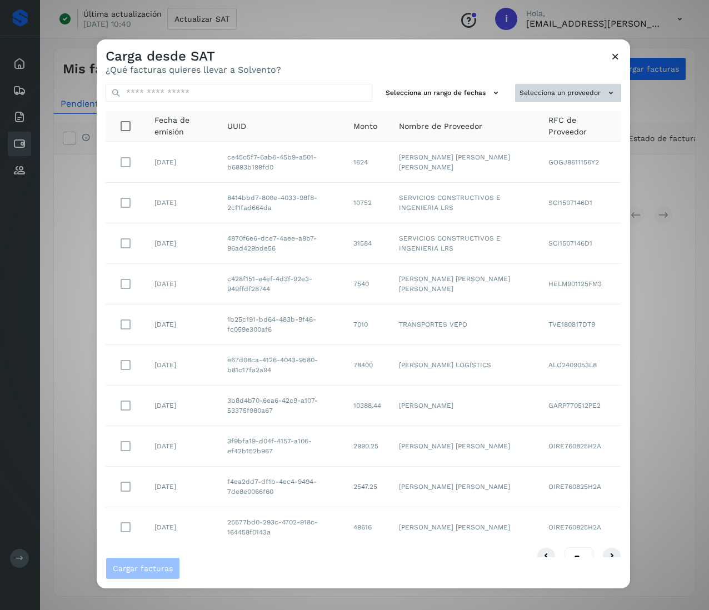
click at [605, 92] on icon at bounding box center [611, 93] width 12 height 12
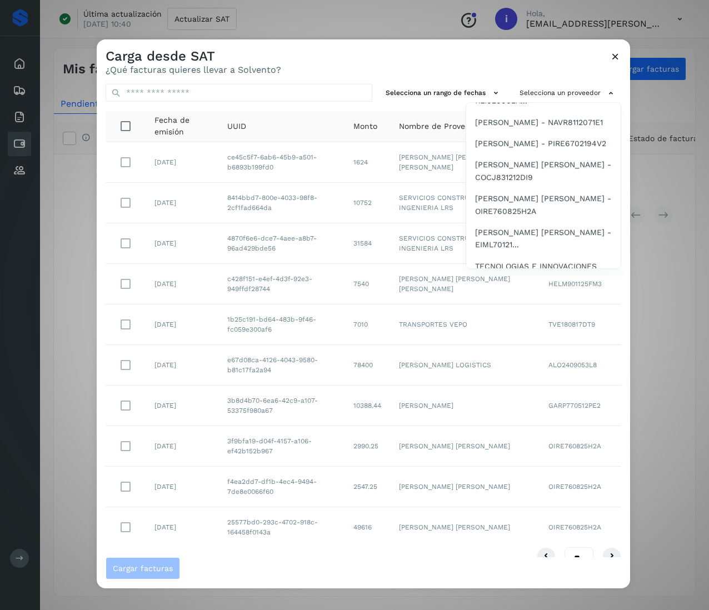
scroll to position [2490, 0]
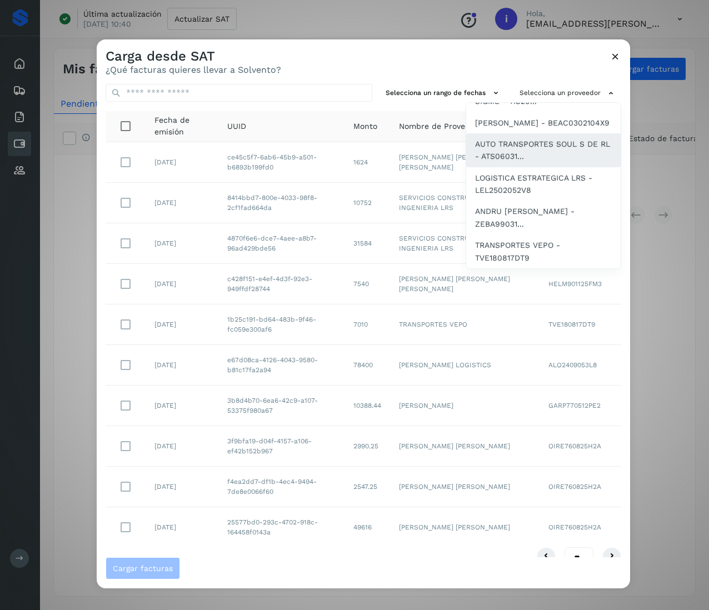
click at [530, 153] on span "AUTO TRANSPORTES SOUL S DE RL - ATS06031..." at bounding box center [543, 150] width 137 height 25
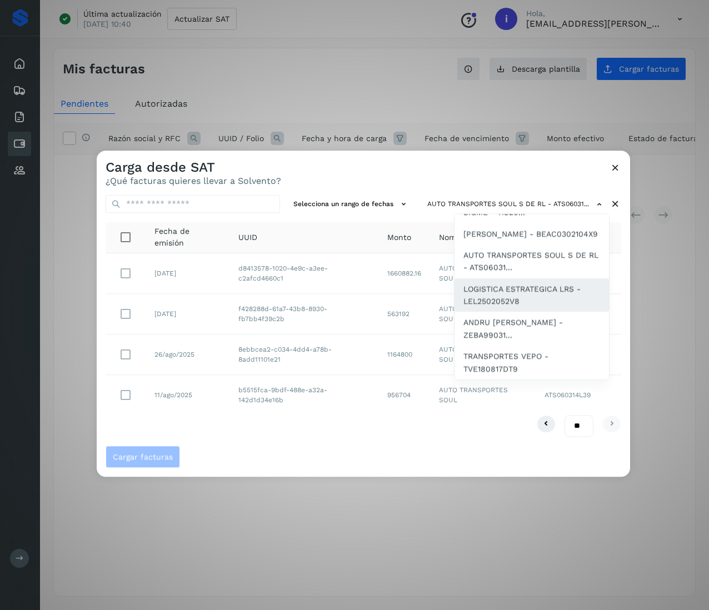
click at [567, 294] on span "LOGISTICA ESTRATEGICA LRS - LEL2502052V8" at bounding box center [531, 295] width 137 height 25
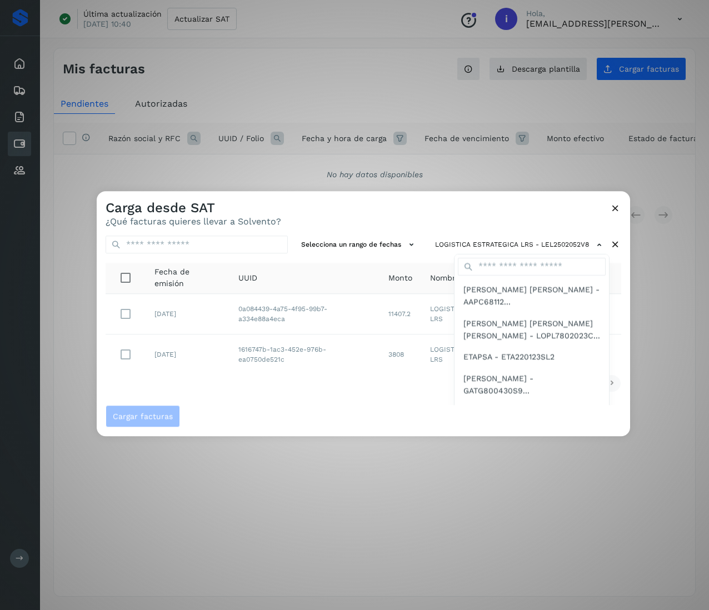
click at [306, 400] on div at bounding box center [451, 496] width 709 height 610
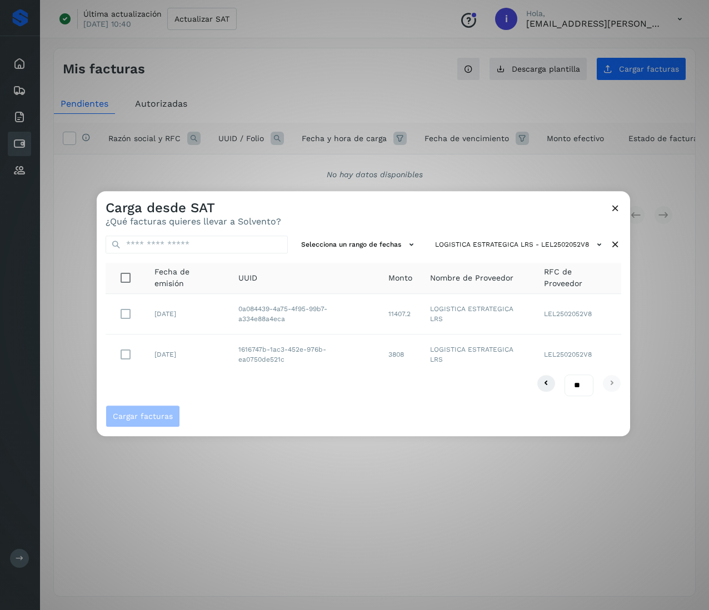
drag, startPoint x: 294, startPoint y: 317, endPoint x: 223, endPoint y: 307, distance: 71.2
click at [219, 311] on tr "[DATE] 0a084439-4a75-4f95-99b7-a334e88a4eca 11407.2 LOGISTICA ESTRATEGICA LRS L…" at bounding box center [364, 314] width 516 height 41
drag, startPoint x: 413, startPoint y: 319, endPoint x: 383, endPoint y: 319, distance: 30.0
click at [383, 319] on td "11407.2" at bounding box center [400, 314] width 42 height 41
click at [616, 247] on icon at bounding box center [615, 245] width 12 height 12
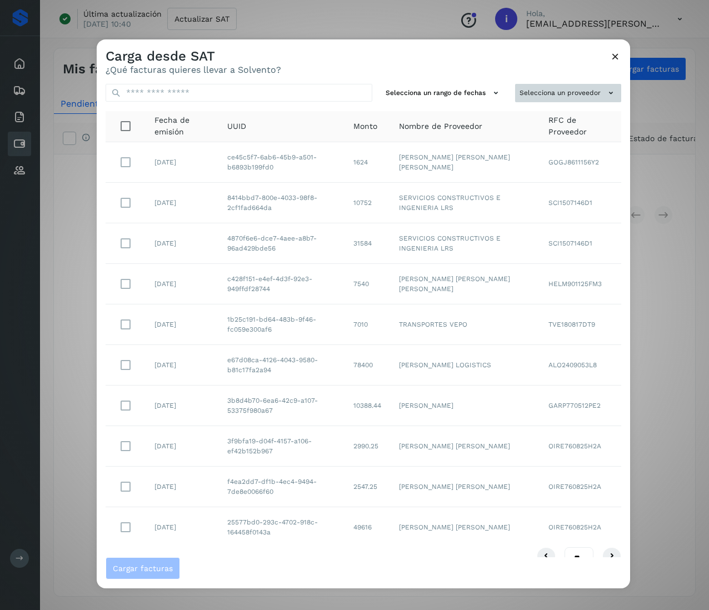
click at [605, 96] on icon at bounding box center [611, 93] width 12 height 12
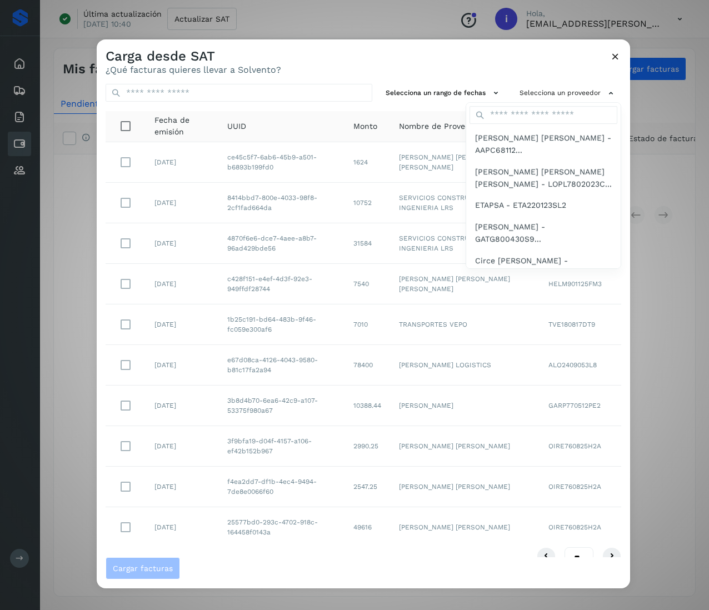
scroll to position [2490, 0]
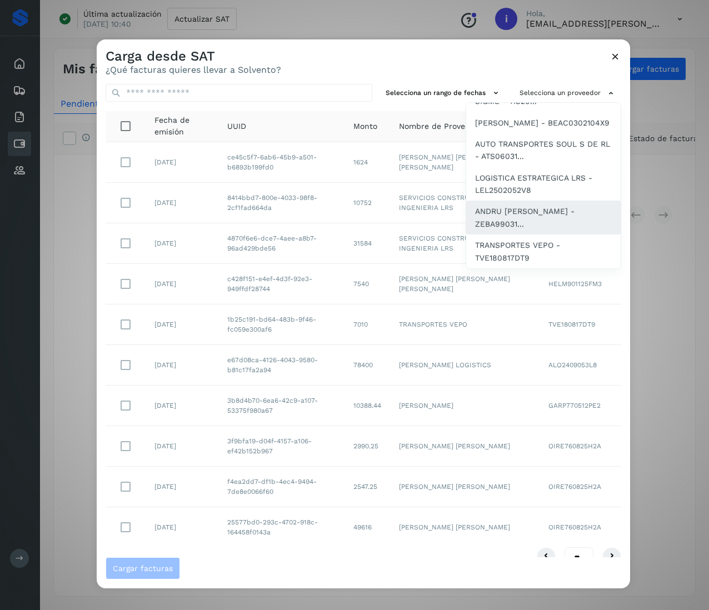
click at [543, 221] on span "ANDRU [PERSON_NAME] - ZEBA99031..." at bounding box center [543, 217] width 137 height 25
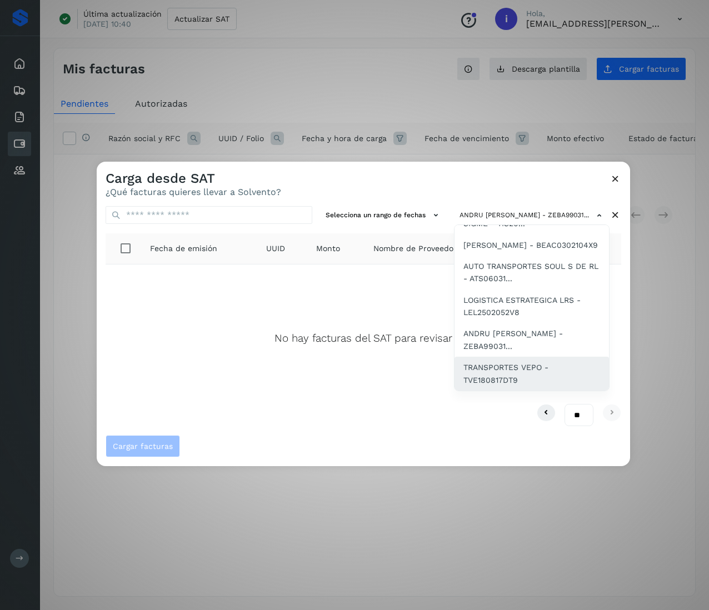
click at [525, 369] on span "TRANSPORTES VEPO - TVE180817DT9" at bounding box center [531, 373] width 137 height 25
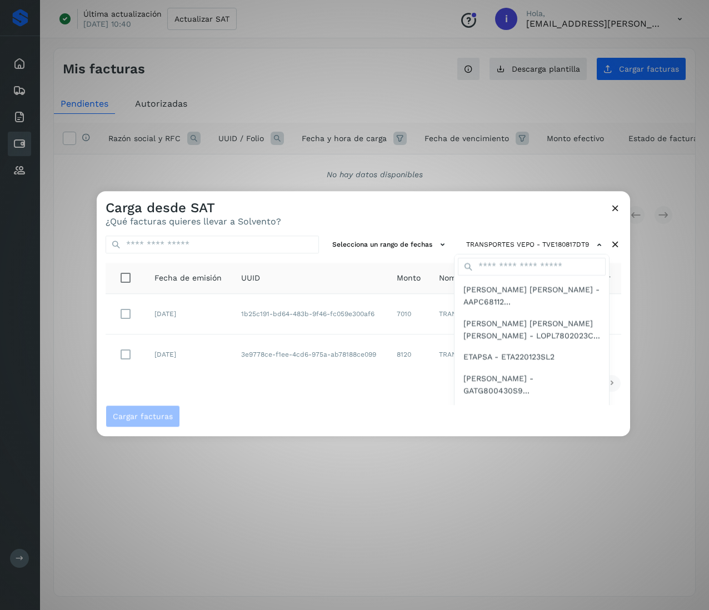
click at [344, 379] on div at bounding box center [451, 496] width 709 height 610
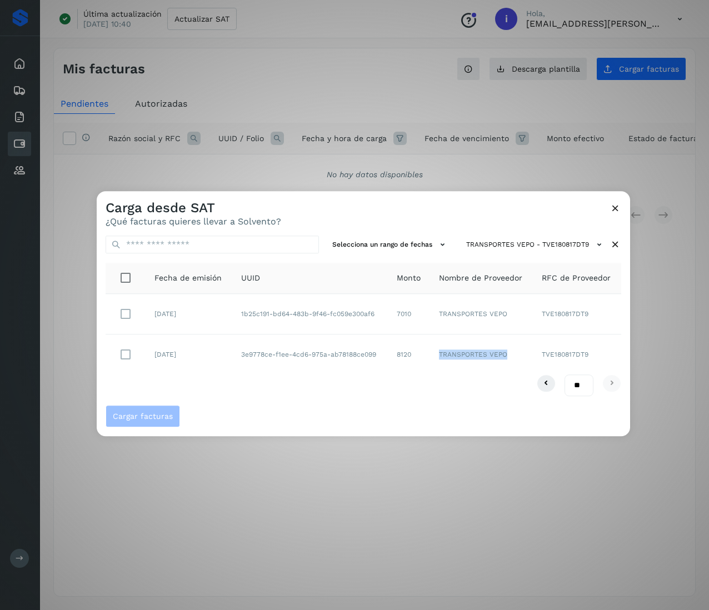
drag, startPoint x: 505, startPoint y: 357, endPoint x: 425, endPoint y: 353, distance: 80.1
click at [425, 353] on tr "[DATE] 3e9778ce-f1ee-4cd6-975a-ab78188ce099 8120 TRANSPORTES VEPO TVE180817DT9" at bounding box center [364, 354] width 516 height 40
drag, startPoint x: 381, startPoint y: 316, endPoint x: 238, endPoint y: 317, distance: 143.3
click at [238, 317] on td "1b25c191-bd64-483b-9f46-fc059e300af6" at bounding box center [310, 314] width 156 height 41
drag, startPoint x: 378, startPoint y: 354, endPoint x: 233, endPoint y: 361, distance: 144.6
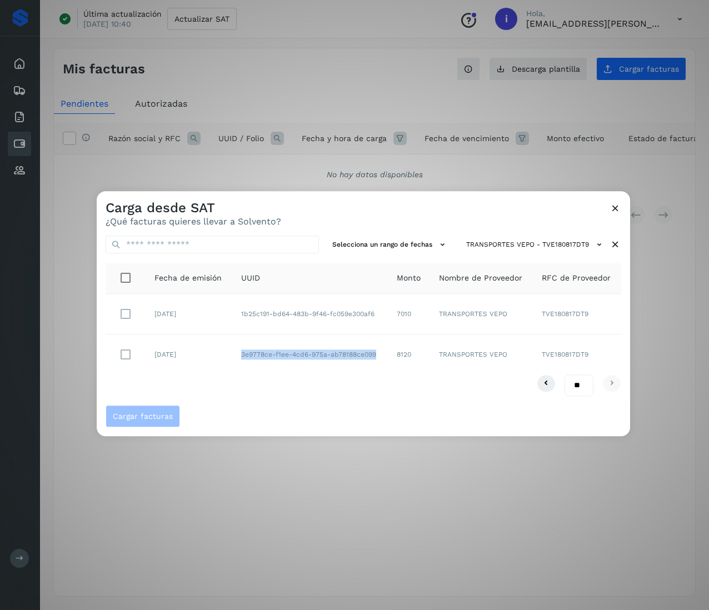
click at [233, 361] on td "3e9778ce-f1ee-4cd6-975a-ab78188ce099" at bounding box center [310, 354] width 156 height 40
drag, startPoint x: 418, startPoint y: 311, endPoint x: 391, endPoint y: 317, distance: 27.2
click at [391, 317] on td "7010" at bounding box center [409, 314] width 42 height 41
drag, startPoint x: 414, startPoint y: 353, endPoint x: 389, endPoint y: 354, distance: 25.6
click at [389, 354] on td "8120" at bounding box center [409, 354] width 42 height 40
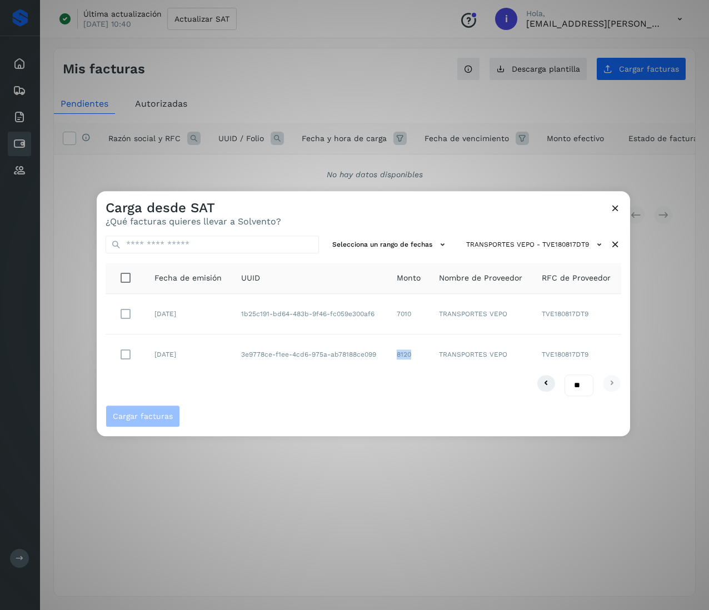
click at [609, 211] on icon at bounding box center [615, 208] width 12 height 12
